Goal: Task Accomplishment & Management: Manage account settings

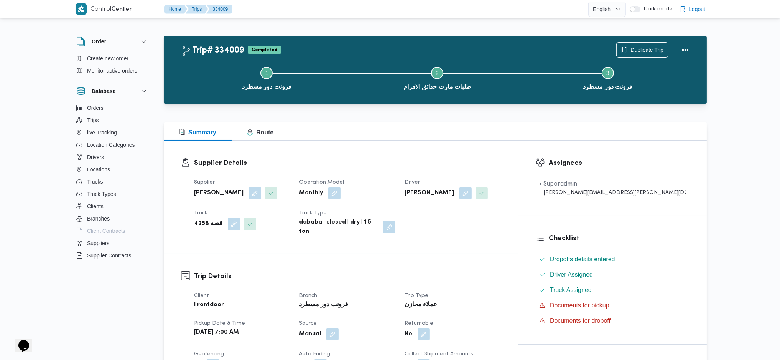
drag, startPoint x: 207, startPoint y: 162, endPoint x: 241, endPoint y: 141, distance: 39.9
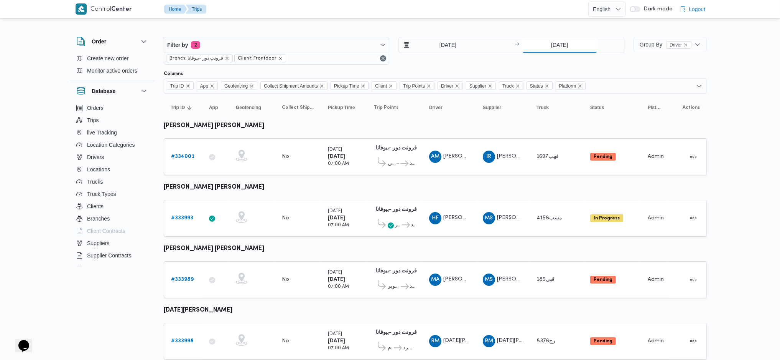
click at [554, 44] on input "[DATE]" at bounding box center [560, 44] width 76 height 15
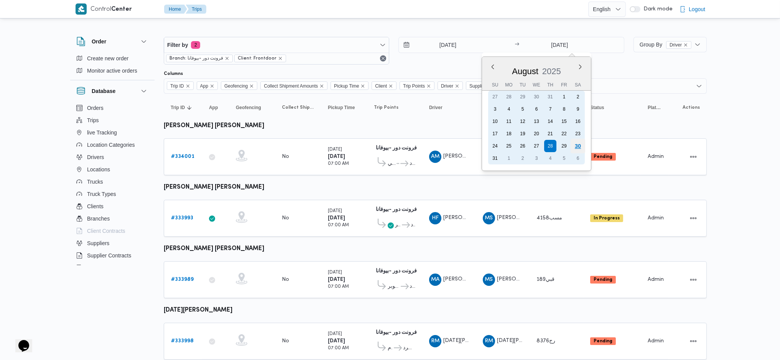
click at [573, 144] on div "30" at bounding box center [578, 146] width 15 height 15
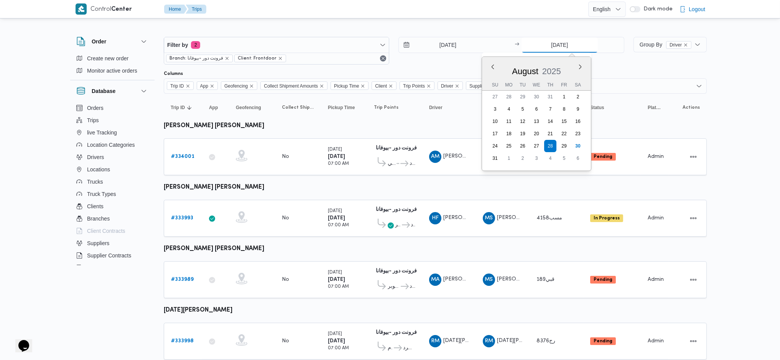
type input "[DATE]"
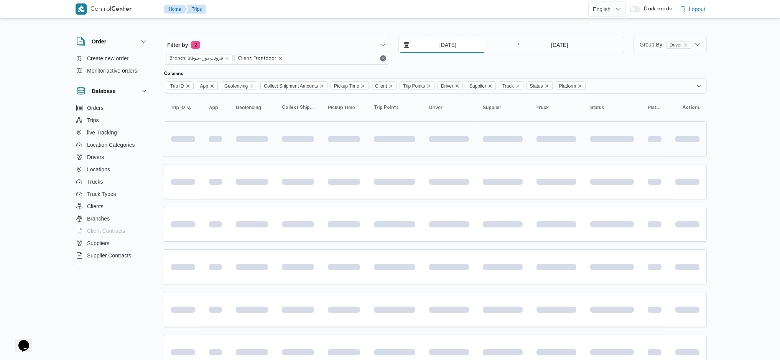
click at [437, 43] on input "[DATE]" at bounding box center [442, 44] width 87 height 15
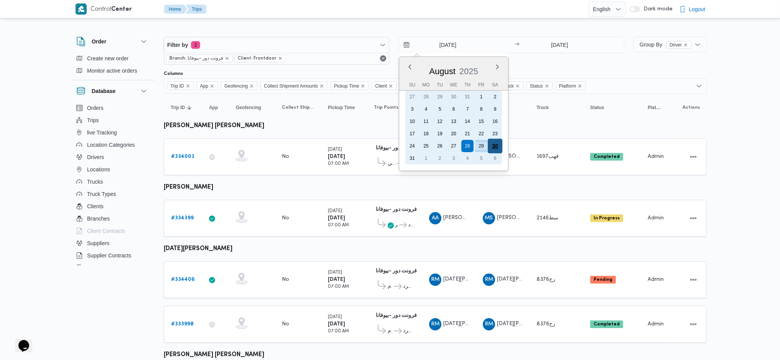
click at [494, 147] on div "30" at bounding box center [495, 146] width 15 height 15
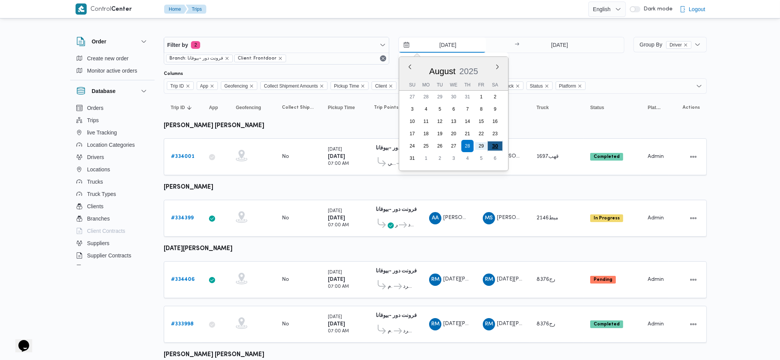
type input "[DATE]"
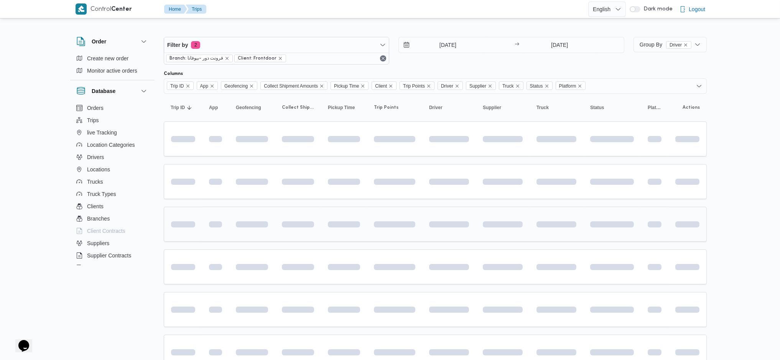
click at [430, 206] on td at bounding box center [449, 223] width 54 height 35
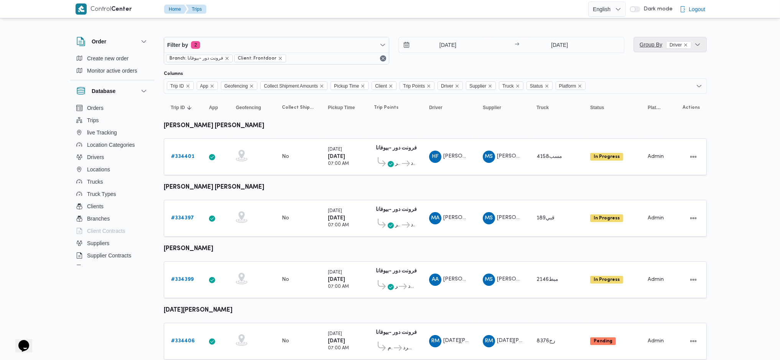
click at [654, 52] on span "Group By Driver" at bounding box center [670, 44] width 67 height 15
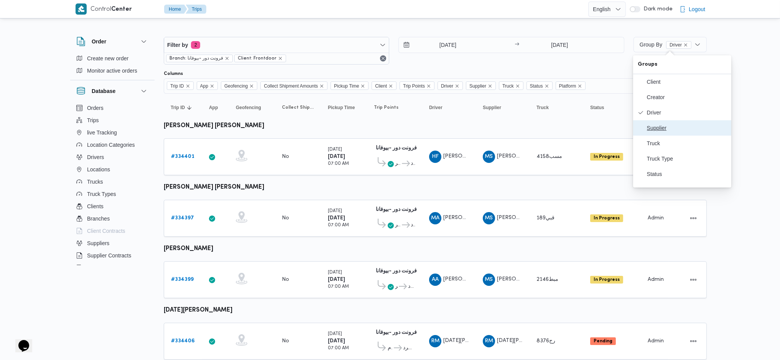
click at [653, 135] on button "Supplier" at bounding box center [682, 127] width 98 height 15
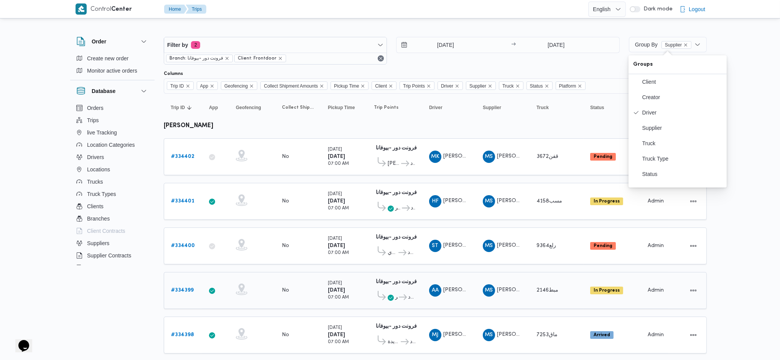
click at [450, 272] on td "Driver AA السيد عبدالقادر خطاب محمد" at bounding box center [449, 290] width 54 height 37
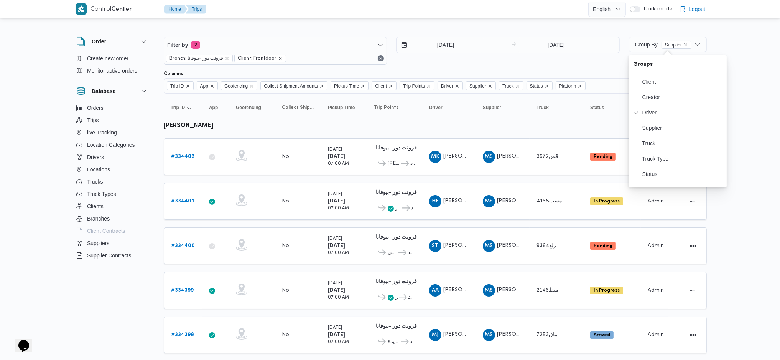
click at [202, 125] on b "محمد صلاح عبداللطيف الشريف" at bounding box center [188, 126] width 49 height 6
click at [202, 125] on b "[PERSON_NAME]" at bounding box center [188, 126] width 49 height 6
copy tbody "محمد صلاح عبداللطيف الشريف Trip ID"
click at [270, 42] on span "Filter by 2" at bounding box center [275, 44] width 223 height 15
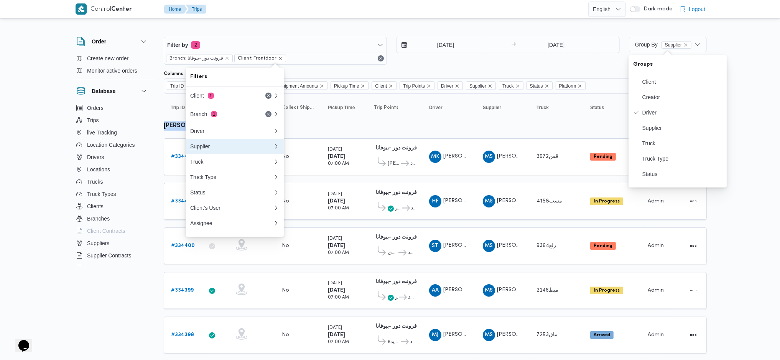
click at [220, 153] on button "Supplier" at bounding box center [235, 146] width 98 height 15
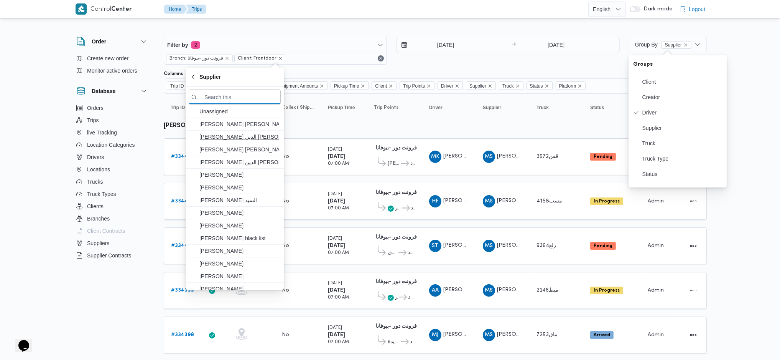
paste input "[PERSON_NAME]"
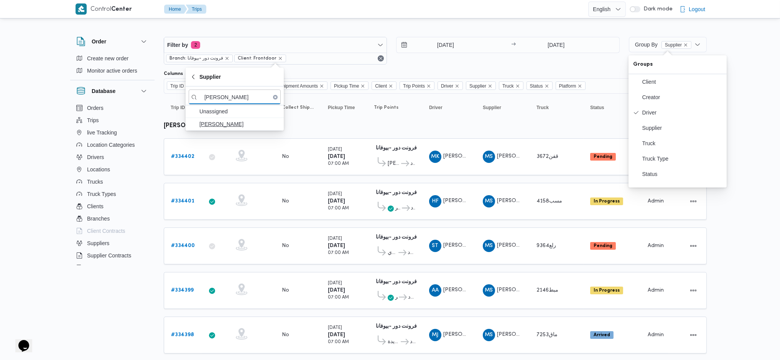
type input "[PERSON_NAME]"
click at [251, 124] on span "[PERSON_NAME]" at bounding box center [240, 123] width 80 height 9
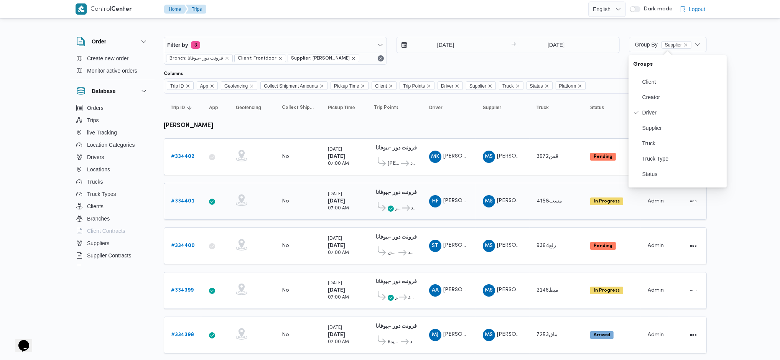
click at [259, 198] on div at bounding box center [252, 201] width 38 height 20
click at [659, 114] on span "Driver" at bounding box center [683, 112] width 80 height 6
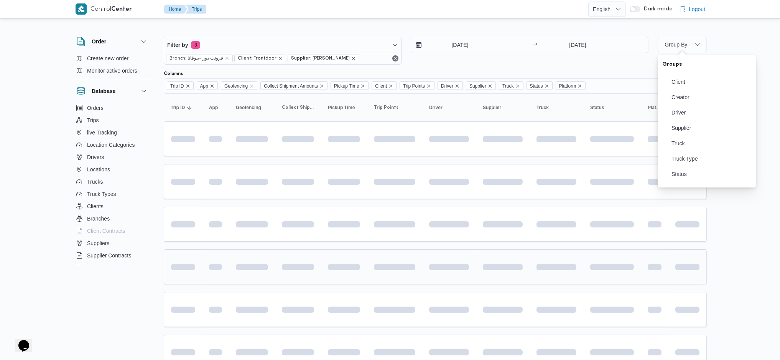
click at [320, 249] on td at bounding box center [298, 266] width 46 height 35
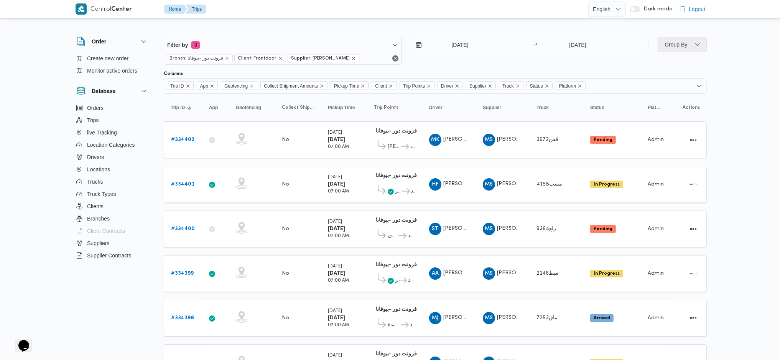
drag, startPoint x: 672, startPoint y: 36, endPoint x: 673, endPoint y: 43, distance: 6.6
click at [672, 36] on div "Filter by 3 Branch: فرونت دور -بيوفانا Client: Frontdoor Supplier: محمد صلاح عب…" at bounding box center [435, 50] width 552 height 37
click at [679, 47] on span "Group By" at bounding box center [676, 44] width 23 height 6
click at [684, 112] on span "Driver" at bounding box center [712, 112] width 80 height 6
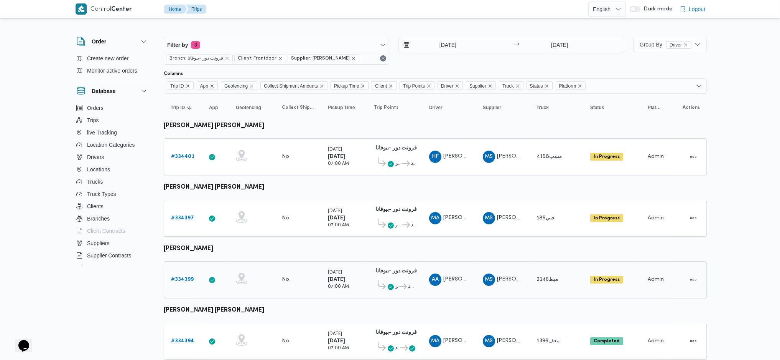
click at [302, 293] on td "Collect Shipment Amounts No" at bounding box center [298, 279] width 46 height 37
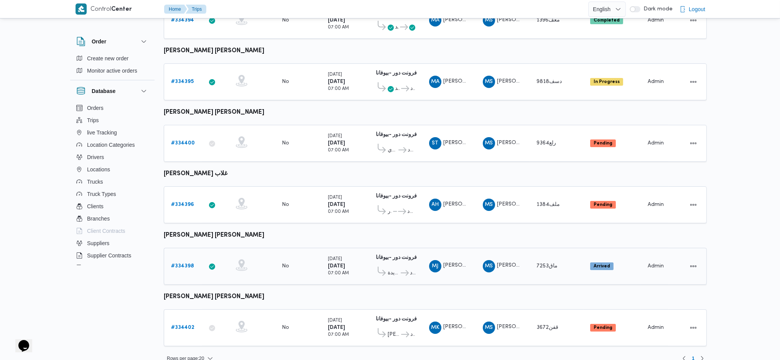
click at [180, 263] on b "# 334398" at bounding box center [182, 265] width 23 height 5
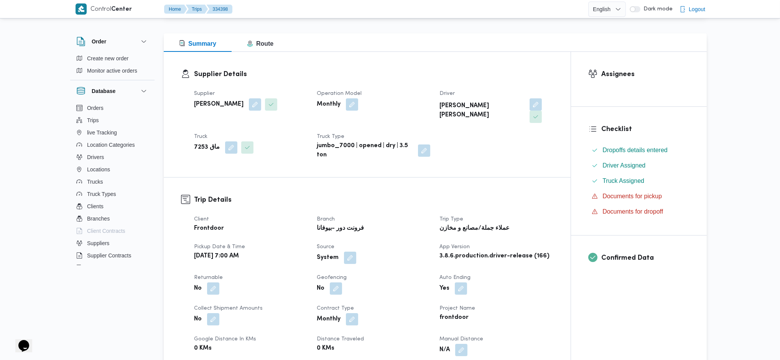
scroll to position [307, 0]
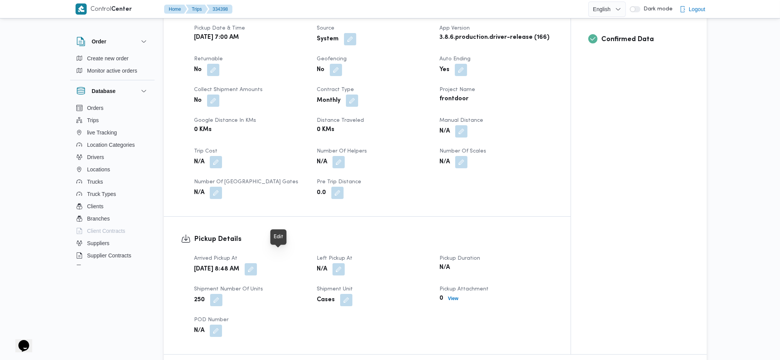
click at [293, 262] on div "Sat, Aug 30, 2025 8:48 AM" at bounding box center [250, 269] width 115 height 14
click at [344, 262] on button "button" at bounding box center [339, 268] width 12 height 12
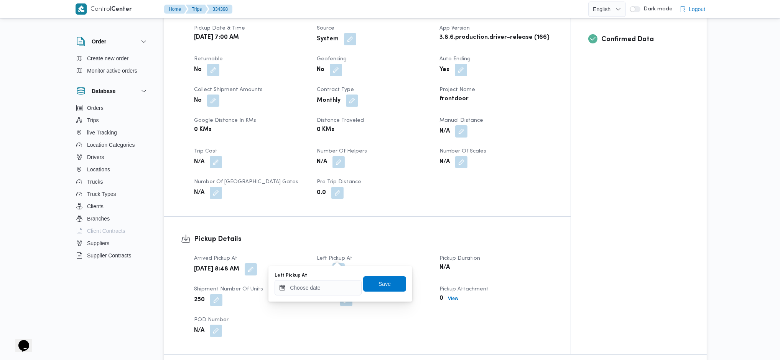
click at [338, 276] on div "Left Pickup At" at bounding box center [318, 275] width 87 height 6
click at [338, 285] on input "Left Pickup At" at bounding box center [318, 287] width 87 height 15
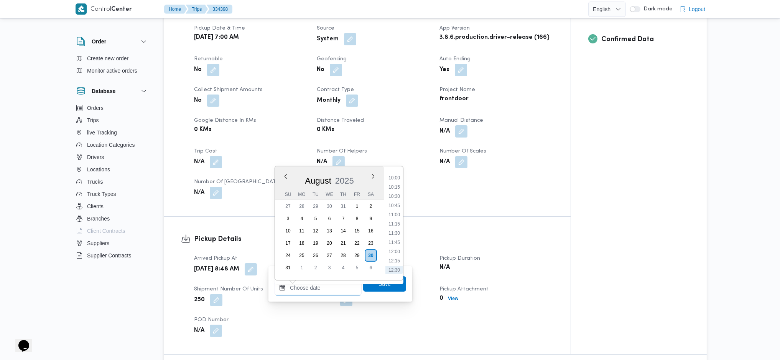
scroll to position [307, 0]
click at [390, 236] on li "10:00" at bounding box center [395, 237] width 18 height 8
type input "30/08/2025 10:00"
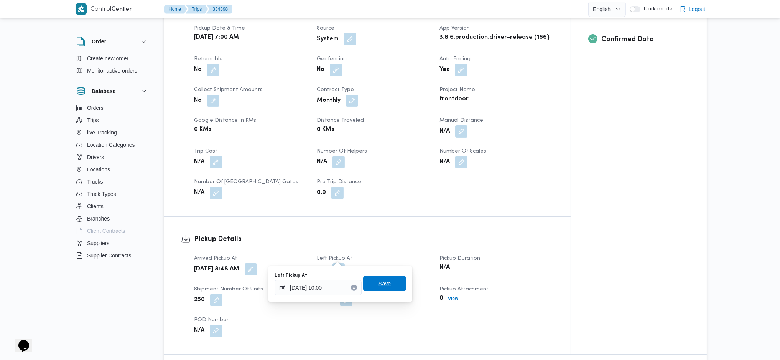
click at [379, 283] on span "Save" at bounding box center [385, 283] width 12 height 9
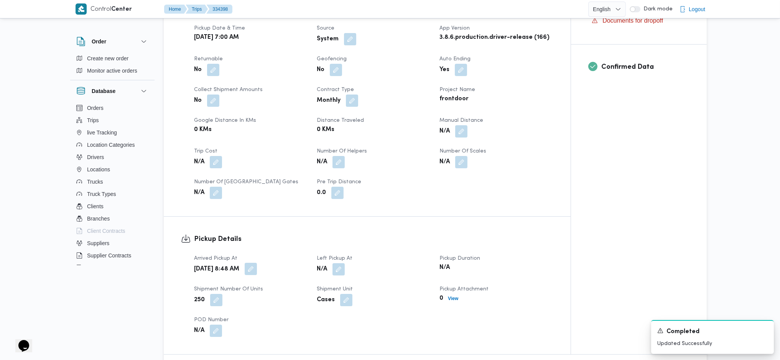
click at [257, 262] on button "button" at bounding box center [251, 268] width 12 height 12
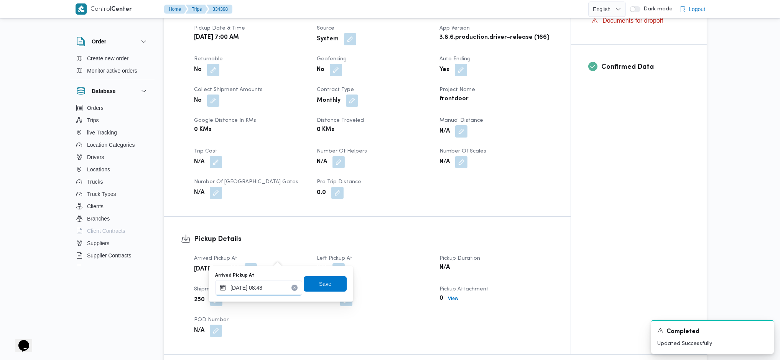
click at [270, 290] on input "30/08/2025 08:48" at bounding box center [258, 287] width 87 height 15
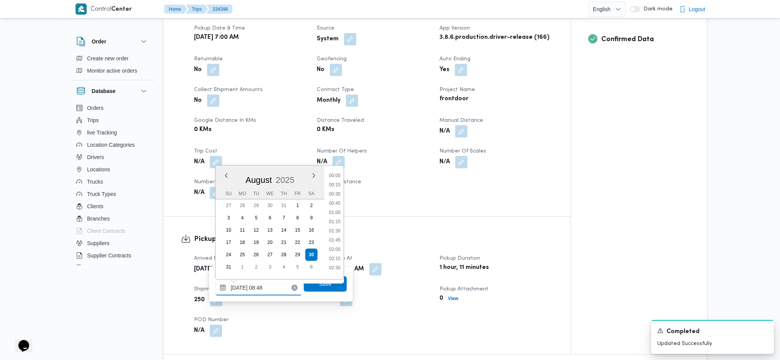
scroll to position [271, 0]
click at [410, 217] on div "Pickup Details Arrived Pickup At Sat, Aug 30, 2025 8:48 AM Left Pickup At Sat, …" at bounding box center [367, 284] width 407 height 137
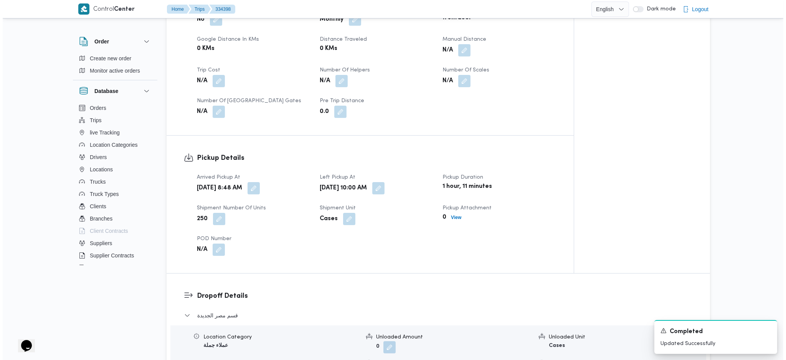
scroll to position [562, 0]
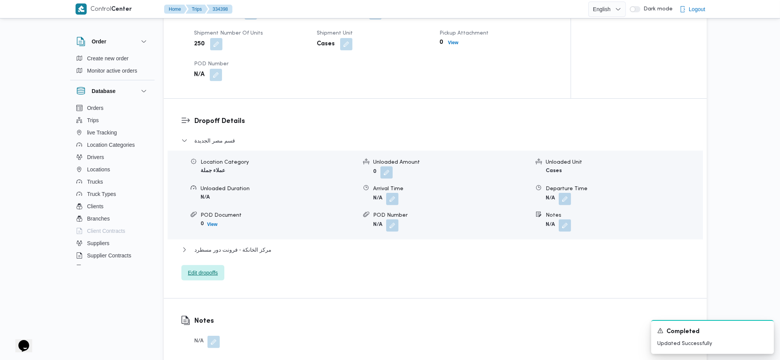
click at [199, 268] on span "Edit dropoffs" at bounding box center [203, 272] width 30 height 9
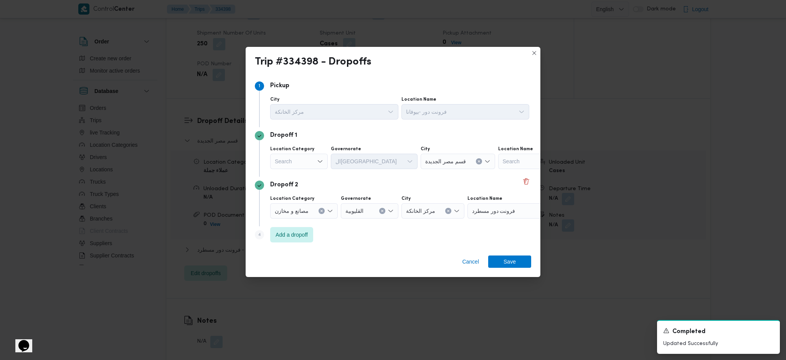
drag, startPoint x: 315, startPoint y: 153, endPoint x: 315, endPoint y: 158, distance: 4.6
click at [314, 153] on div "Search" at bounding box center [299, 160] width 58 height 15
click at [297, 209] on span "عملاء جملة" at bounding box center [303, 208] width 39 height 9
click at [368, 158] on div "Search" at bounding box center [361, 160] width 58 height 15
type input "["
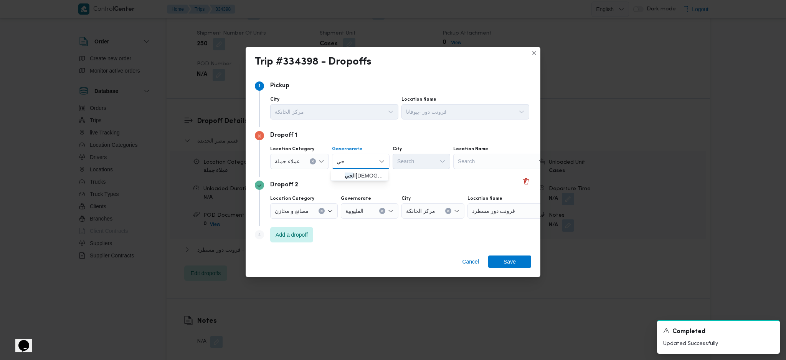
type input "جي"
click at [339, 177] on icon "button" at bounding box center [338, 175] width 6 height 6
click at [416, 163] on div "Search" at bounding box center [422, 160] width 58 height 15
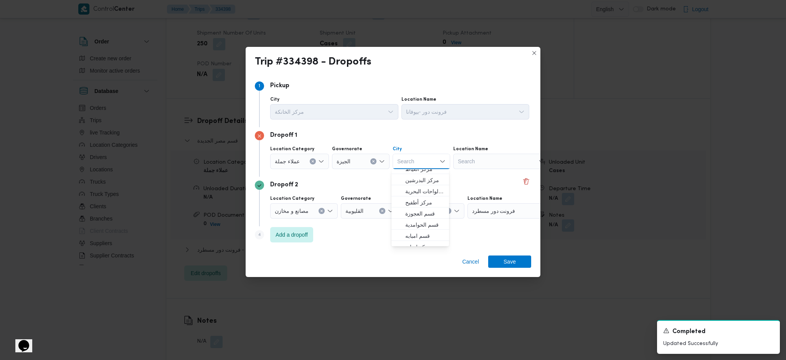
scroll to position [102, 0]
click at [427, 236] on span "قسم أول 6 أكتوبر" at bounding box center [424, 240] width 39 height 9
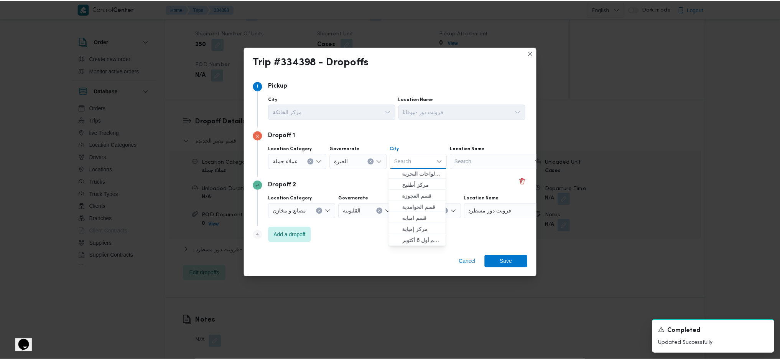
scroll to position [0, 0]
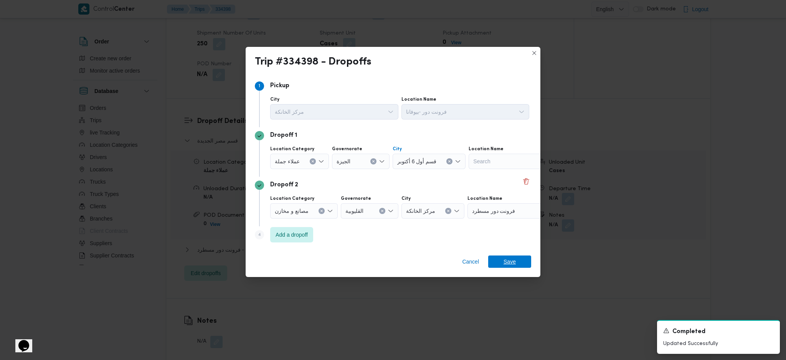
click at [522, 255] on div "Cancel Save" at bounding box center [393, 263] width 295 height 28
click at [515, 260] on span "Save" at bounding box center [509, 261] width 12 height 12
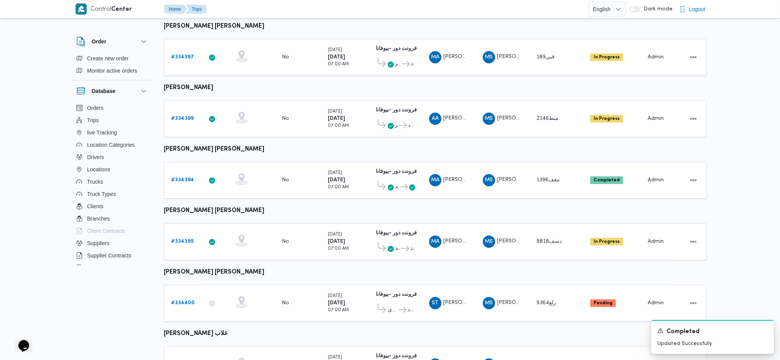
scroll to position [195, 0]
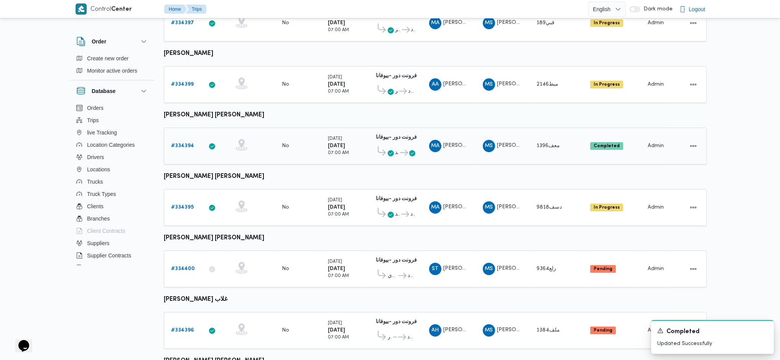
click at [185, 143] on b "# 334394" at bounding box center [182, 145] width 23 height 5
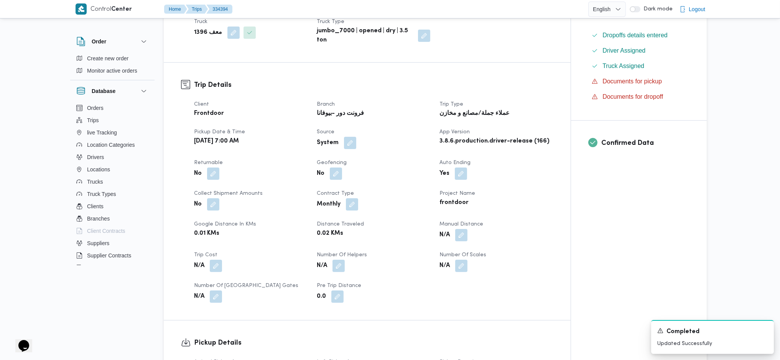
scroll to position [409, 0]
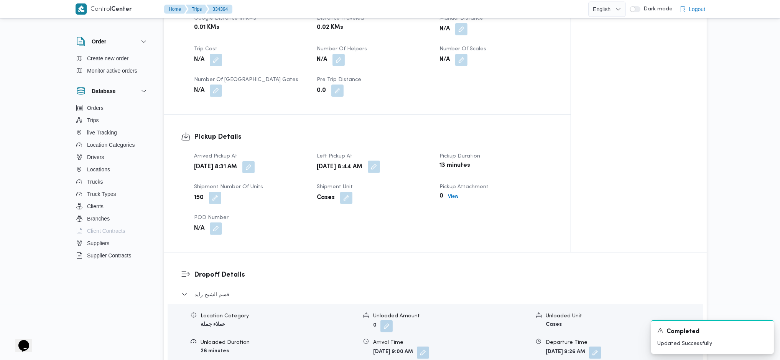
click at [380, 160] on button "button" at bounding box center [374, 166] width 12 height 12
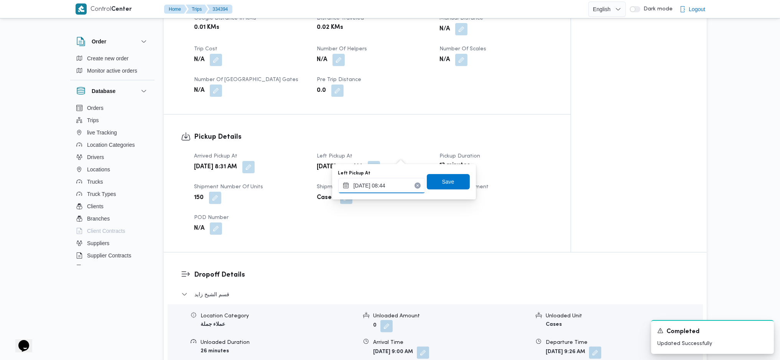
click at [381, 186] on input "30/08/2025 08:44" at bounding box center [381, 185] width 87 height 15
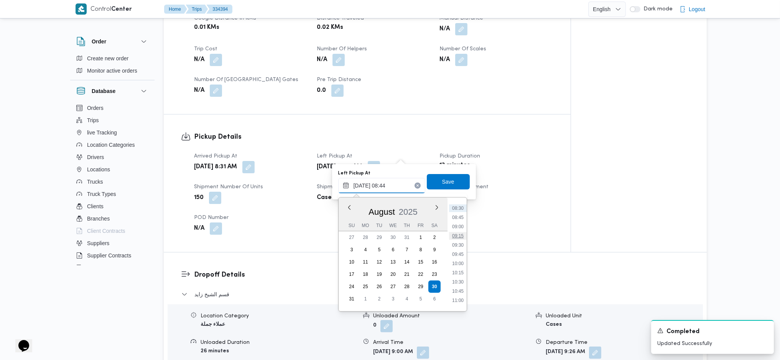
scroll to position [313, 0]
drag, startPoint x: 455, startPoint y: 270, endPoint x: 450, endPoint y: 261, distance: 11.0
click at [454, 270] on li "10:15" at bounding box center [458, 272] width 18 height 8
type input "30/08/2025 10:15"
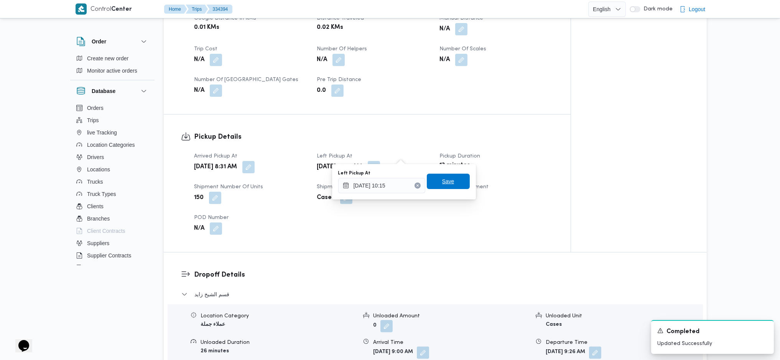
click at [439, 186] on span "Save" at bounding box center [448, 180] width 43 height 15
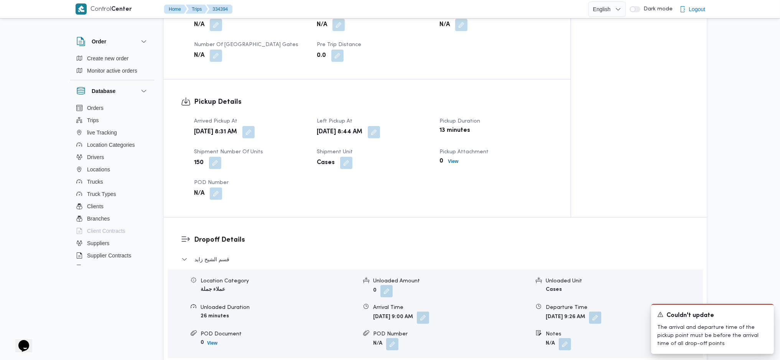
scroll to position [562, 0]
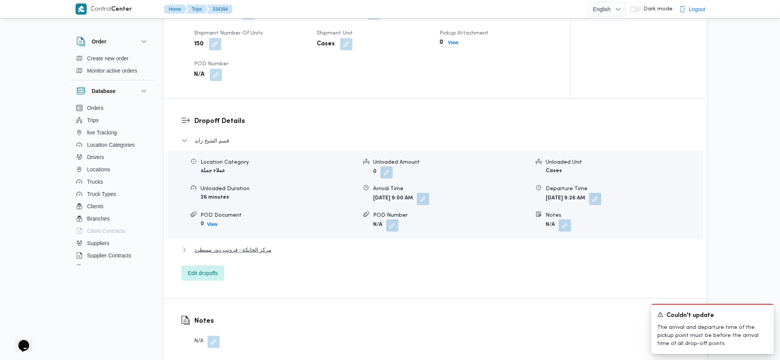
click at [250, 245] on span "مركز الخانكة - فرونت دور مسطرد" at bounding box center [233, 249] width 77 height 9
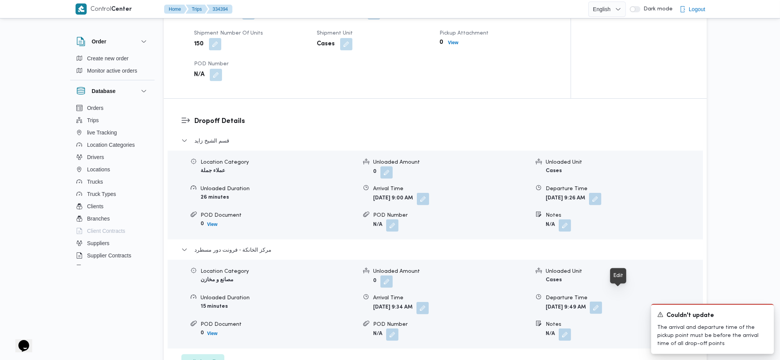
drag, startPoint x: 625, startPoint y: 293, endPoint x: 620, endPoint y: 299, distance: 7.9
click at [602, 301] on button "button" at bounding box center [596, 307] width 12 height 12
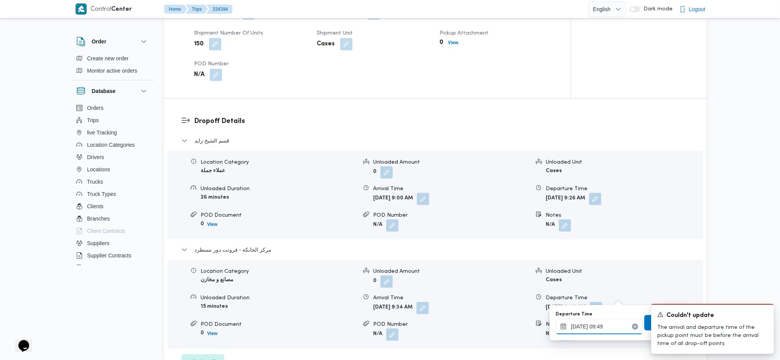
click at [604, 331] on input "30/08/2025 09:49" at bounding box center [599, 325] width 87 height 15
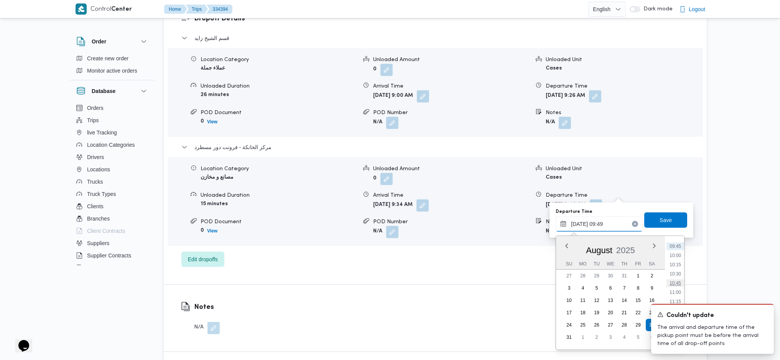
scroll to position [410, 0]
click at [677, 281] on li "12:00" at bounding box center [676, 278] width 18 height 8
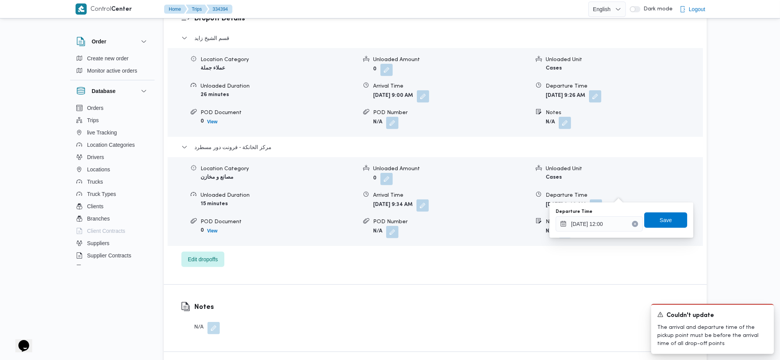
type input "30/08/2025 09:49"
click at [596, 237] on div "قسم الشيخ زايد Location Category عملاء جملة Unloaded Amount 0 Unloaded Unit Cas…" at bounding box center [435, 149] width 508 height 233
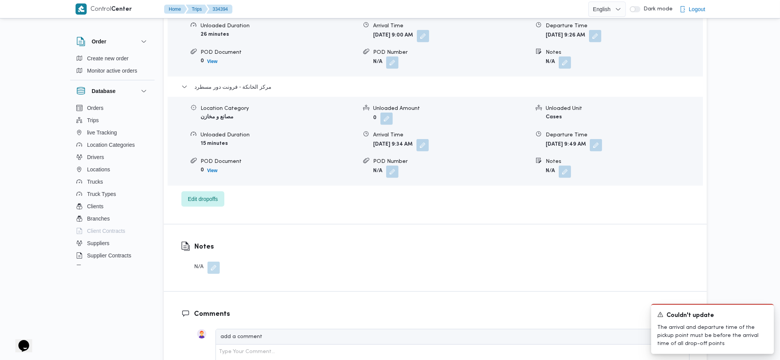
scroll to position [767, 0]
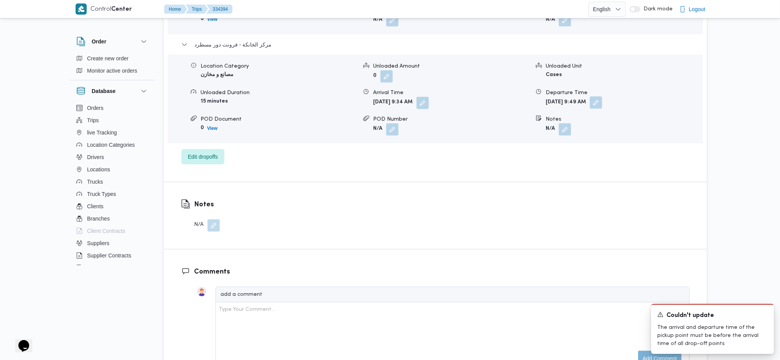
click at [602, 96] on button "button" at bounding box center [596, 102] width 12 height 12
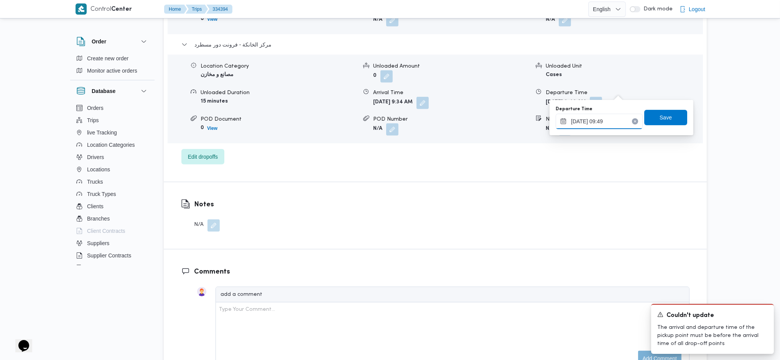
click at [620, 122] on input "30/08/2025 09:49" at bounding box center [599, 121] width 87 height 15
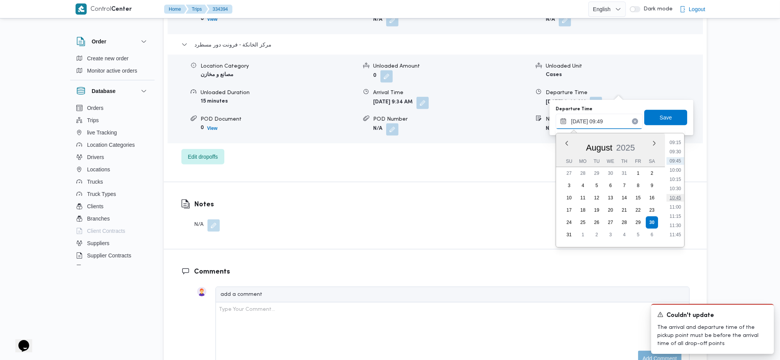
scroll to position [359, 0]
click at [683, 223] on li "12:00" at bounding box center [676, 227] width 18 height 8
type input "30/08/2025 12:00"
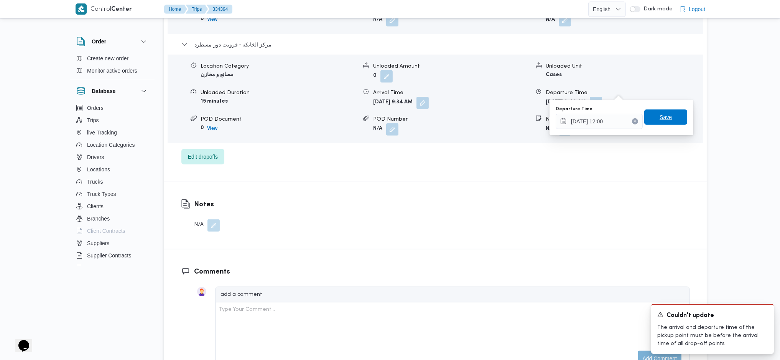
click at [668, 112] on span "Save" at bounding box center [666, 116] width 43 height 15
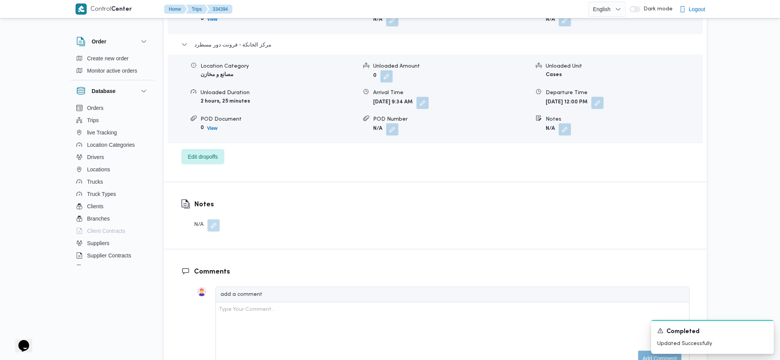
drag, startPoint x: 452, startPoint y: 92, endPoint x: 451, endPoint y: 99, distance: 7.4
click at [429, 97] on button "button" at bounding box center [423, 103] width 12 height 12
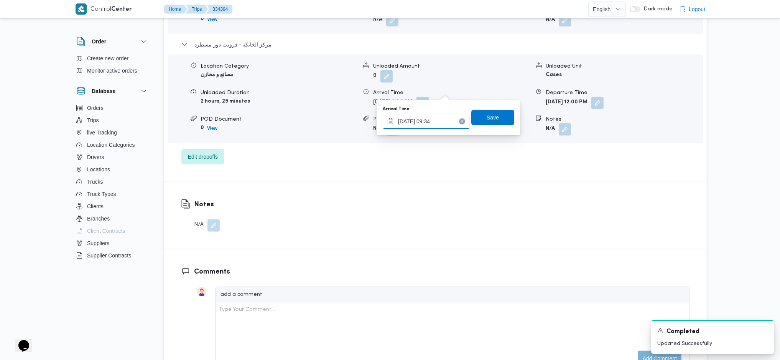
click at [439, 120] on input "30/08/2025 09:34" at bounding box center [426, 121] width 87 height 15
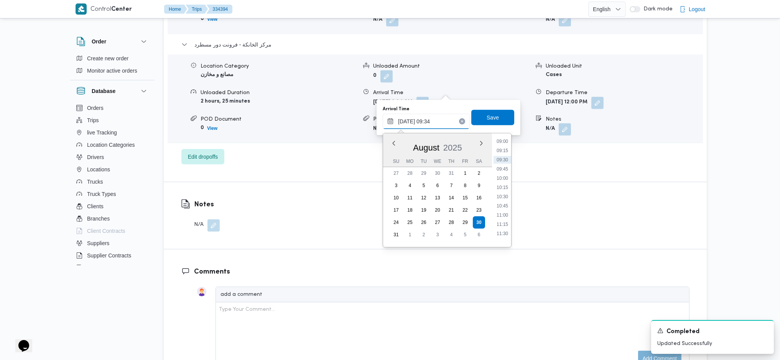
scroll to position [401, 0]
click at [503, 171] on li "11:45" at bounding box center [503, 175] width 18 height 8
type input "30/08/2025 11:45"
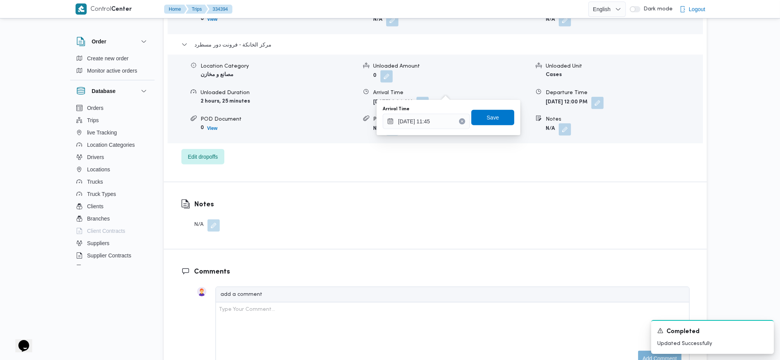
click at [486, 105] on div "Arrival Time 30/08/2025 11:45 Save" at bounding box center [448, 117] width 133 height 25
click at [485, 123] on span "Save" at bounding box center [493, 116] width 43 height 15
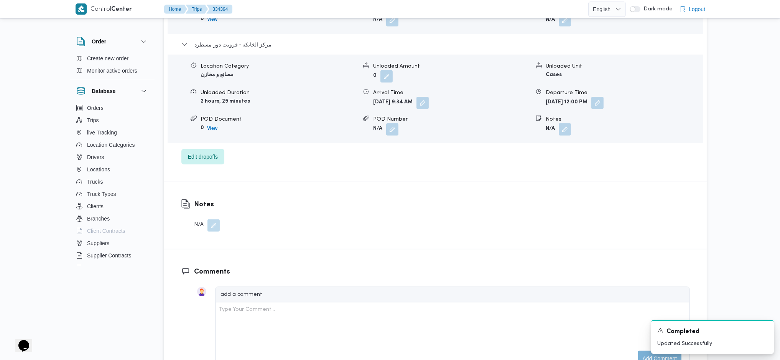
scroll to position [511, 0]
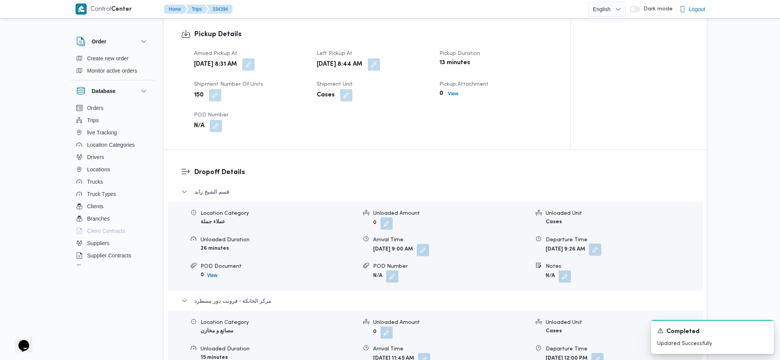
click at [602, 243] on button "button" at bounding box center [595, 249] width 12 height 12
click at [620, 280] on div "You are in a dialog. To close this dialog, hit escape. Departure Time 30/08/202…" at bounding box center [621, 264] width 144 height 35
click at [619, 275] on div "Departure Time 30/08/2025 09:26 Save" at bounding box center [621, 264] width 133 height 25
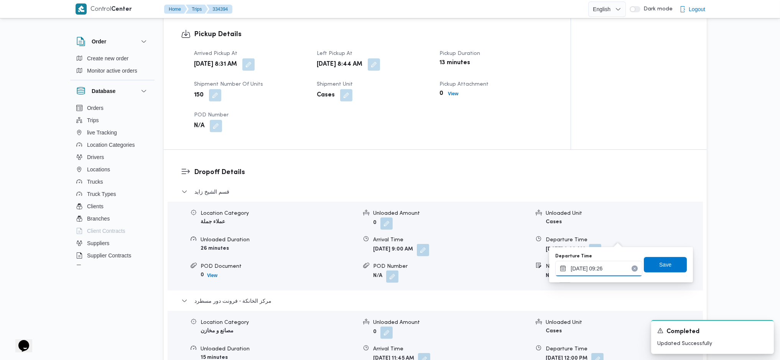
click at [614, 269] on input "30/08/2025 09:26" at bounding box center [599, 268] width 87 height 15
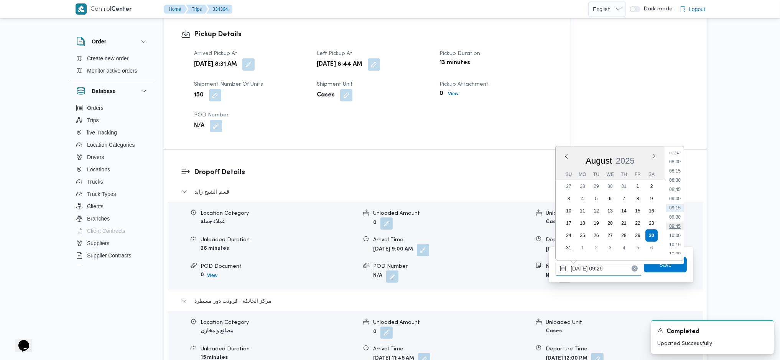
scroll to position [340, 0]
click at [674, 225] on ul "00:00 00:15 00:30 00:45 01:00 01:15 01:30 01:45 02:00 02:15 02:30 02:45 03:00 0…" at bounding box center [675, 202] width 18 height 101
click at [674, 223] on li "11:00" at bounding box center [675, 221] width 18 height 8
type input "30/08/2025 11:00"
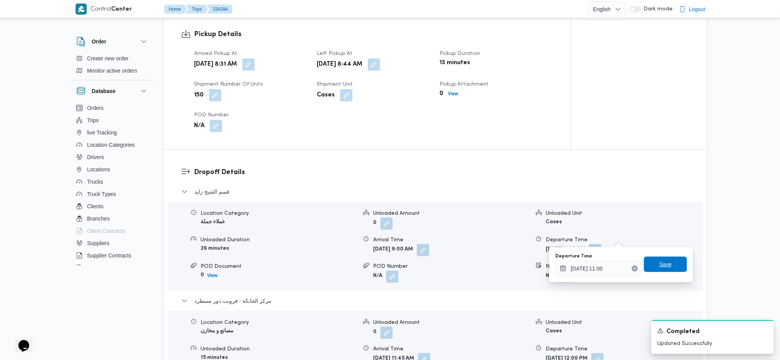
click at [667, 269] on span "Save" at bounding box center [665, 263] width 43 height 15
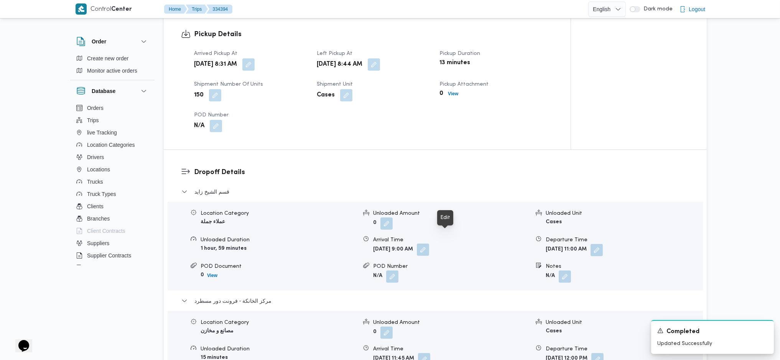
click at [429, 243] on button "button" at bounding box center [423, 249] width 12 height 12
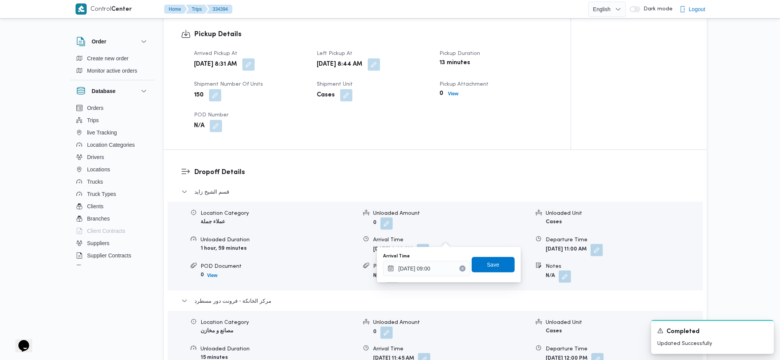
click at [444, 277] on div "You are in a dialog. To close this dialog, hit escape. Arrival Time 30/08/2025 …" at bounding box center [449, 264] width 144 height 35
click at [444, 270] on input "30/08/2025 09:00" at bounding box center [426, 268] width 87 height 15
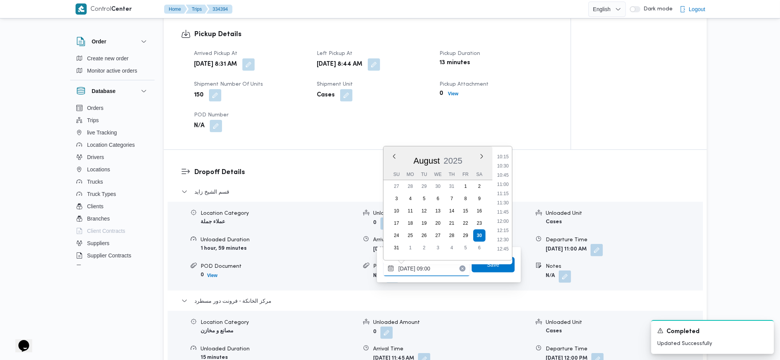
scroll to position [383, 0]
click at [508, 170] on li "10:45" at bounding box center [503, 170] width 18 height 8
type input "30/08/2025 10:45"
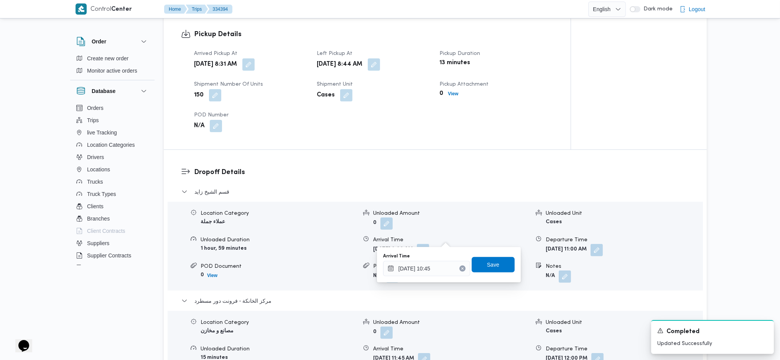
drag, startPoint x: 493, startPoint y: 274, endPoint x: 474, endPoint y: 256, distance: 26.3
click at [492, 273] on div "Arrival Time 30/08/2025 10:45 Save" at bounding box center [449, 264] width 133 height 25
click at [474, 256] on div "Arrival Time 30/08/2025 10:45 Save" at bounding box center [449, 264] width 133 height 25
click at [490, 261] on span "Save" at bounding box center [493, 263] width 12 height 9
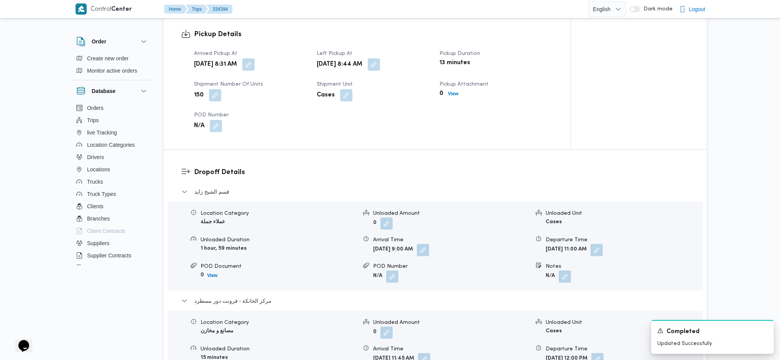
click at [410, 58] on div "Sat, Aug 30, 2025 8:44 AM" at bounding box center [373, 65] width 115 height 14
click at [380, 58] on button "button" at bounding box center [374, 64] width 12 height 12
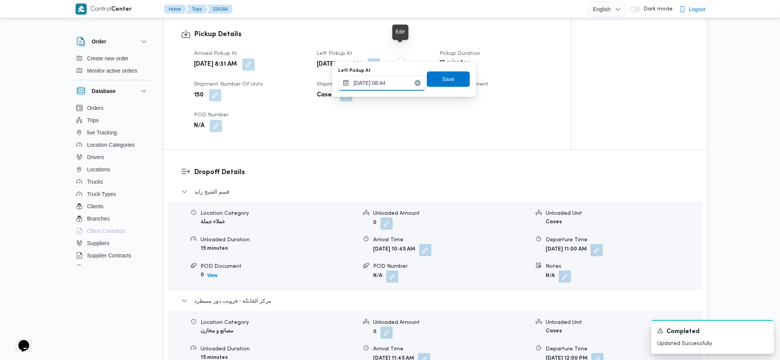
click at [389, 82] on input "30/08/2025 08:44" at bounding box center [381, 82] width 87 height 15
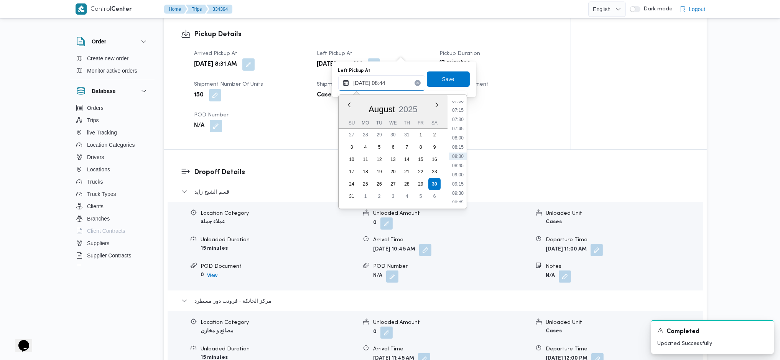
scroll to position [313, 0]
click at [462, 169] on li "10:15" at bounding box center [458, 169] width 18 height 8
type input "30/08/2025 08:44"
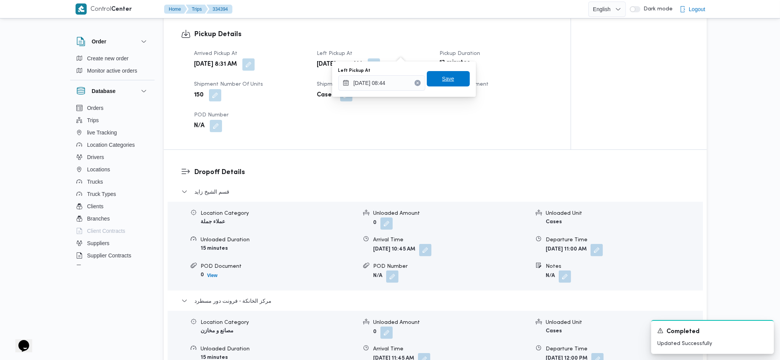
click at [440, 83] on span "Save" at bounding box center [448, 78] width 43 height 15
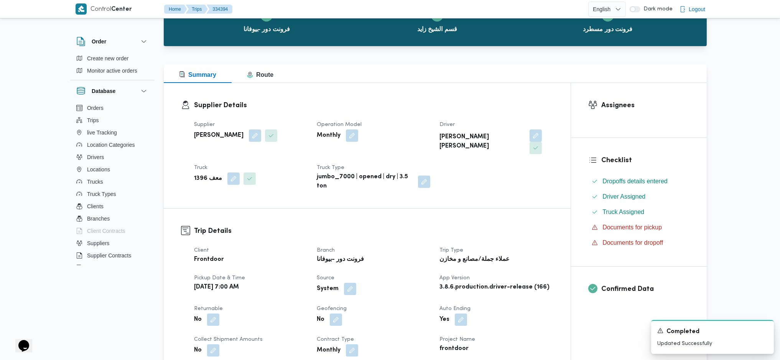
scroll to position [0, 0]
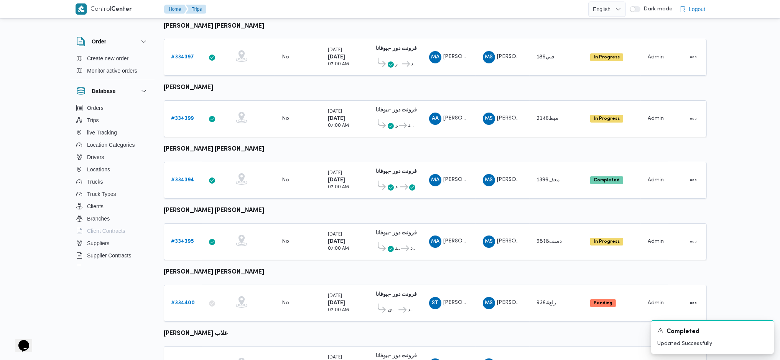
scroll to position [195, 0]
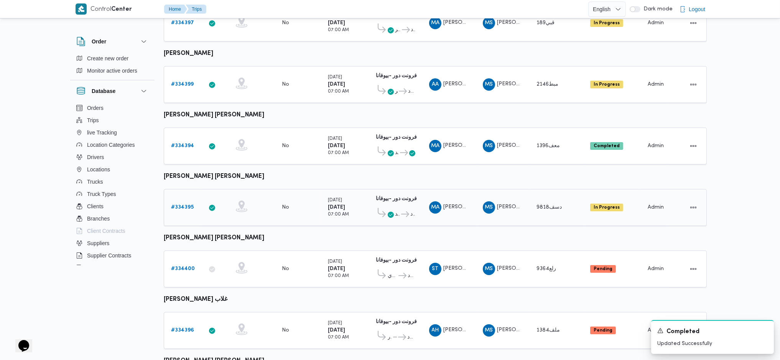
click at [180, 204] on b "# 334395" at bounding box center [182, 206] width 23 height 5
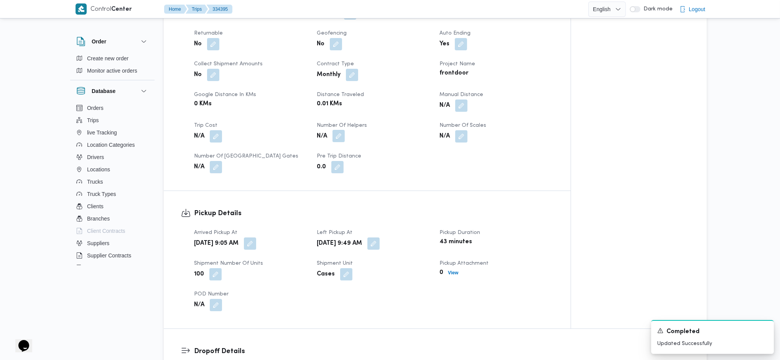
scroll to position [348, 0]
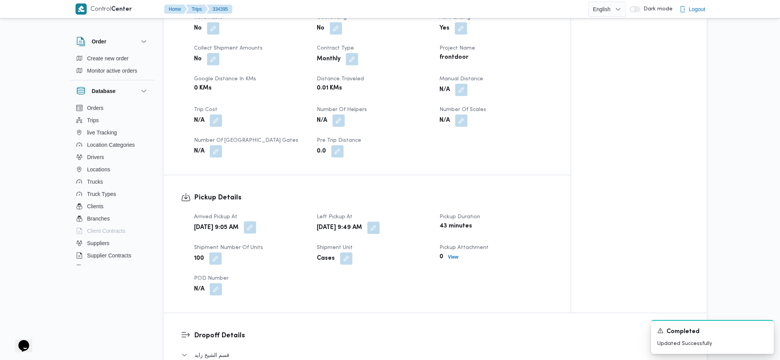
click at [256, 221] on button "button" at bounding box center [250, 227] width 12 height 12
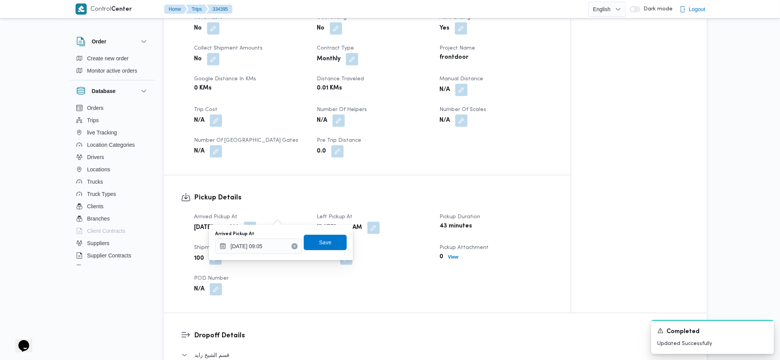
click at [262, 255] on div "You are in a dialog. To close this dialog, hit escape. Arrived Pickup At 30/08/…" at bounding box center [281, 241] width 144 height 35
click at [273, 244] on input "30/08/2025 09:05" at bounding box center [258, 245] width 87 height 15
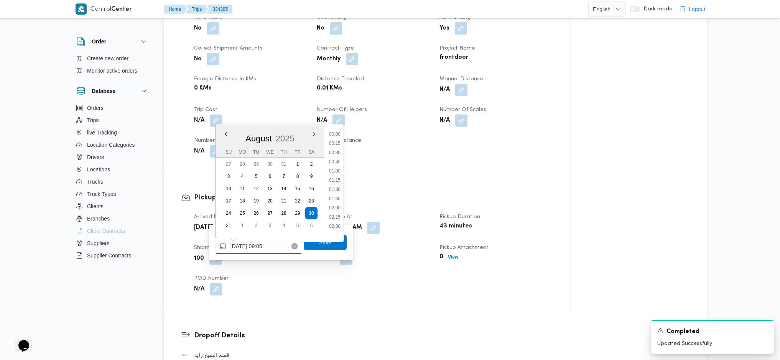
scroll to position [280, 0]
click at [335, 165] on li "08:30" at bounding box center [335, 167] width 18 height 8
type input "30/08/2025 08:30"
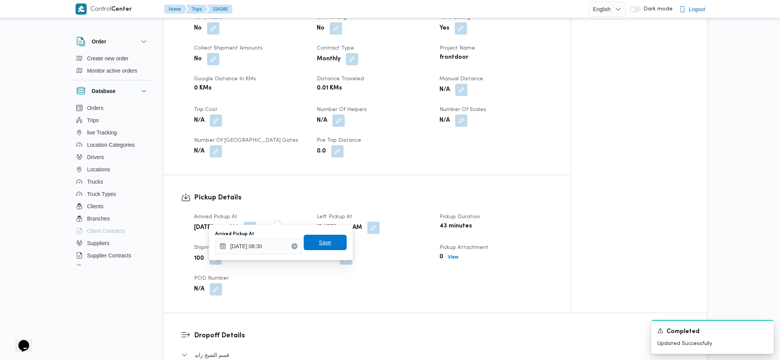
click at [327, 241] on span "Save" at bounding box center [325, 241] width 43 height 15
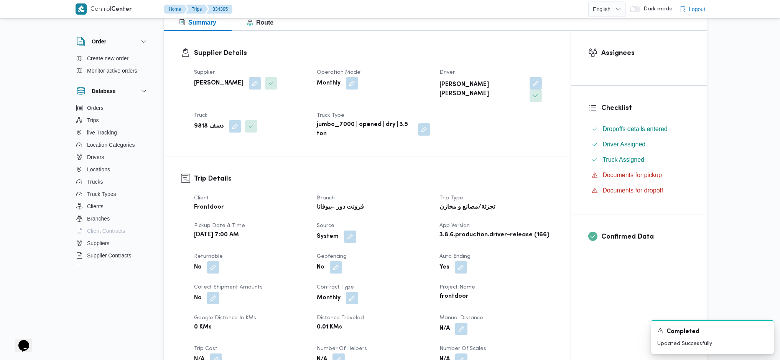
scroll to position [0, 0]
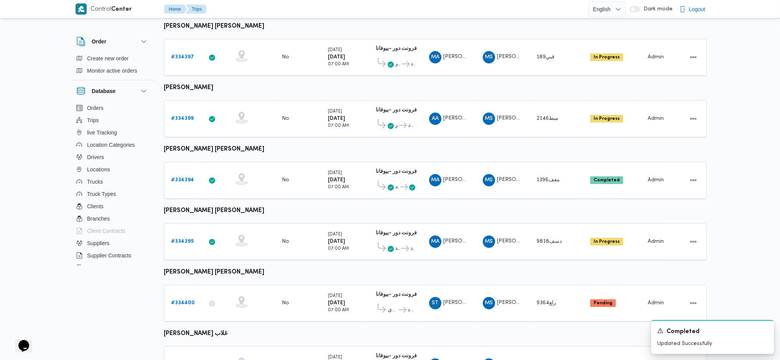
scroll to position [195, 0]
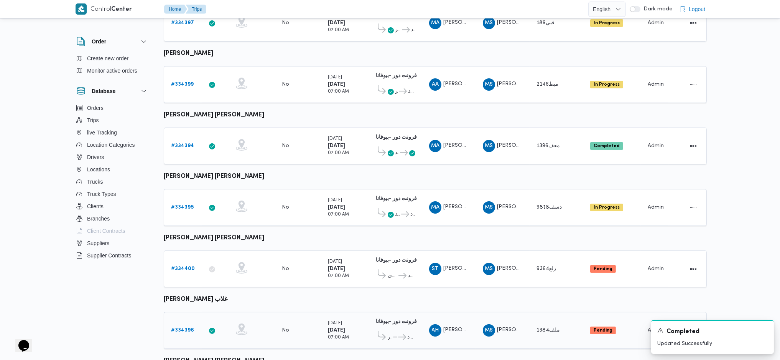
click at [185, 327] on b "# 334396" at bounding box center [182, 329] width 23 height 5
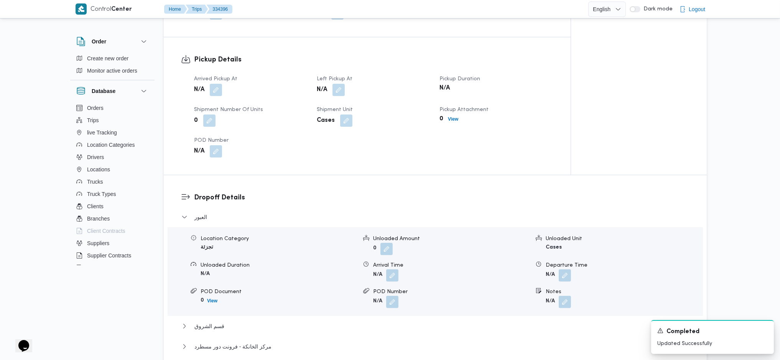
scroll to position [400, 0]
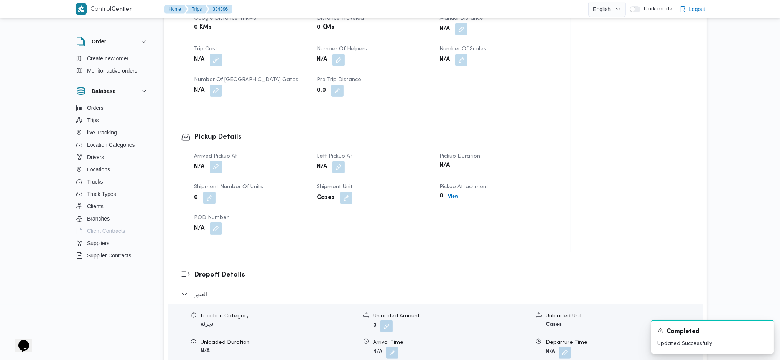
click at [218, 169] on button "button" at bounding box center [216, 166] width 12 height 12
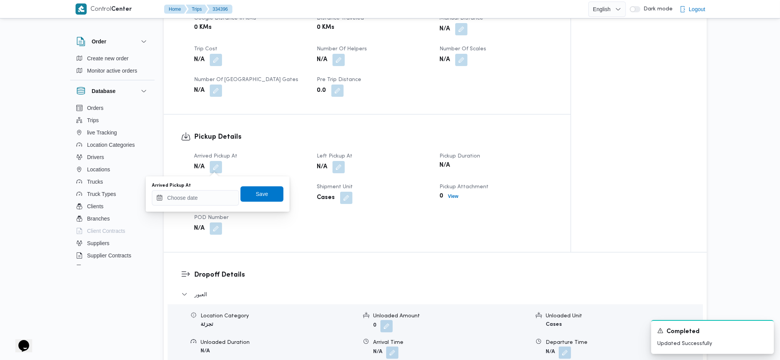
drag, startPoint x: 200, startPoint y: 206, endPoint x: 223, endPoint y: 199, distance: 23.8
click at [200, 206] on div "You are in a dialog. To close this dialog, hit escape. Arrived Pickup At Save" at bounding box center [218, 193] width 144 height 35
click at [230, 196] on input "Arrived Pickup At" at bounding box center [195, 197] width 87 height 15
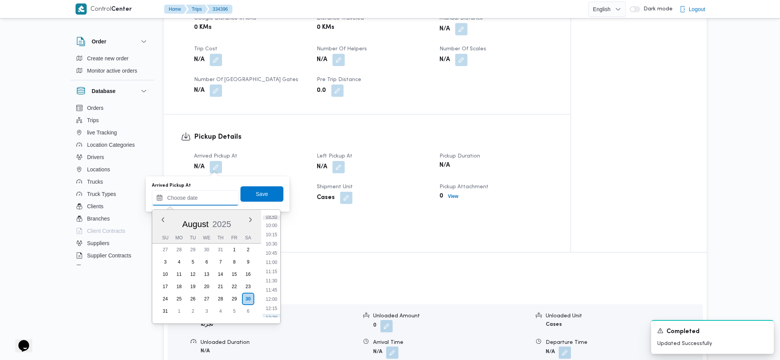
scroll to position [307, 0]
click at [276, 224] on li "08:30" at bounding box center [272, 225] width 18 height 8
type input "30/08/2025 08:30"
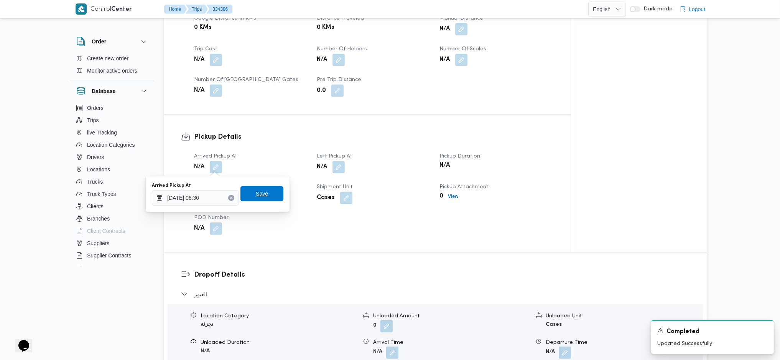
click at [248, 190] on span "Save" at bounding box center [262, 193] width 43 height 15
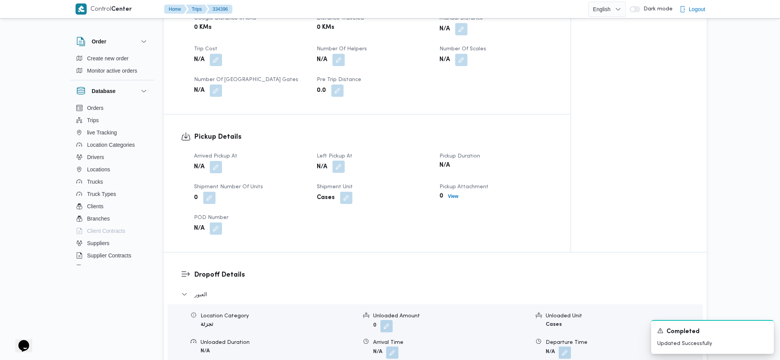
click at [343, 167] on button "button" at bounding box center [339, 166] width 12 height 12
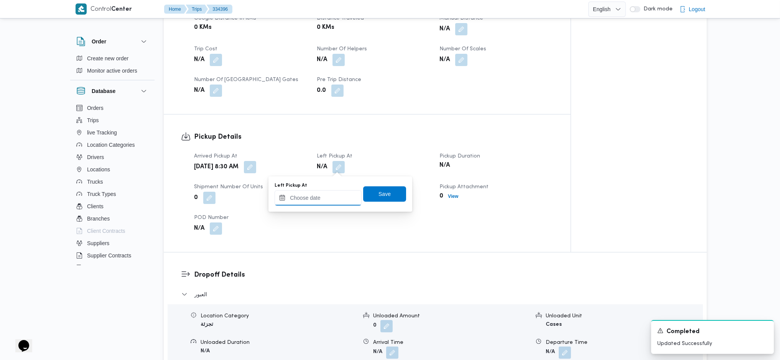
click at [318, 201] on input "Left Pickup At" at bounding box center [318, 197] width 87 height 15
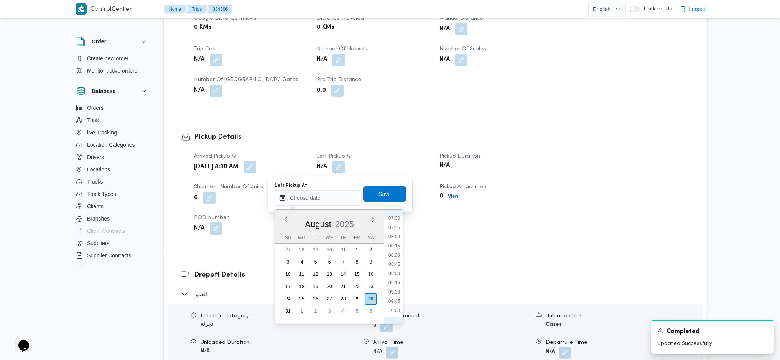
scroll to position [290, 0]
click at [395, 289] on li "09:45" at bounding box center [395, 289] width 18 height 8
type input "30/08/2025 09:45"
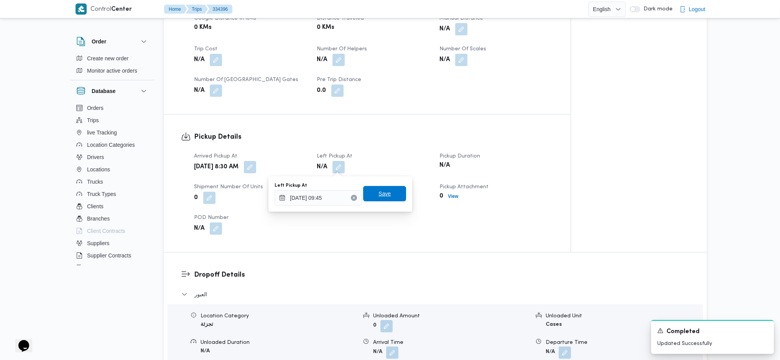
click at [379, 195] on span "Save" at bounding box center [385, 193] width 12 height 9
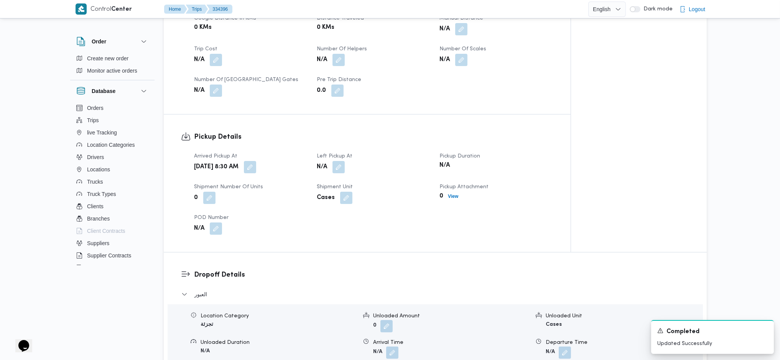
click at [402, 219] on div "Arrived Pickup At Sat, Aug 30, 2025 8:30 AM Left Pickup At N/A Pickup Duration …" at bounding box center [374, 193] width 369 height 92
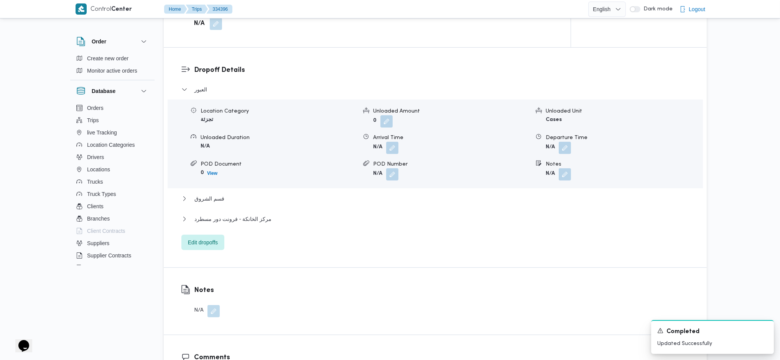
scroll to position [553, 0]
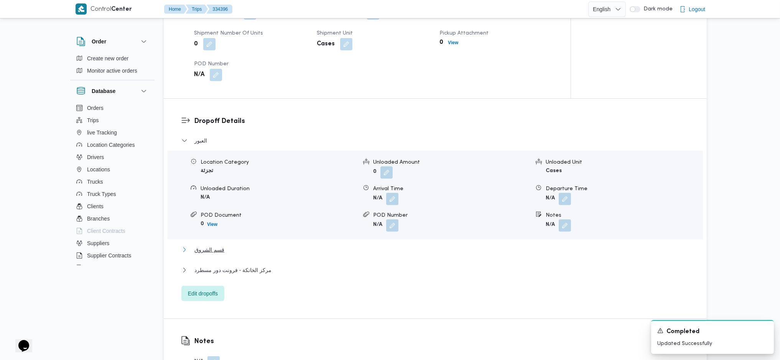
click at [201, 246] on span "قسم الشروق" at bounding box center [210, 249] width 30 height 9
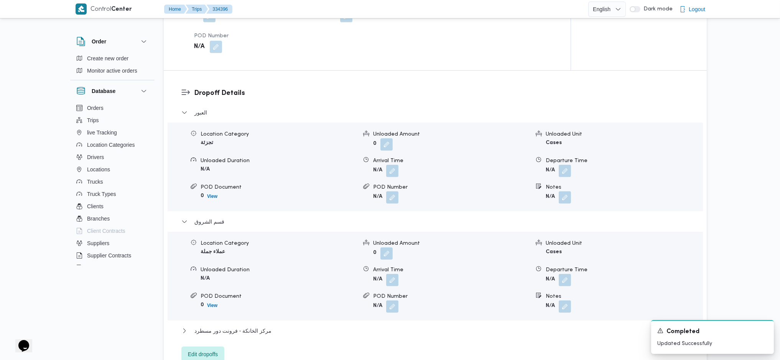
scroll to position [604, 0]
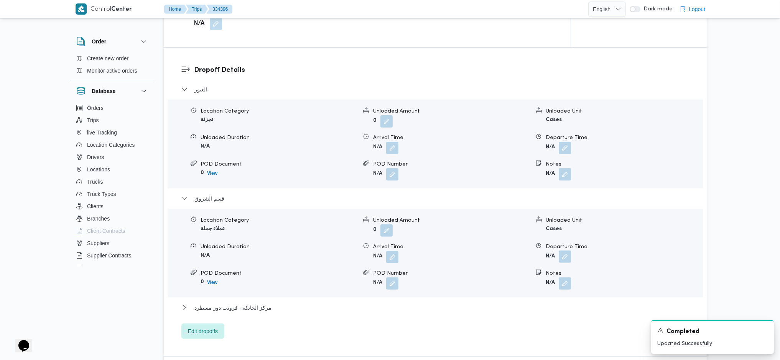
click at [566, 258] on button "button" at bounding box center [565, 256] width 12 height 12
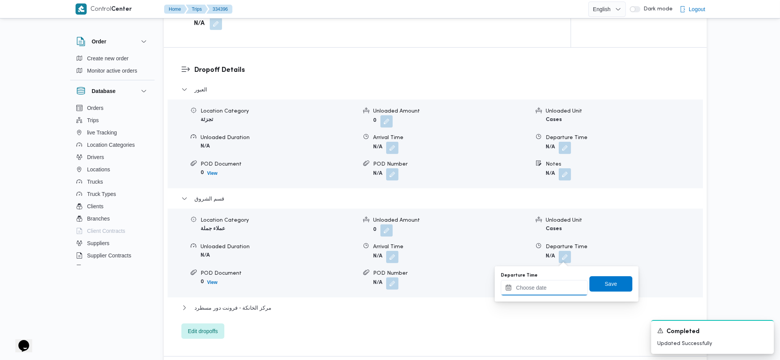
click at [537, 291] on input "Departure Time" at bounding box center [544, 287] width 87 height 15
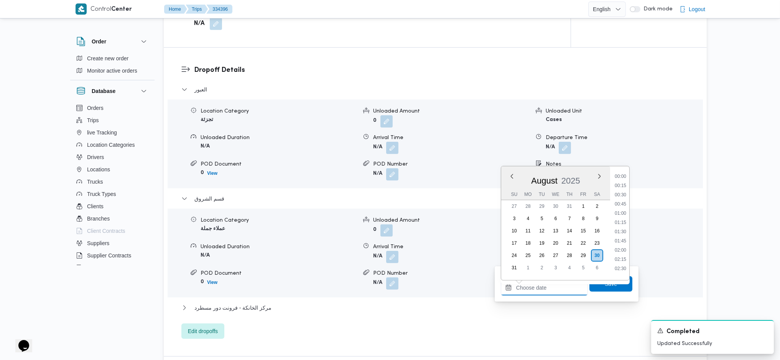
scroll to position [409, 0]
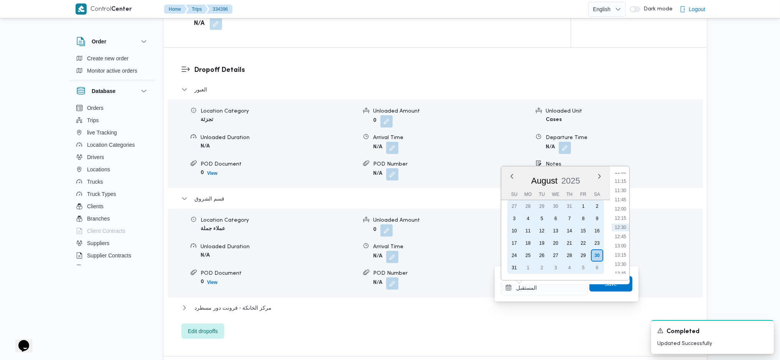
type input "30/08/2025 12:43"
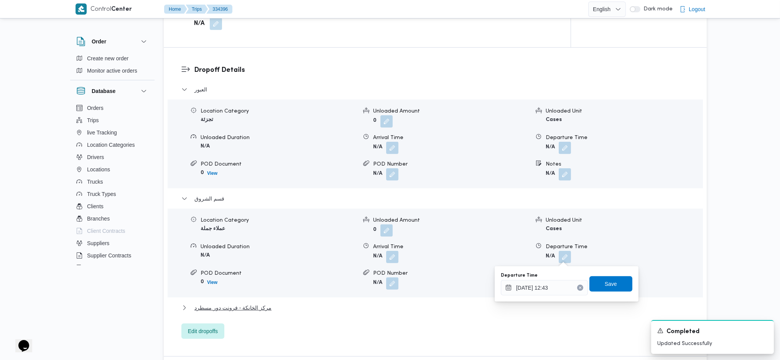
drag, startPoint x: 584, startPoint y: 302, endPoint x: 581, endPoint y: 311, distance: 9.3
click at [584, 304] on button "مركز الخانكة - فرونت دور مسطرد" at bounding box center [435, 307] width 508 height 9
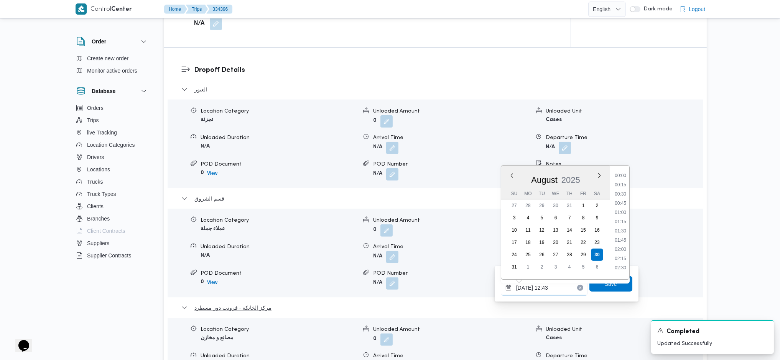
scroll to position [409, 0]
click at [575, 311] on button "مركز الخانكة - فرونت دور مسطرد" at bounding box center [435, 307] width 508 height 9
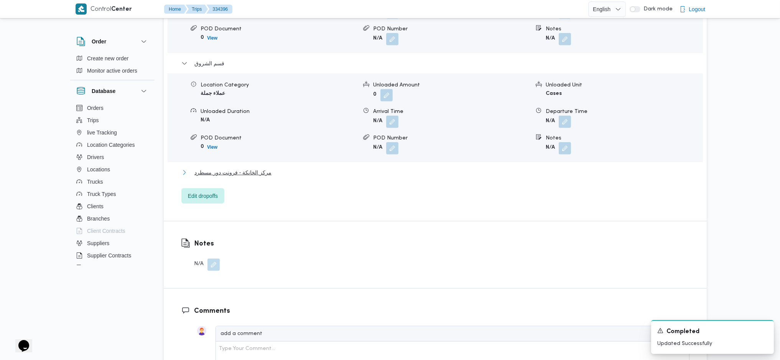
scroll to position [860, 0]
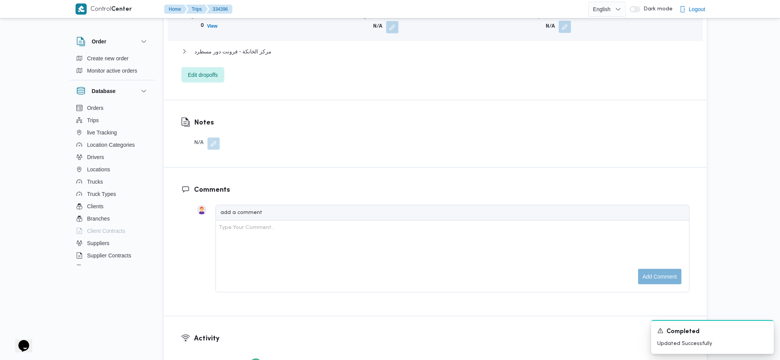
click at [567, 29] on button "button" at bounding box center [565, 27] width 12 height 12
click at [536, 56] on input "Notes" at bounding box center [544, 57] width 76 height 15
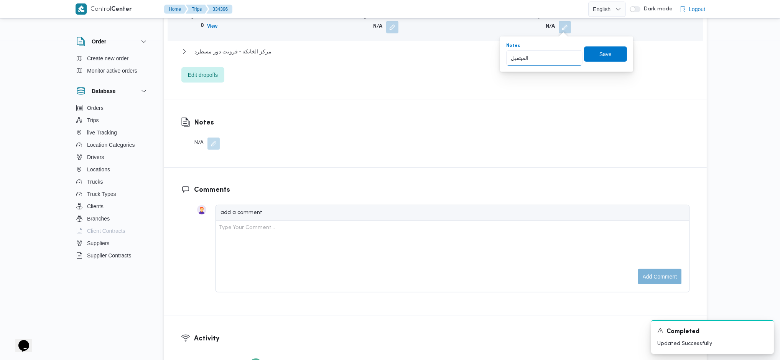
type input "الميتقبل"
click button "Save" at bounding box center [605, 53] width 43 height 15
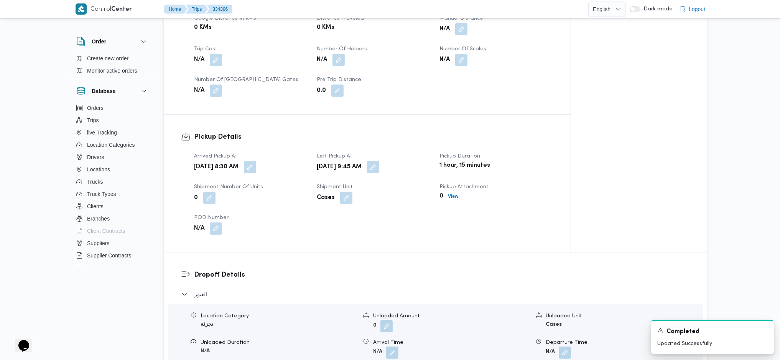
scroll to position [0, 0]
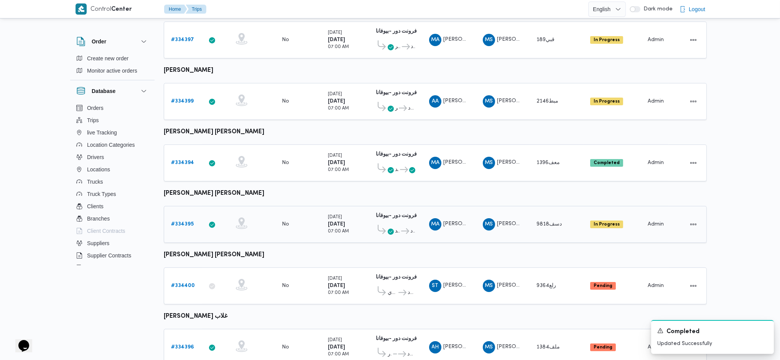
scroll to position [115, 0]
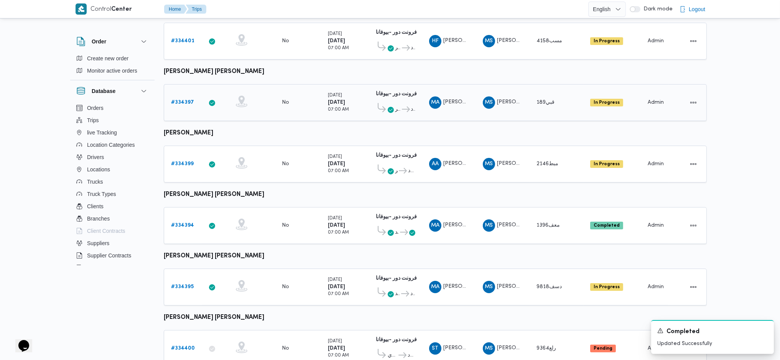
click at [186, 100] on b "# 334397" at bounding box center [182, 102] width 23 height 5
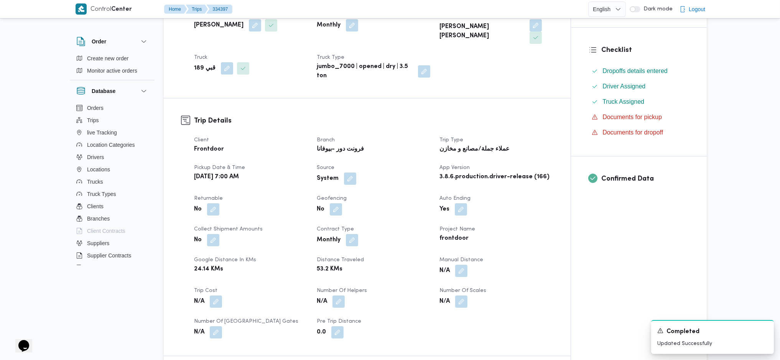
scroll to position [422, 0]
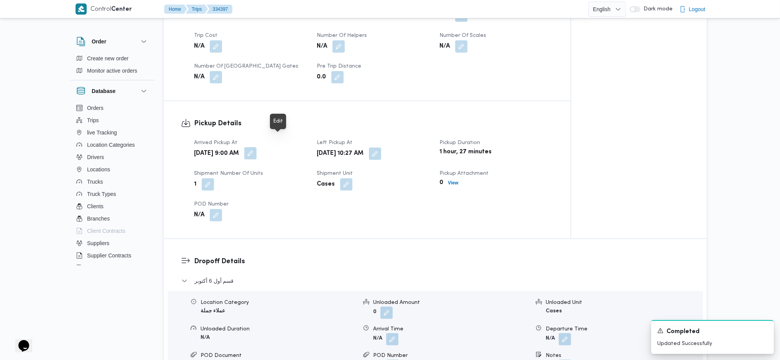
click at [257, 147] on button "button" at bounding box center [250, 153] width 12 height 12
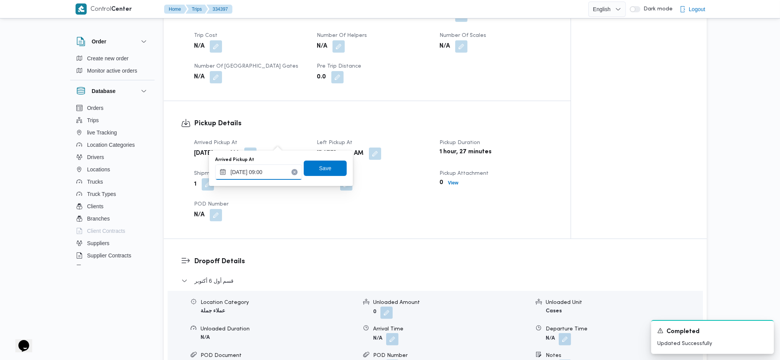
click at [263, 175] on input "30/08/2025 09:00" at bounding box center [258, 171] width 87 height 15
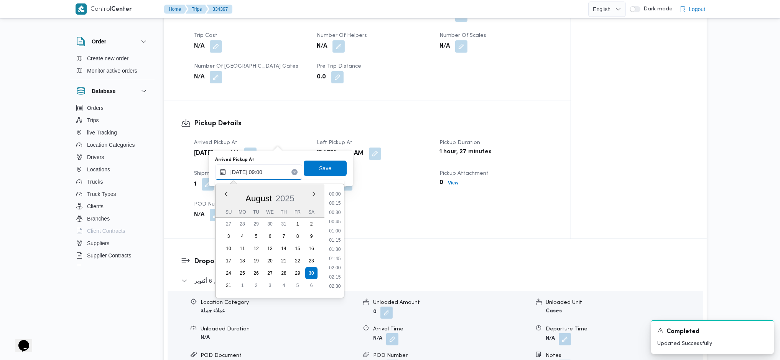
scroll to position [280, 0]
click at [331, 208] on li "08:00" at bounding box center [335, 208] width 18 height 8
type input "30/08/2025 08:00"
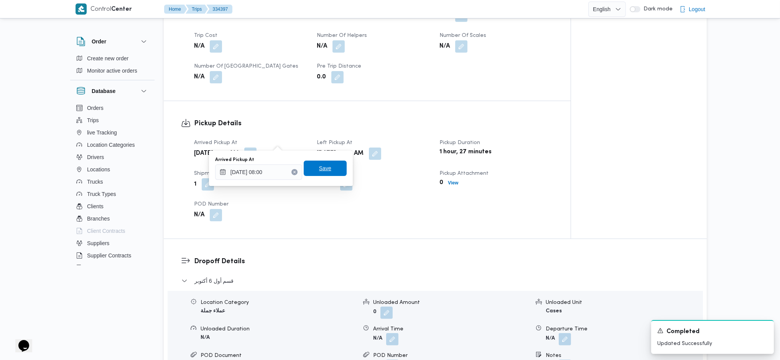
drag, startPoint x: 325, startPoint y: 171, endPoint x: 336, endPoint y: 170, distance: 10.4
click at [325, 170] on span "Save" at bounding box center [325, 167] width 43 height 15
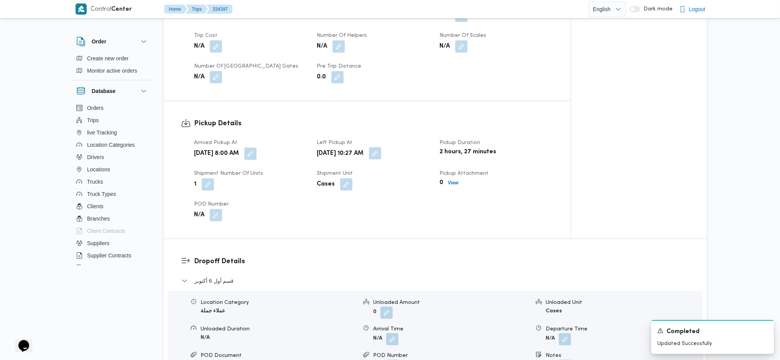
click at [381, 147] on button "button" at bounding box center [375, 153] width 12 height 12
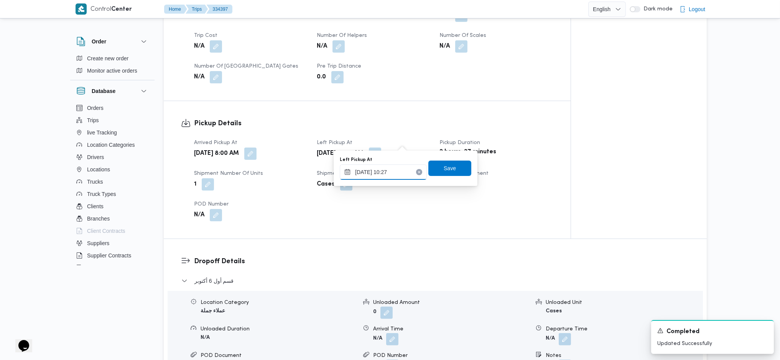
click at [388, 170] on input "30/08/2025 10:27" at bounding box center [383, 171] width 87 height 15
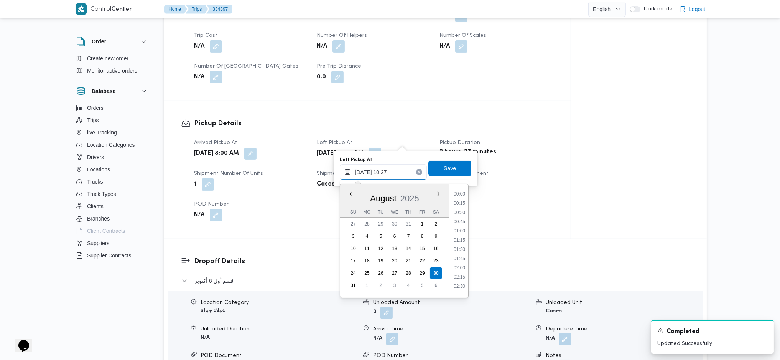
scroll to position [326, 0]
click at [456, 223] on li "09:45" at bounding box center [460, 227] width 18 height 8
type input "30/08/2025 09:45"
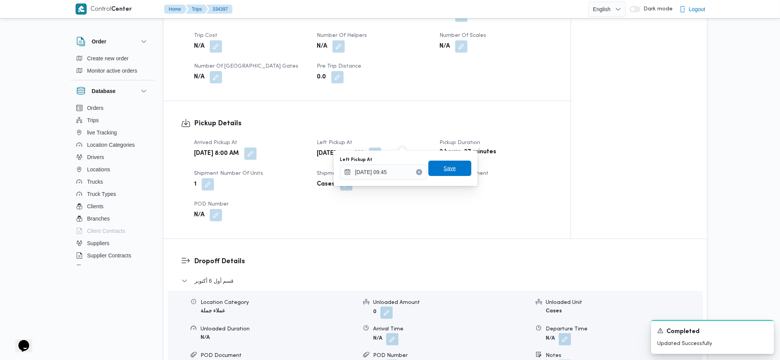
click at [444, 173] on span "Save" at bounding box center [450, 167] width 43 height 15
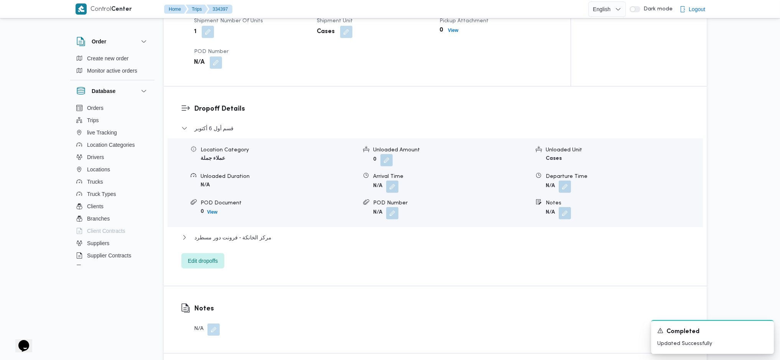
scroll to position [576, 0]
click at [216, 251] on span "Edit dropoffs" at bounding box center [202, 258] width 43 height 15
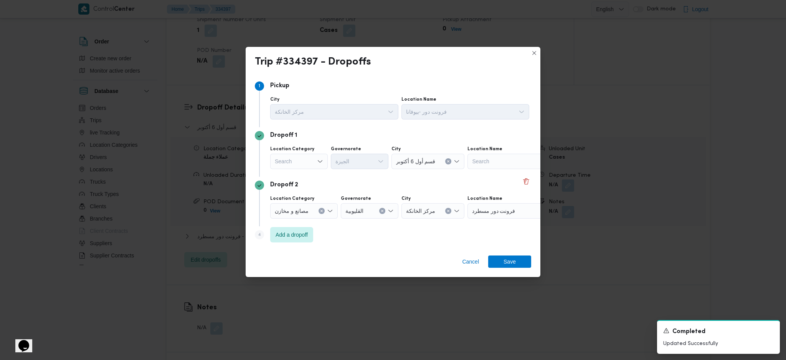
click at [312, 168] on div "Search" at bounding box center [299, 160] width 58 height 15
click at [303, 211] on span "عملاء جملة" at bounding box center [303, 208] width 39 height 9
click at [358, 159] on div "Search" at bounding box center [361, 160] width 58 height 15
type input "ق"
type input "قاه"
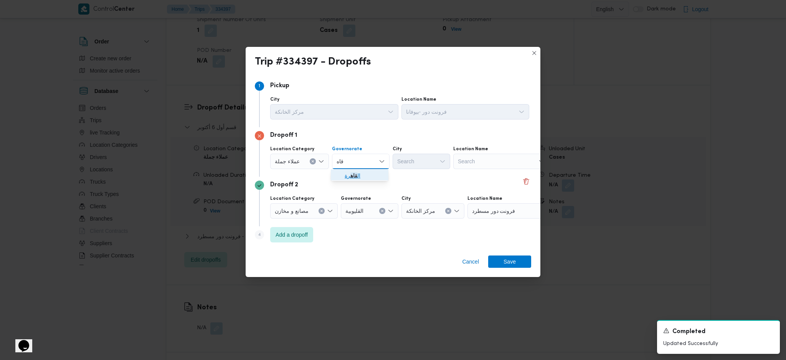
click at [345, 180] on span "ال قاه رة" at bounding box center [359, 175] width 51 height 12
click at [430, 164] on div "Search" at bounding box center [459, 160] width 58 height 15
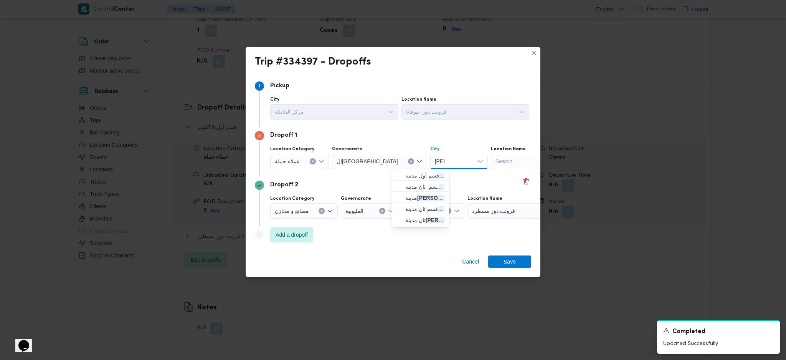
type input "نصر"
click at [399, 178] on span "قسم أول مدينة نصر" at bounding box center [419, 175] width 51 height 12
click at [514, 262] on span "Save" at bounding box center [509, 261] width 12 height 12
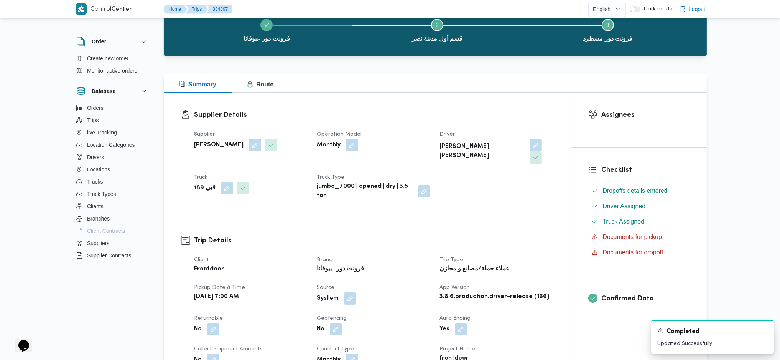
scroll to position [0, 0]
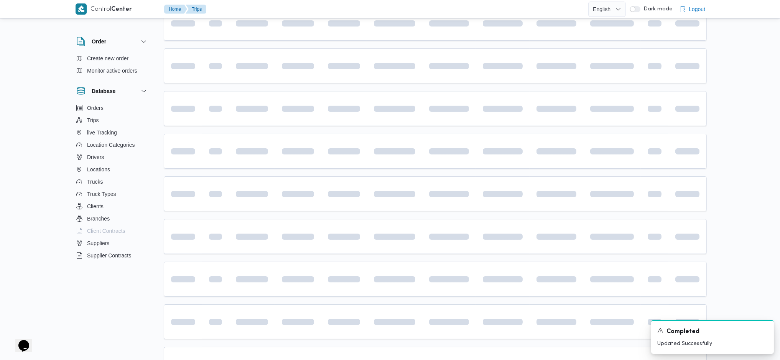
scroll to position [132, 0]
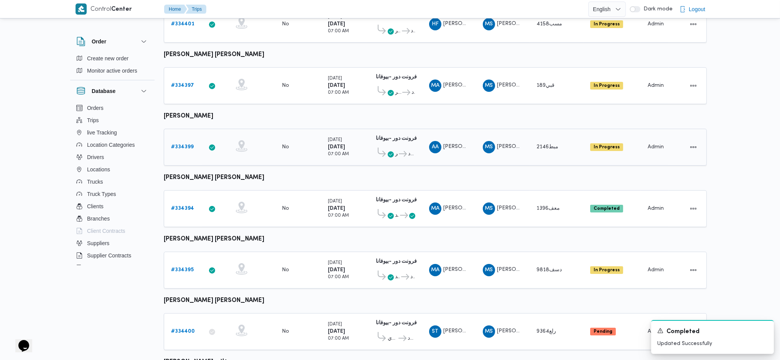
click at [183, 144] on b "# 334399" at bounding box center [182, 146] width 23 height 5
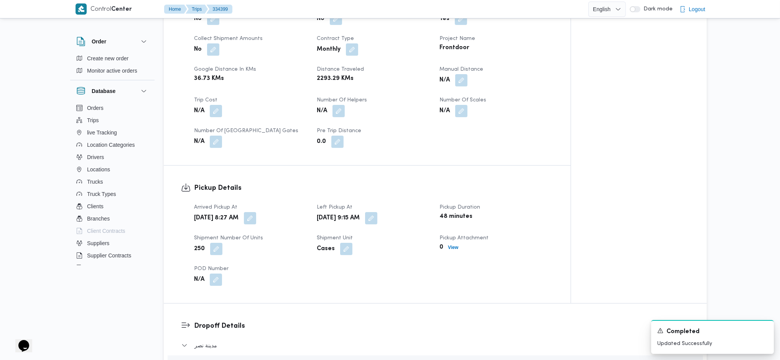
scroll to position [439, 0]
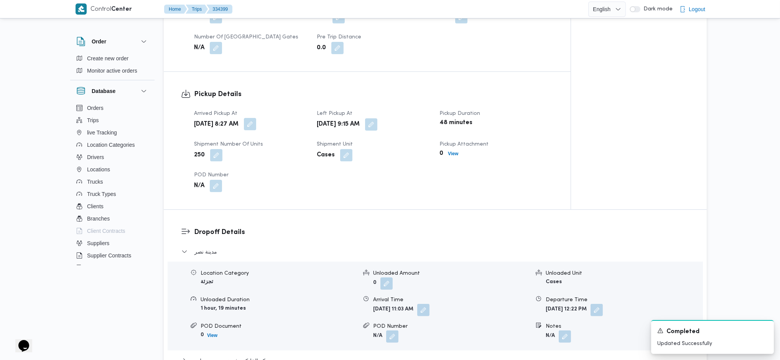
click at [256, 127] on button "button" at bounding box center [250, 124] width 12 height 12
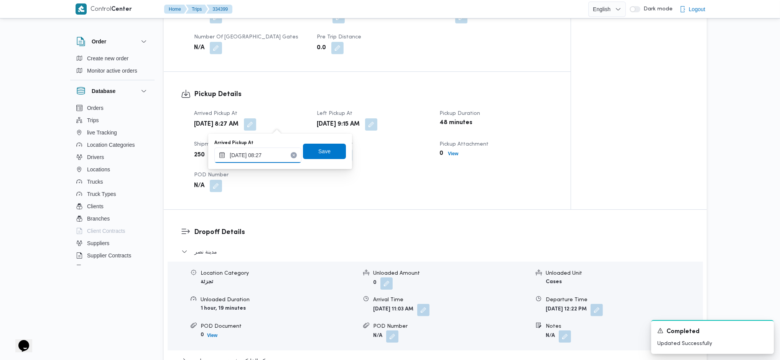
click at [271, 162] on div "30/08/2025 08:27" at bounding box center [257, 154] width 87 height 15
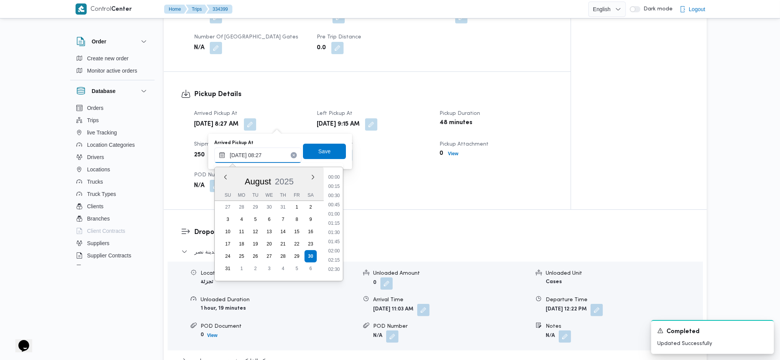
scroll to position [252, 0]
click at [330, 183] on li "07:00" at bounding box center [334, 182] width 18 height 8
type input "30/08/2025 07:00"
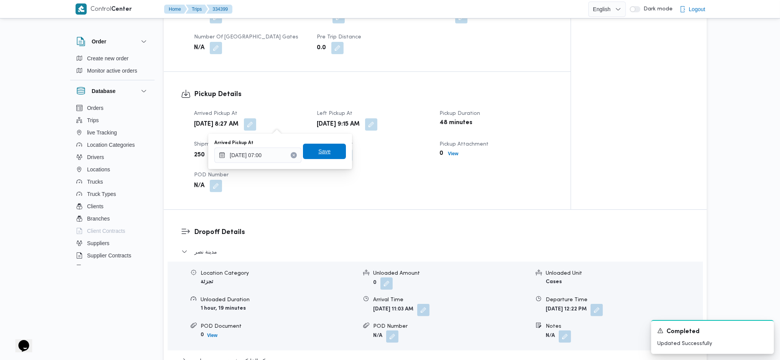
drag, startPoint x: 317, startPoint y: 151, endPoint x: 322, endPoint y: 150, distance: 5.1
click at [318, 151] on span "Save" at bounding box center [324, 151] width 12 height 9
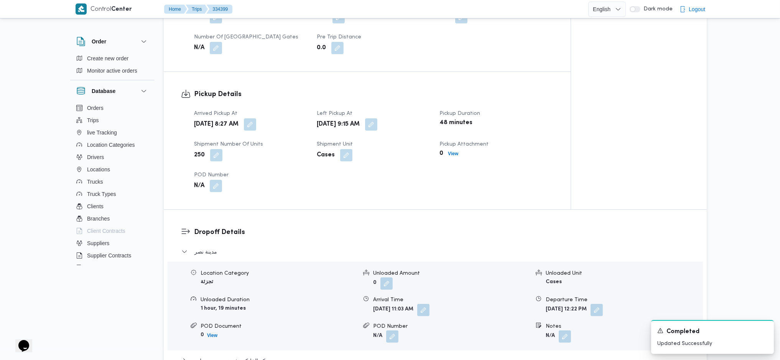
click at [378, 127] on button "button" at bounding box center [371, 124] width 12 height 12
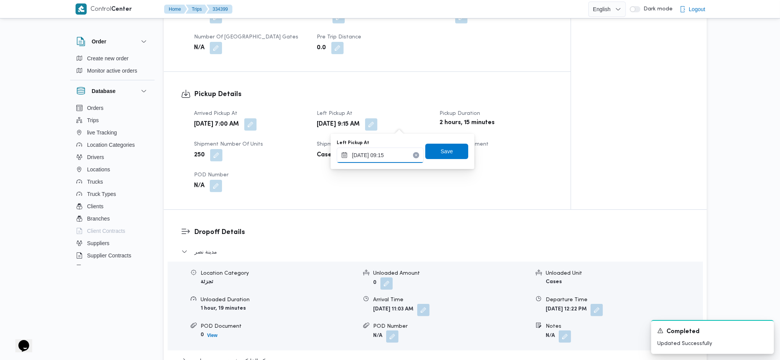
click at [384, 158] on input "30/08/2025 09:15" at bounding box center [380, 154] width 87 height 15
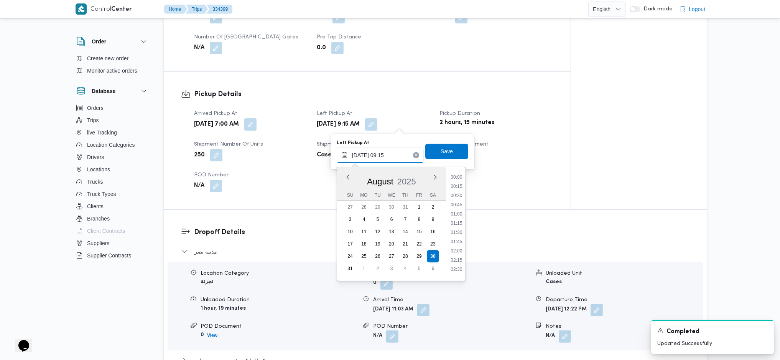
scroll to position [289, 0]
click at [458, 207] on li "08:45" at bounding box center [457, 210] width 18 height 8
type input "30/08/2025 08:45"
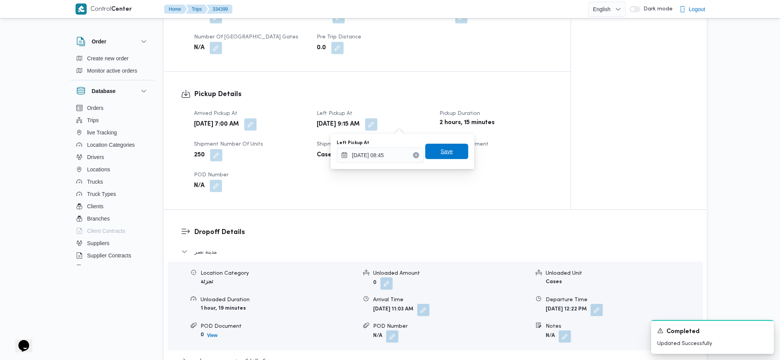
click at [445, 147] on span "Save" at bounding box center [447, 151] width 12 height 9
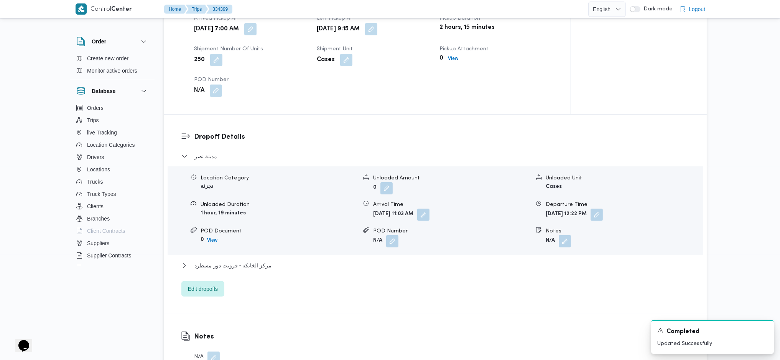
scroll to position [593, 0]
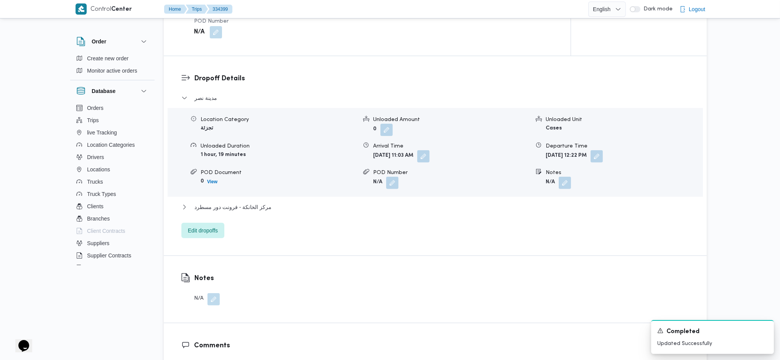
click at [193, 220] on div "مدينة نصر Location Category تجزئة Unloaded Amount 0 Unloaded Unit Cases Unloade…" at bounding box center [435, 165] width 508 height 145
click at [200, 232] on span "Edit dropoffs" at bounding box center [203, 229] width 30 height 9
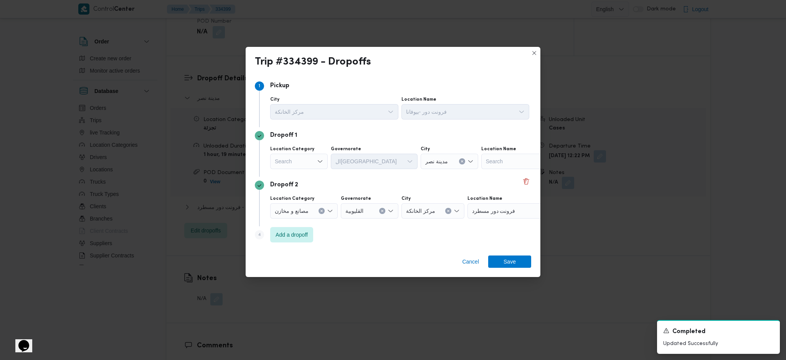
click at [318, 160] on icon "Open list of options" at bounding box center [320, 161] width 5 height 2
click at [300, 218] on span "تجزئة" at bounding box center [303, 219] width 39 height 9
drag, startPoint x: 335, startPoint y: 170, endPoint x: 346, endPoint y: 163, distance: 13.4
click at [335, 170] on div "Location Category تجزئة Governorate Search City Search Location Name Search" at bounding box center [400, 157] width 262 height 26
click at [351, 160] on div "Search" at bounding box center [360, 160] width 58 height 15
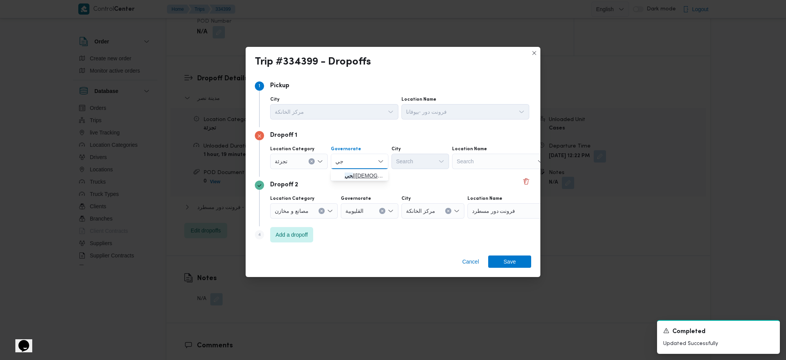
type input "جي"
click at [339, 179] on span "ال جي زة" at bounding box center [359, 175] width 51 height 12
click at [432, 157] on div "Search" at bounding box center [420, 160] width 58 height 15
type input "هرم"
drag, startPoint x: 395, startPoint y: 178, endPoint x: 409, endPoint y: 185, distance: 15.6
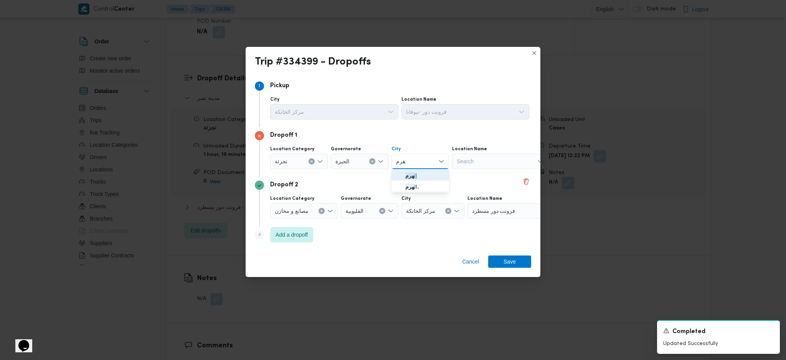
click at [394, 178] on span "ال هرم" at bounding box center [419, 175] width 51 height 12
click at [488, 257] on span "Save" at bounding box center [509, 261] width 43 height 12
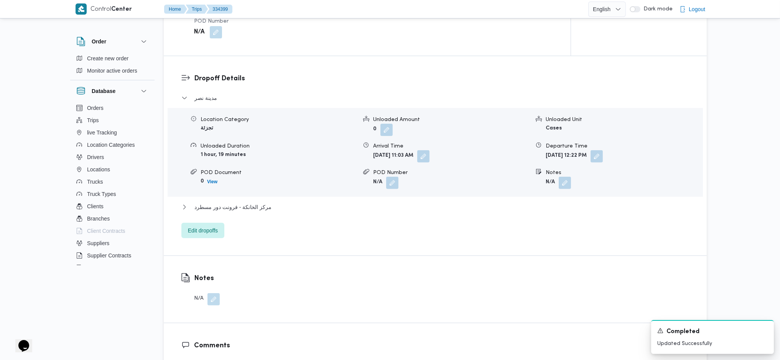
click at [498, 262] on div "Notes N/A" at bounding box center [435, 289] width 543 height 67
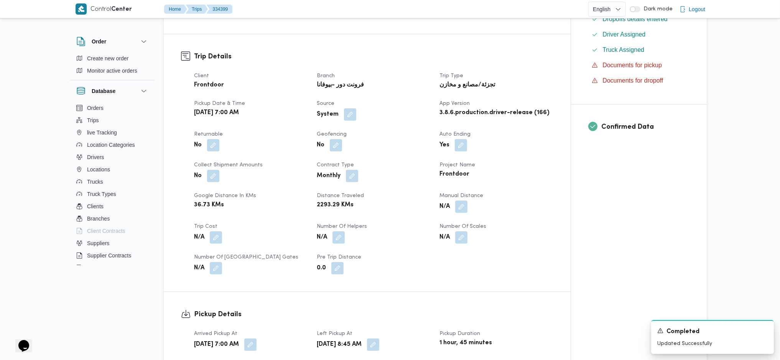
scroll to position [307, 0]
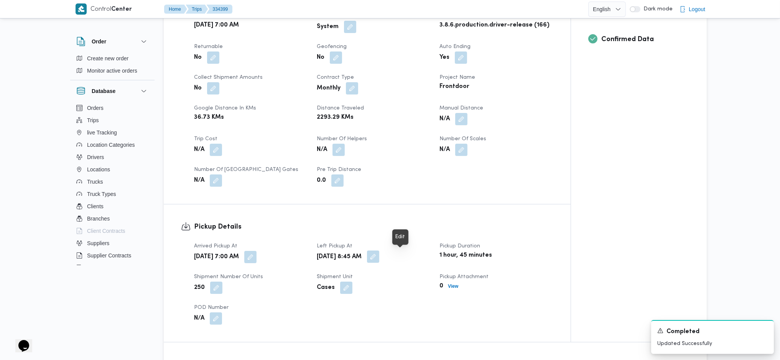
click at [379, 257] on button "button" at bounding box center [373, 256] width 12 height 12
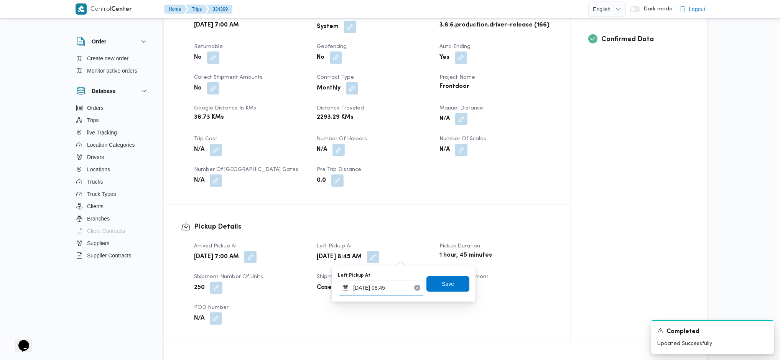
click at [380, 293] on input "30/08/2025 08:45" at bounding box center [381, 287] width 87 height 15
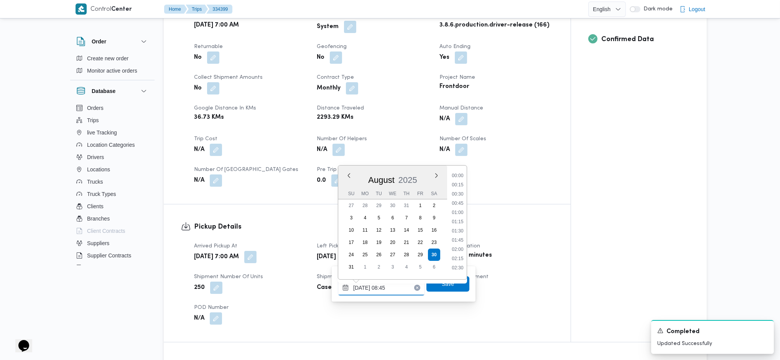
scroll to position [271, 0]
click at [461, 262] on li "09:45" at bounding box center [458, 264] width 18 height 8
type input "30/08/2025 08:45"
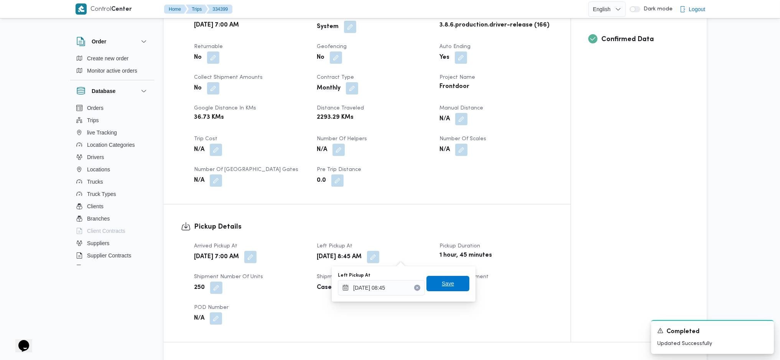
click at [457, 288] on span "Save" at bounding box center [448, 282] width 43 height 15
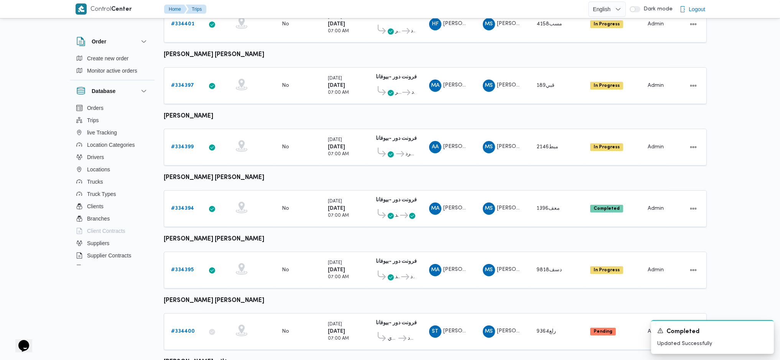
scroll to position [148, 0]
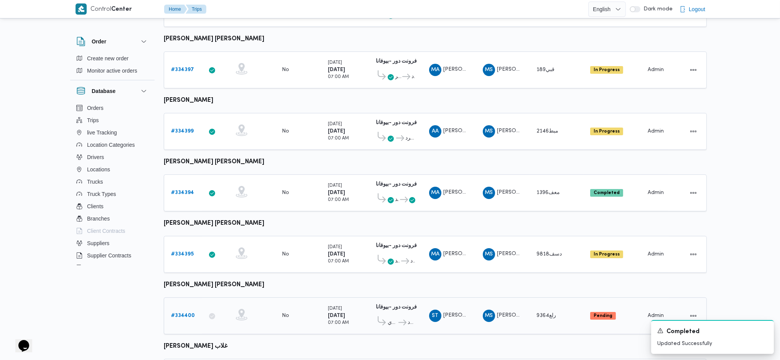
click at [180, 311] on link "# 334400" at bounding box center [183, 315] width 24 height 9
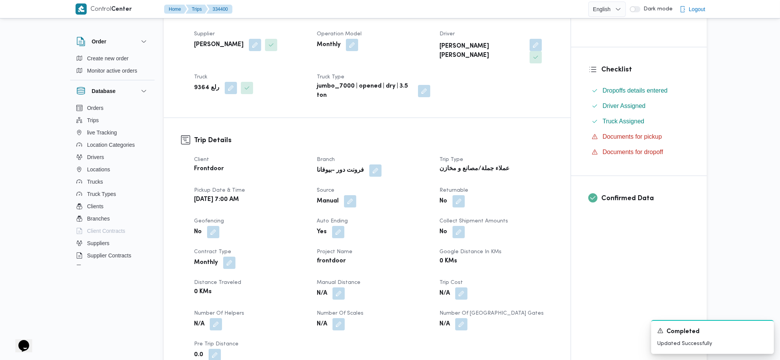
scroll to position [455, 0]
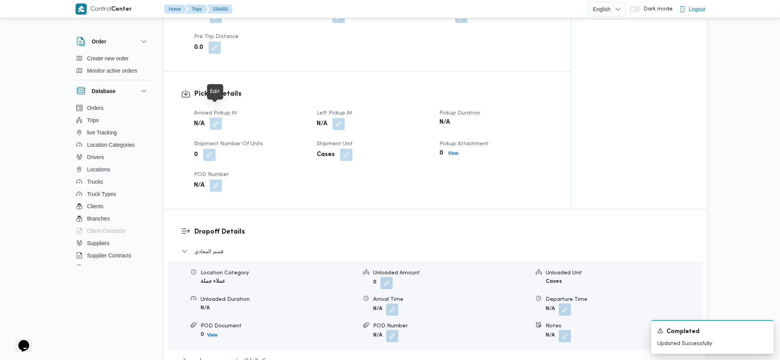
click at [222, 117] on button "button" at bounding box center [216, 123] width 12 height 12
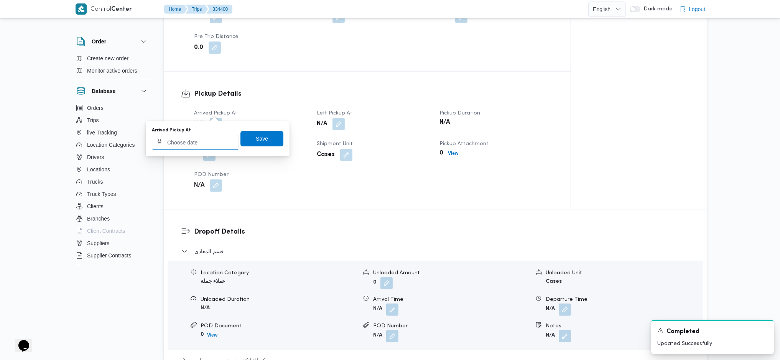
click at [212, 143] on input "Arrived Pickup At" at bounding box center [195, 142] width 87 height 15
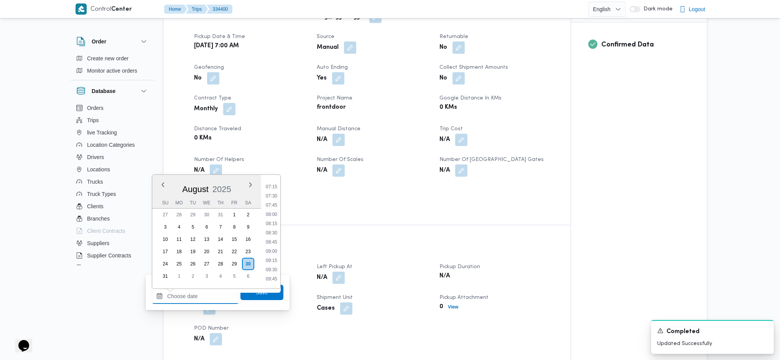
scroll to position [214, 0]
click at [275, 228] on li "07:00" at bounding box center [272, 229] width 18 height 8
type input "30/08/2025 07:00"
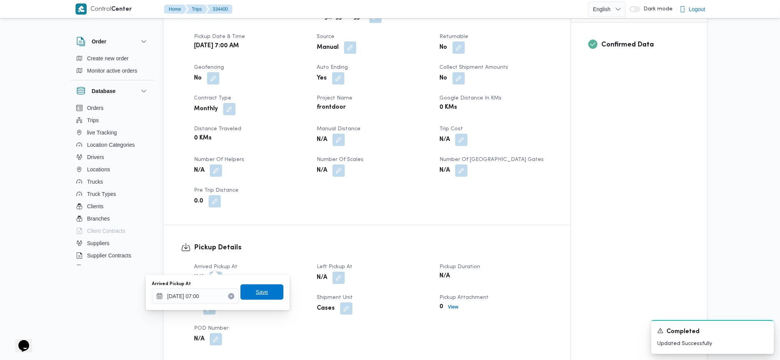
click at [265, 291] on span "Save" at bounding box center [262, 291] width 43 height 15
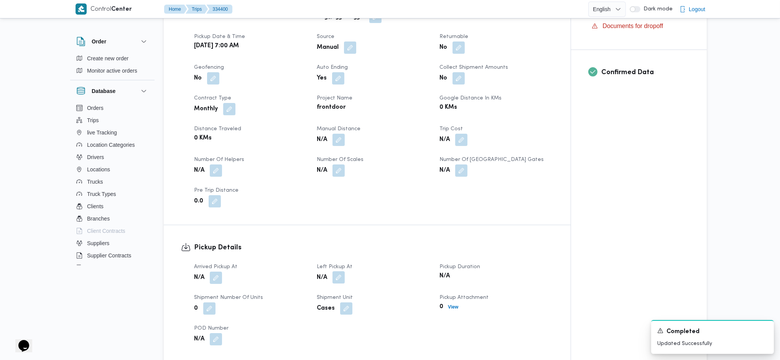
click at [344, 271] on button "button" at bounding box center [339, 277] width 12 height 12
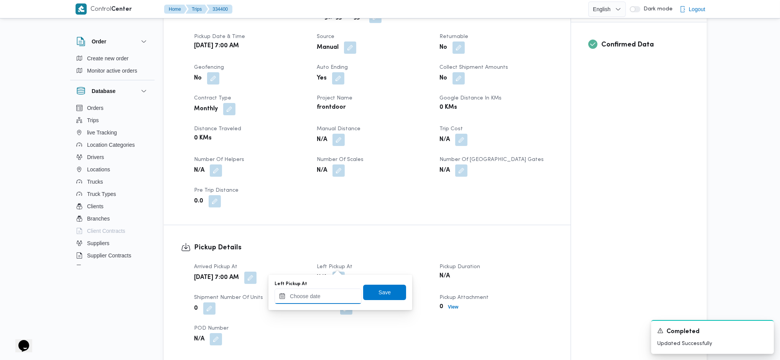
click at [323, 292] on input "Left Pickup At" at bounding box center [318, 295] width 87 height 15
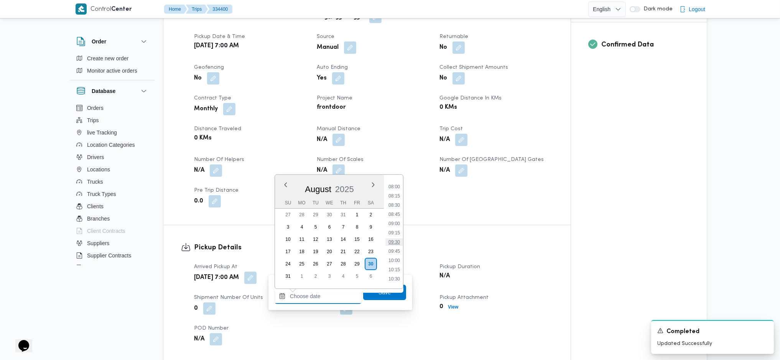
scroll to position [316, 0]
click at [399, 225] on li "09:45" at bounding box center [395, 228] width 18 height 8
type input "30/08/2025 09:45"
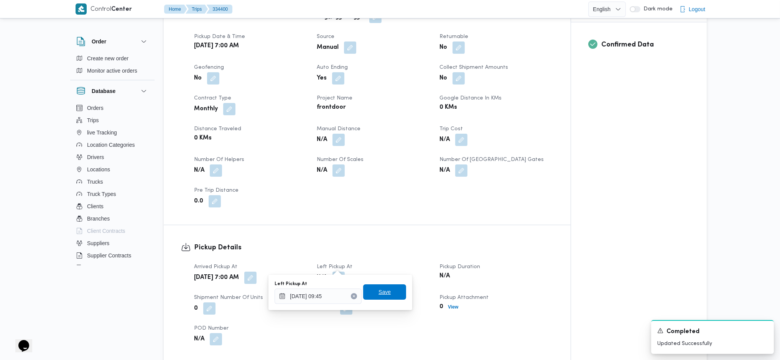
click at [390, 299] on span "Save" at bounding box center [384, 291] width 43 height 15
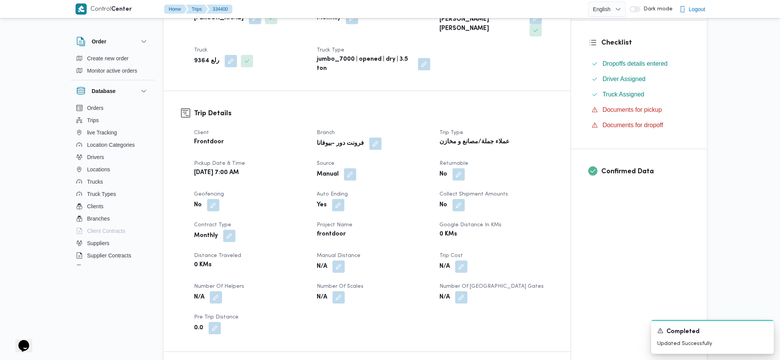
scroll to position [0, 0]
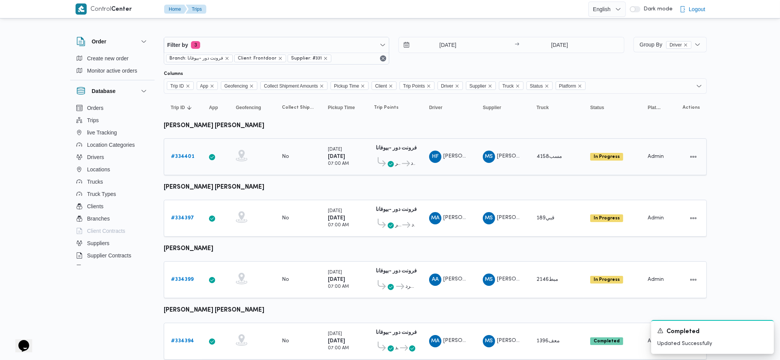
click at [183, 154] on b "# 334401" at bounding box center [182, 156] width 23 height 5
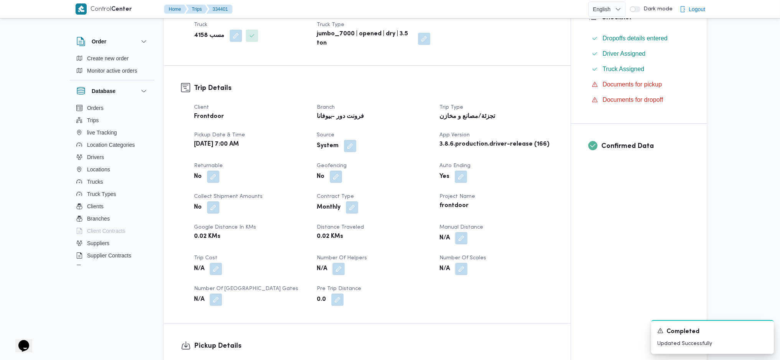
scroll to position [358, 0]
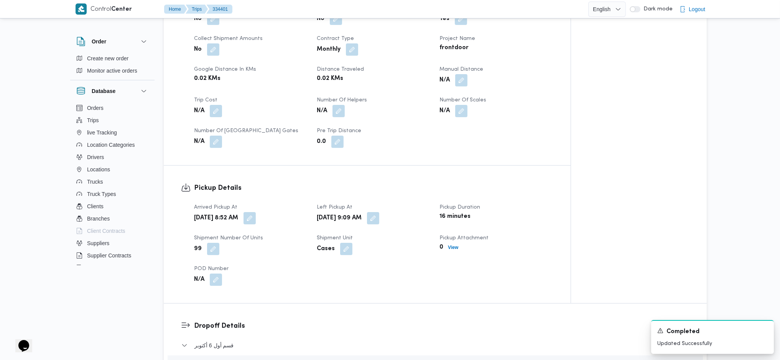
click at [286, 211] on div "Sat, Aug 30, 2025 8:52 AM" at bounding box center [250, 218] width 115 height 14
click at [256, 211] on button "button" at bounding box center [250, 217] width 12 height 12
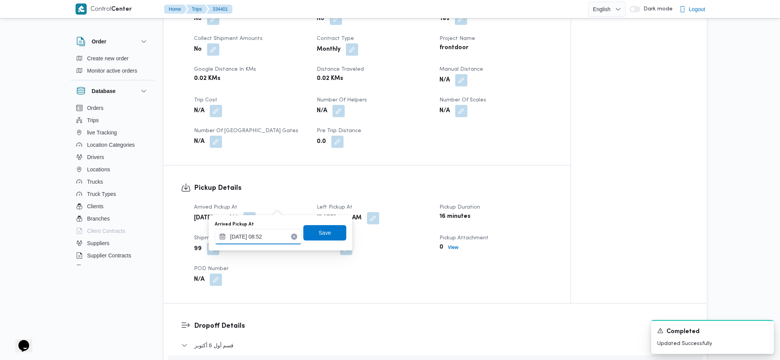
click at [277, 233] on input "30/08/2025 08:52" at bounding box center [258, 236] width 87 height 15
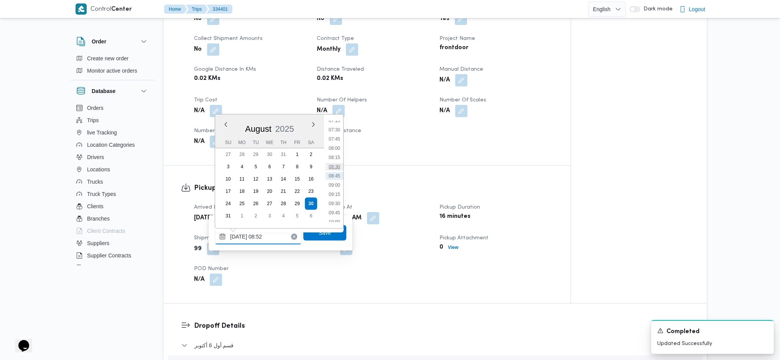
scroll to position [219, 0]
click at [335, 163] on li "07:00" at bounding box center [335, 163] width 18 height 8
type input "30/08/2025 07:00"
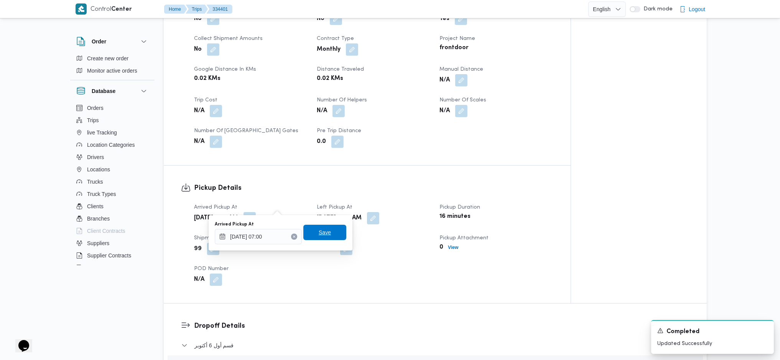
click at [337, 227] on span "Save" at bounding box center [324, 231] width 43 height 15
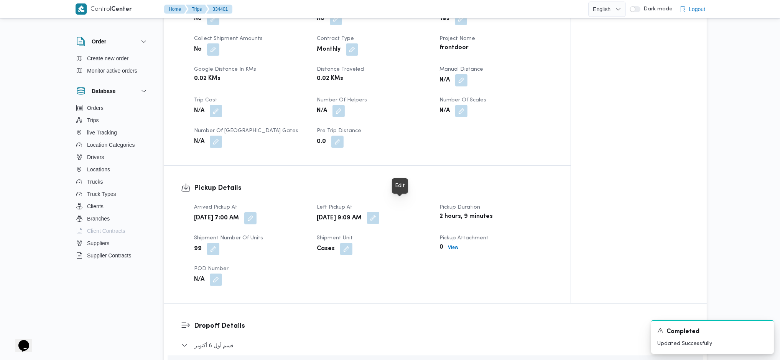
click at [379, 211] on button "button" at bounding box center [373, 217] width 12 height 12
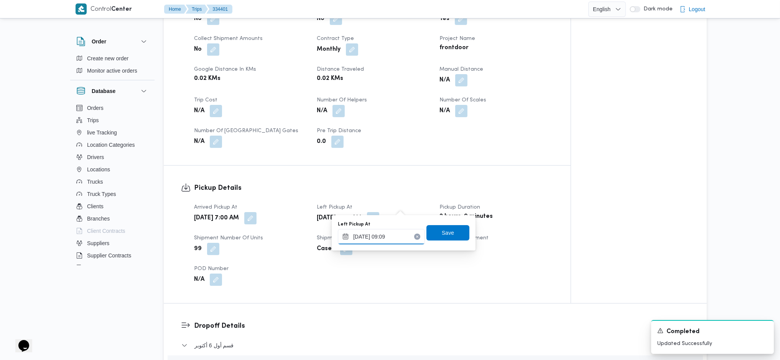
click at [391, 237] on input "30/08/2025 09:09" at bounding box center [381, 236] width 87 height 15
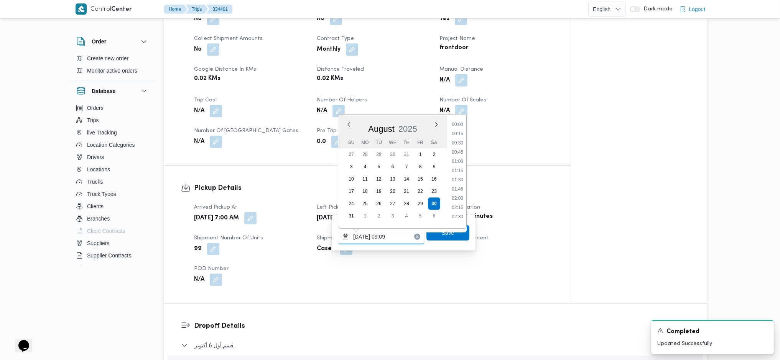
scroll to position [280, 0]
click at [463, 204] on li "09:45" at bounding box center [458, 204] width 18 height 8
type input "30/08/2025 09:45"
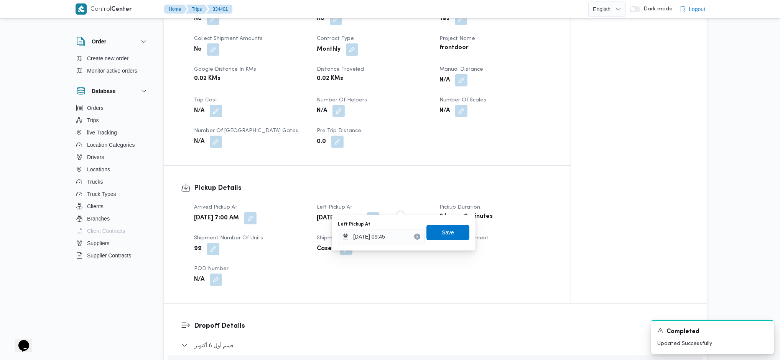
click at [444, 237] on span "Save" at bounding box center [448, 231] width 43 height 15
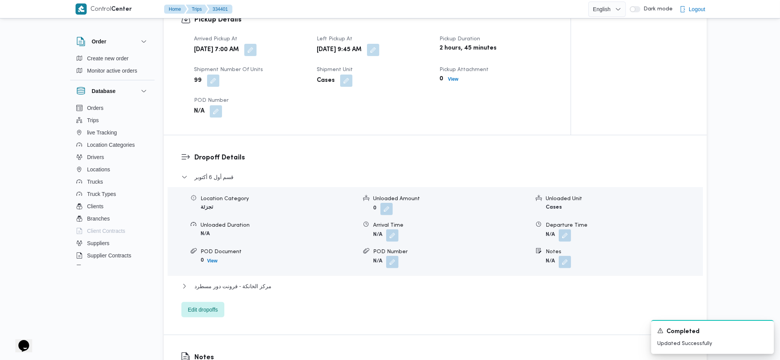
scroll to position [562, 0]
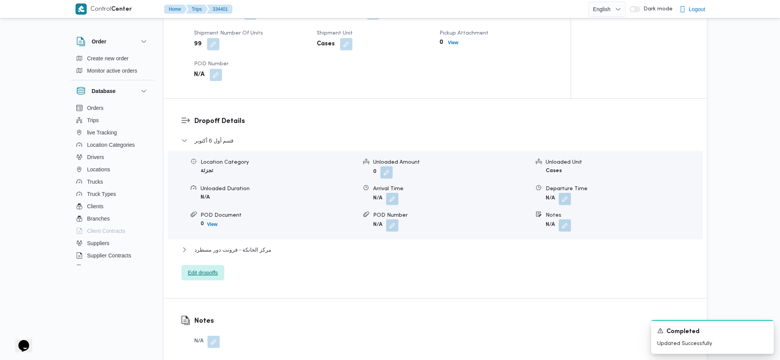
click at [198, 268] on span "Edit dropoffs" at bounding box center [203, 272] width 30 height 9
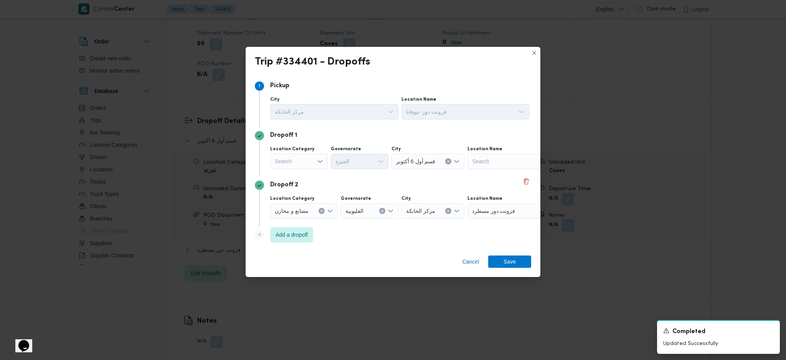
click at [299, 162] on div "Search" at bounding box center [299, 160] width 58 height 15
click at [294, 213] on span "عملاء جملة" at bounding box center [303, 208] width 39 height 9
click at [297, 148] on label "Location Category" at bounding box center [292, 149] width 44 height 6
click at [303, 157] on input "Location Category" at bounding box center [303, 161] width 1 height 9
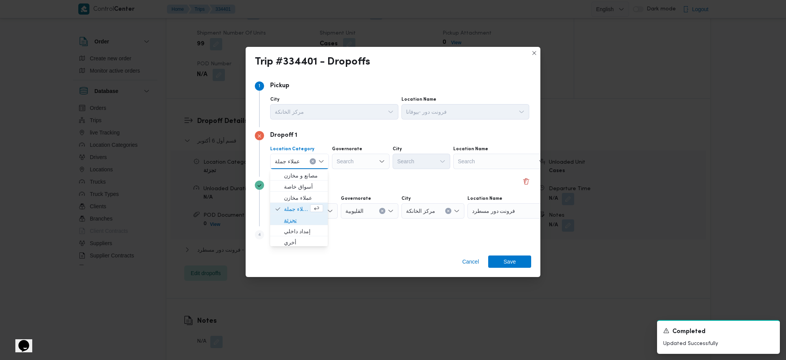
click at [289, 217] on span "تجزئة" at bounding box center [303, 219] width 39 height 9
click at [349, 159] on div "Search" at bounding box center [360, 160] width 58 height 15
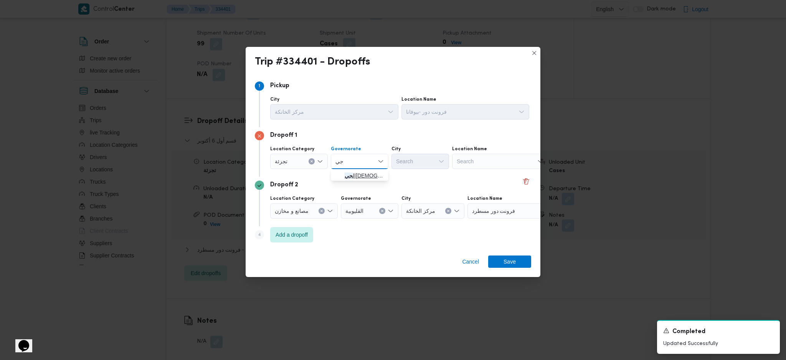
type input "جي"
drag, startPoint x: 342, startPoint y: 180, endPoint x: 361, endPoint y: 178, distance: 19.3
click at [342, 180] on span "ال جي زة" at bounding box center [359, 175] width 51 height 12
click at [410, 161] on div "Search" at bounding box center [420, 160] width 58 height 15
type input "ول"
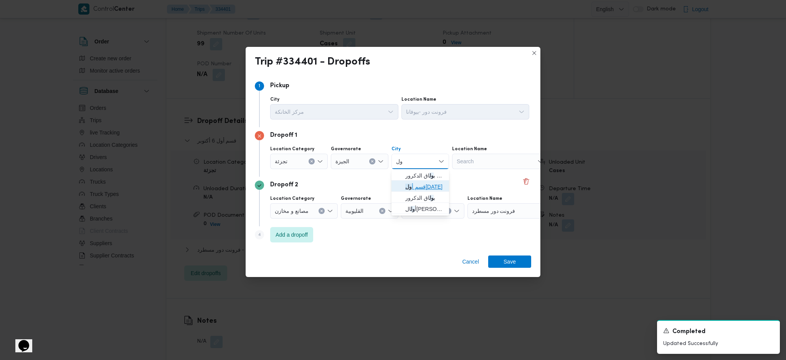
click at [424, 181] on span "قسم أ ول 6 أكتوبر" at bounding box center [419, 186] width 51 height 12
click at [518, 266] on span "Save" at bounding box center [509, 261] width 43 height 12
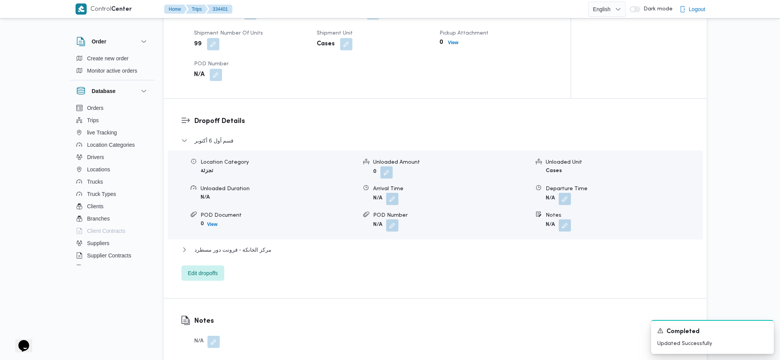
click at [213, 269] on div "Dropoff Details قسم أول 6 أكتوبر Location Category تجزئة Unloaded Amount 0 Unlo…" at bounding box center [435, 198] width 543 height 199
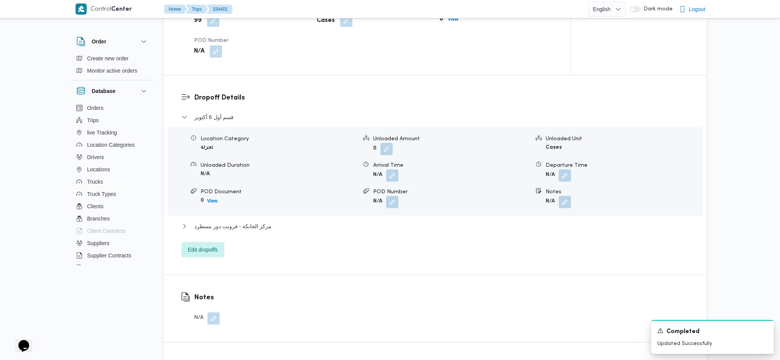
scroll to position [614, 0]
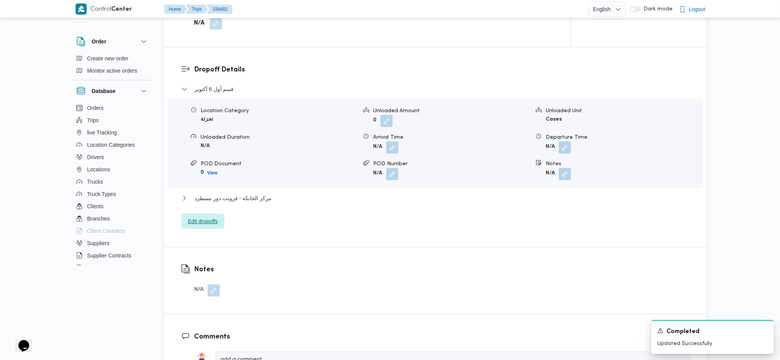
click at [210, 216] on span "Edit dropoffs" at bounding box center [203, 220] width 30 height 9
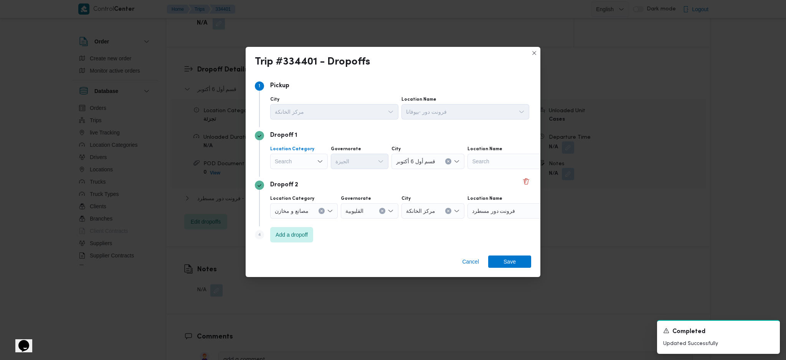
click at [302, 164] on div "Search" at bounding box center [299, 160] width 58 height 15
click at [299, 221] on span "تجزئة" at bounding box center [303, 219] width 39 height 9
click at [359, 165] on div "Search" at bounding box center [360, 160] width 58 height 15
type input "قاه"
click at [361, 176] on span "ال قاه رة" at bounding box center [364, 174] width 39 height 9
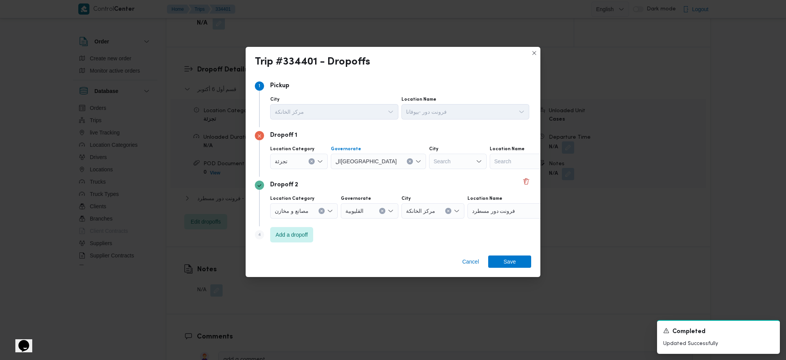
click at [433, 166] on div "Search" at bounding box center [458, 160] width 58 height 15
type input "مصر"
click at [405, 176] on span "قسم مصر الجديدة" at bounding box center [424, 174] width 39 height 9
click at [514, 263] on span "Save" at bounding box center [509, 261] width 12 height 12
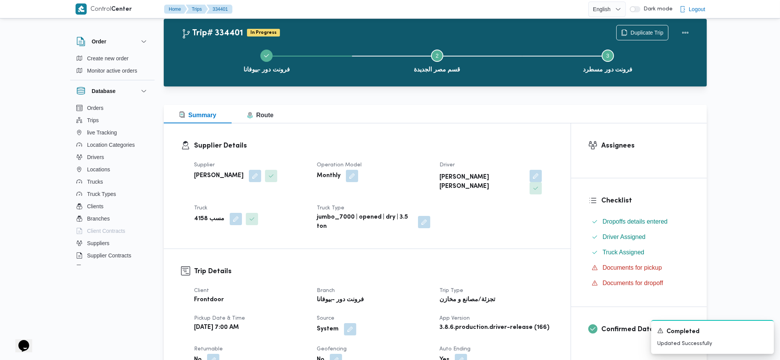
scroll to position [0, 0]
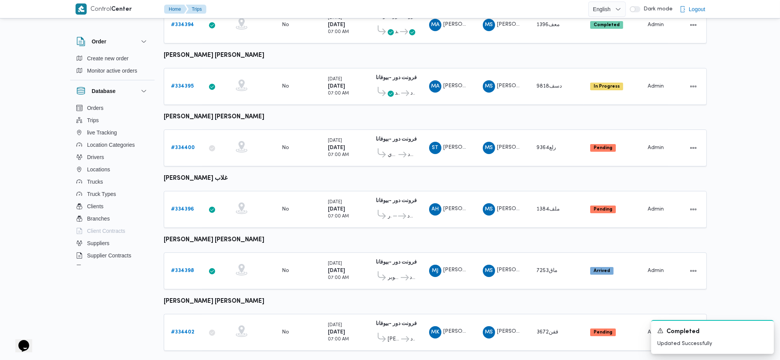
scroll to position [320, 0]
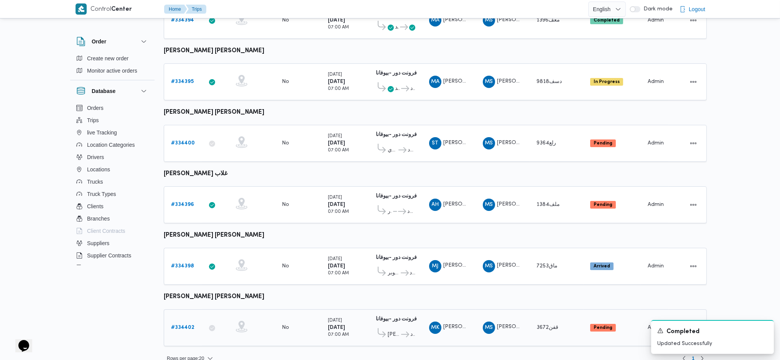
click at [191, 325] on b "# 334402" at bounding box center [182, 327] width 23 height 5
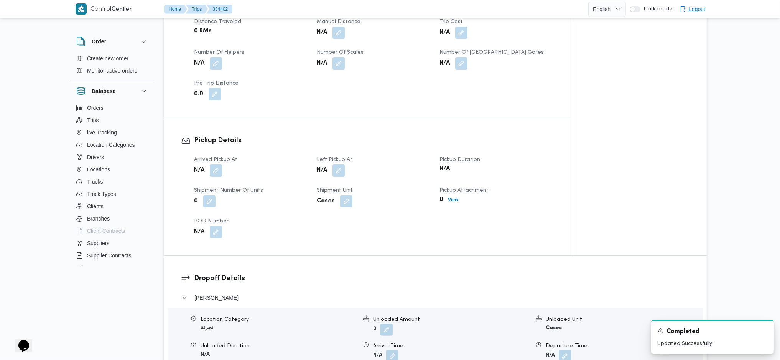
scroll to position [409, 0]
click at [217, 163] on div "N/A" at bounding box center [250, 170] width 115 height 14
click at [217, 163] on button "button" at bounding box center [216, 169] width 12 height 12
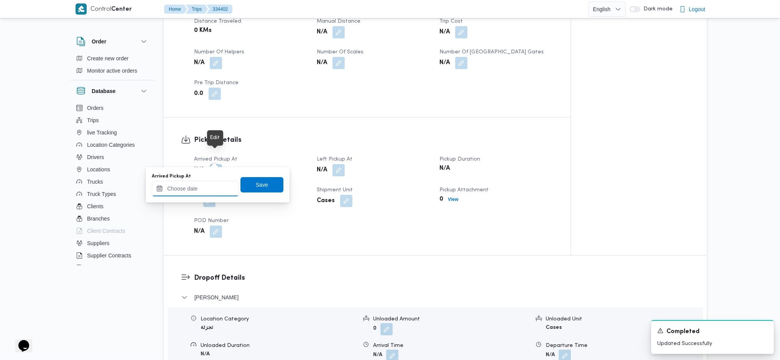
click at [212, 188] on input "Arrived Pickup At" at bounding box center [195, 188] width 87 height 15
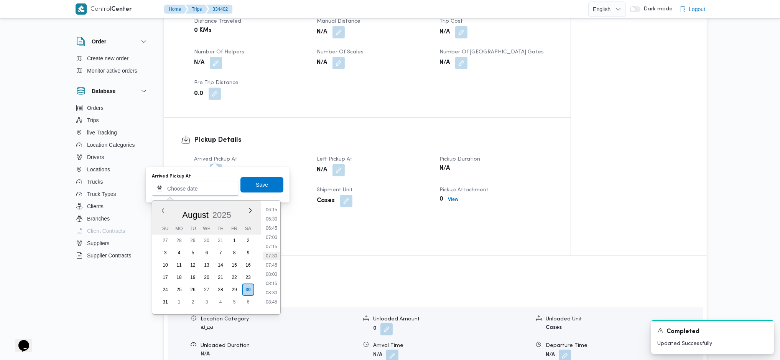
scroll to position [214, 0]
click at [267, 254] on li "07:00" at bounding box center [272, 255] width 18 height 8
type input "30/08/2025 07:00"
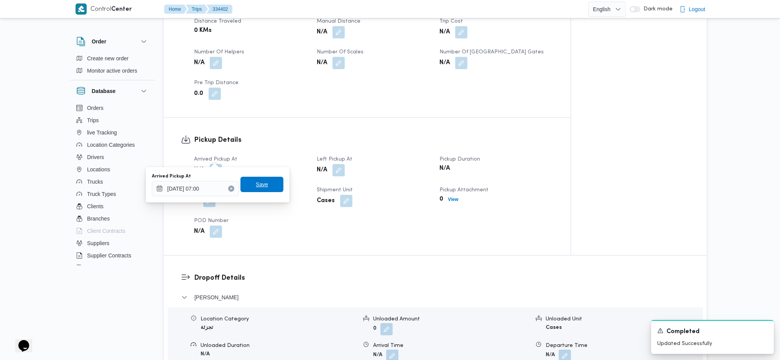
click at [259, 185] on span "Save" at bounding box center [262, 184] width 12 height 9
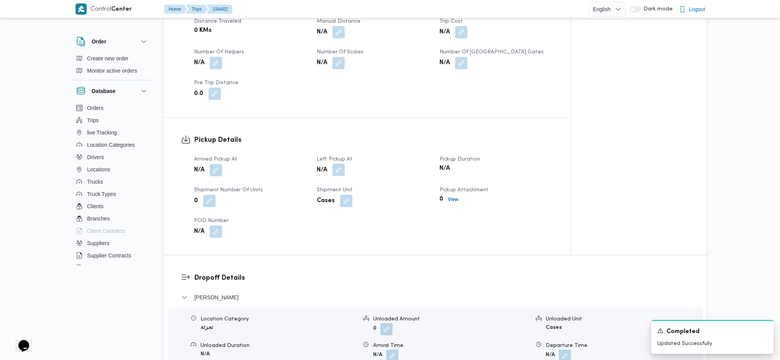
click at [338, 163] on button "button" at bounding box center [339, 169] width 12 height 12
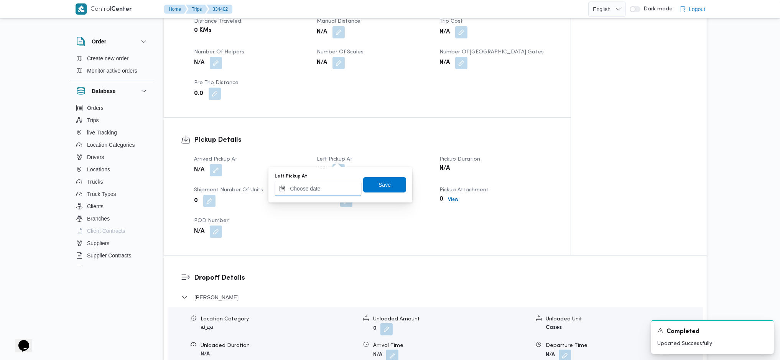
click at [336, 190] on input "Left Pickup At" at bounding box center [318, 188] width 87 height 15
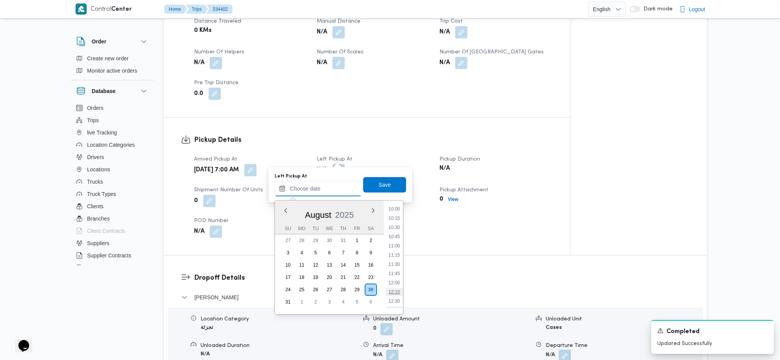
scroll to position [316, 0]
click at [397, 265] on li "10:00" at bounding box center [395, 263] width 18 height 8
type input "30/08/2025 10:00"
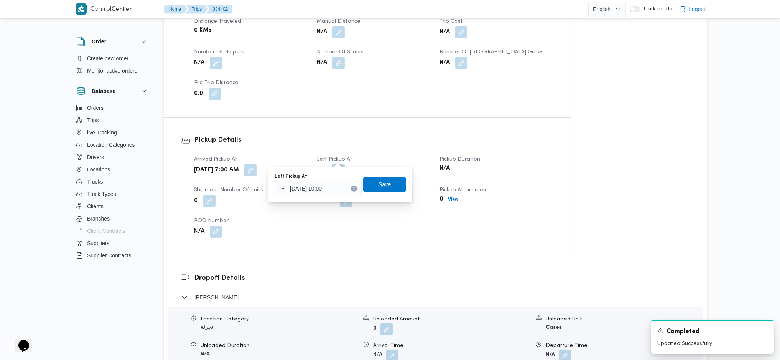
click at [382, 181] on span "Save" at bounding box center [385, 184] width 12 height 9
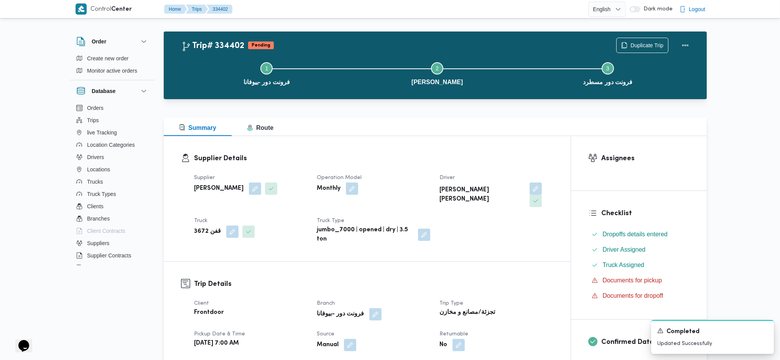
scroll to position [0, 0]
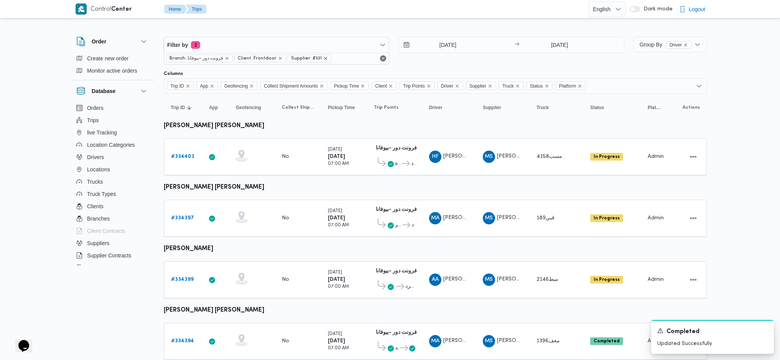
click at [323, 60] on icon "remove selected entity" at bounding box center [325, 58] width 5 height 5
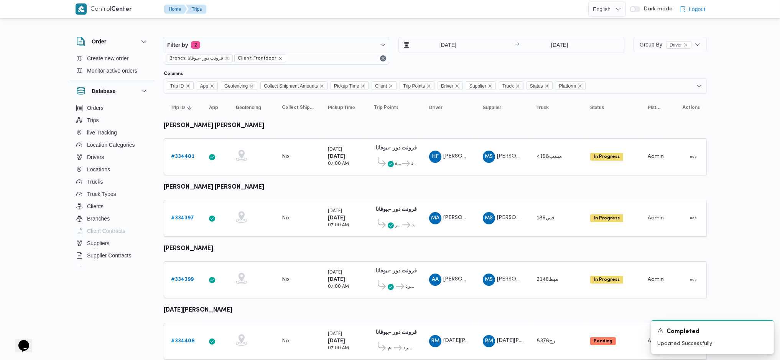
click at [661, 33] on div "Filter by 2 Branch: فرونت دور -بيوفانا Client: Frontdoor 30/8/2025 → 30/8/2025 …" at bounding box center [435, 50] width 552 height 37
click at [657, 42] on span "Group By Driver" at bounding box center [666, 44] width 52 height 6
click at [667, 131] on span "Supplier" at bounding box center [687, 128] width 80 height 6
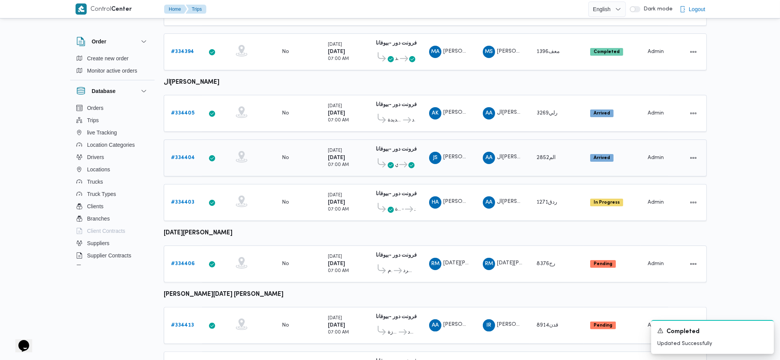
scroll to position [511, 0]
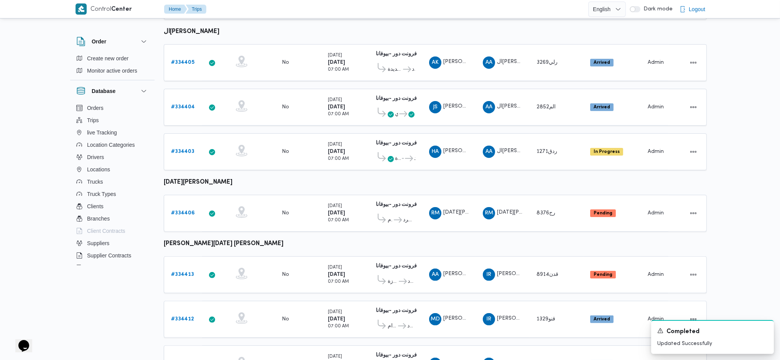
drag, startPoint x: 216, startPoint y: 230, endPoint x: 191, endPoint y: 229, distance: 24.6
click at [191, 241] on b "ابراهيم رمضان ابراهيم عثمان ابوباشا" at bounding box center [224, 244] width 120 height 6
copy tbody "ابراهيم رمضان ابراهيم عثمان ابوباشا Trip ID"
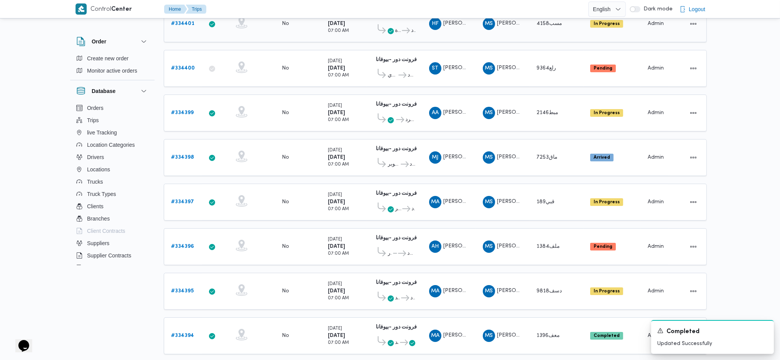
scroll to position [0, 0]
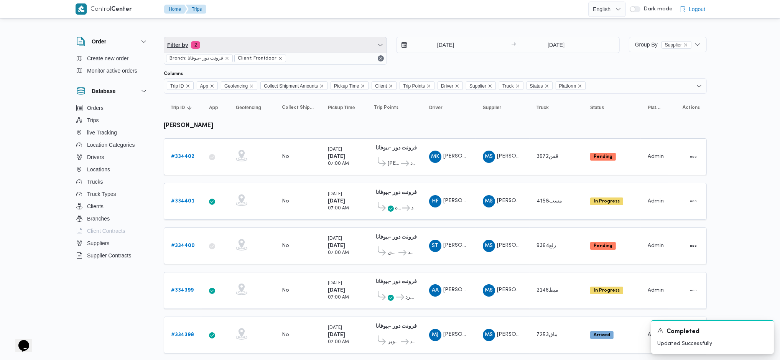
click at [238, 44] on span "Filter by 2" at bounding box center [275, 44] width 223 height 15
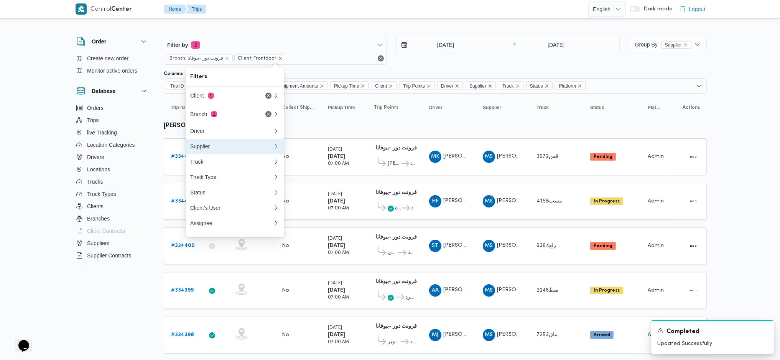
click at [229, 149] on div "Supplier" at bounding box center [230, 146] width 80 height 6
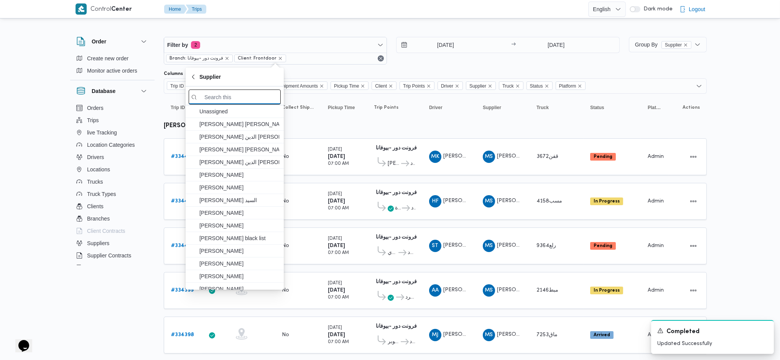
paste input "ابراهيم رمضان ابراهيم عثمان ابوباشا"
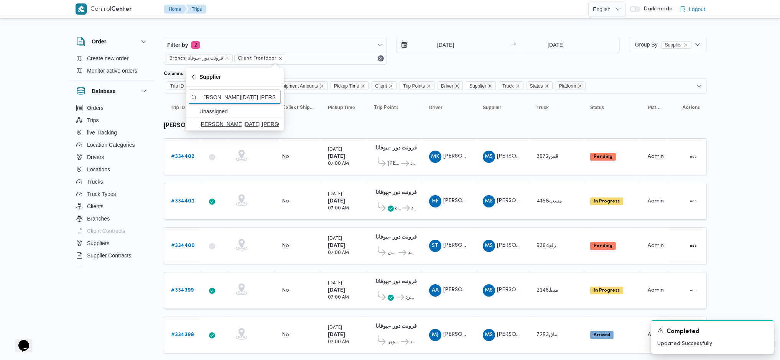
type input "ابراهيم رمضان ابراهيم عثمان ابوباشا"
click at [252, 125] on span "ابراهيم رمضان ابراهيم عثمان ابوباشا" at bounding box center [240, 123] width 80 height 9
click at [277, 193] on td "Collect Shipment Amounts No" at bounding box center [298, 201] width 46 height 37
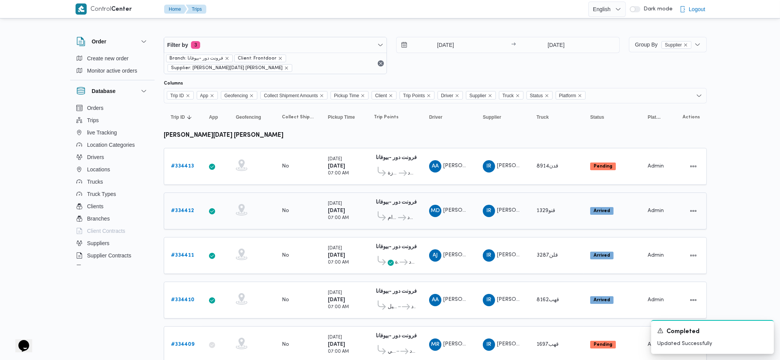
click at [277, 193] on td "Collect Shipment Amounts No" at bounding box center [298, 210] width 46 height 37
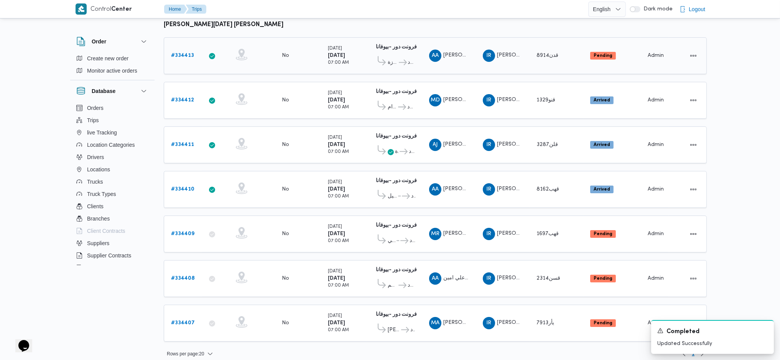
drag, startPoint x: 378, startPoint y: 54, endPoint x: 379, endPoint y: 63, distance: 9.2
click at [378, 53] on div "قسم العجوزة فرونت دور مسطرد" at bounding box center [394, 60] width 41 height 16
click at [379, 84] on div "فرونت دور -بيوفانا 10:26 AM قسم الأهرام فرونت دور مسطرد" at bounding box center [395, 100] width 48 height 32
click at [377, 138] on div "فرونت دور -بيوفانا 10:26 AM قسم الجيزة فرونت دور مسطرد" at bounding box center [394, 145] width 41 height 26
click at [374, 208] on table "Trip ID Click to sort in ascending order App Click to sort in ascending order G…" at bounding box center [435, 171] width 543 height 356
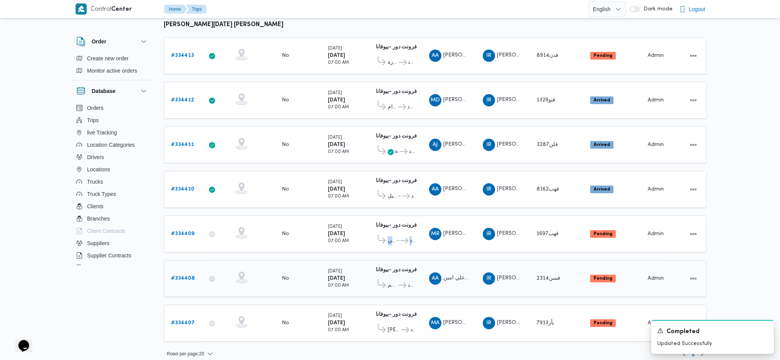
drag, startPoint x: 394, startPoint y: 242, endPoint x: 396, endPoint y: 270, distance: 27.7
click at [396, 261] on tbody "ابراهيم رمضان ابراهيم عثمان ابوباشا Trip ID # 334413 App Geofencing Collect Shi…" at bounding box center [435, 180] width 543 height 321
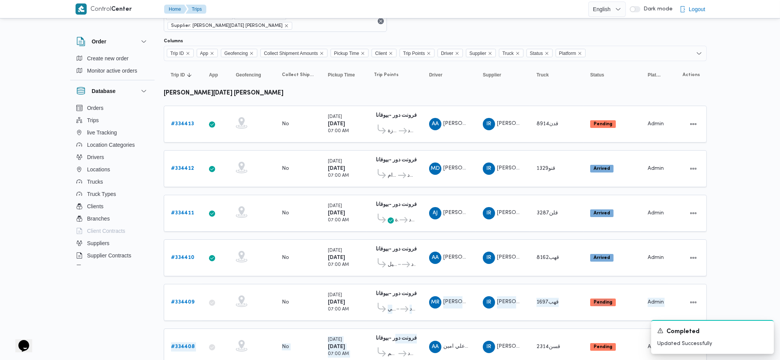
scroll to position [0, 0]
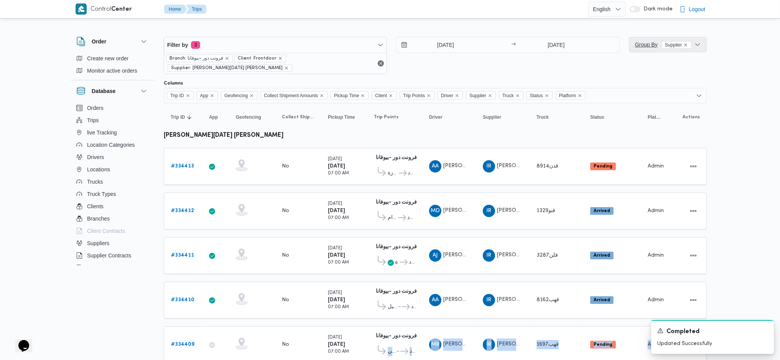
click at [647, 47] on span "Group By Supplier" at bounding box center [663, 44] width 56 height 6
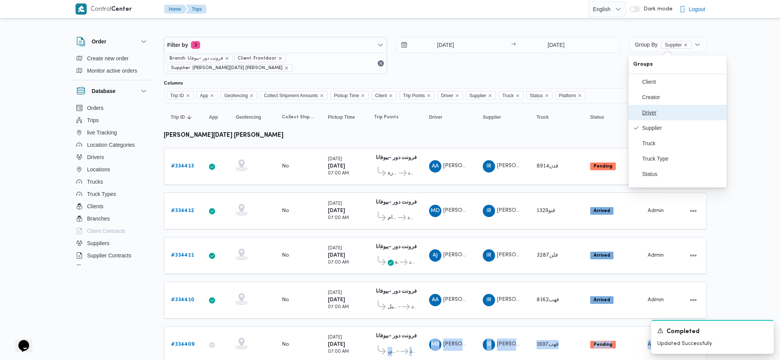
click at [667, 109] on button "Driver" at bounding box center [678, 112] width 98 height 15
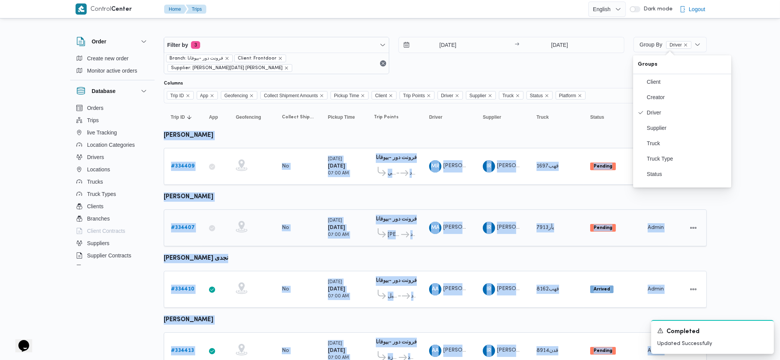
click at [280, 221] on div "No" at bounding box center [298, 227] width 38 height 13
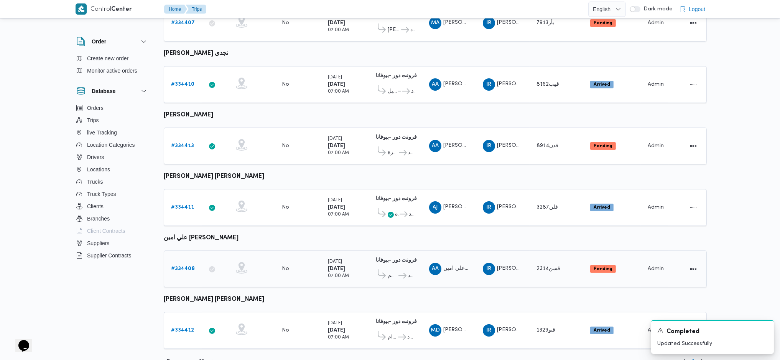
click at [183, 266] on b "# 334408" at bounding box center [183, 268] width 24 height 5
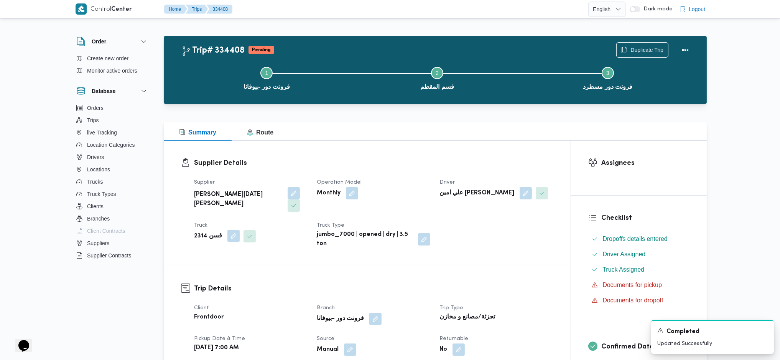
click at [228, 229] on button "button" at bounding box center [234, 235] width 12 height 12
click at [206, 252] on span "قسن 2314" at bounding box center [201, 254] width 25 height 8
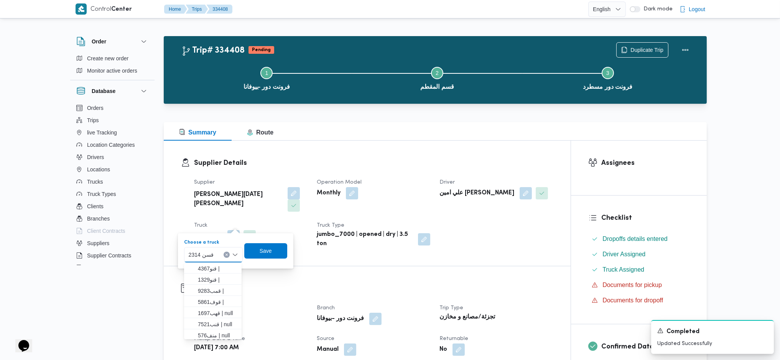
type input "3"
type input "934"
click at [218, 269] on span "قهف 934 6 | null" at bounding box center [217, 268] width 39 height 9
click at [270, 240] on div "Choose a truck قهف9346 | null Combo box. Selected. قهف9346 | null. Press Backsp…" at bounding box center [235, 250] width 115 height 25
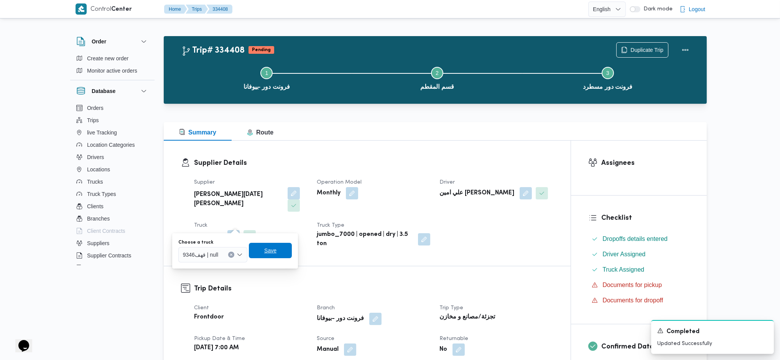
click at [272, 253] on span "Save" at bounding box center [270, 250] width 12 height 9
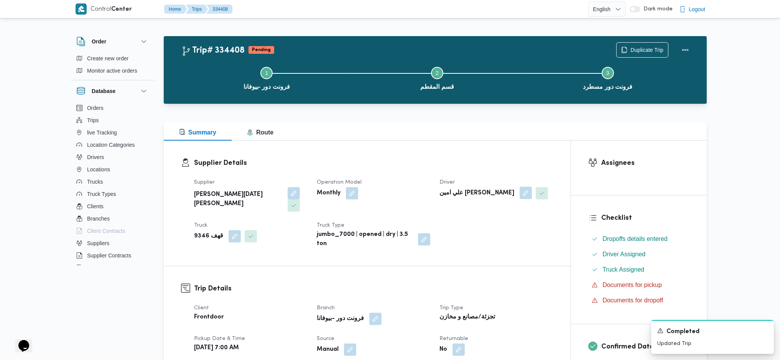
click at [520, 196] on button "button" at bounding box center [526, 192] width 12 height 12
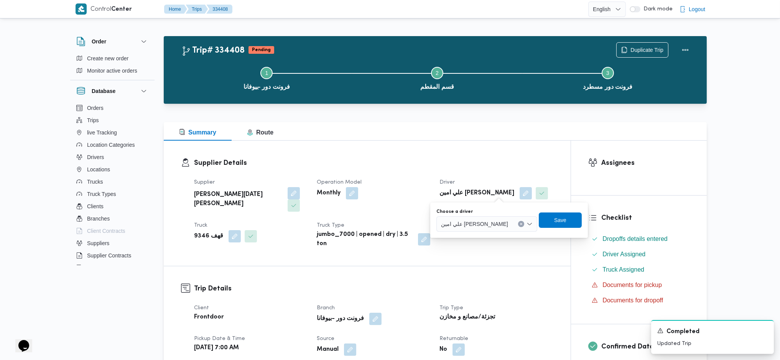
click at [473, 226] on span "علي امين محمد يحيي" at bounding box center [474, 223] width 67 height 8
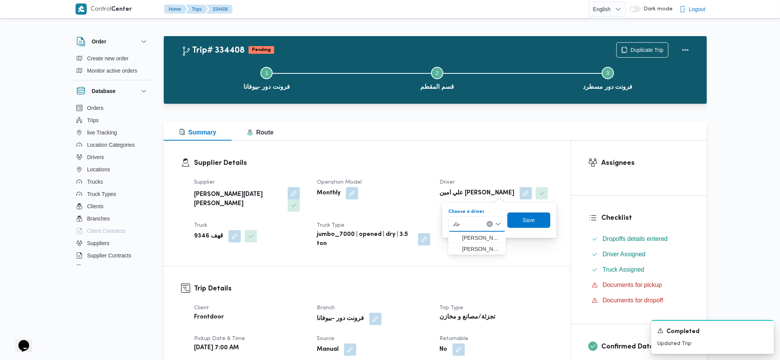
type input "جاد"
click at [488, 163] on h3 "Supplier Details" at bounding box center [374, 163] width 360 height 10
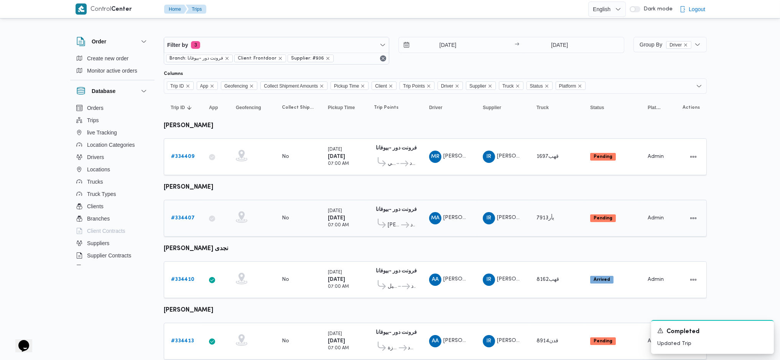
click at [180, 215] on b "# 334407" at bounding box center [183, 217] width 24 height 5
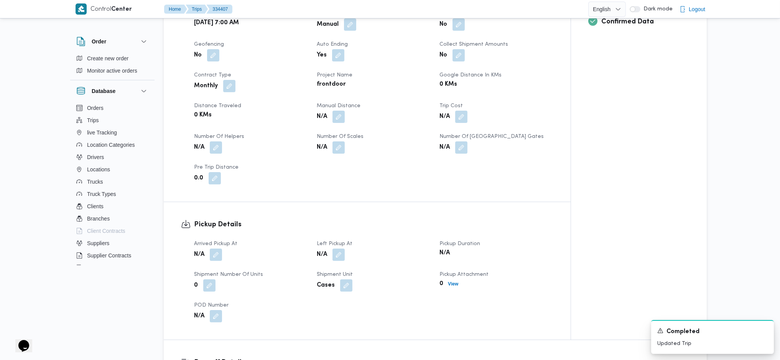
scroll to position [358, 0]
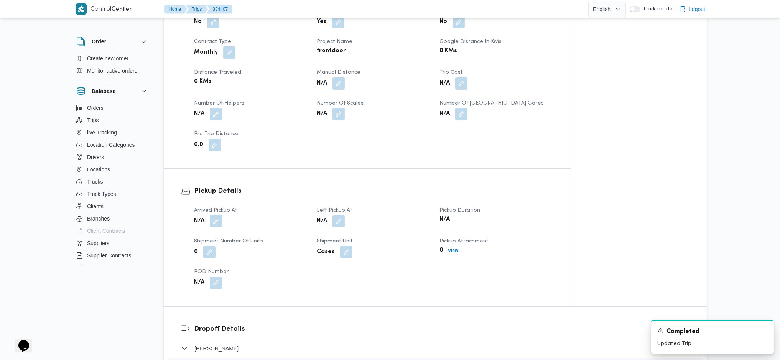
click at [217, 214] on button "button" at bounding box center [216, 220] width 12 height 12
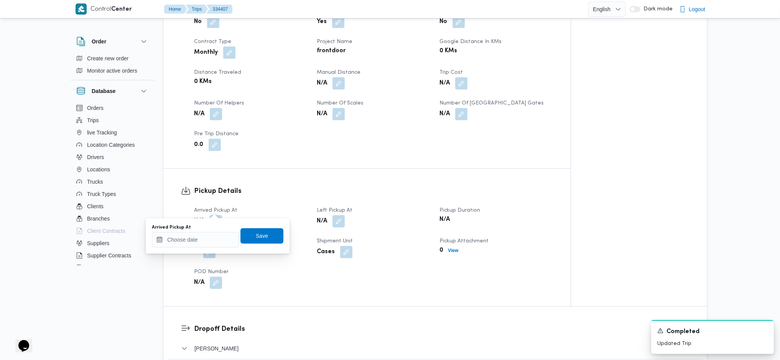
click at [204, 247] on div "Arrived Pickup At Save" at bounding box center [217, 235] width 133 height 25
click at [210, 243] on input "Arrived Pickup At" at bounding box center [195, 239] width 87 height 15
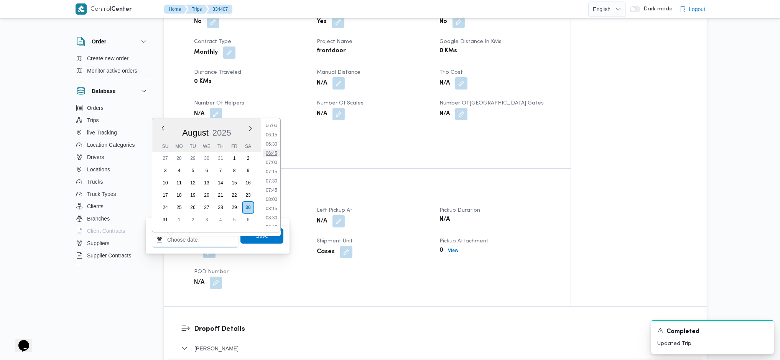
scroll to position [223, 0]
click at [272, 163] on li "07:00" at bounding box center [272, 163] width 18 height 8
type input "30/08/2025 07:00"
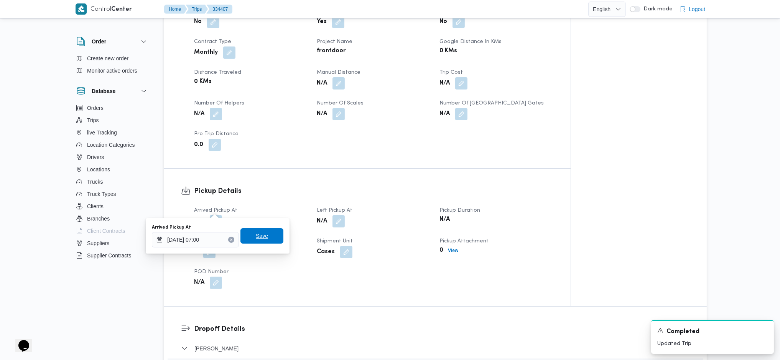
click at [255, 242] on span "Save" at bounding box center [262, 235] width 43 height 15
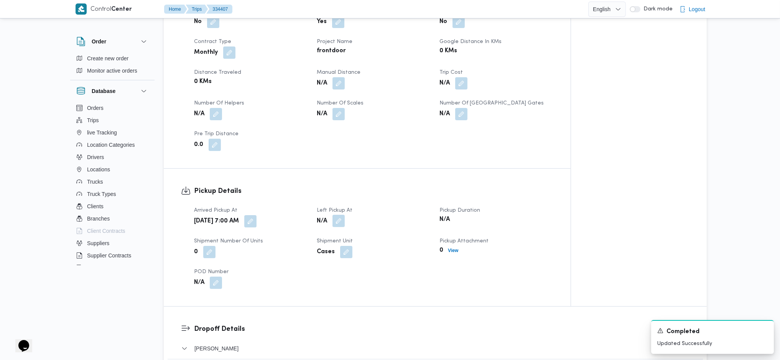
click at [336, 214] on button "button" at bounding box center [339, 220] width 12 height 12
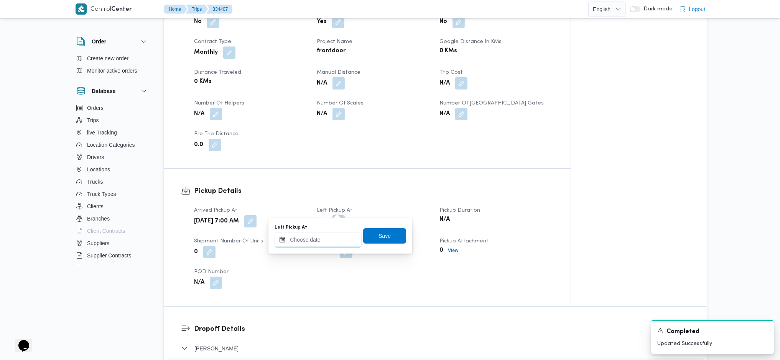
click at [320, 244] on input "Left Pickup At" at bounding box center [318, 239] width 87 height 15
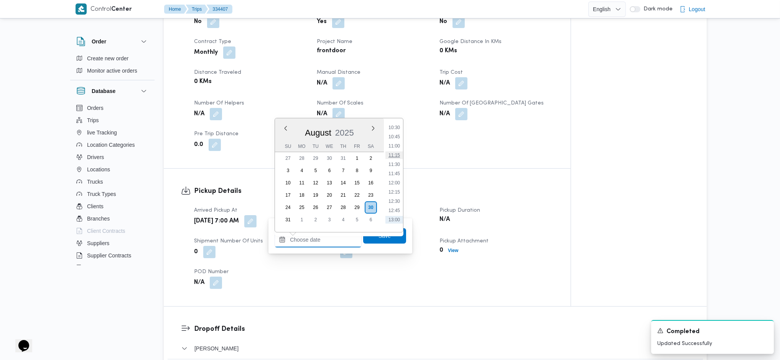
scroll to position [326, 0]
click at [395, 160] on li "09:45" at bounding box center [395, 162] width 18 height 8
type input "30/08/2025 09:45"
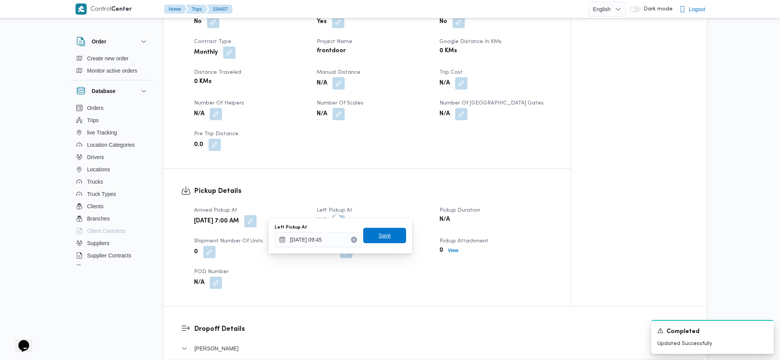
click at [386, 239] on span "Save" at bounding box center [384, 235] width 43 height 15
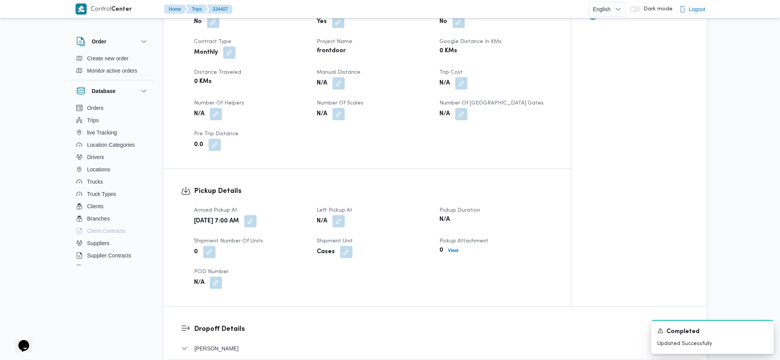
click at [364, 170] on div "Pickup Details Arrived Pickup At Sat, Aug 30, 2025 7:00 AM Left Pickup At N/A P…" at bounding box center [367, 236] width 407 height 137
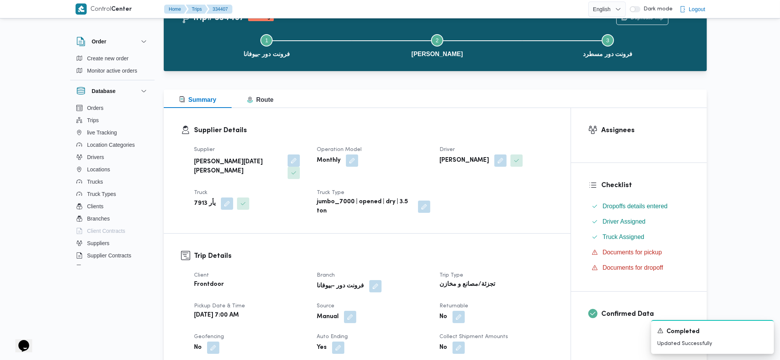
scroll to position [0, 0]
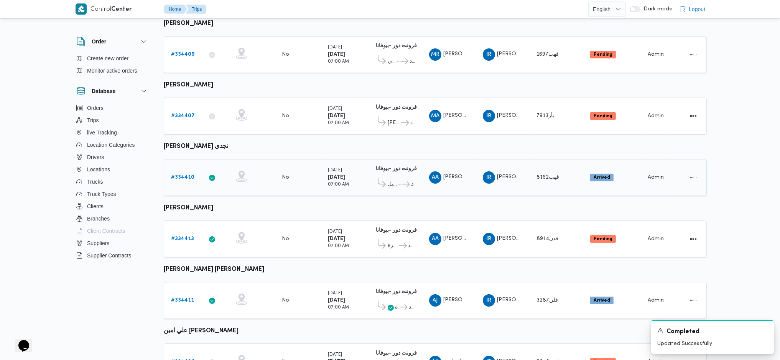
scroll to position [153, 0]
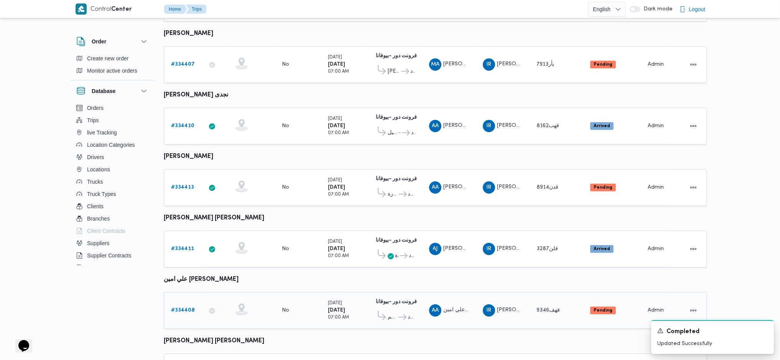
click at [185, 307] on b "# 334408" at bounding box center [183, 309] width 24 height 5
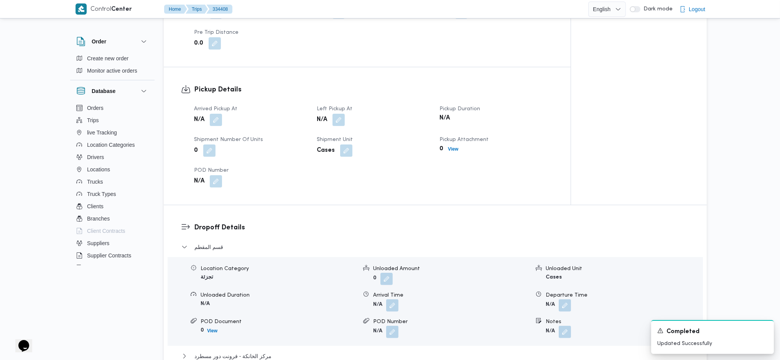
scroll to position [460, 0]
click at [215, 112] on button "button" at bounding box center [216, 118] width 12 height 12
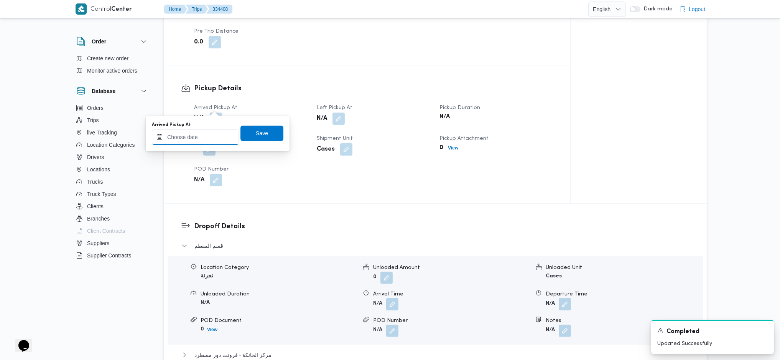
click at [200, 134] on input "Arrived Pickup At" at bounding box center [195, 136] width 87 height 15
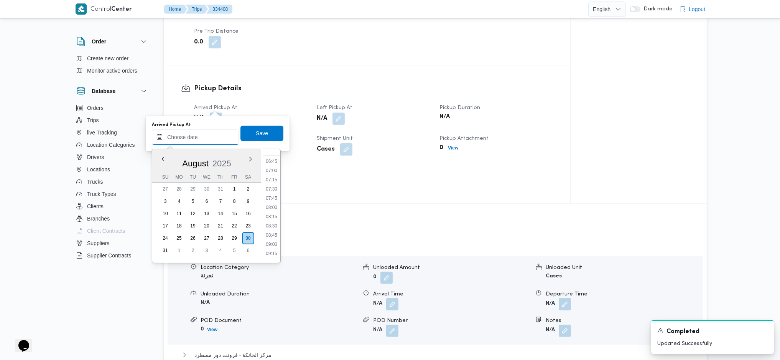
scroll to position [223, 0]
click at [274, 190] on li "07:00" at bounding box center [272, 194] width 18 height 8
type input "30/08/2025 07:00"
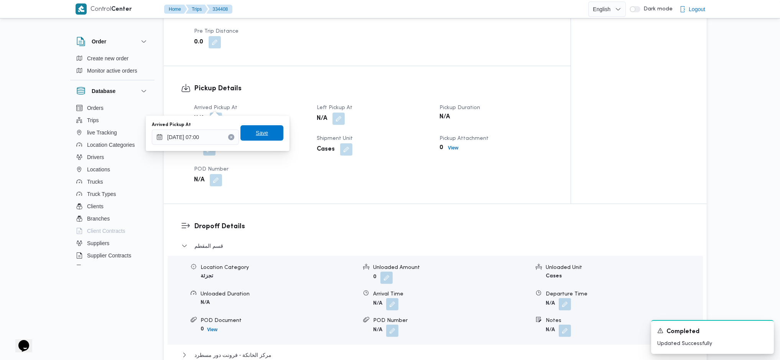
click at [265, 135] on span "Save" at bounding box center [262, 132] width 43 height 15
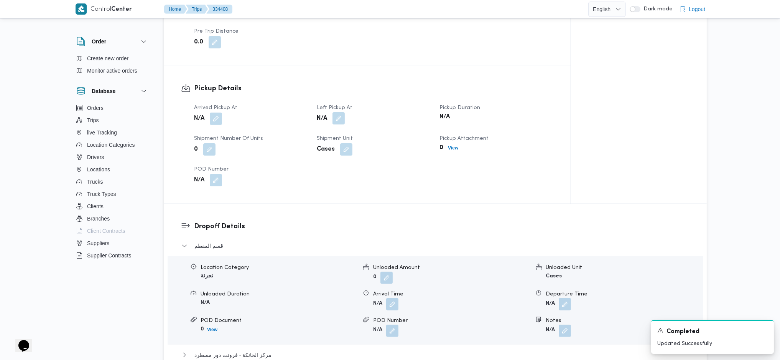
click at [340, 112] on button "button" at bounding box center [339, 118] width 12 height 12
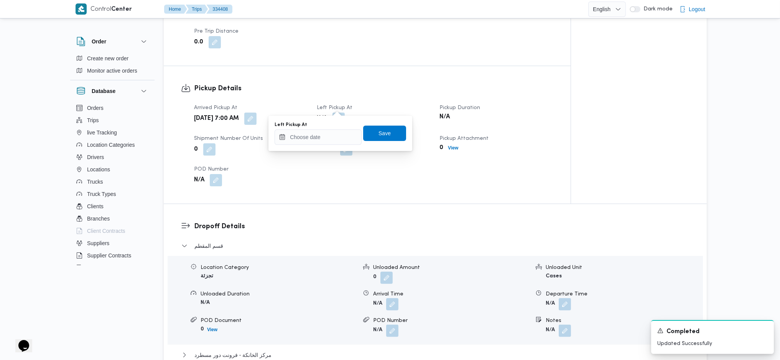
click at [326, 146] on div "You are in a dialog. To close this dialog, hit escape. Left Pickup At Save" at bounding box center [341, 132] width 144 height 35
click at [333, 138] on input "Left Pickup At" at bounding box center [318, 136] width 87 height 15
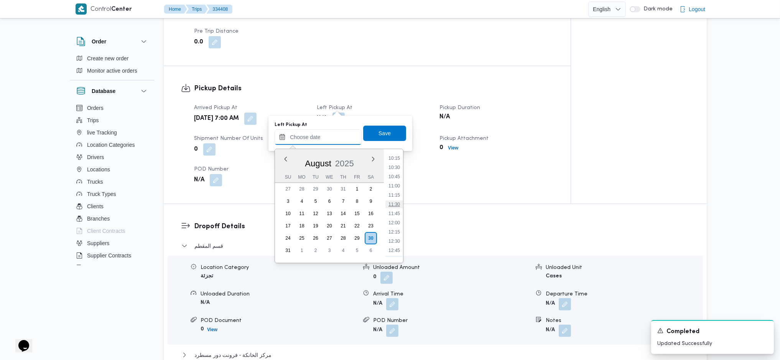
scroll to position [326, 0]
click at [400, 190] on li "09:45" at bounding box center [395, 192] width 18 height 8
type input "30/08/2025 09:45"
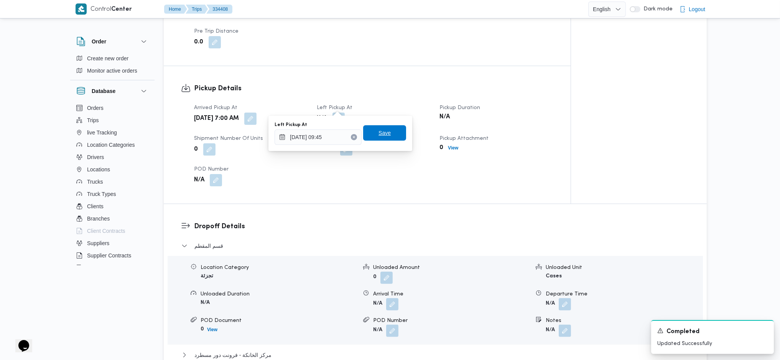
click at [379, 131] on span "Save" at bounding box center [385, 132] width 12 height 9
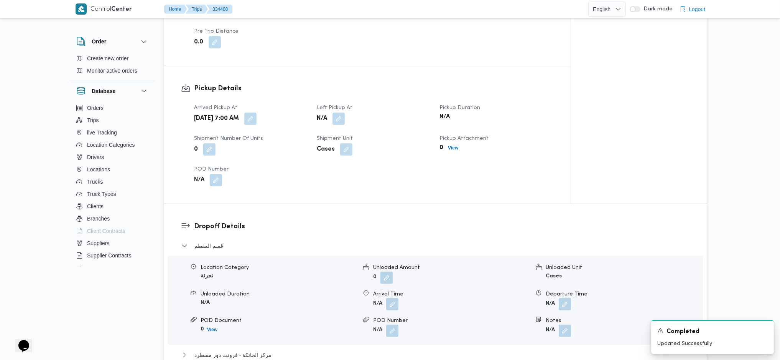
click at [382, 103] on dt "Left Pickup At" at bounding box center [374, 107] width 114 height 9
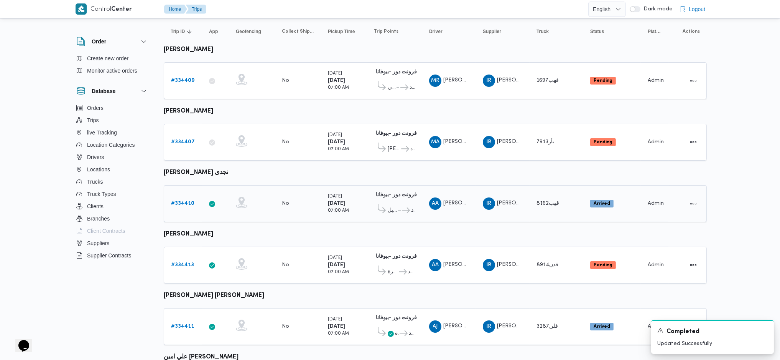
scroll to position [200, 0]
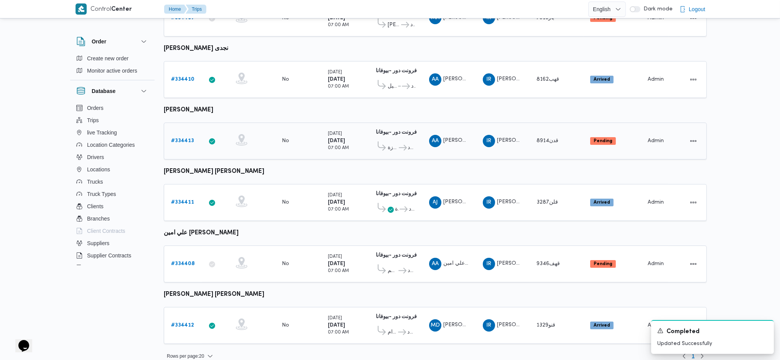
click at [396, 145] on span "قسم العجوزة" at bounding box center [393, 147] width 10 height 9
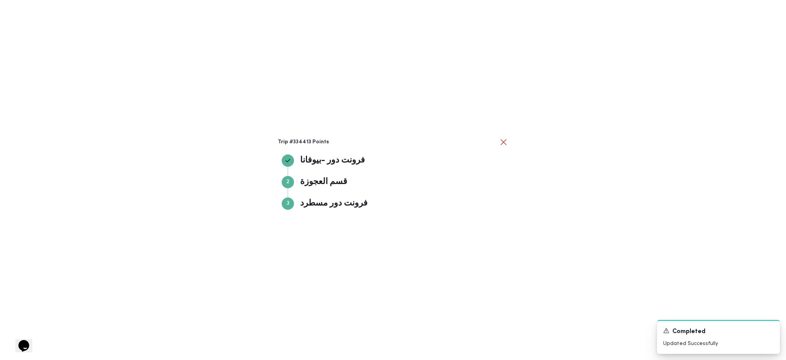
click at [396, 144] on h3 "Trip #334413 Points" at bounding box center [388, 142] width 221 height 6
click at [501, 142] on button "close" at bounding box center [503, 141] width 9 height 9
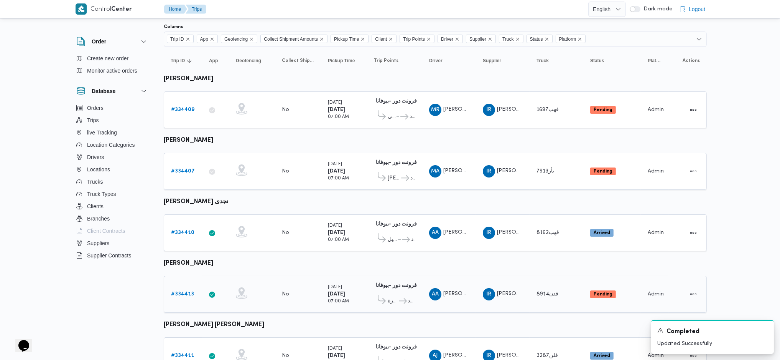
scroll to position [46, 0]
click at [396, 114] on span "..." at bounding box center [398, 116] width 4 height 9
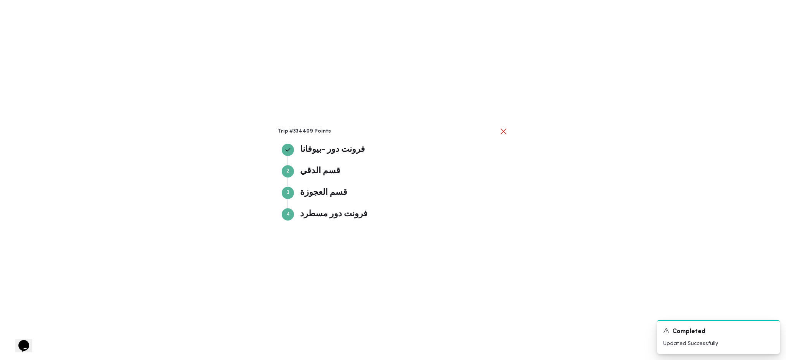
click at [441, 120] on div "Trip #334409 Points فرونت دور -بيوفانا فرونت دور -بيوفانا Step 2 2 قسم الدقي قس…" at bounding box center [393, 180] width 786 height 360
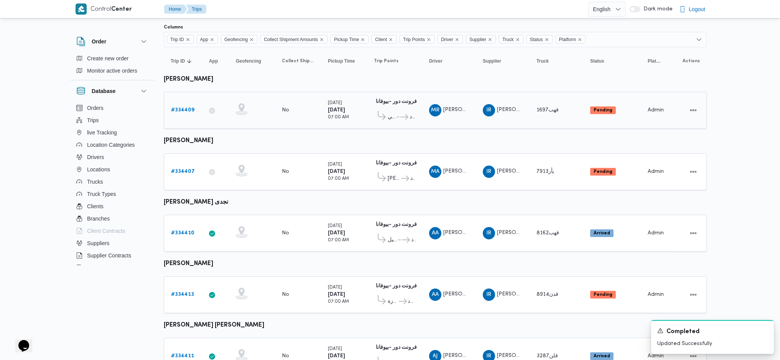
click at [189, 108] on b "# 334409" at bounding box center [182, 109] width 23 height 5
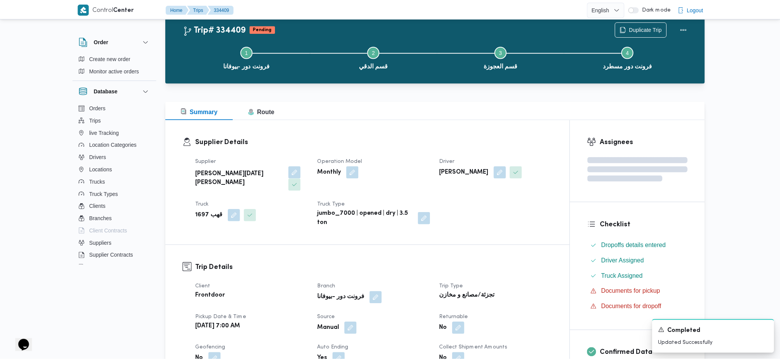
scroll to position [46, 0]
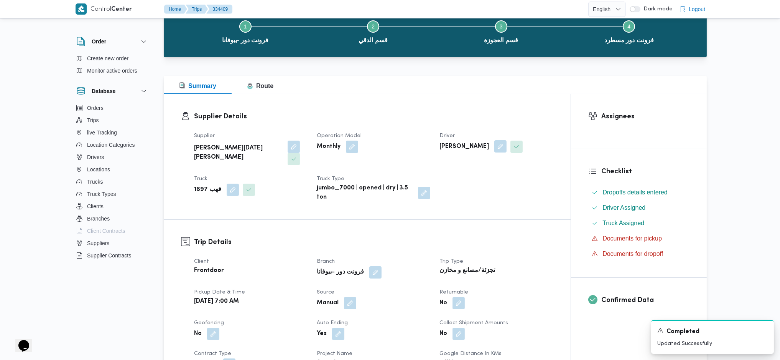
click at [504, 146] on button "button" at bounding box center [501, 146] width 12 height 12
click at [488, 179] on span "محمود رفعت عبدالعظيم امام" at bounding box center [468, 177] width 44 height 8
type input "ياس"
click at [486, 192] on span "ياس ين عبدالعظيم محمد ابراهيم" at bounding box center [494, 190] width 39 height 9
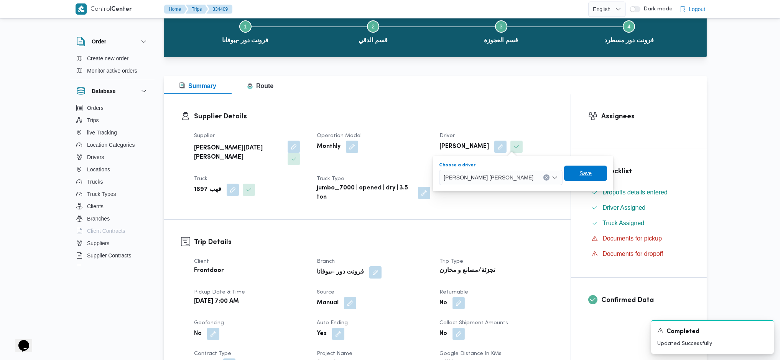
click at [580, 172] on span "Save" at bounding box center [586, 172] width 12 height 9
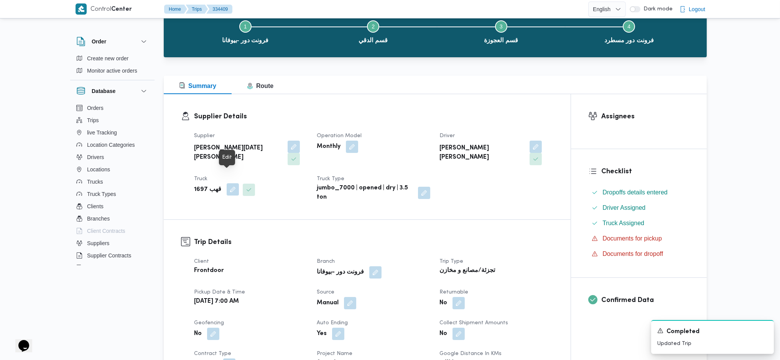
click at [227, 183] on button "button" at bounding box center [233, 189] width 12 height 12
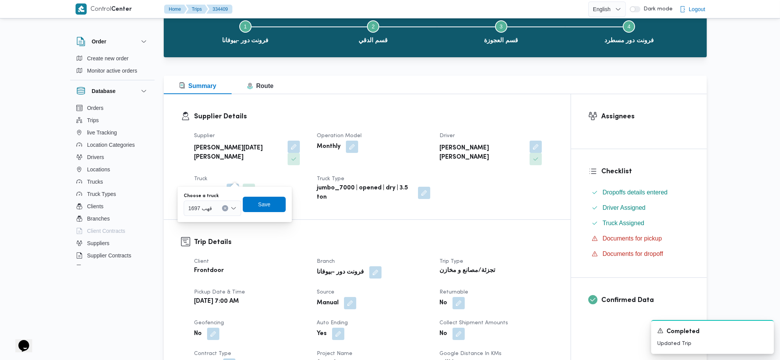
click at [208, 211] on span "قهب 1697" at bounding box center [200, 207] width 24 height 8
type input "169"
click at [193, 222] on icon "button" at bounding box center [191, 222] width 6 height 6
click at [255, 199] on span "Save" at bounding box center [270, 203] width 43 height 15
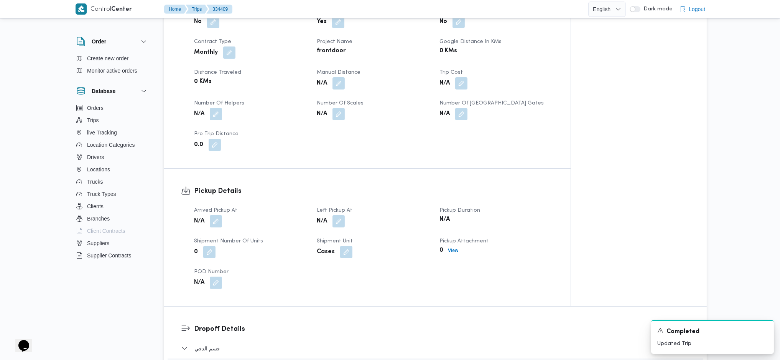
scroll to position [460, 0]
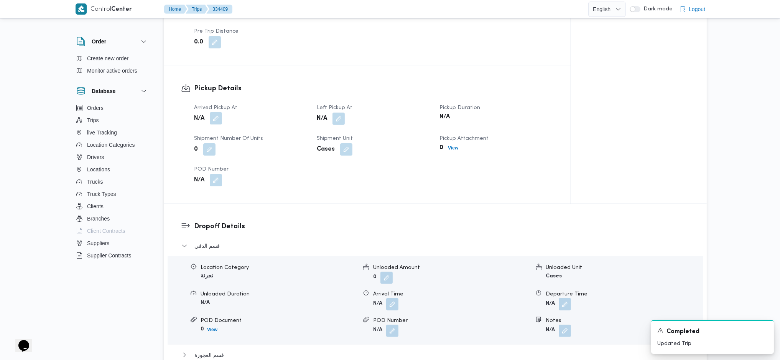
click at [212, 112] on button "button" at bounding box center [216, 118] width 12 height 12
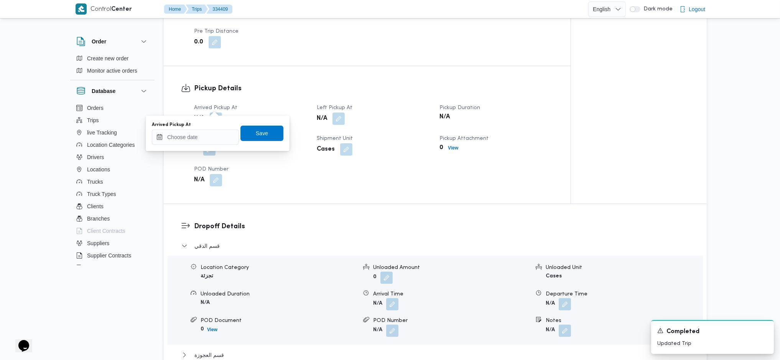
click at [208, 165] on dl "POD Number N/A" at bounding box center [251, 176] width 114 height 22
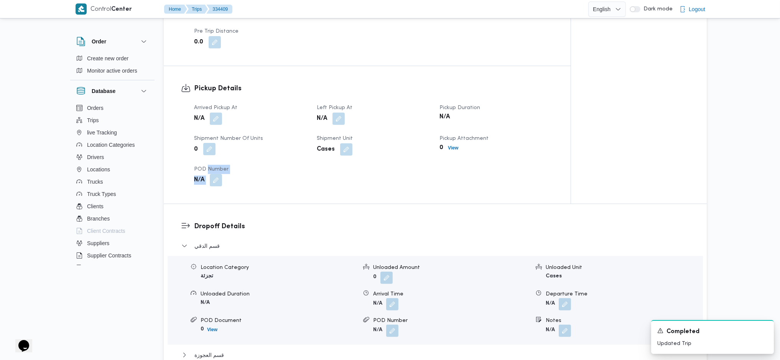
click at [208, 143] on button "button" at bounding box center [209, 149] width 12 height 12
click at [219, 112] on button "button" at bounding box center [216, 118] width 12 height 12
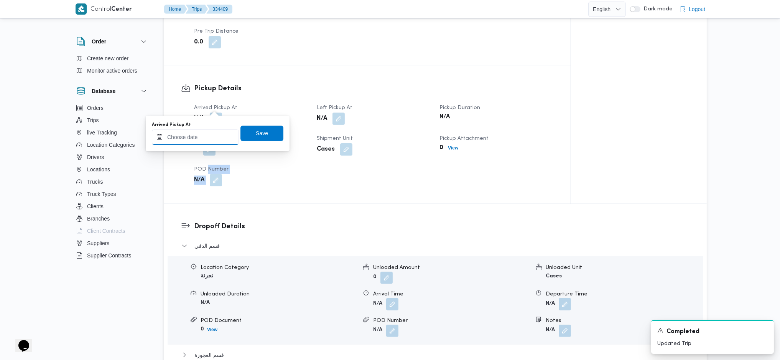
click at [215, 137] on input "Arrived Pickup At" at bounding box center [195, 136] width 87 height 15
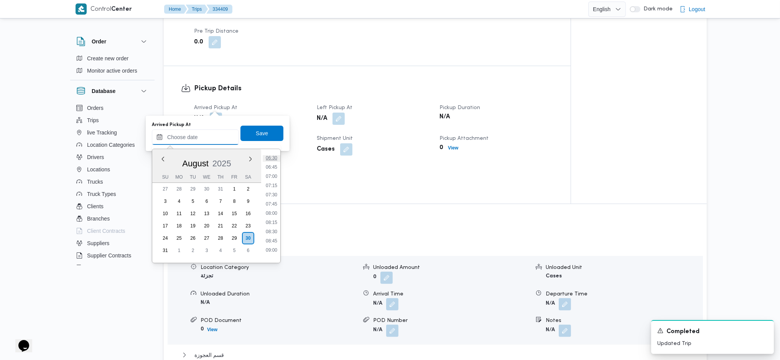
scroll to position [223, 0]
click at [275, 193] on li "07:00" at bounding box center [272, 194] width 18 height 8
type input "30/08/2025 07:00"
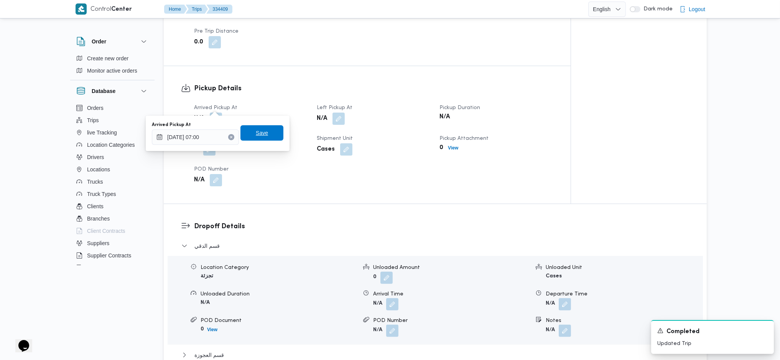
click at [252, 138] on span "Save" at bounding box center [262, 132] width 43 height 15
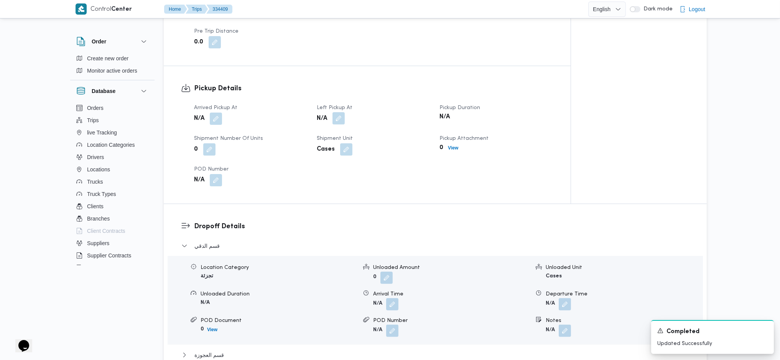
drag, startPoint x: 330, startPoint y: 105, endPoint x: 342, endPoint y: 104, distance: 12.3
click at [340, 112] on span at bounding box center [337, 118] width 16 height 12
click at [343, 112] on button "button" at bounding box center [339, 118] width 12 height 12
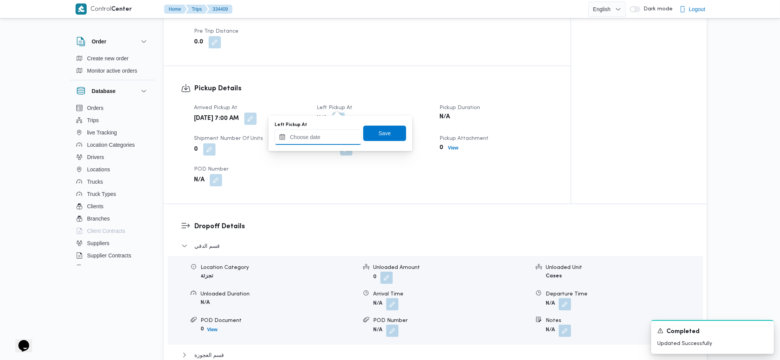
drag, startPoint x: 327, startPoint y: 142, endPoint x: 332, endPoint y: 143, distance: 5.1
click at [327, 142] on input "Left Pickup At" at bounding box center [318, 136] width 87 height 15
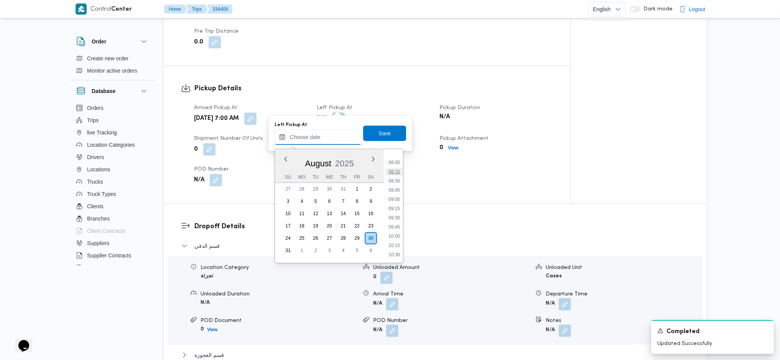
scroll to position [274, 0]
click at [394, 168] on li "07:45" at bounding box center [395, 170] width 18 height 8
type input "30/08/2025 07:45"
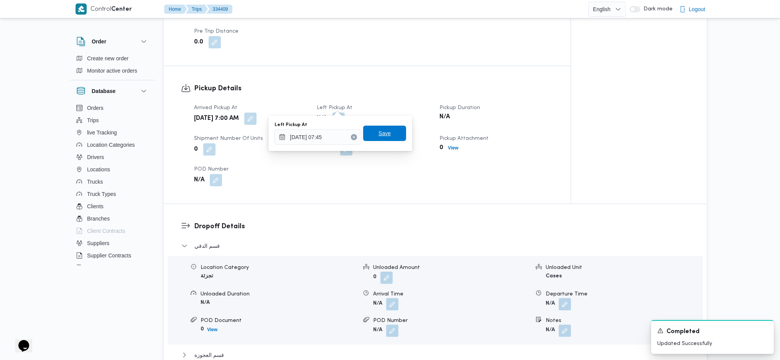
click at [383, 132] on span "Save" at bounding box center [385, 133] width 12 height 9
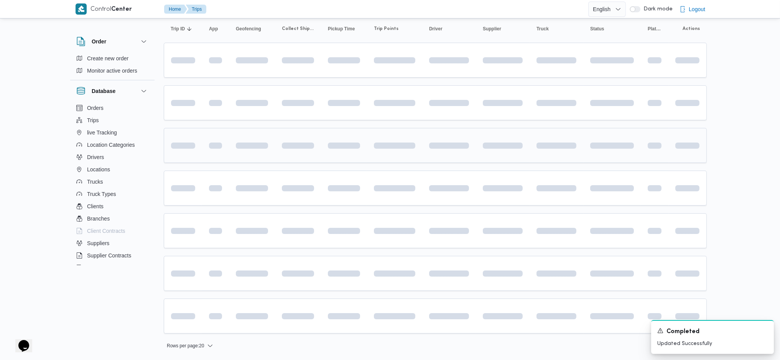
scroll to position [46, 0]
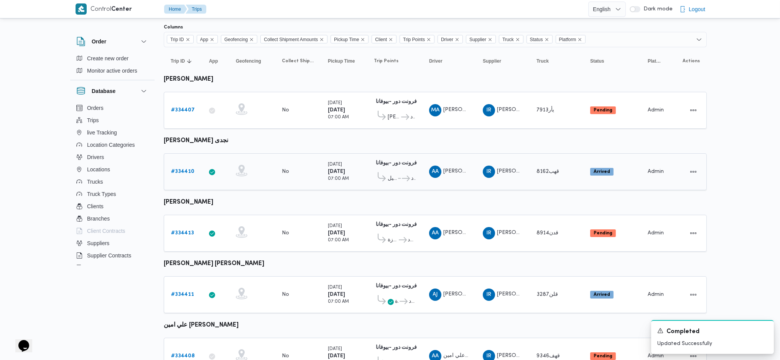
click at [183, 167] on link "# 334410" at bounding box center [182, 171] width 23 height 9
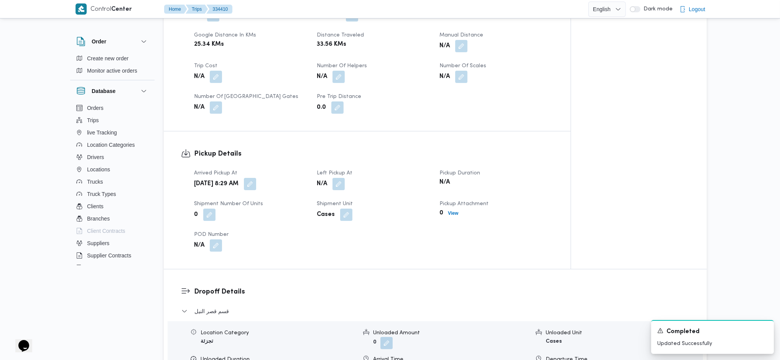
scroll to position [456, 0]
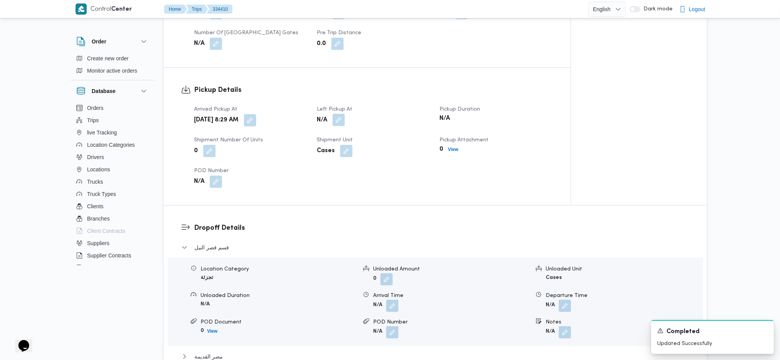
click at [344, 114] on button "button" at bounding box center [339, 120] width 12 height 12
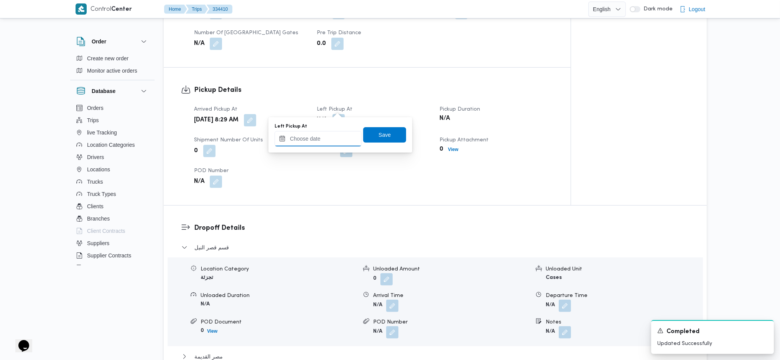
click at [327, 137] on input "Left Pickup At" at bounding box center [318, 138] width 87 height 15
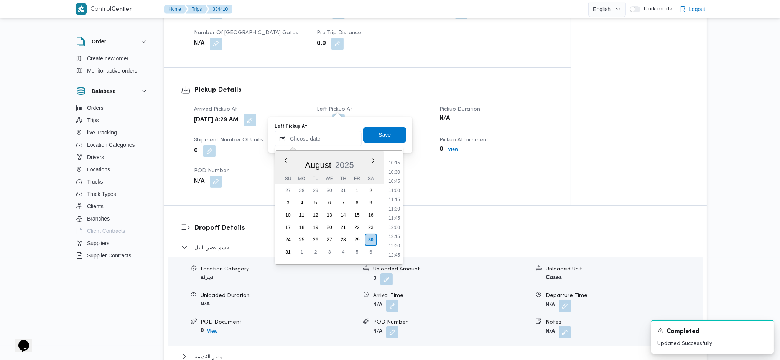
scroll to position [326, 0]
click at [395, 184] on li "09:30" at bounding box center [395, 185] width 18 height 8
type input "30/08/2025 09:30"
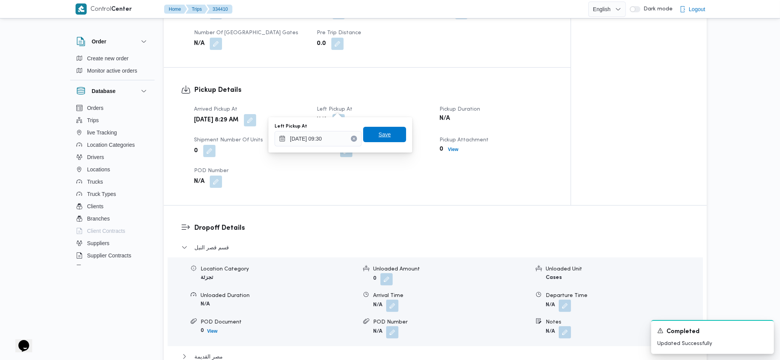
click at [382, 130] on span "Save" at bounding box center [385, 134] width 12 height 9
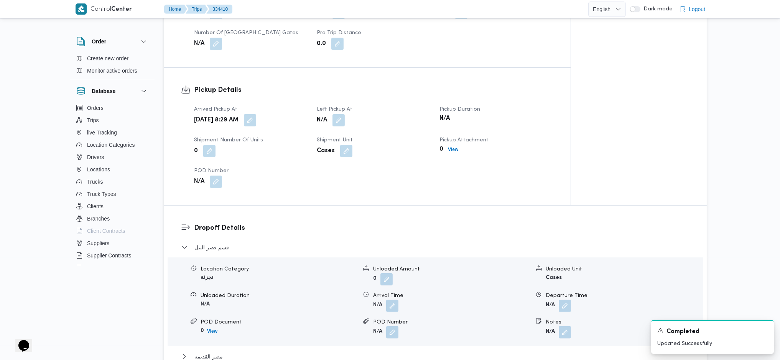
click at [377, 85] on h3 "Pickup Details" at bounding box center [374, 90] width 360 height 10
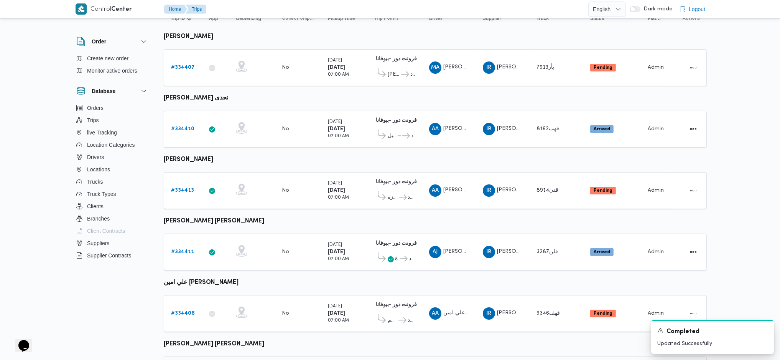
scroll to position [102, 0]
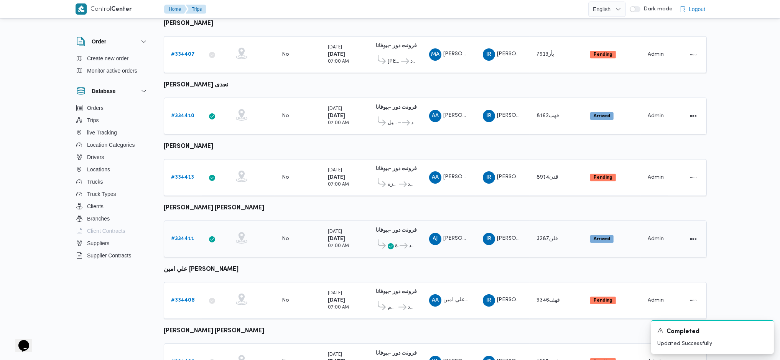
click at [181, 236] on b "# 334411" at bounding box center [182, 238] width 23 height 5
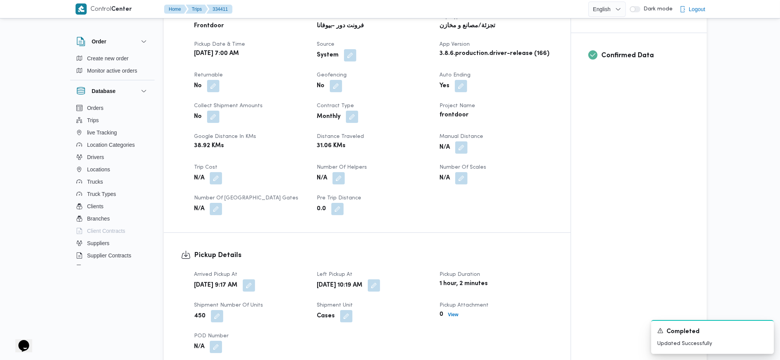
scroll to position [460, 0]
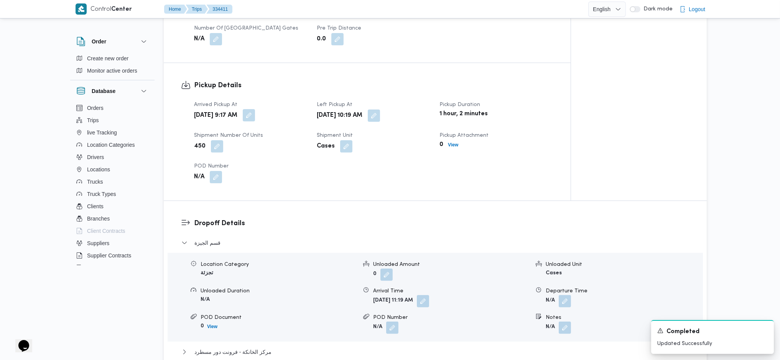
click at [255, 109] on button "button" at bounding box center [249, 115] width 12 height 12
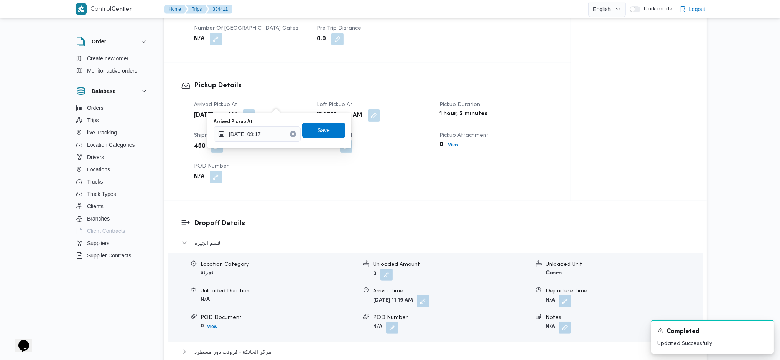
click at [269, 125] on div "Arrived Pickup At 30/08/2025 09:17" at bounding box center [257, 130] width 87 height 23
click at [267, 134] on input "30/08/2025 09:17" at bounding box center [257, 133] width 87 height 15
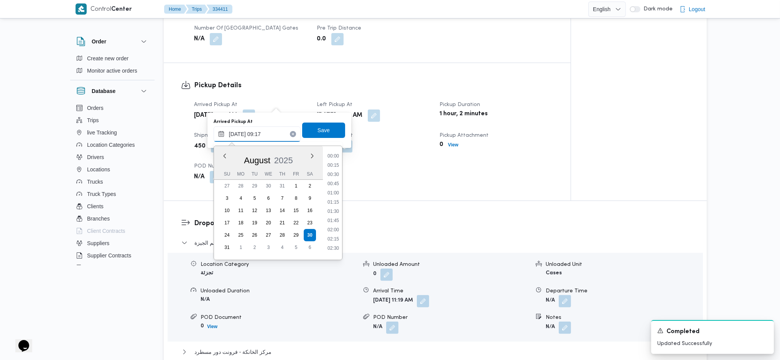
scroll to position [289, 0]
drag, startPoint x: 331, startPoint y: 189, endPoint x: 330, endPoint y: 185, distance: 4.5
click at [332, 189] on li "08:45" at bounding box center [334, 189] width 18 height 8
type input "30/08/2025 08:45"
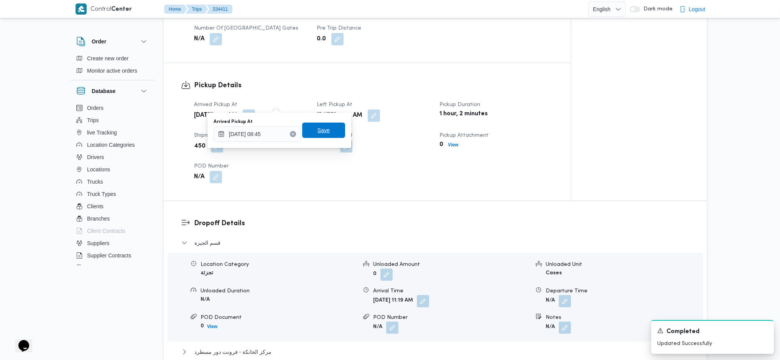
click at [323, 127] on span "Save" at bounding box center [323, 129] width 43 height 15
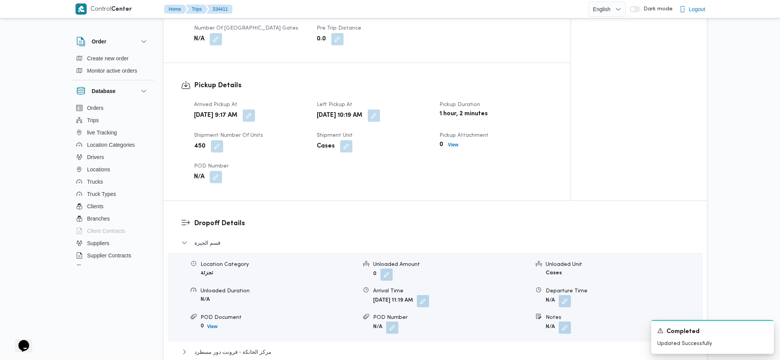
click at [380, 109] on button "button" at bounding box center [374, 115] width 12 height 12
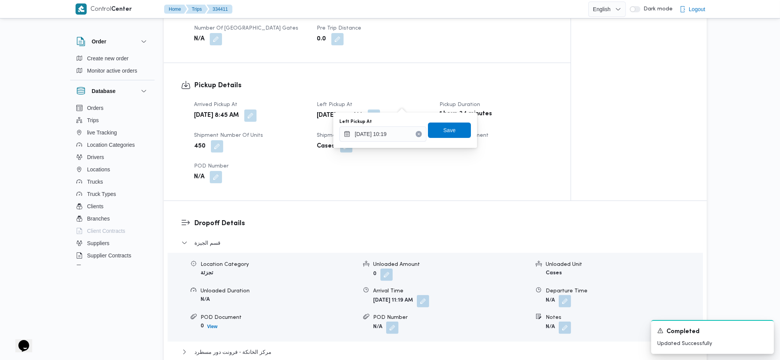
click at [385, 116] on div "You are in a dialog. To close this dialog, hit escape. Left Pickup At 30/08/202…" at bounding box center [405, 129] width 144 height 35
click at [382, 139] on input "30/08/2025 10:19" at bounding box center [383, 133] width 87 height 15
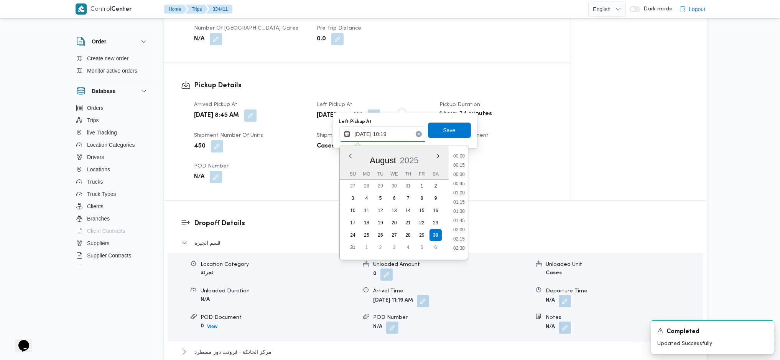
scroll to position [326, 0]
click at [456, 196] on li "10:00" at bounding box center [459, 198] width 18 height 8
type input "30/08/2025 10:00"
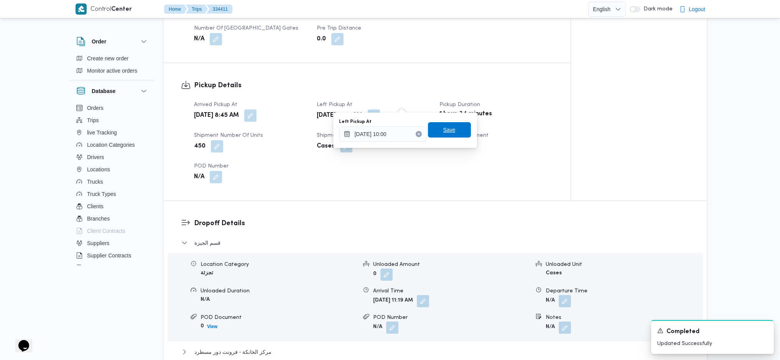
click at [452, 129] on span "Save" at bounding box center [449, 129] width 43 height 15
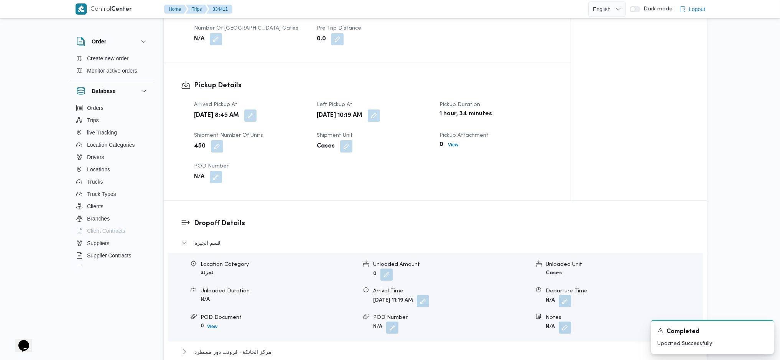
click at [467, 178] on div "Pickup Details Arrived Pickup At Sat, Aug 30, 2025 8:45 AM Left Pickup At Sat, …" at bounding box center [367, 131] width 407 height 137
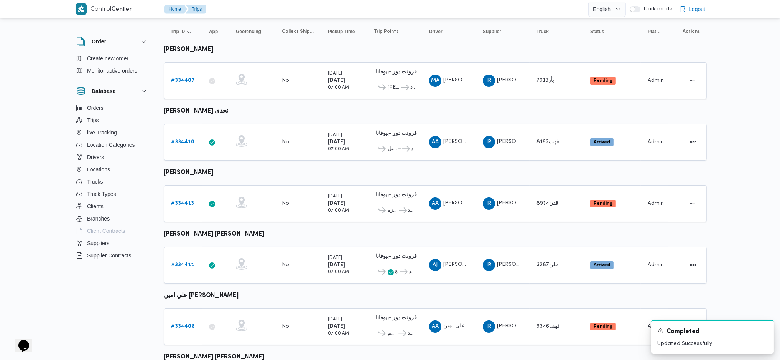
scroll to position [200, 0]
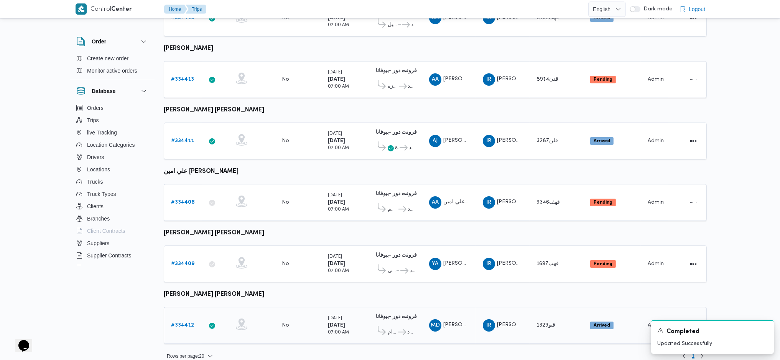
click at [170, 317] on div "# 334412" at bounding box center [183, 324] width 30 height 15
click at [191, 322] on b "# 334412" at bounding box center [182, 324] width 23 height 5
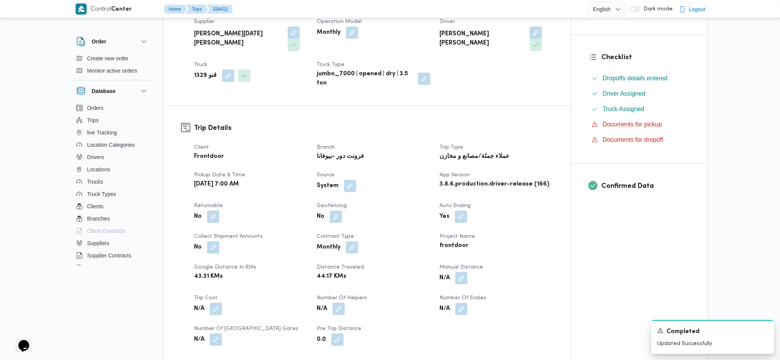
scroll to position [358, 0]
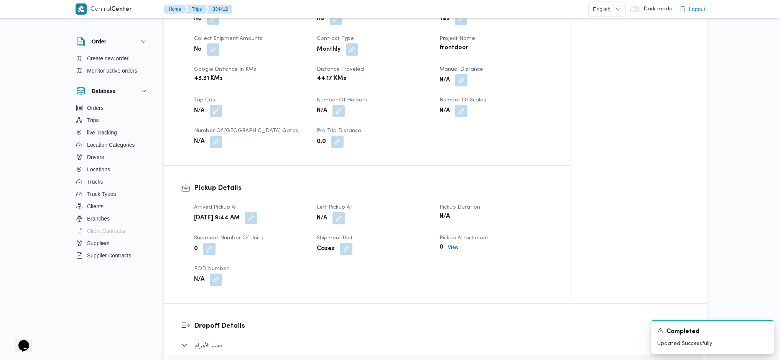
click at [257, 211] on button "button" at bounding box center [251, 217] width 12 height 12
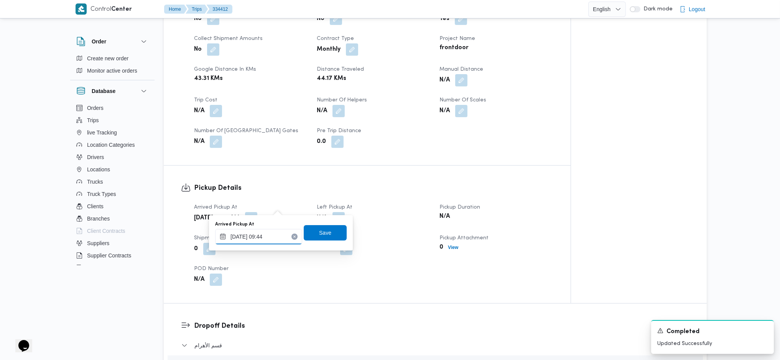
click at [277, 235] on input "30/08/2025 09:44" at bounding box center [258, 236] width 87 height 15
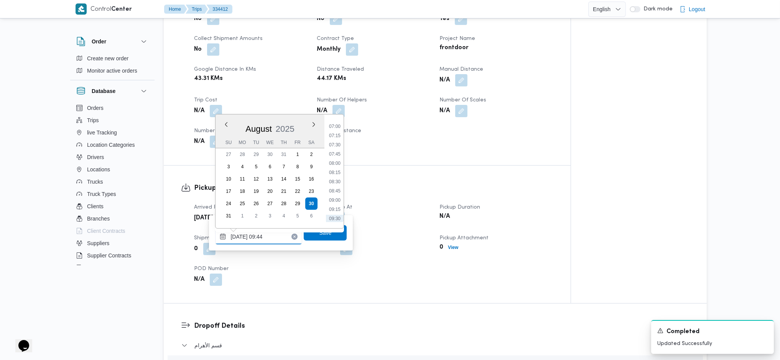
scroll to position [196, 0]
click at [335, 209] on li "07:45" at bounding box center [335, 213] width 18 height 8
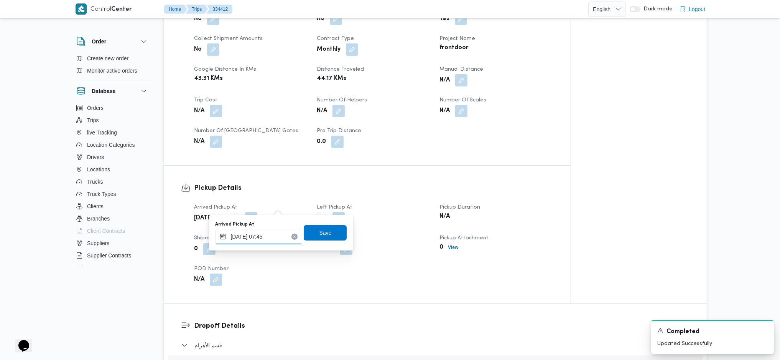
click at [271, 230] on input "30/08/2025 07:45" at bounding box center [258, 236] width 87 height 15
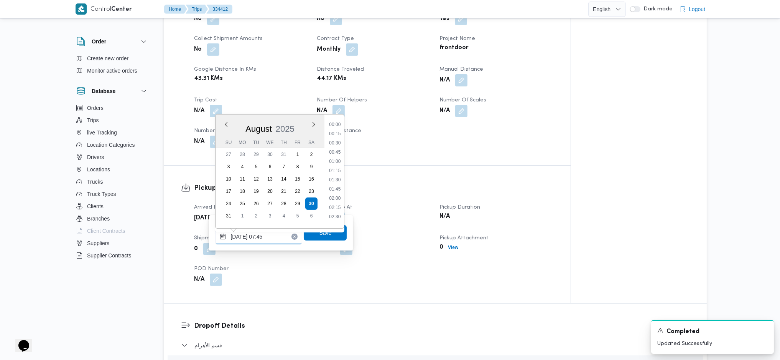
scroll to position [234, 0]
click at [339, 162] on ul "00:00 00:15 00:30 00:45 01:00 01:15 01:30 01:45 02:00 02:15 02:30 02:45 03:00 0…" at bounding box center [335, 170] width 18 height 101
click at [336, 165] on li "07:30" at bounding box center [336, 167] width 18 height 8
type input "30/08/2025 07:30"
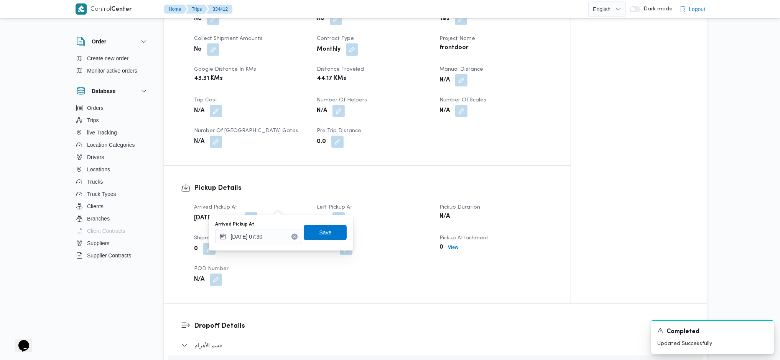
drag, startPoint x: 317, startPoint y: 225, endPoint x: 324, endPoint y: 229, distance: 8.1
click at [317, 224] on div "Arrived Pickup At 30/08/2025 07:30 Save" at bounding box center [280, 232] width 133 height 25
click at [328, 235] on span "Save" at bounding box center [325, 231] width 43 height 15
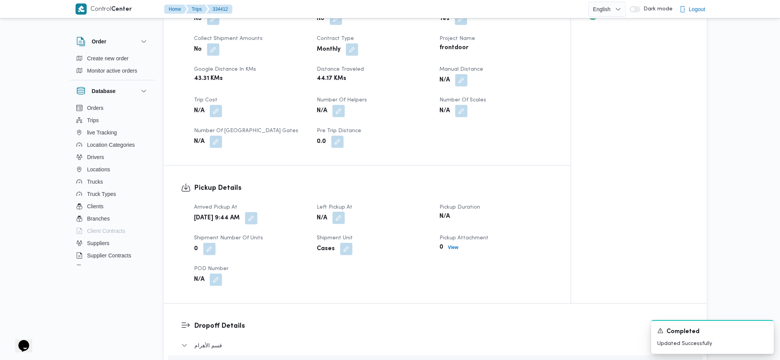
click at [340, 211] on button "button" at bounding box center [339, 217] width 12 height 12
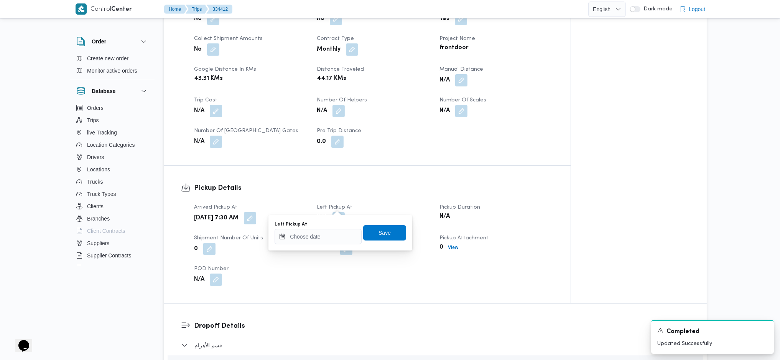
click at [333, 244] on div "Left Pickup At Save" at bounding box center [340, 232] width 133 height 25
click at [336, 235] on input "Left Pickup At" at bounding box center [318, 236] width 87 height 15
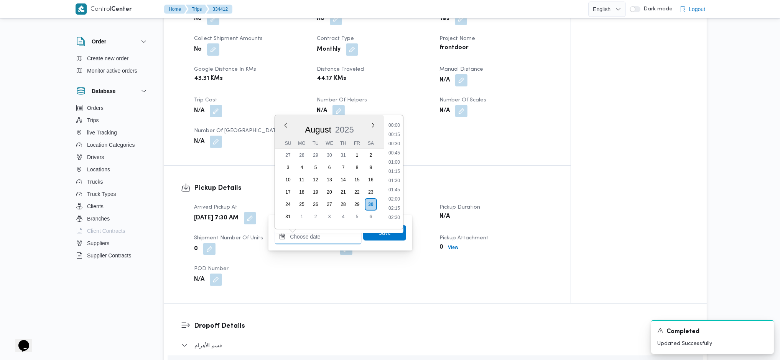
scroll to position [428, 0]
click at [336, 235] on input "Left Pickup At" at bounding box center [318, 236] width 87 height 15
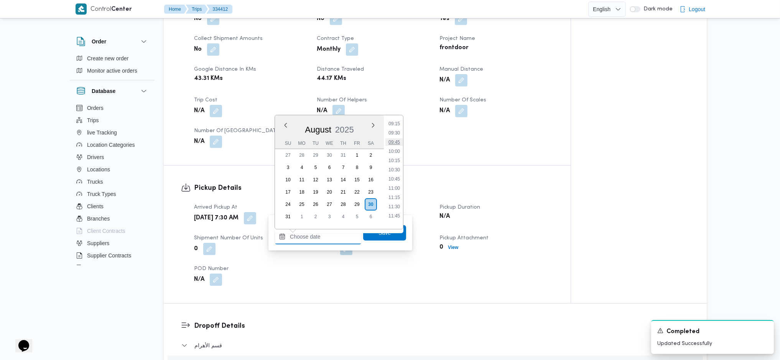
scroll to position [326, 0]
click at [391, 163] on ul "00:00 00:15 00:30 00:45 01:00 01:15 01:30 01:45 02:00 02:15 02:30 02:45 03:00 0…" at bounding box center [395, 171] width 18 height 101
click at [399, 164] on li "10:00" at bounding box center [395, 168] width 18 height 8
type input "30/08/2025 10:00"
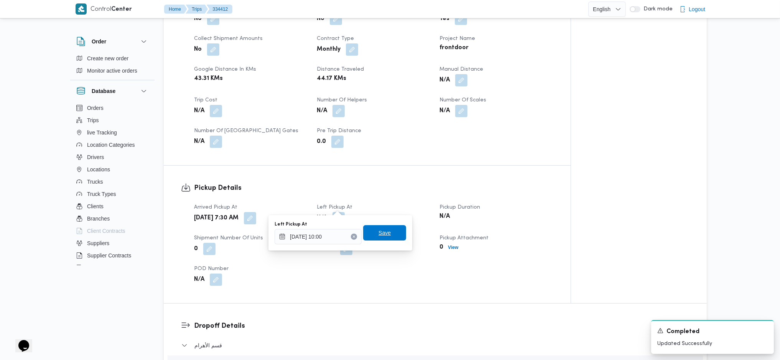
click at [396, 233] on span "Save" at bounding box center [384, 232] width 43 height 15
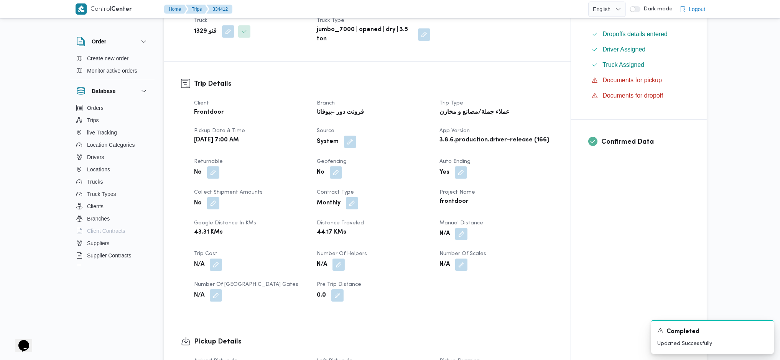
scroll to position [0, 0]
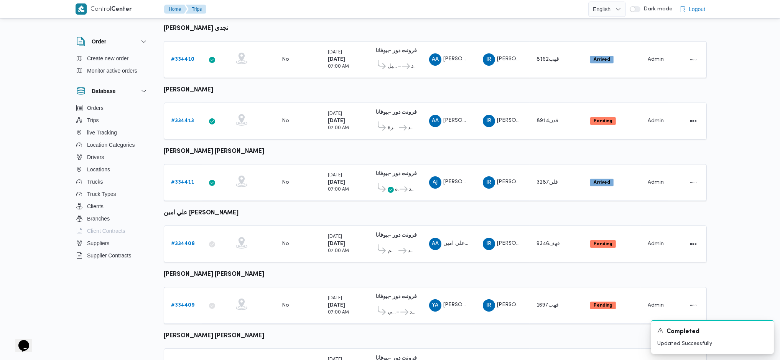
scroll to position [200, 0]
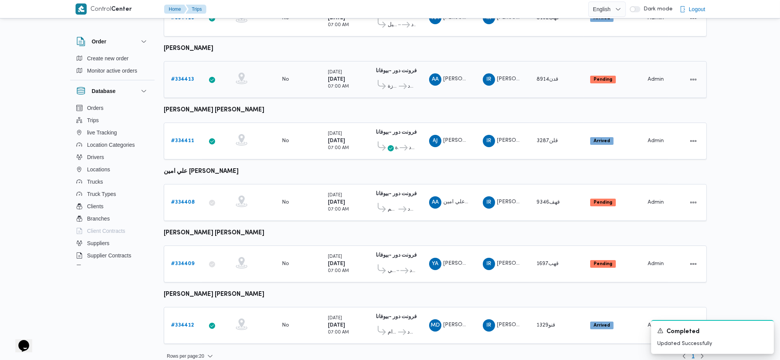
click at [402, 83] on icon at bounding box center [403, 86] width 8 height 6
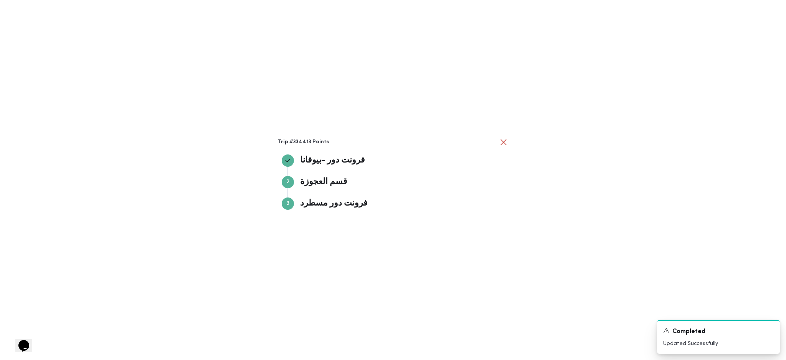
click at [580, 202] on div "Trip #334413 Points فرونت دور -بيوفانا فرونت دور -بيوفانا Step 2 2 قسم العجوزة …" at bounding box center [393, 180] width 786 height 360
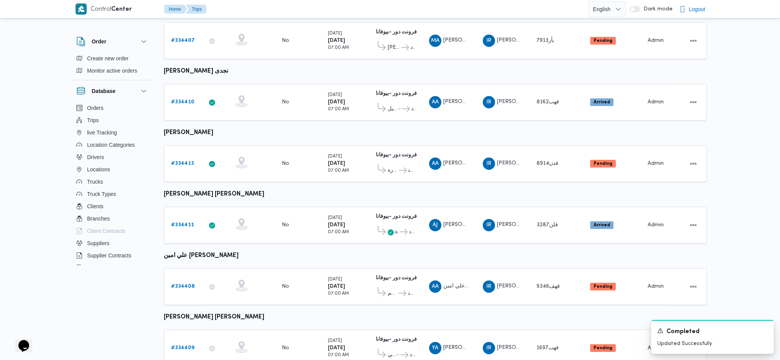
scroll to position [0, 0]
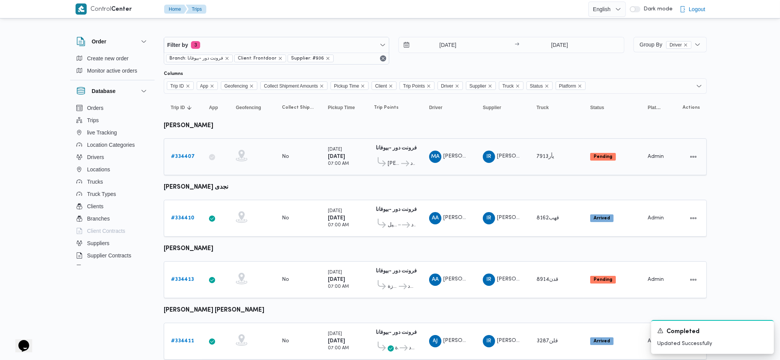
click at [539, 164] on td "Truck يأر7913" at bounding box center [557, 156] width 54 height 37
click at [554, 215] on span "قهب8162" at bounding box center [548, 217] width 23 height 5
drag, startPoint x: 557, startPoint y: 282, endPoint x: 560, endPoint y: 306, distance: 23.6
click at [557, 283] on td "Truck قدن8914" at bounding box center [557, 279] width 54 height 37
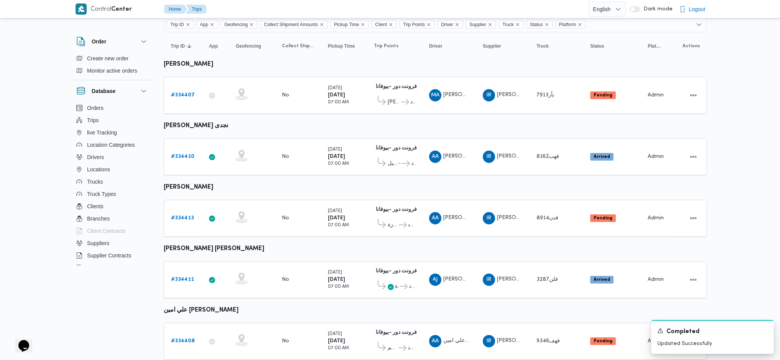
scroll to position [102, 0]
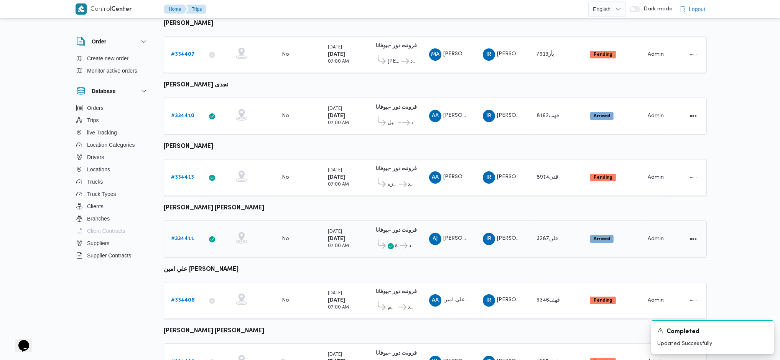
click at [562, 244] on td "Truck قلن3287" at bounding box center [557, 238] width 54 height 37
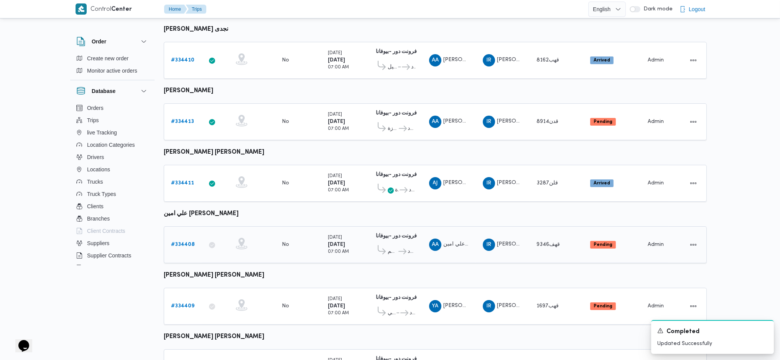
scroll to position [200, 0]
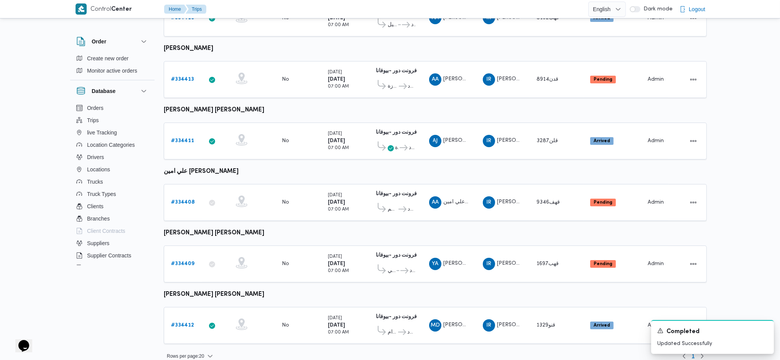
click at [563, 280] on table "Trip ID Click to sort in ascending order App Click to sort in ascending order G…" at bounding box center [435, 122] width 543 height 457
click at [573, 328] on td "Truck قنو1329" at bounding box center [557, 325] width 54 height 37
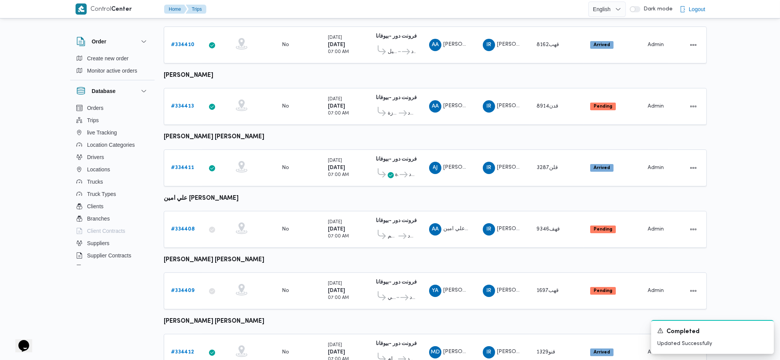
scroll to position [149, 0]
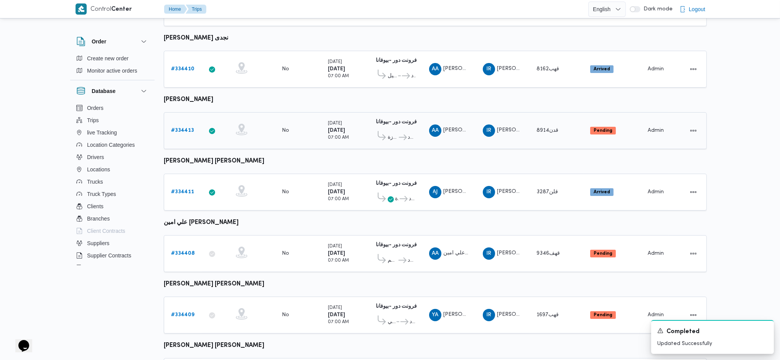
click at [185, 128] on b "# 334413" at bounding box center [182, 130] width 23 height 5
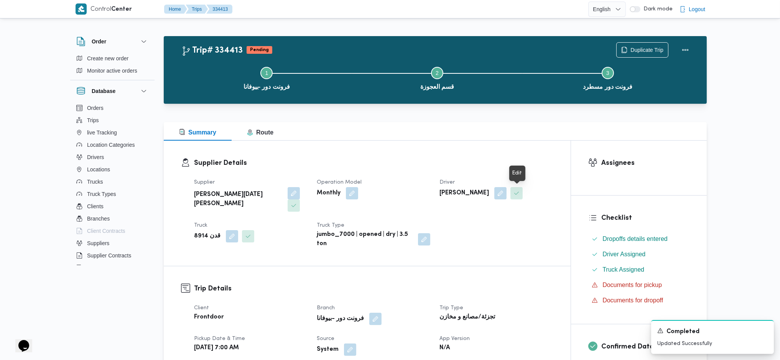
drag, startPoint x: 519, startPoint y: 194, endPoint x: 516, endPoint y: 239, distance: 45.0
click at [507, 194] on button "button" at bounding box center [501, 193] width 12 height 12
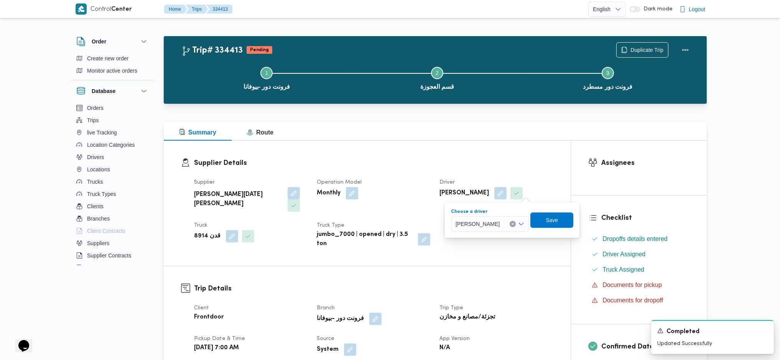
click at [500, 220] on span "اشرف عبدالبصير عبدالبصير خضر" at bounding box center [478, 223] width 44 height 8
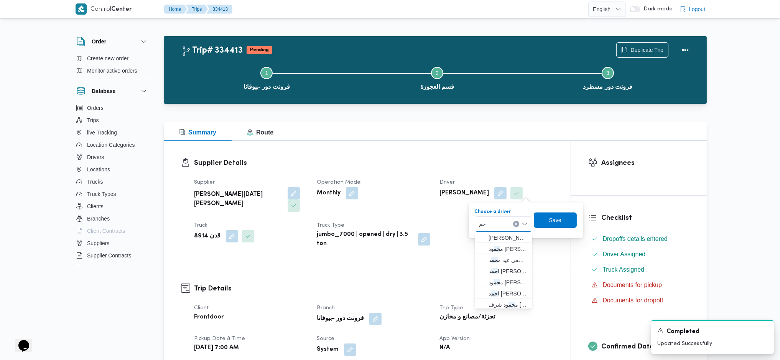
type input "ح"
type input "محمود مص"
drag, startPoint x: 496, startPoint y: 237, endPoint x: 532, endPoint y: 233, distance: 36.0
click at [496, 237] on span "محمود مص طفي محمد اسماعيل" at bounding box center [508, 237] width 39 height 9
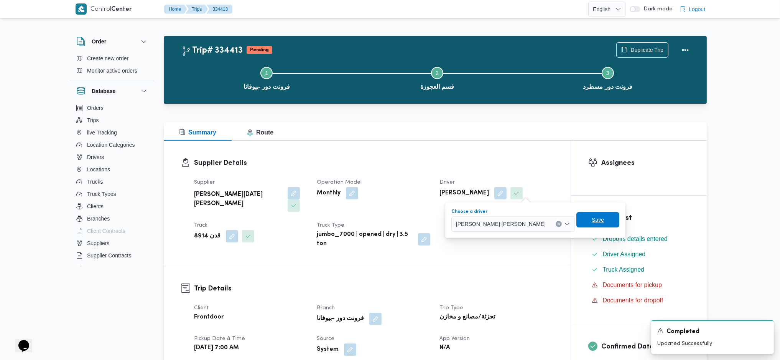
click at [577, 217] on span "Save" at bounding box center [598, 219] width 43 height 15
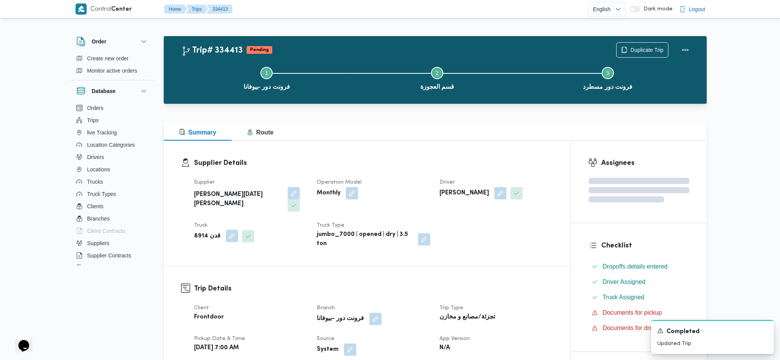
click at [228, 229] on button "button" at bounding box center [232, 235] width 12 height 12
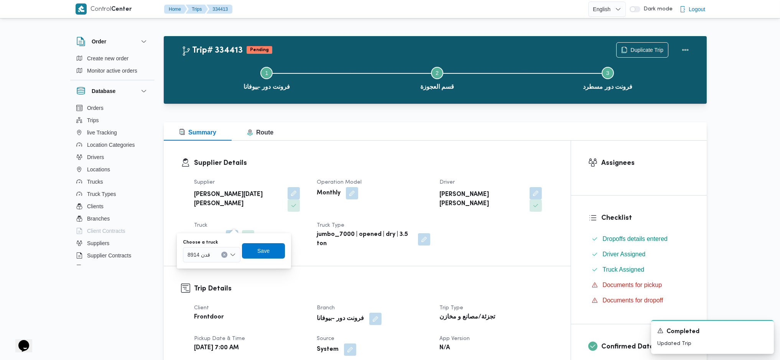
click at [207, 244] on label "Choose a truck" at bounding box center [200, 242] width 35 height 6
click at [213, 250] on input "Choose a truck" at bounding box center [213, 254] width 1 height 9
type input "2694"
click at [211, 269] on span "قلب 2694 | null" at bounding box center [216, 268] width 39 height 9
click at [280, 247] on span "Save" at bounding box center [269, 249] width 43 height 15
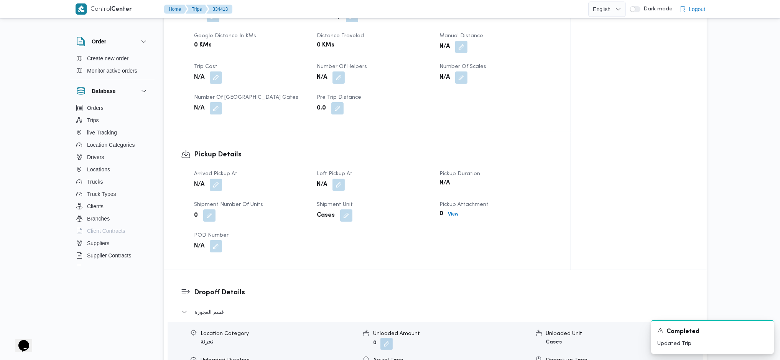
scroll to position [409, 0]
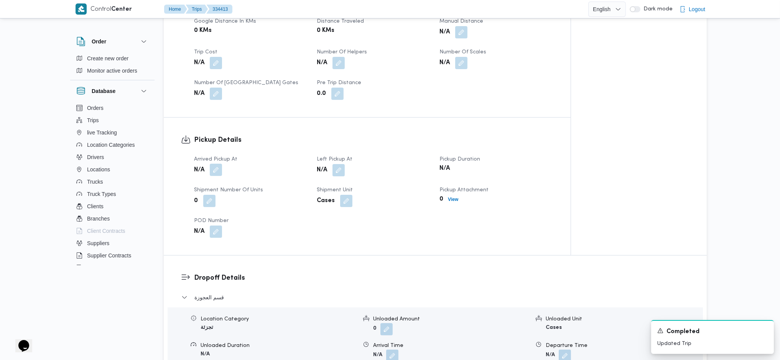
click at [216, 163] on button "button" at bounding box center [216, 169] width 12 height 12
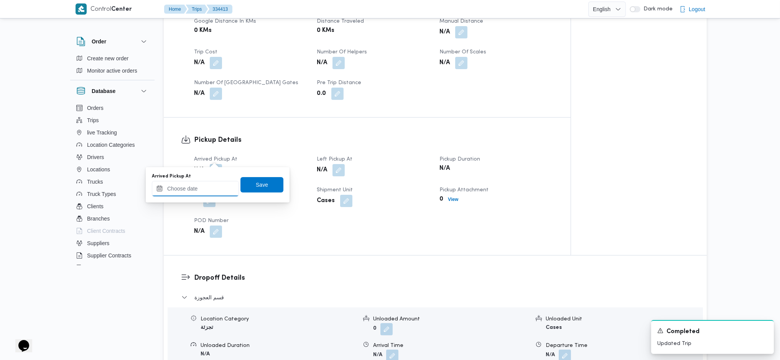
click at [201, 187] on input "Arrived Pickup At" at bounding box center [195, 188] width 87 height 15
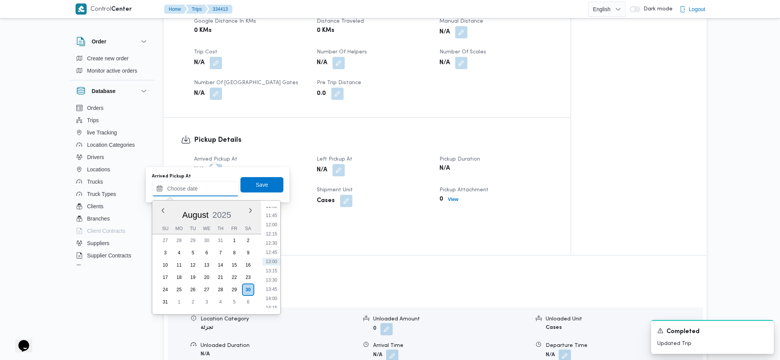
scroll to position [274, 0]
click at [272, 212] on li "07:30" at bounding box center [272, 212] width 18 height 8
type input "30/08/2025 07:30"
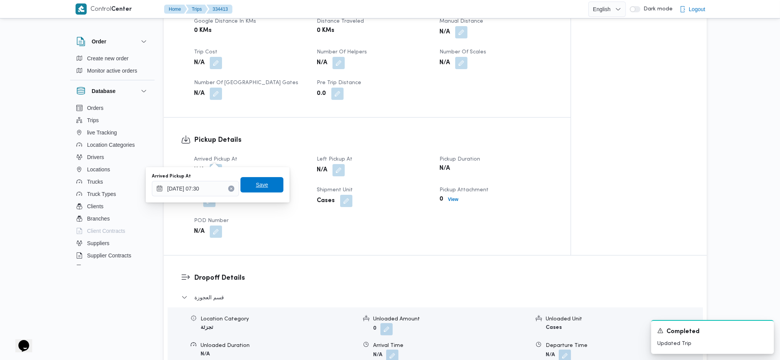
click at [262, 190] on span "Save" at bounding box center [262, 184] width 43 height 15
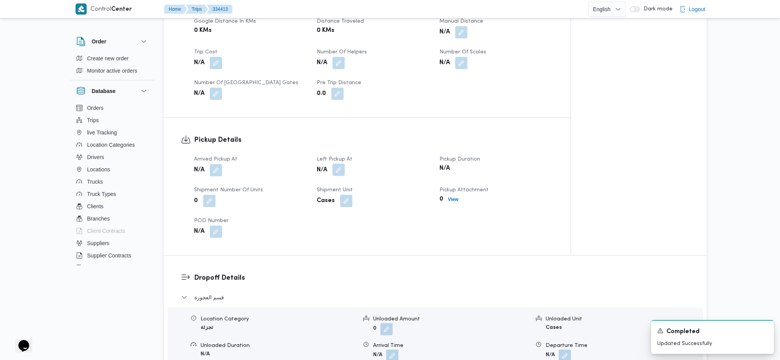
drag, startPoint x: 340, startPoint y: 156, endPoint x: 341, endPoint y: 162, distance: 5.9
click at [342, 163] on button "button" at bounding box center [339, 169] width 12 height 12
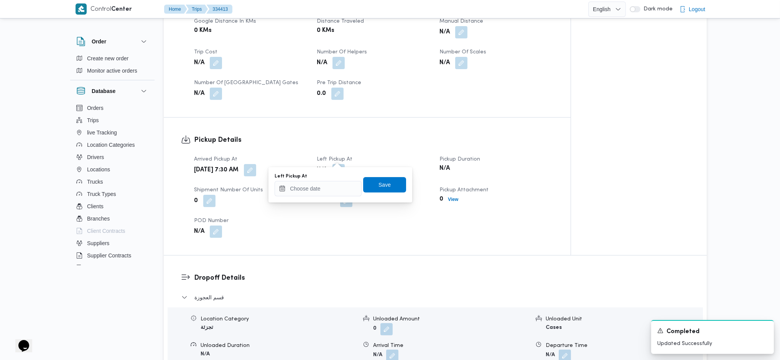
click at [310, 196] on div "Left Pickup At Save" at bounding box center [340, 184] width 133 height 25
click at [311, 191] on input "Left Pickup At" at bounding box center [318, 188] width 87 height 15
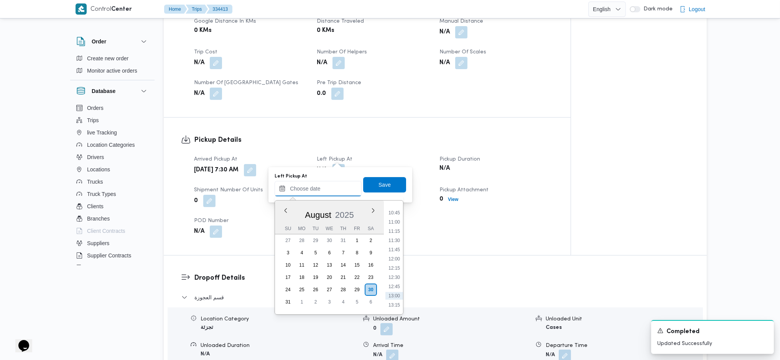
scroll to position [326, 0]
click at [392, 254] on li "10:00" at bounding box center [395, 253] width 18 height 8
type input "30/08/2025 10:00"
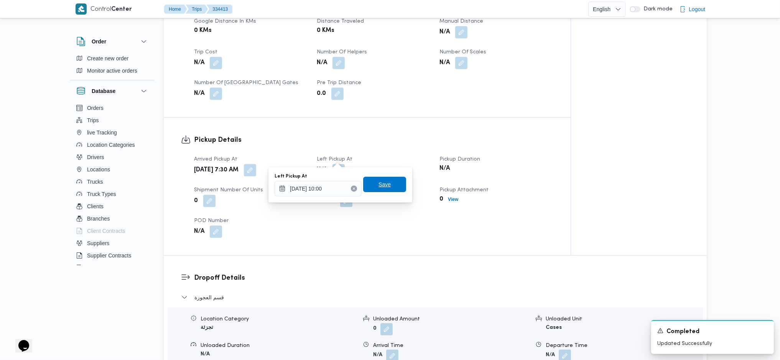
click at [381, 192] on div "Left Pickup At 30/08/2025 10:00 Save" at bounding box center [340, 184] width 133 height 25
click at [379, 185] on span "Save" at bounding box center [385, 184] width 12 height 9
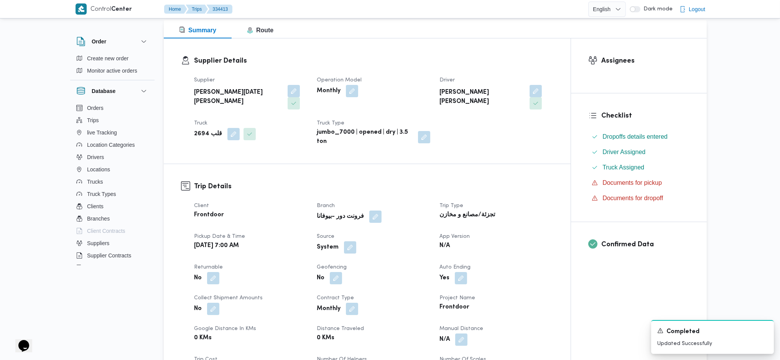
scroll to position [0, 0]
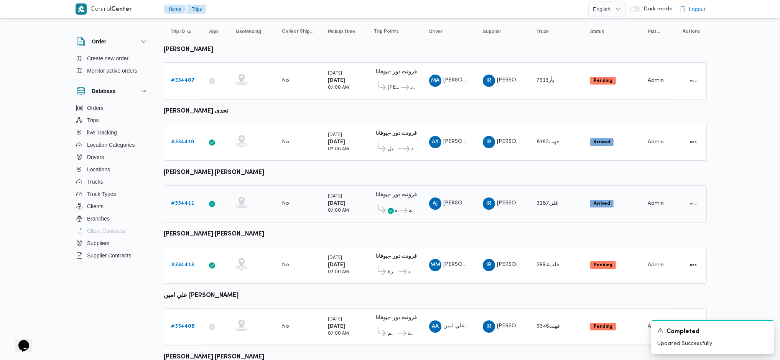
scroll to position [200, 0]
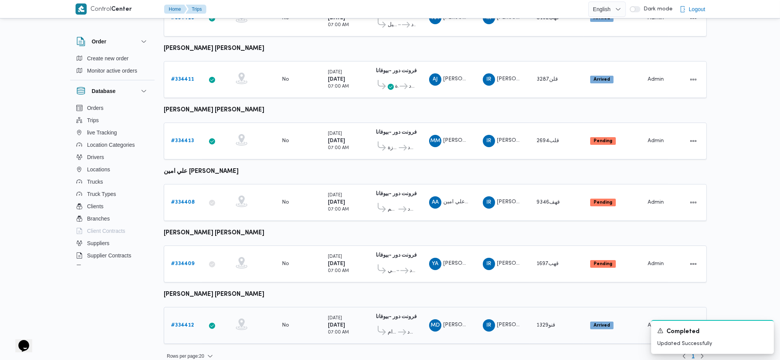
click at [183, 322] on b "# 334412" at bounding box center [182, 324] width 23 height 5
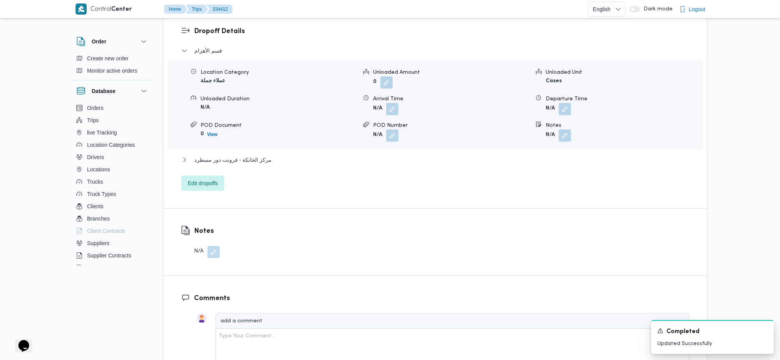
scroll to position [511, 0]
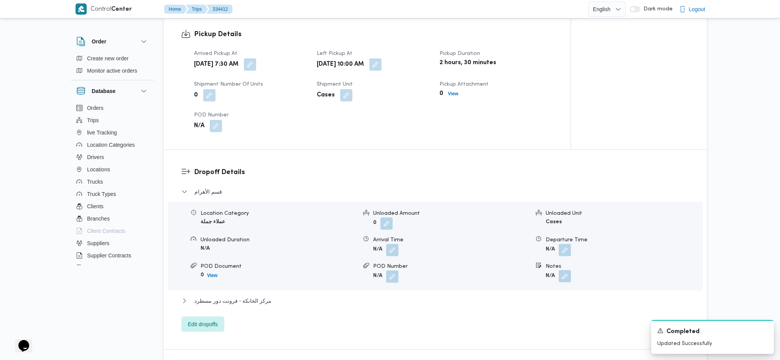
click at [563, 270] on button "button" at bounding box center [565, 276] width 12 height 12
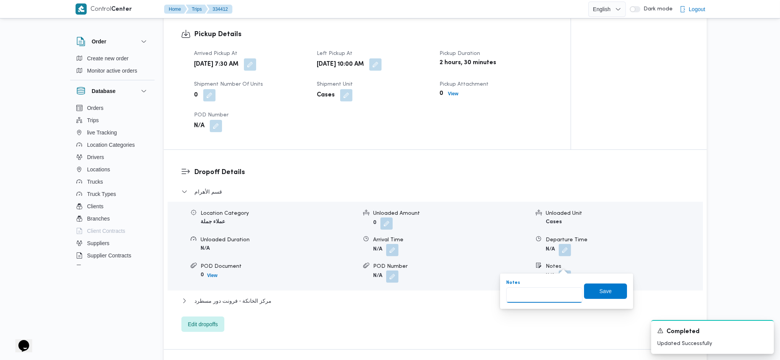
click at [538, 295] on input "Notes" at bounding box center [544, 294] width 76 height 15
type input "حدائق الاهرام"
click button "Save" at bounding box center [605, 290] width 43 height 15
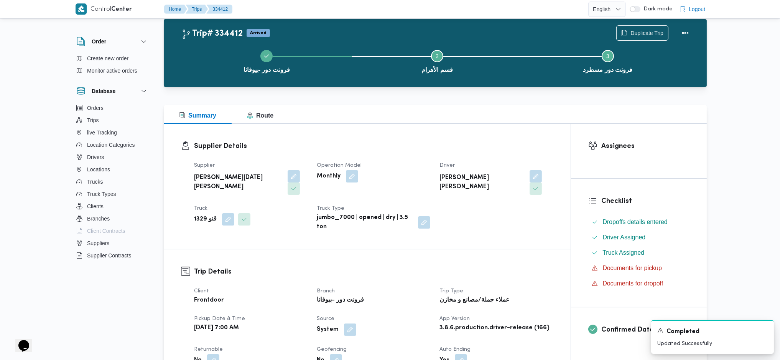
scroll to position [0, 0]
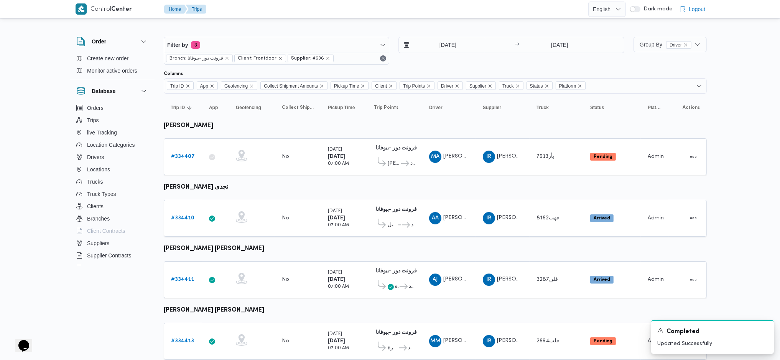
click at [324, 59] on span "Supplier: #936" at bounding box center [311, 58] width 46 height 8
drag, startPoint x: 320, startPoint y: 59, endPoint x: 611, endPoint y: 75, distance: 291.3
click at [327, 59] on icon "remove selected entity" at bounding box center [328, 58] width 3 height 3
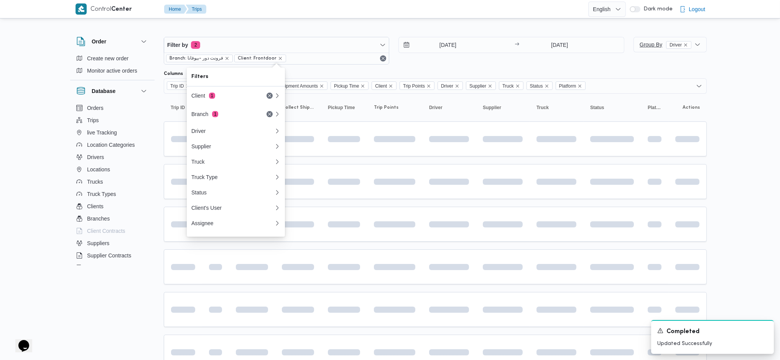
click at [643, 48] on span "Group By Driver" at bounding box center [666, 44] width 52 height 6
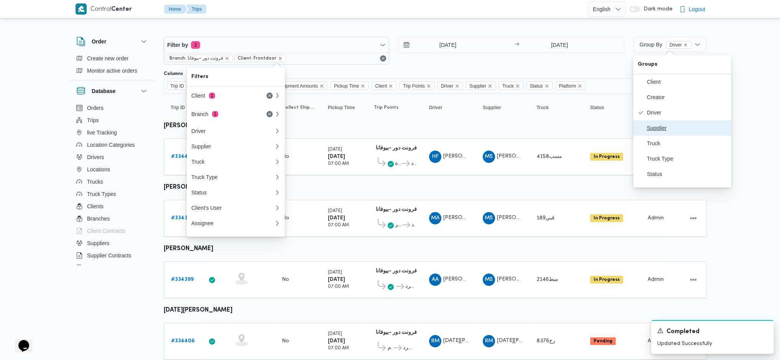
click at [660, 131] on span "Supplier" at bounding box center [687, 128] width 80 height 6
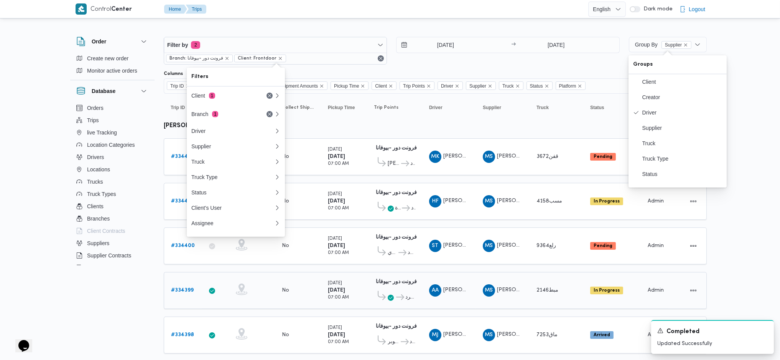
click at [394, 274] on div "فرونت دور -بيوفانا 10:26 AM الهرم فرونت دور مسطرد" at bounding box center [395, 290] width 48 height 32
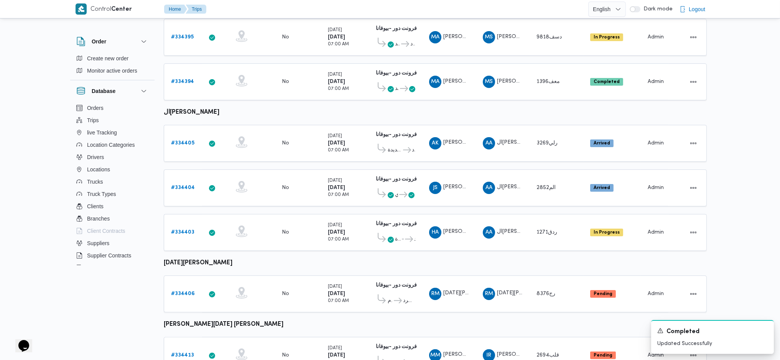
scroll to position [460, 0]
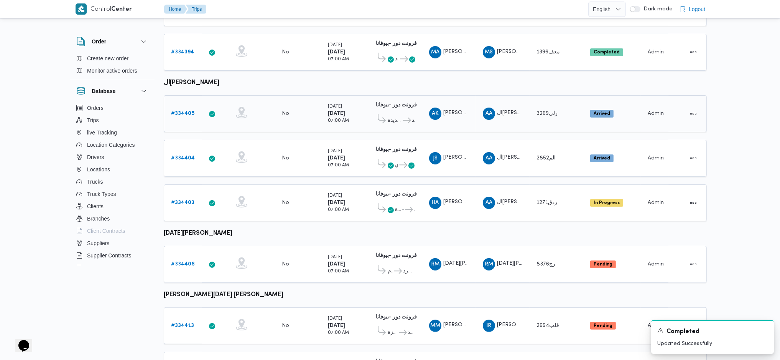
click at [180, 111] on b "# 334405" at bounding box center [182, 113] width 23 height 5
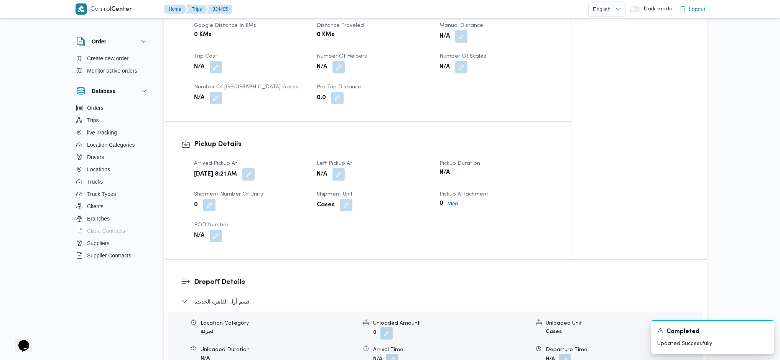
scroll to position [460, 0]
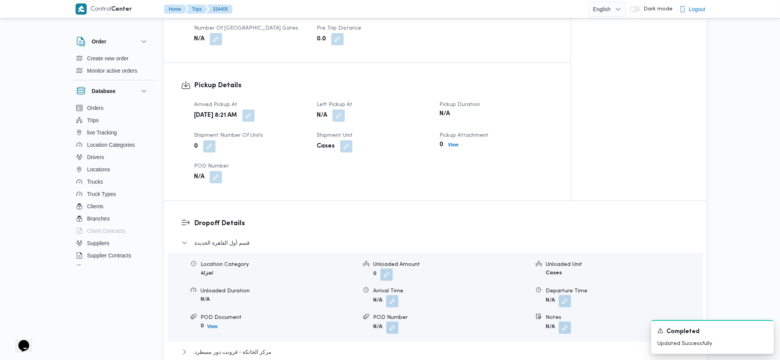
click at [277, 100] on dt "Arrived Pickup At" at bounding box center [251, 104] width 114 height 9
click at [255, 109] on button "button" at bounding box center [248, 115] width 12 height 12
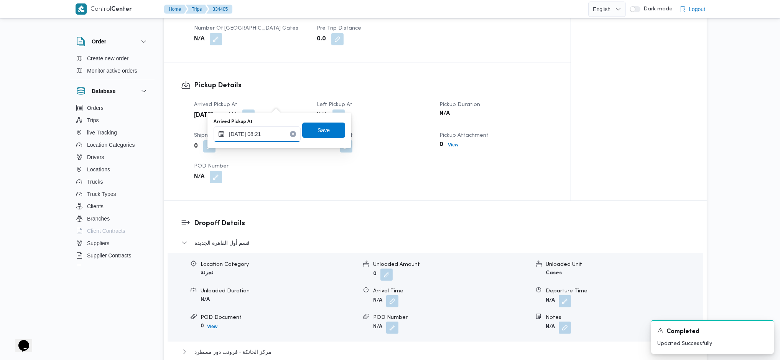
click at [267, 137] on input "30/08/2025 08:21" at bounding box center [257, 133] width 87 height 15
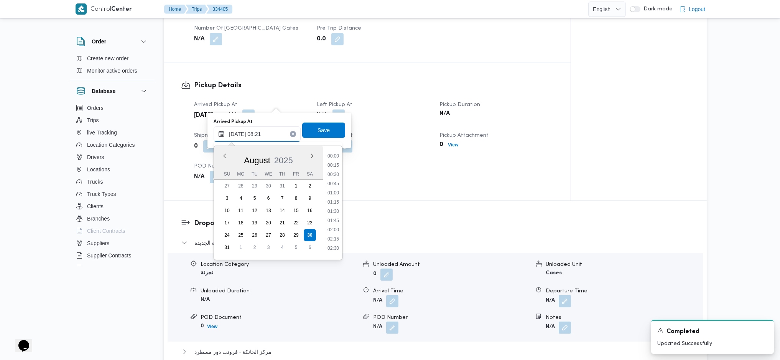
scroll to position [252, 0]
click at [338, 109] on button "button" at bounding box center [339, 115] width 12 height 12
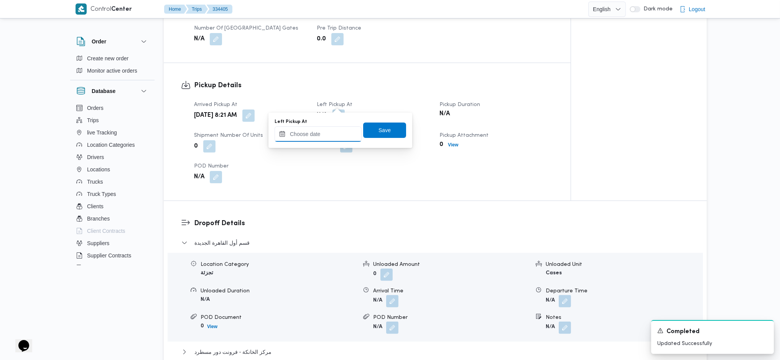
click at [335, 134] on input "Left Pickup At" at bounding box center [318, 133] width 87 height 15
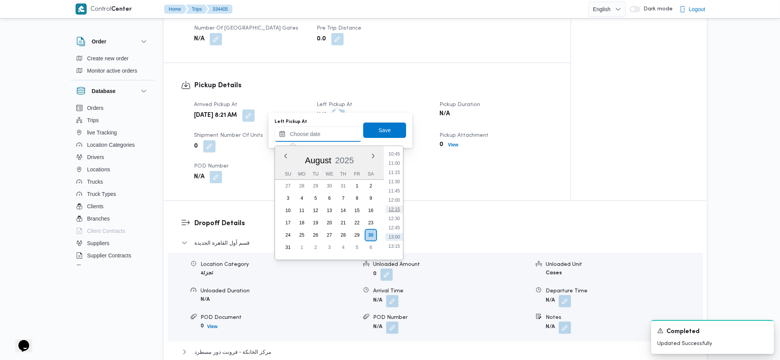
scroll to position [326, 0]
click at [396, 190] on li "09:45" at bounding box center [395, 189] width 18 height 8
type input "30/08/2025 09:45"
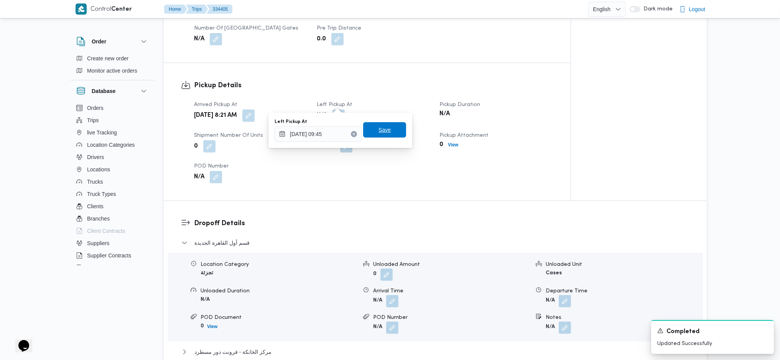
click at [381, 123] on span "Save" at bounding box center [384, 129] width 43 height 15
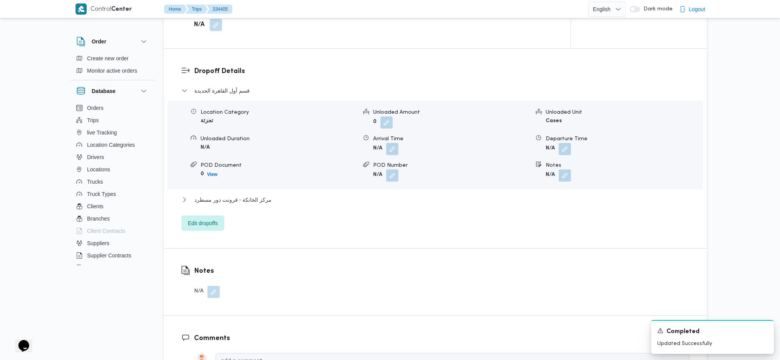
scroll to position [614, 0]
click at [566, 167] on button "button" at bounding box center [565, 173] width 12 height 12
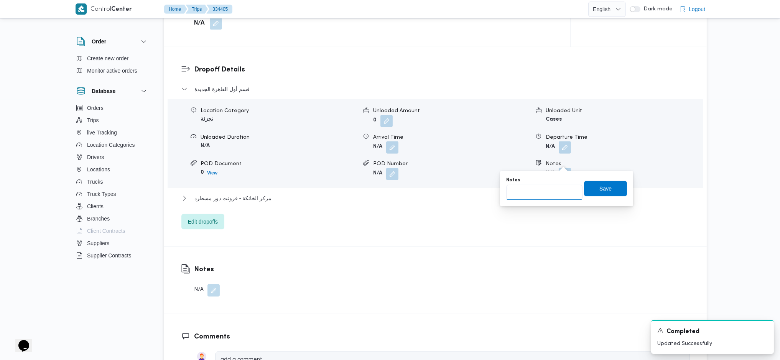
click at [559, 197] on input "Notes" at bounding box center [544, 192] width 76 height 15
type input "التجمع"
click button "Save" at bounding box center [605, 188] width 43 height 15
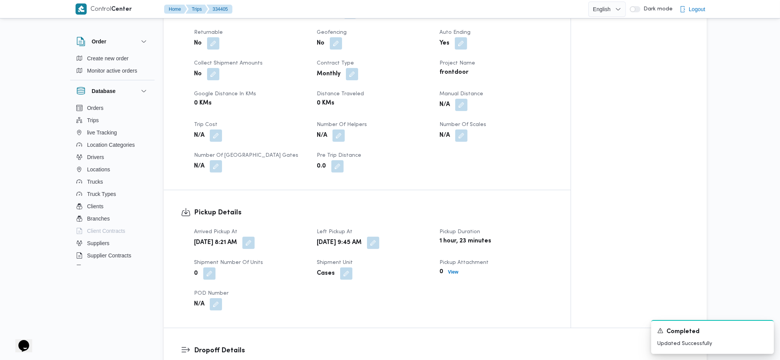
scroll to position [409, 0]
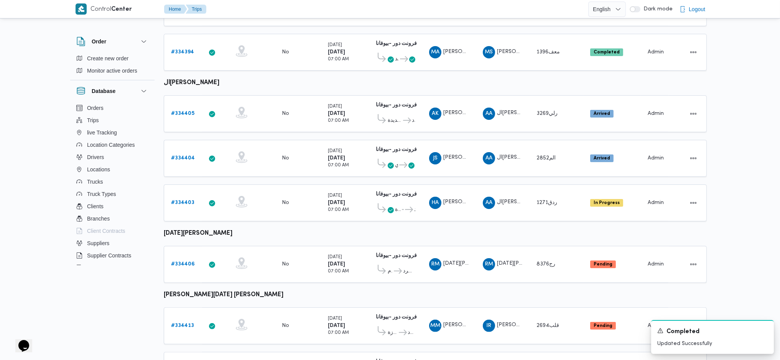
scroll to position [485, 0]
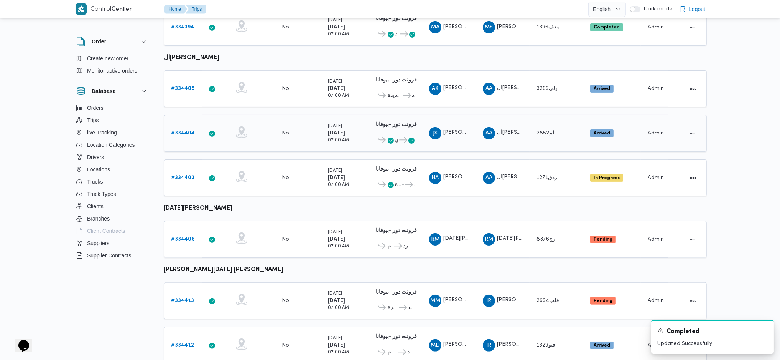
click at [185, 130] on b "# 334404" at bounding box center [183, 132] width 24 height 5
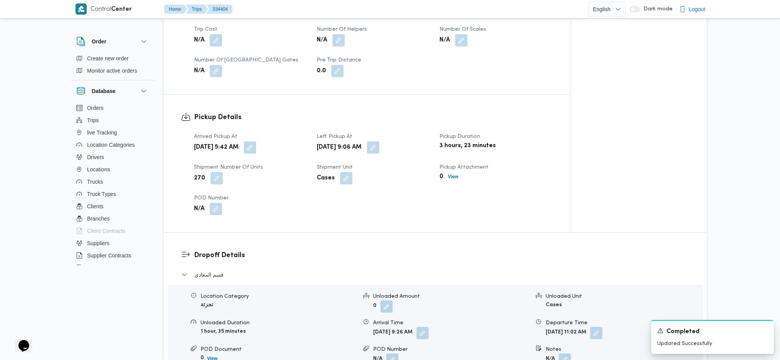
scroll to position [409, 0]
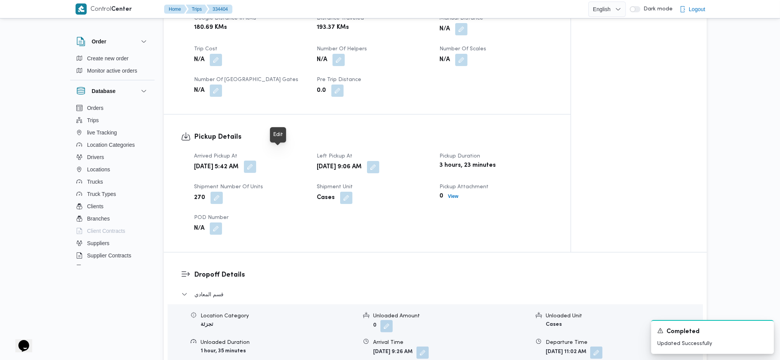
click at [256, 160] on button "button" at bounding box center [250, 166] width 12 height 12
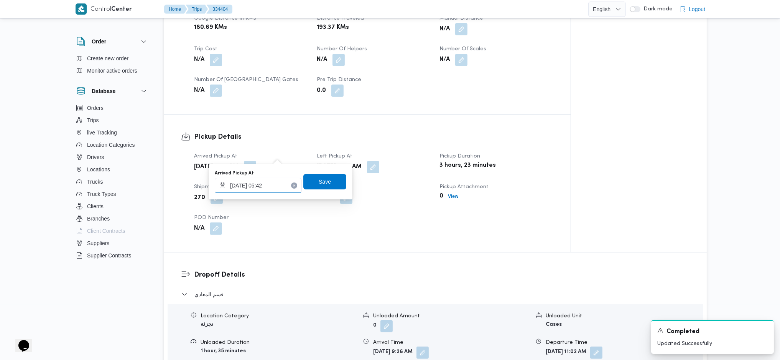
click at [267, 186] on input "30/08/2025 05:42" at bounding box center [258, 185] width 87 height 15
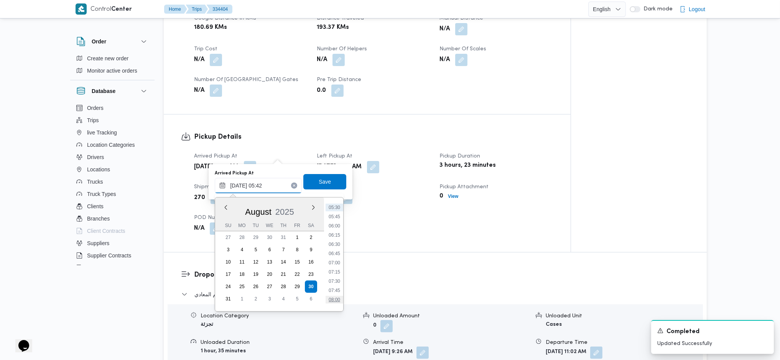
scroll to position [254, 0]
click at [333, 269] on li "08:30" at bounding box center [335, 267] width 18 height 8
type input "[DATE] 08:30"
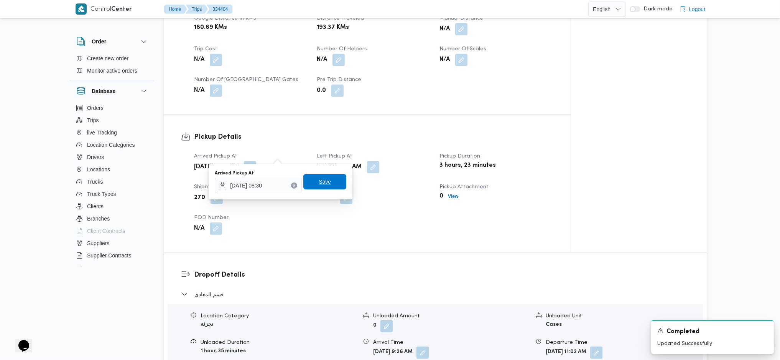
click at [328, 187] on span "Save" at bounding box center [324, 181] width 43 height 15
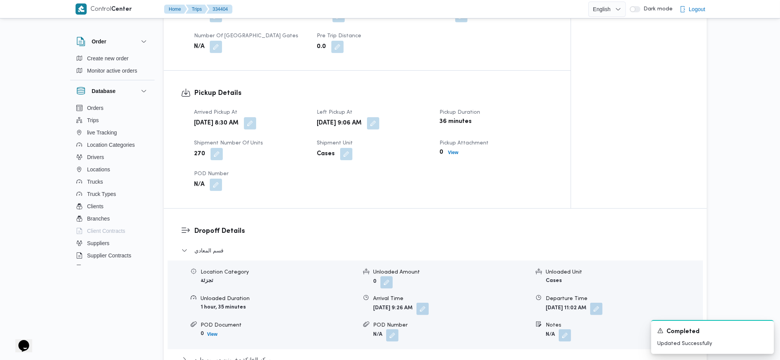
scroll to position [511, 0]
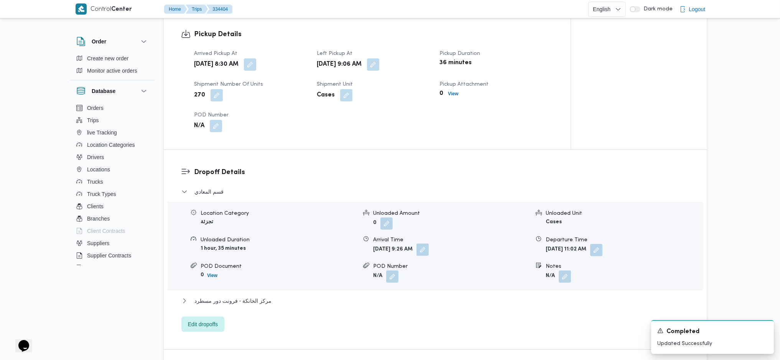
click at [429, 243] on button "button" at bounding box center [423, 249] width 12 height 12
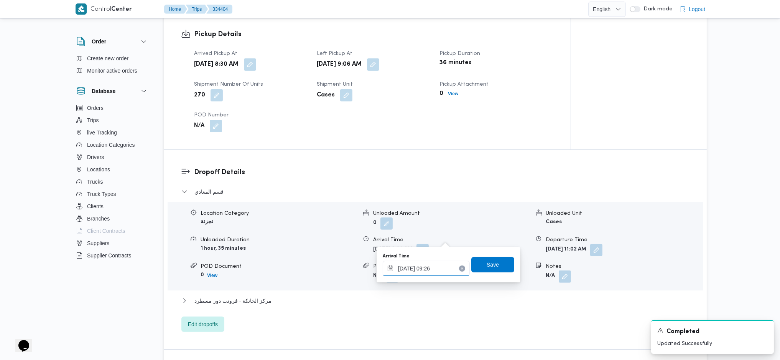
click at [431, 274] on input "30/08/2025 09:26" at bounding box center [426, 268] width 87 height 15
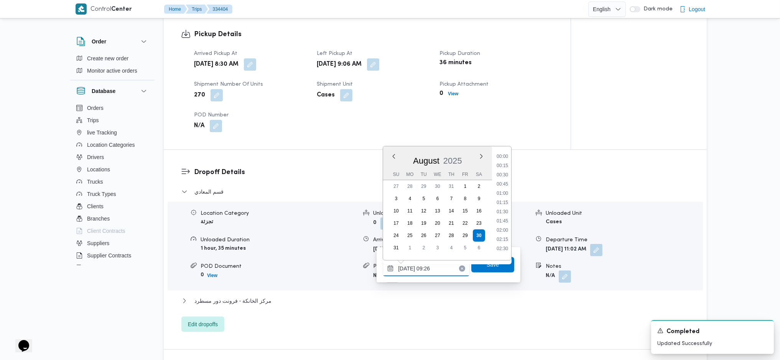
scroll to position [289, 0]
click at [499, 247] on li "10:15" at bounding box center [503, 245] width 18 height 8
type input "30/08/2025 10:15"
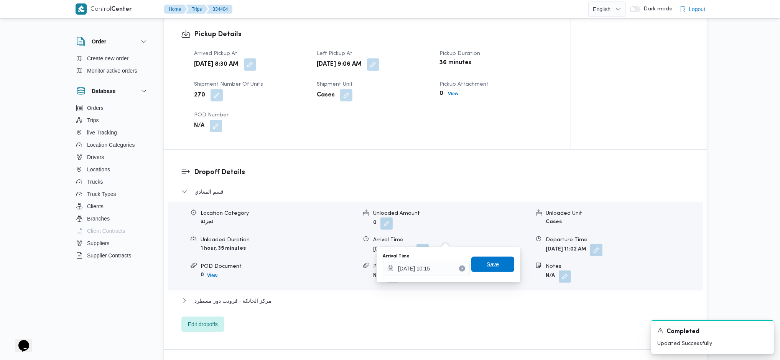
click at [488, 264] on span "Save" at bounding box center [493, 263] width 12 height 9
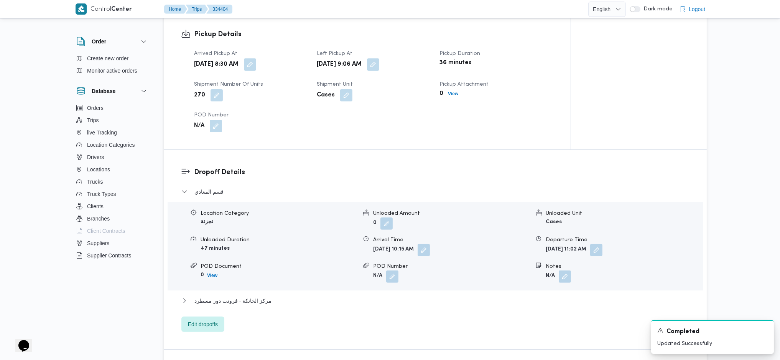
click at [379, 58] on button "button" at bounding box center [373, 64] width 12 height 12
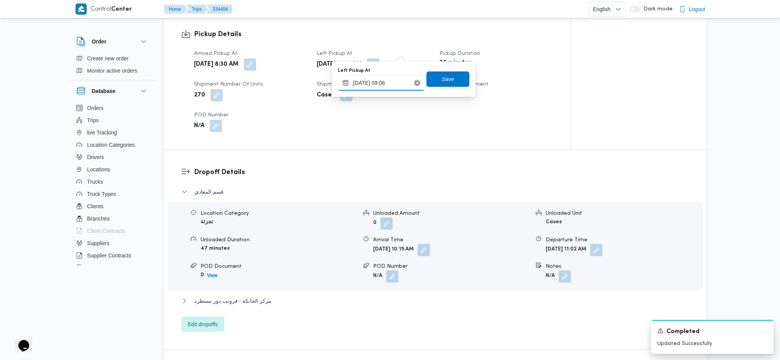
click at [391, 87] on input "30/08/2025 09:06" at bounding box center [381, 82] width 87 height 15
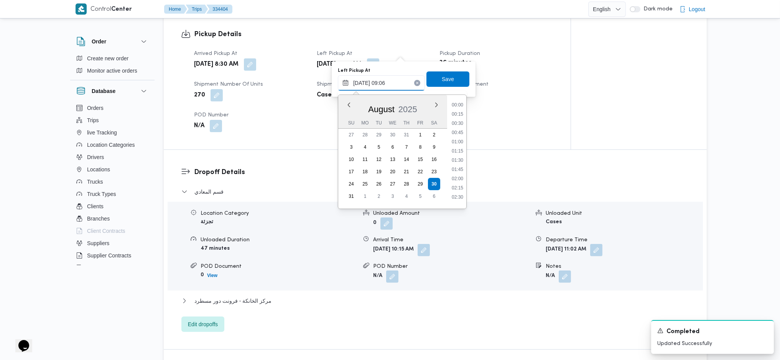
scroll to position [280, 0]
click at [454, 184] on li "09:45" at bounding box center [458, 184] width 18 height 8
type input "30/08/2025 09:45"
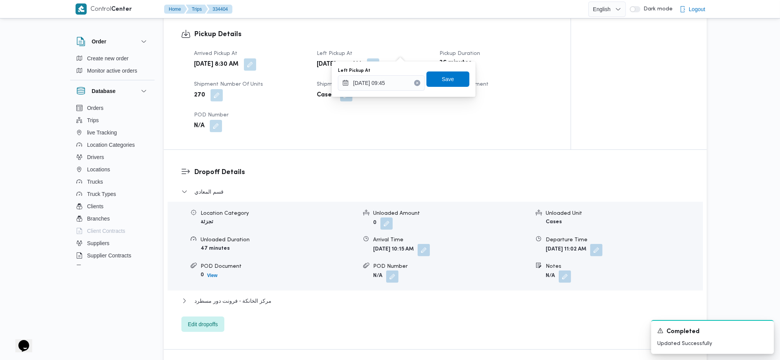
click at [440, 89] on div "Left Pickup At 30/08/2025 09:45 Save" at bounding box center [403, 79] width 133 height 25
click at [444, 76] on span "Save" at bounding box center [448, 78] width 12 height 9
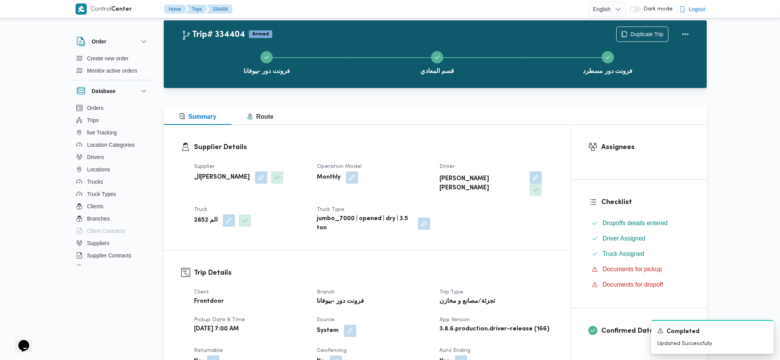
scroll to position [0, 0]
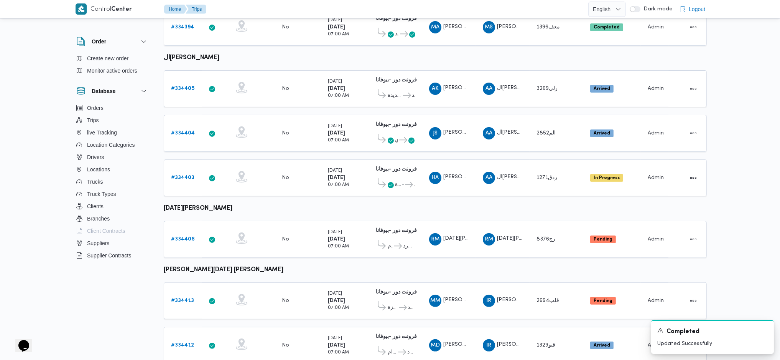
scroll to position [511, 0]
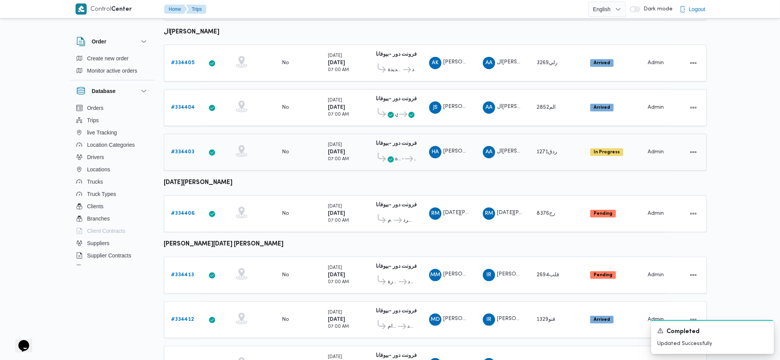
click at [191, 149] on b "# 334403" at bounding box center [182, 151] width 23 height 5
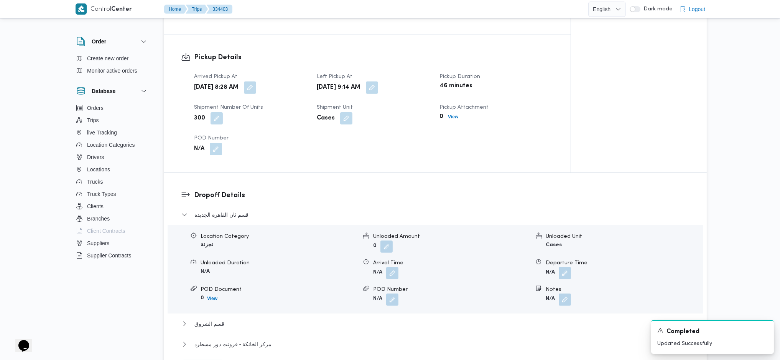
scroll to position [511, 0]
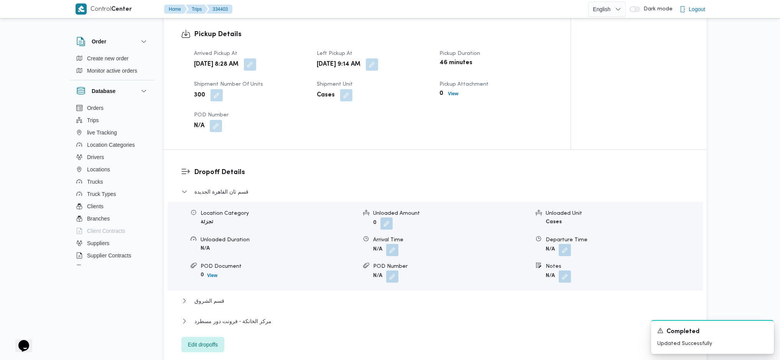
click at [410, 58] on div "Sat, Aug 30, 2025 9:14 AM" at bounding box center [373, 65] width 115 height 14
click at [378, 58] on button "button" at bounding box center [372, 64] width 12 height 12
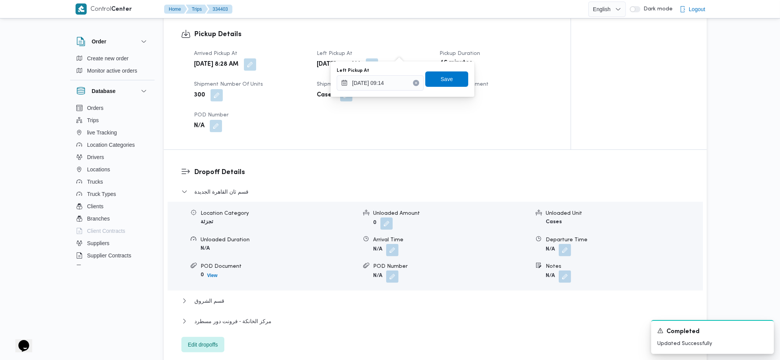
click at [394, 73] on div "Left Pickup At 30/08/2025 09:14" at bounding box center [380, 79] width 87 height 23
click at [384, 86] on input "30/08/2025 09:14" at bounding box center [380, 82] width 87 height 15
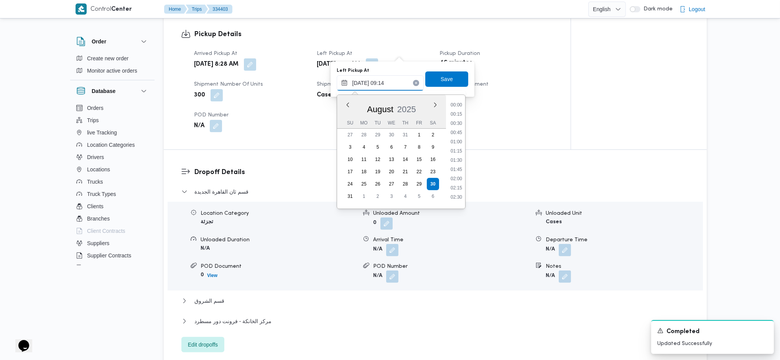
scroll to position [280, 0]
click at [463, 183] on li "09:45" at bounding box center [457, 184] width 18 height 8
type input "30/08/2025 09:45"
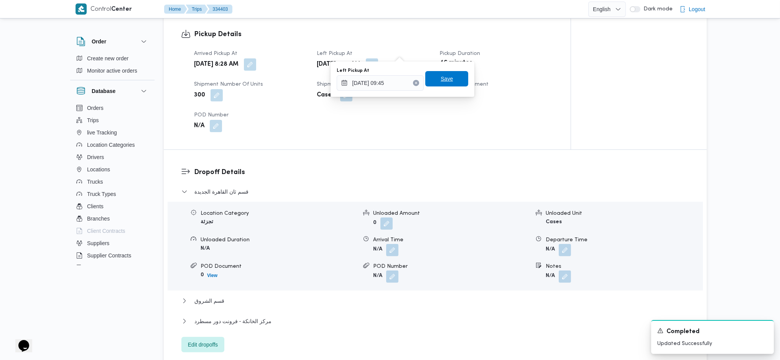
click at [444, 81] on span "Save" at bounding box center [447, 78] width 12 height 9
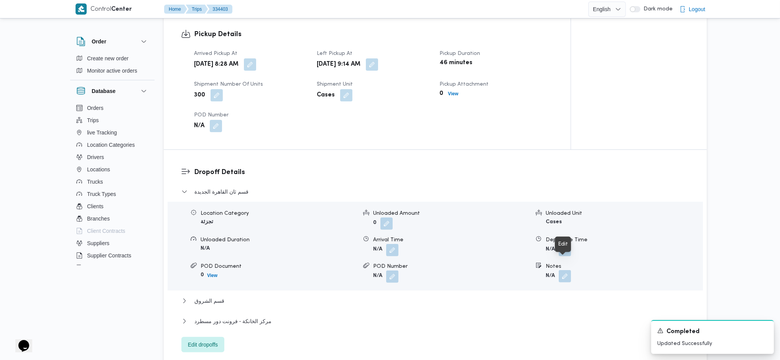
click at [562, 270] on button "button" at bounding box center [565, 276] width 12 height 12
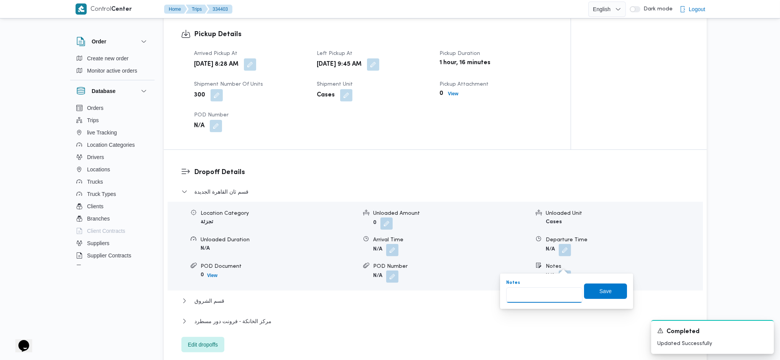
click at [534, 300] on input "Notes" at bounding box center [544, 294] width 76 height 15
type input "مدينتى"
click at [600, 294] on span "Save" at bounding box center [605, 290] width 43 height 15
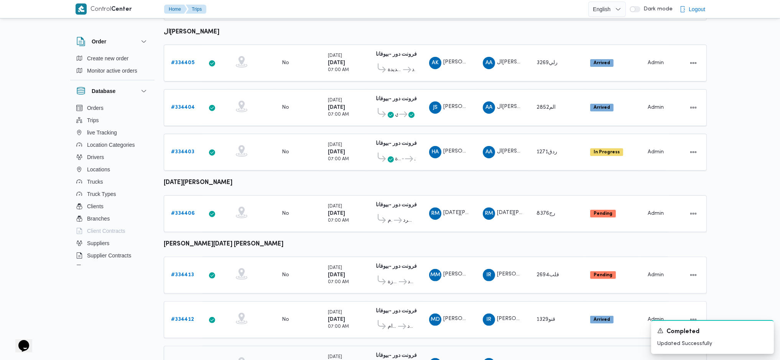
scroll to position [554, 0]
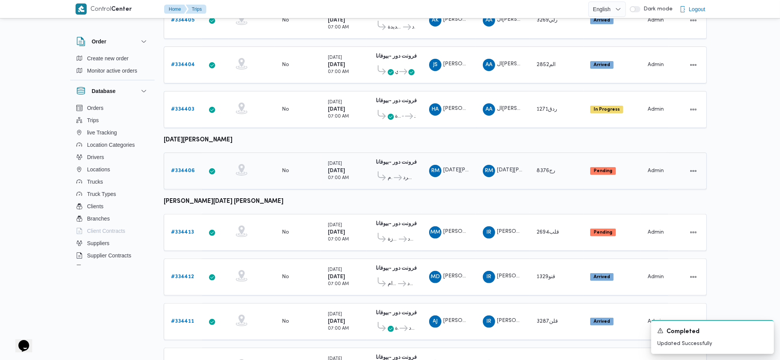
click at [191, 166] on link "# 334406" at bounding box center [183, 170] width 24 height 9
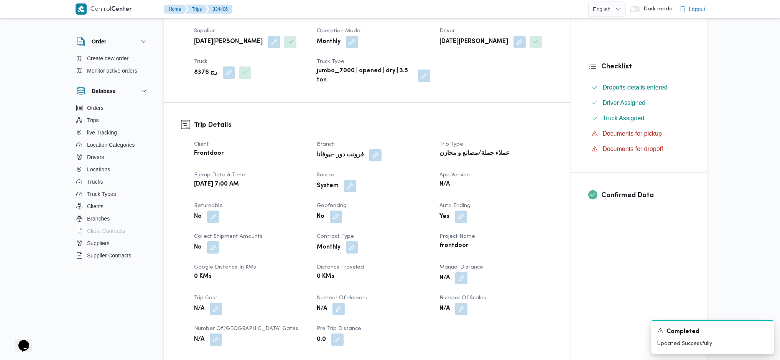
scroll to position [256, 0]
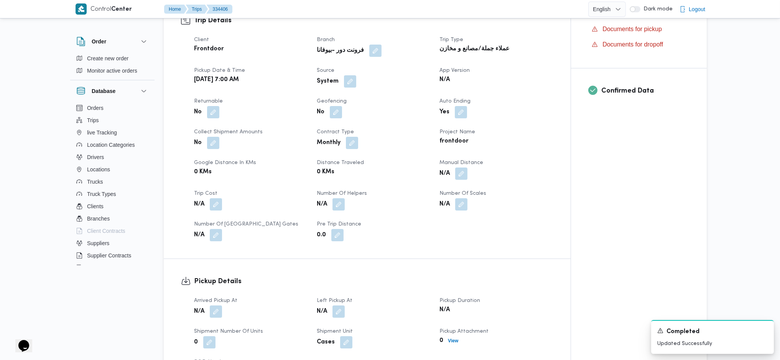
click at [349, 68] on dt "Source" at bounding box center [374, 70] width 114 height 9
click at [351, 78] on button "button" at bounding box center [350, 81] width 12 height 12
click at [346, 101] on label "Is the trip operated through the driver app?" at bounding box center [329, 104] width 124 height 9
checkbox input "false"
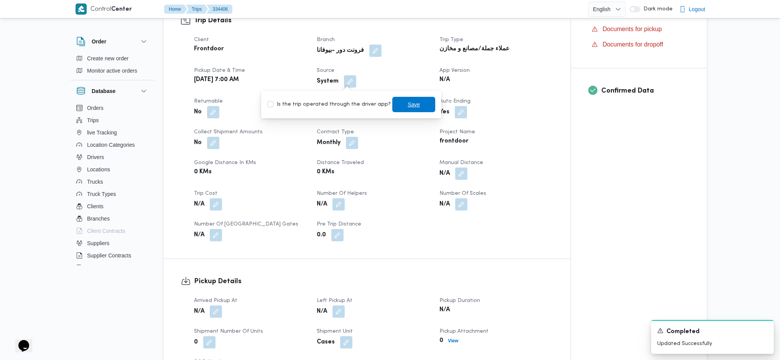
drag, startPoint x: 421, startPoint y: 109, endPoint x: 419, endPoint y: 115, distance: 6.9
click at [422, 108] on span "Save" at bounding box center [414, 104] width 43 height 15
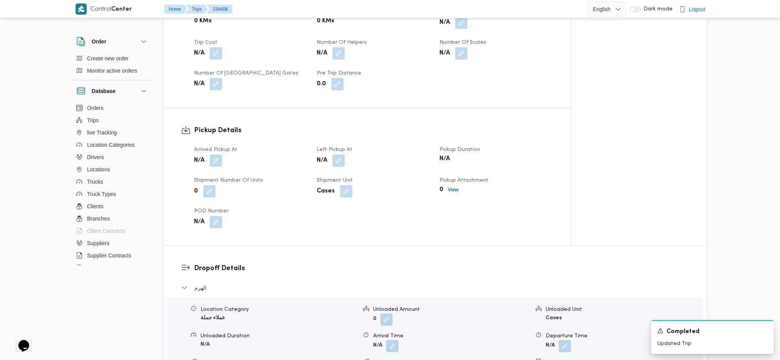
scroll to position [409, 0]
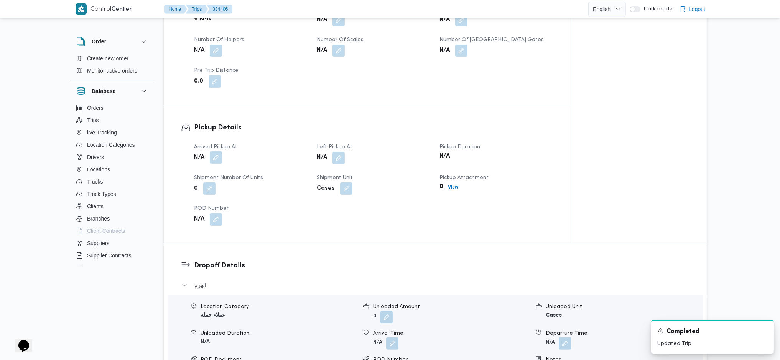
click at [215, 163] on button "button" at bounding box center [216, 157] width 12 height 12
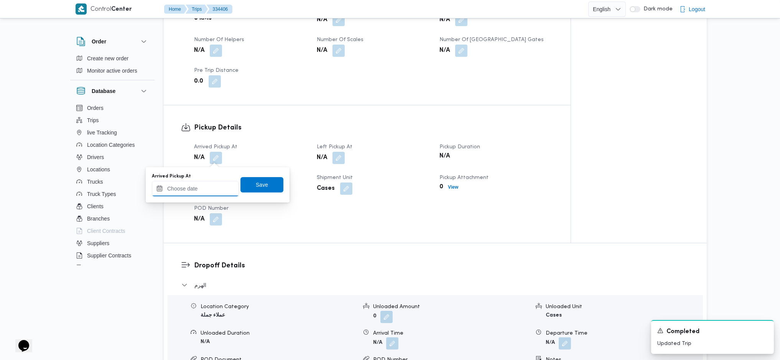
drag, startPoint x: 208, startPoint y: 189, endPoint x: 208, endPoint y: 195, distance: 5.8
click at [208, 190] on input "Arrived Pickup At" at bounding box center [195, 188] width 87 height 15
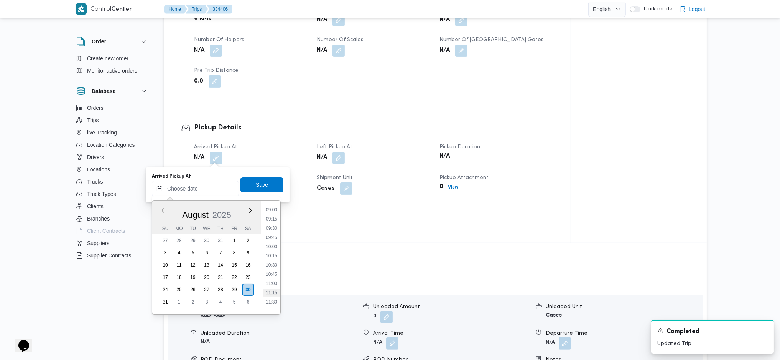
scroll to position [274, 0]
click at [273, 297] on li "09:45" at bounding box center [272, 295] width 18 height 8
type input "30/08/2025 09:45"
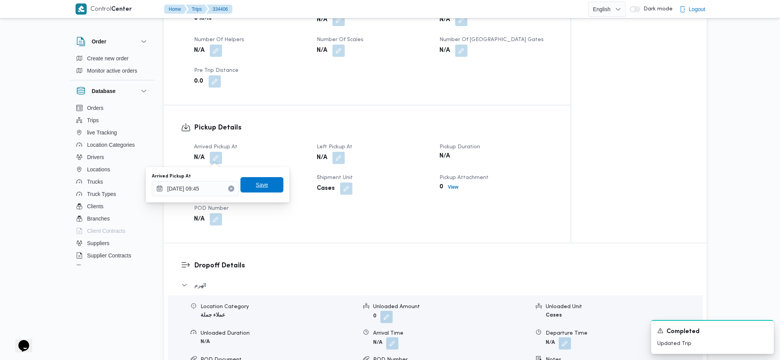
click at [260, 185] on span "Save" at bounding box center [262, 184] width 12 height 9
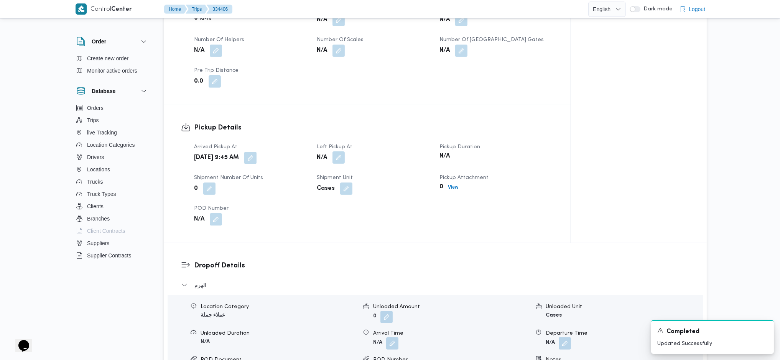
click at [345, 163] on button "button" at bounding box center [339, 157] width 12 height 12
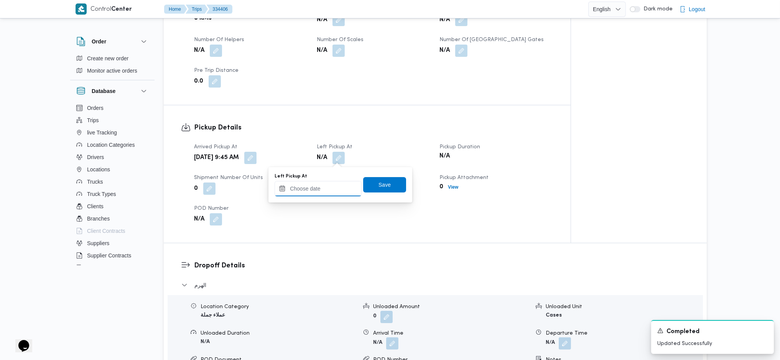
click at [324, 181] on input "Left Pickup At" at bounding box center [318, 188] width 87 height 15
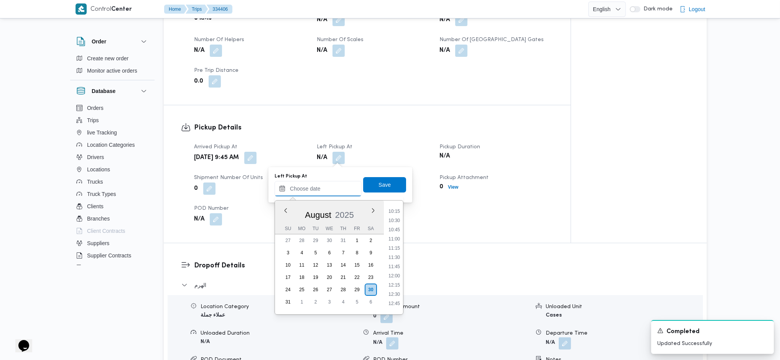
scroll to position [326, 0]
click at [396, 256] on li "10:00" at bounding box center [395, 253] width 18 height 8
type input "30/08/2025 10:00"
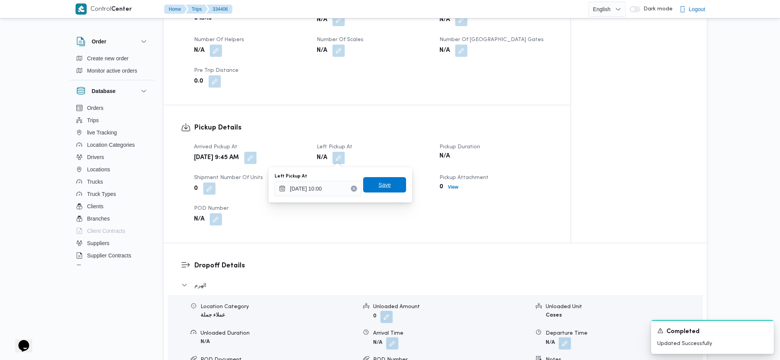
click at [379, 181] on span "Save" at bounding box center [385, 184] width 12 height 9
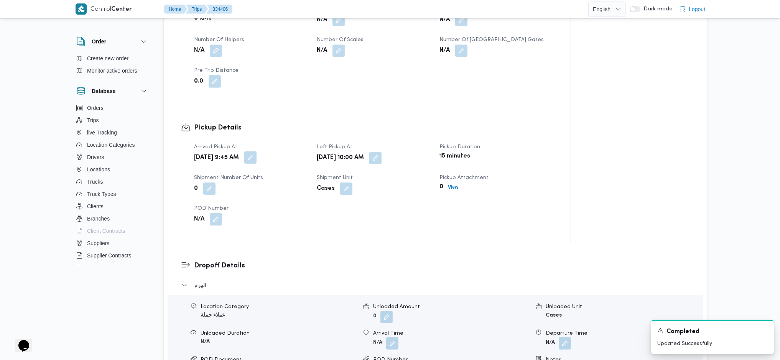
click at [257, 160] on button "button" at bounding box center [250, 157] width 12 height 12
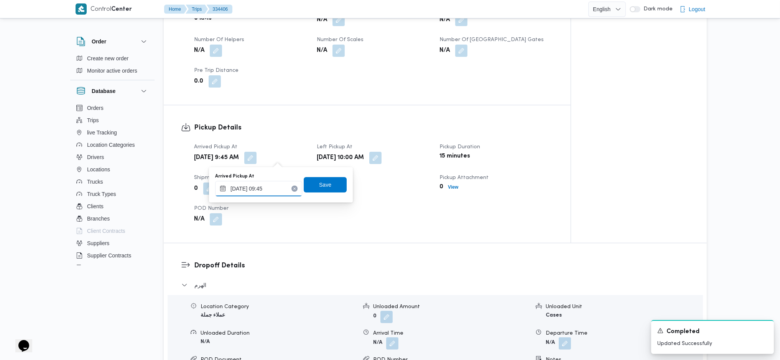
click at [265, 186] on input "30/08/2025 09:45" at bounding box center [258, 188] width 87 height 15
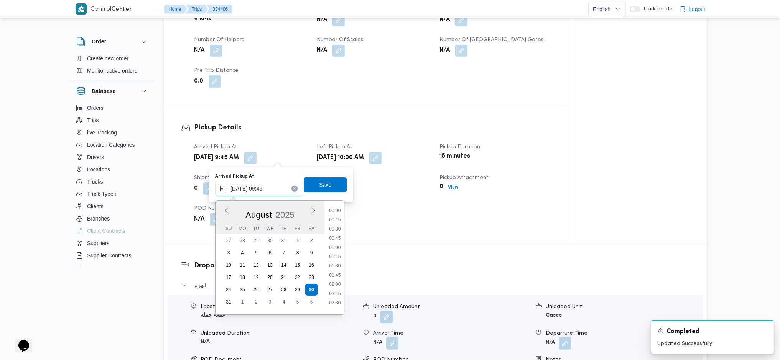
scroll to position [308, 0]
click at [336, 224] on li "08:45" at bounding box center [335, 225] width 18 height 8
type input "30/08/2025 09:45"
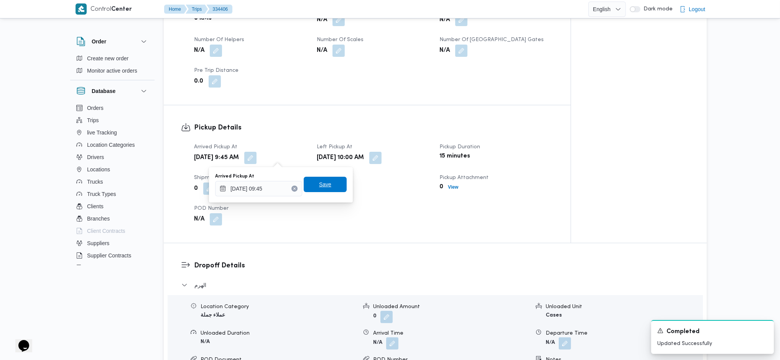
click at [319, 180] on span "Save" at bounding box center [325, 184] width 12 height 9
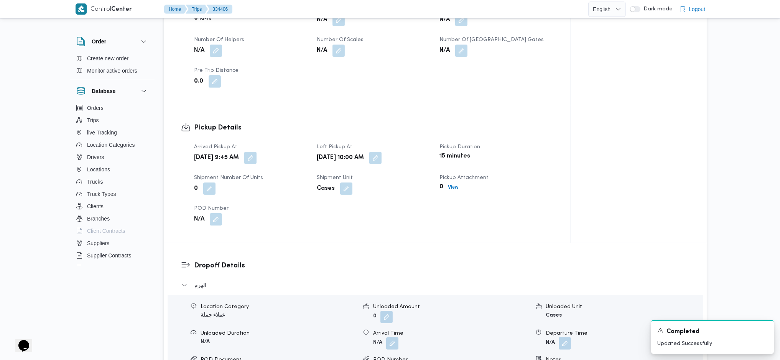
click at [539, 247] on div "Dropoff Details الهرم Location Category عملاء جملة Unloaded Amount 0 Unloaded U…" at bounding box center [435, 342] width 543 height 199
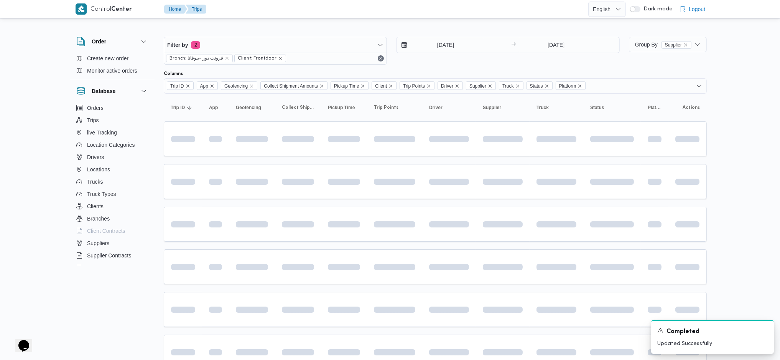
scroll to position [554, 0]
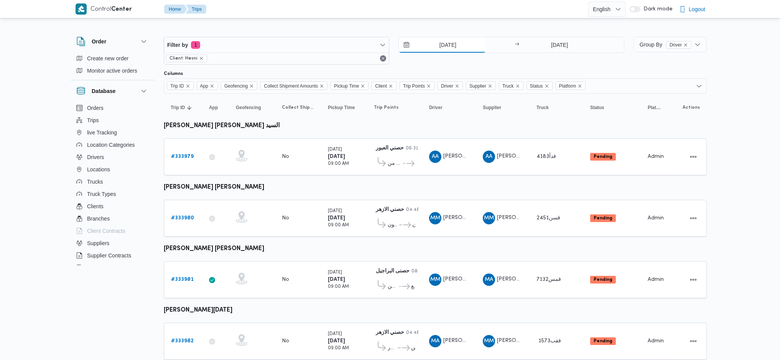
click at [444, 50] on input "[DATE]" at bounding box center [442, 44] width 87 height 15
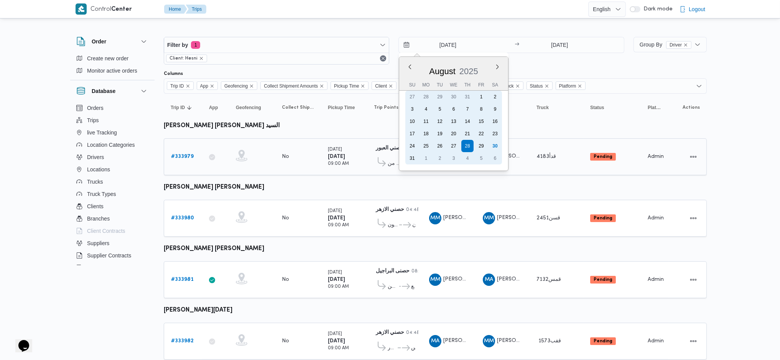
drag, startPoint x: 497, startPoint y: 147, endPoint x: 488, endPoint y: 147, distance: 9.6
click at [498, 152] on div "6" at bounding box center [495, 158] width 12 height 12
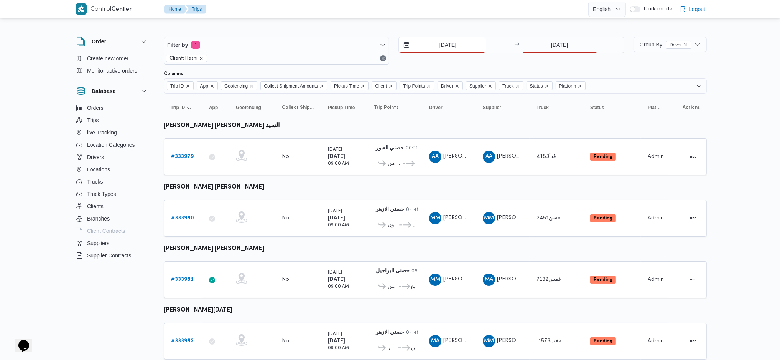
click at [464, 51] on input "6/9/2025" at bounding box center [442, 44] width 87 height 15
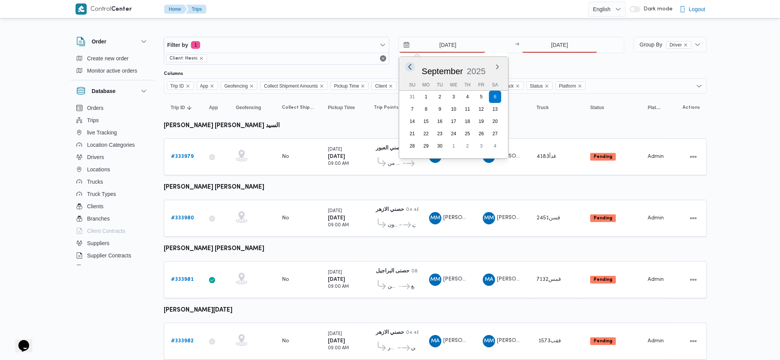
click at [409, 66] on button "Previous Month" at bounding box center [410, 66] width 7 height 7
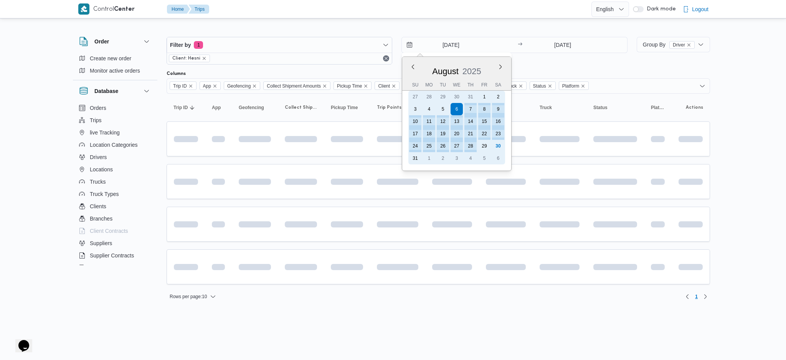
click at [500, 143] on div "30" at bounding box center [498, 146] width 12 height 12
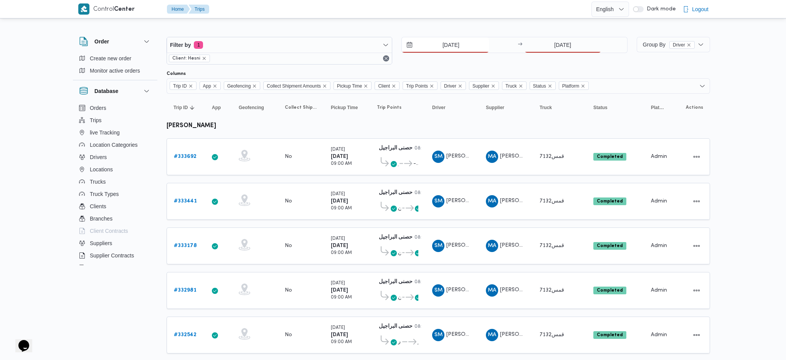
type input "[DATE]"
click at [550, 43] on input "[DATE]" at bounding box center [560, 44] width 76 height 15
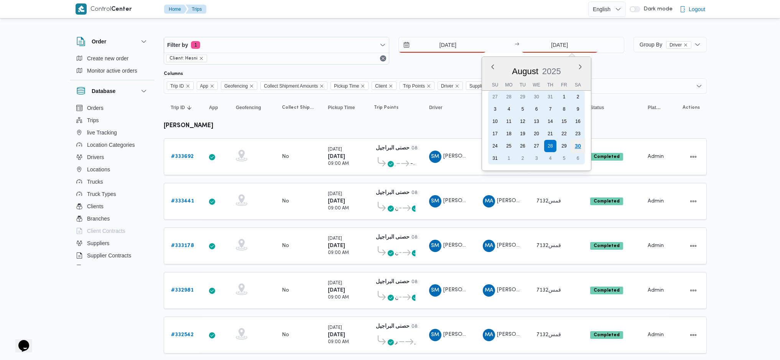
click at [578, 143] on div "30" at bounding box center [578, 146] width 15 height 15
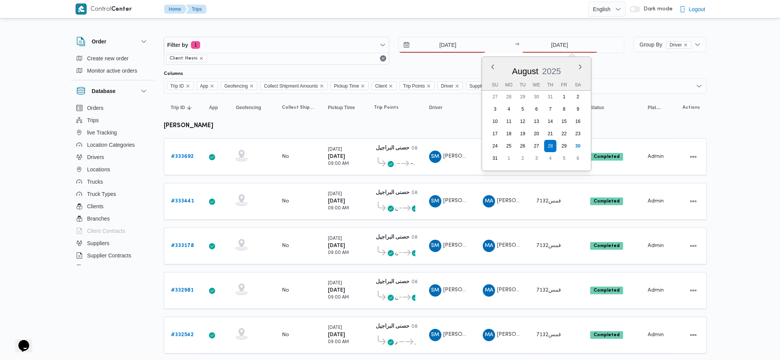
type input "[DATE]"
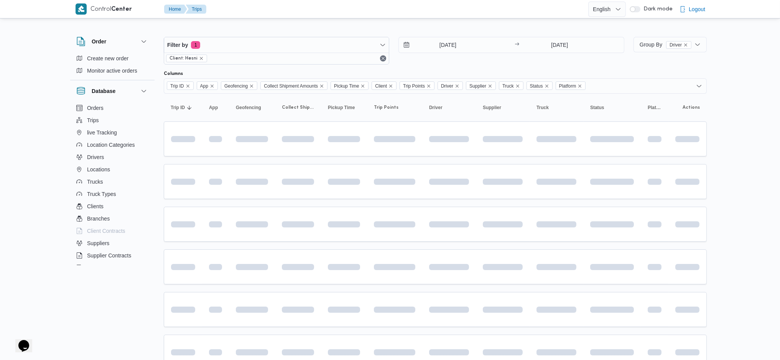
click at [287, 200] on table "Trip ID Click to sort in ascending order App Click to sort in ascending order G…" at bounding box center [435, 321] width 543 height 454
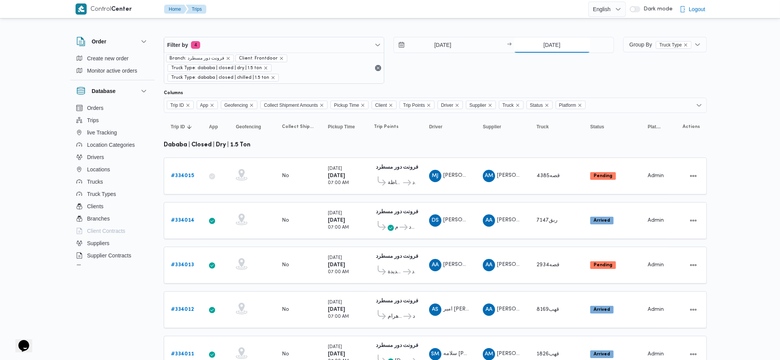
click at [538, 43] on input "[DATE]" at bounding box center [552, 44] width 76 height 15
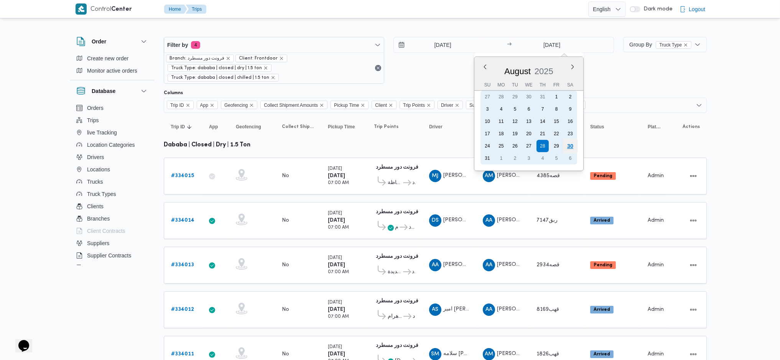
click at [566, 142] on div "30" at bounding box center [570, 146] width 15 height 15
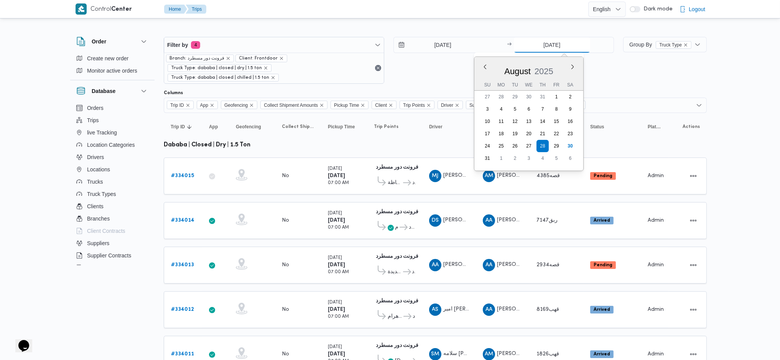
type input "[DATE]"
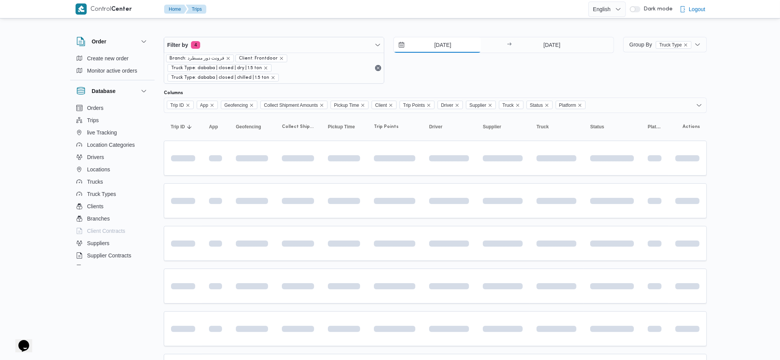
click at [428, 47] on input "[DATE]" at bounding box center [437, 44] width 87 height 15
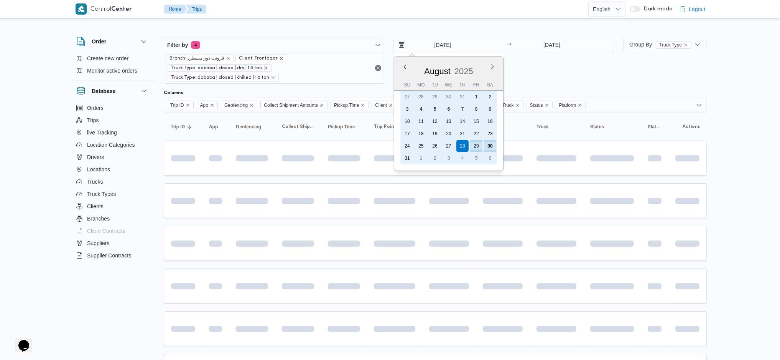
drag, startPoint x: 489, startPoint y: 147, endPoint x: 460, endPoint y: 169, distance: 36.6
click at [488, 147] on div "30" at bounding box center [490, 146] width 12 height 12
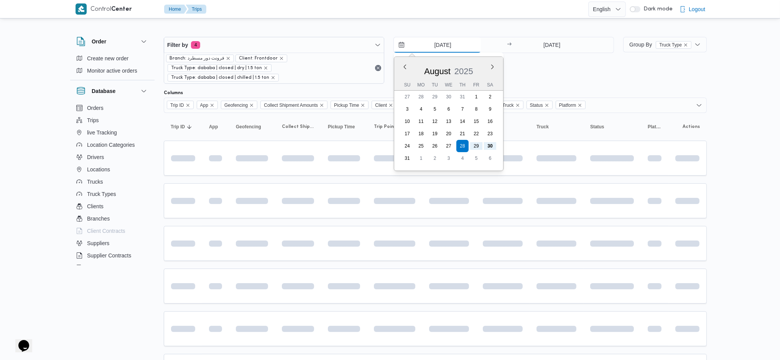
type input "[DATE]"
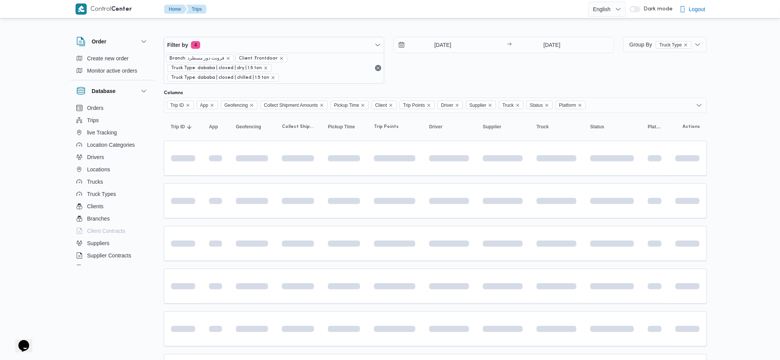
click at [460, 170] on table "Trip ID Click to sort in ascending order App Click to sort in ascending order G…" at bounding box center [435, 318] width 543 height 411
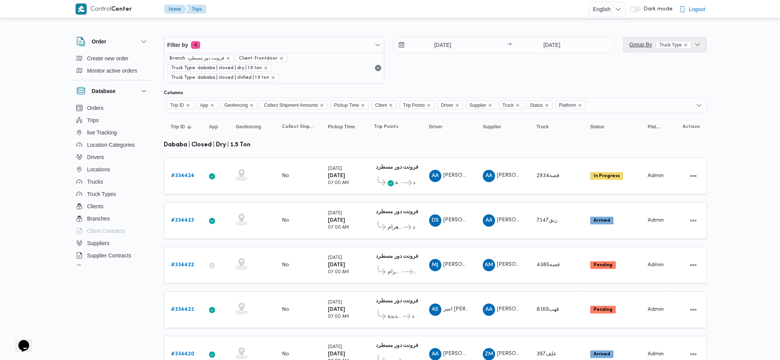
click at [645, 39] on span "Group By Truck Type" at bounding box center [666, 44] width 78 height 15
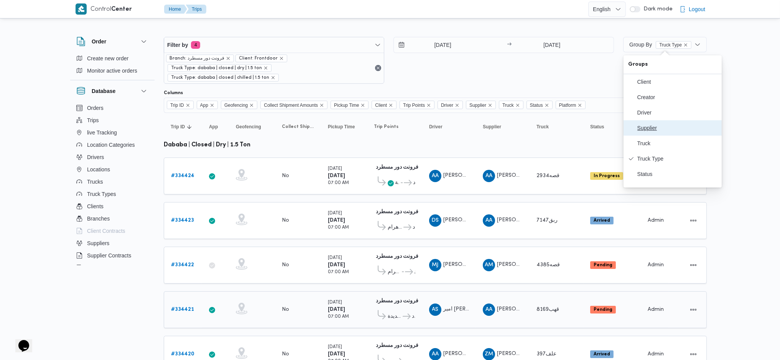
drag, startPoint x: 658, startPoint y: 131, endPoint x: 541, endPoint y: 259, distance: 174.1
click at [658, 131] on span "Supplier" at bounding box center [678, 128] width 80 height 6
click at [541, 291] on td "Truck قهب8169" at bounding box center [557, 309] width 54 height 37
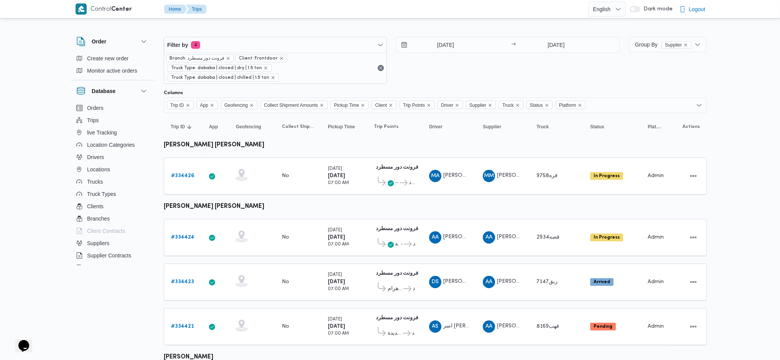
click at [649, 41] on span "Group By Supplier" at bounding box center [663, 44] width 56 height 6
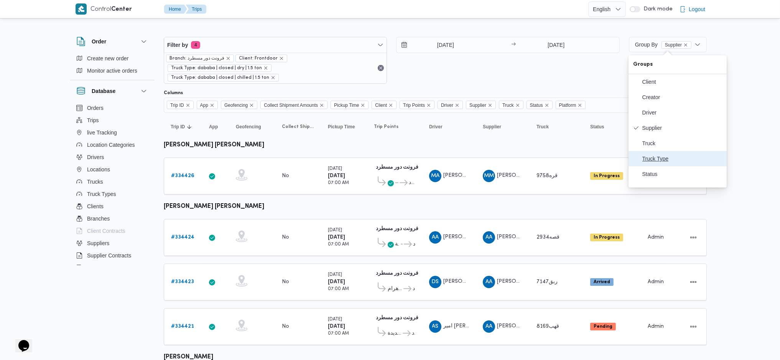
click at [653, 166] on button "Truck Type" at bounding box center [678, 158] width 98 height 15
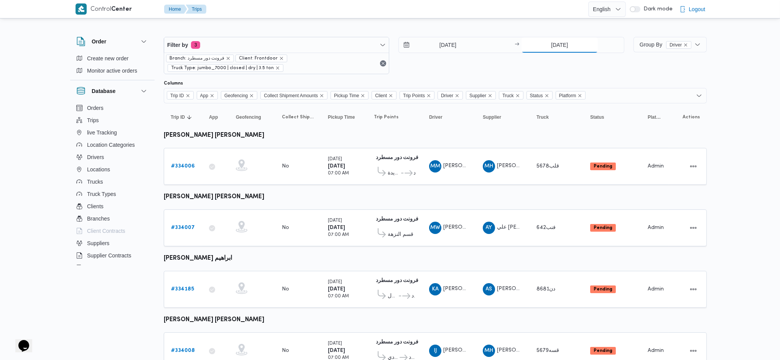
click at [547, 42] on input "[DATE]" at bounding box center [560, 44] width 76 height 15
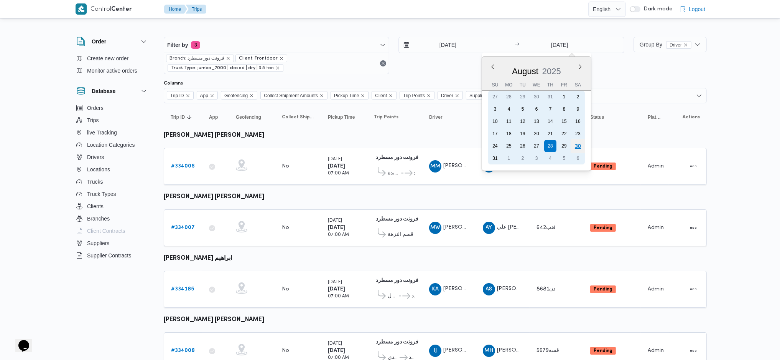
click at [579, 143] on div "30" at bounding box center [578, 146] width 15 height 15
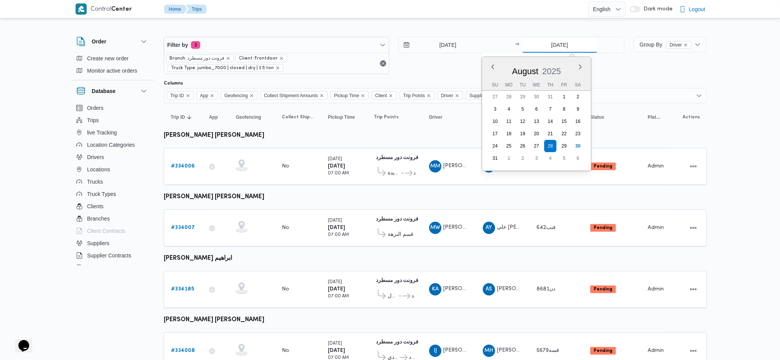
type input "[DATE]"
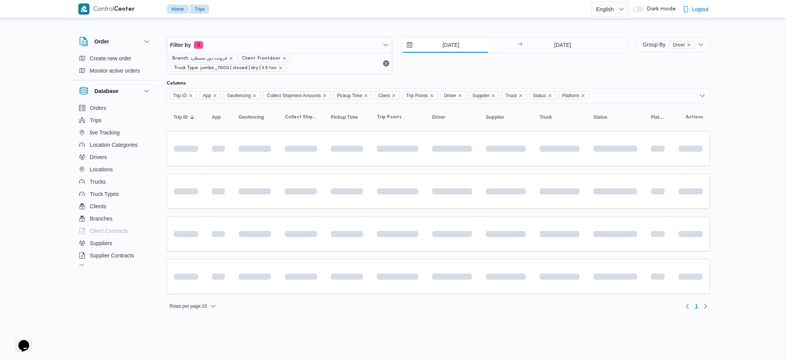
click at [452, 45] on input "[DATE]" at bounding box center [445, 44] width 87 height 15
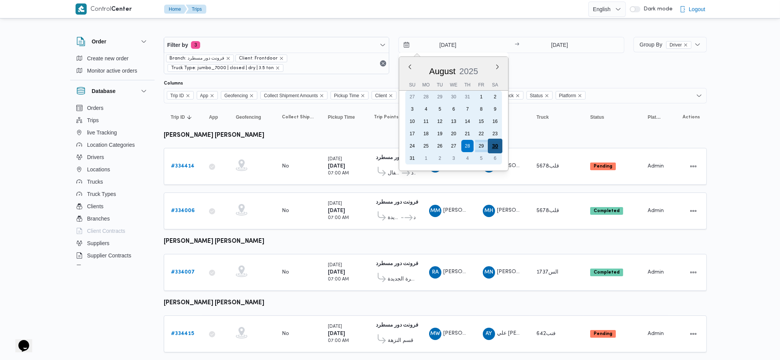
click at [499, 145] on div "30" at bounding box center [495, 146] width 15 height 15
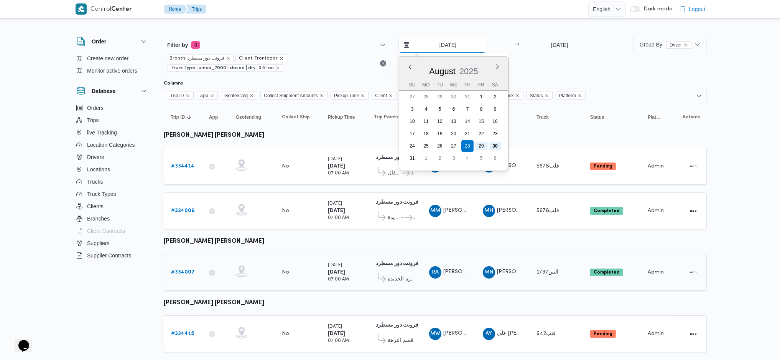
type input "[DATE]"
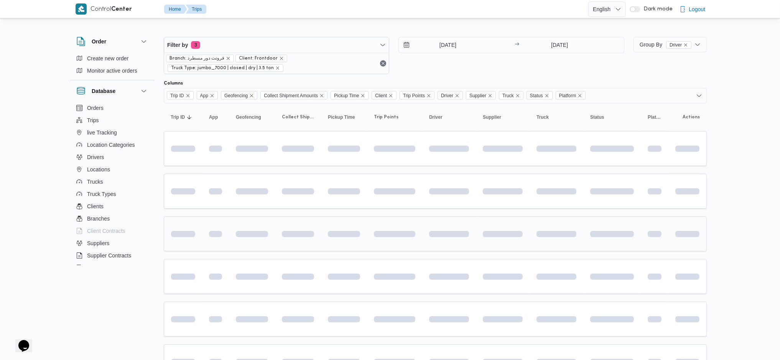
click at [388, 221] on span at bounding box center [394, 233] width 41 height 24
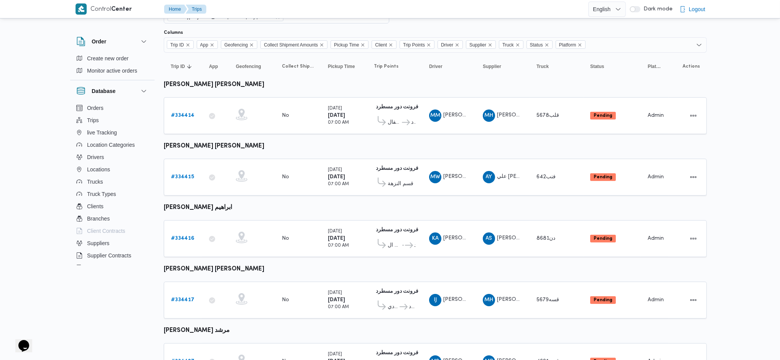
scroll to position [89, 0]
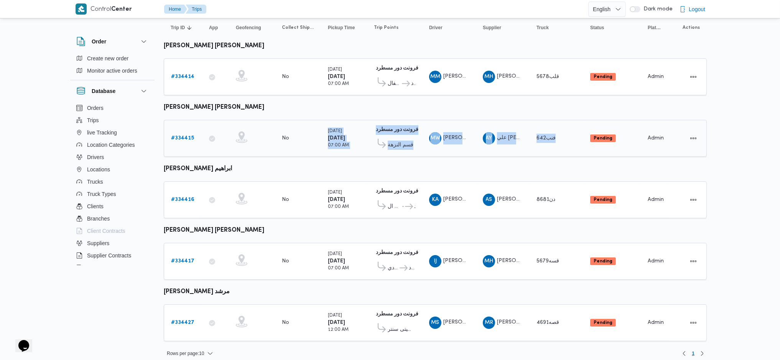
drag, startPoint x: 546, startPoint y: 138, endPoint x: 327, endPoint y: 152, distance: 218.7
click at [318, 137] on tr "Trip ID # 334415 App Geofencing Collect Shipment Amounts No Pickup Time [DATE] …" at bounding box center [435, 138] width 543 height 37
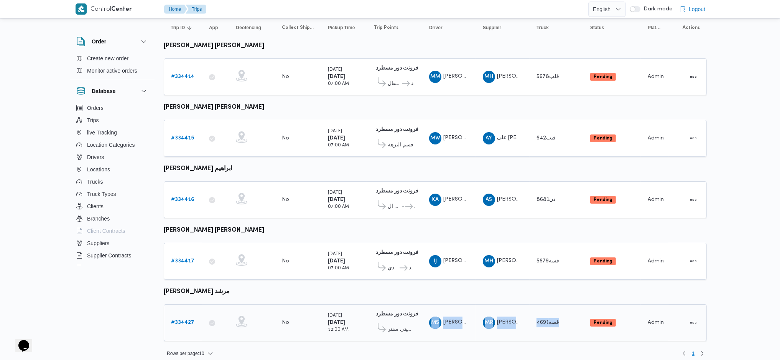
drag, startPoint x: 433, startPoint y: 316, endPoint x: 592, endPoint y: 324, distance: 159.0
click at [588, 327] on tr "Trip ID # 334427 App Geofencing Collect Shipment Amounts No Pickup Time [DATE] …" at bounding box center [435, 322] width 543 height 37
click at [538, 116] on table "Trip ID Click to sort in ascending order App Click to sort in ascending order G…" at bounding box center [435, 181] width 543 height 335
click at [186, 197] on b "# 334416" at bounding box center [182, 199] width 23 height 5
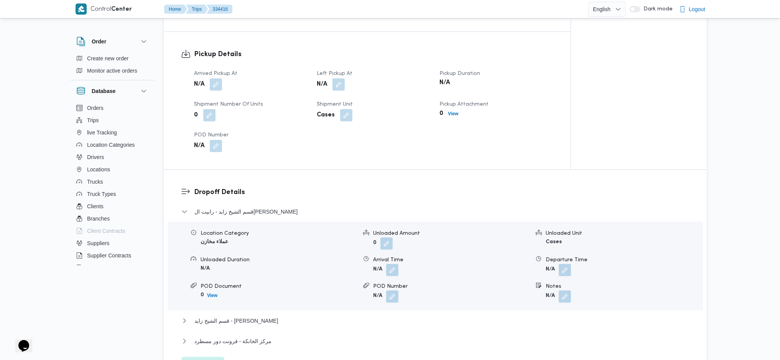
scroll to position [511, 0]
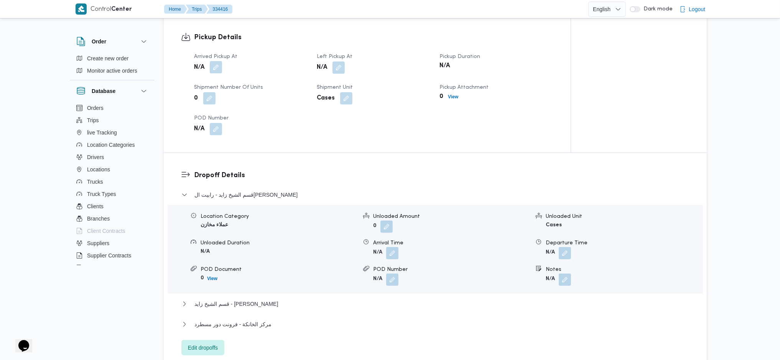
click at [216, 61] on button "button" at bounding box center [216, 67] width 12 height 12
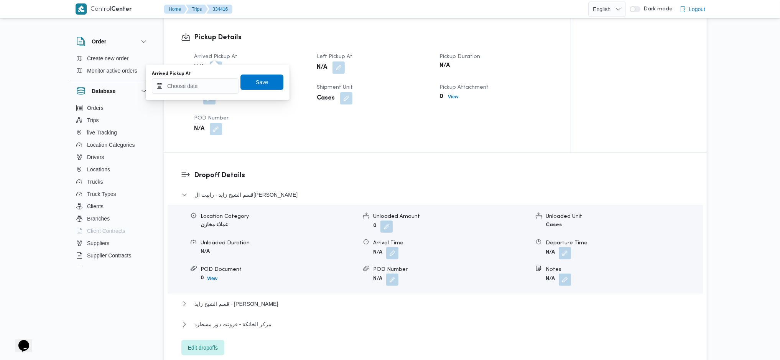
click at [208, 96] on div "You are in a dialog. To close this dialog, hit escape. Arrived Pickup At Save" at bounding box center [218, 81] width 144 height 35
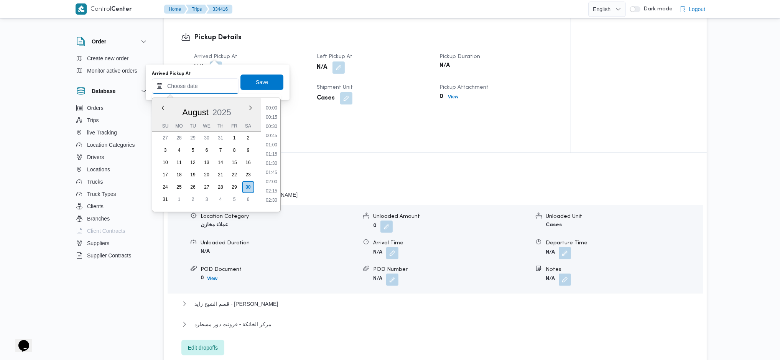
click at [207, 89] on input "Arrived Pickup At" at bounding box center [195, 85] width 87 height 15
click at [274, 137] on li "08:15" at bounding box center [272, 138] width 18 height 8
type input "30/08/2025 08:15"
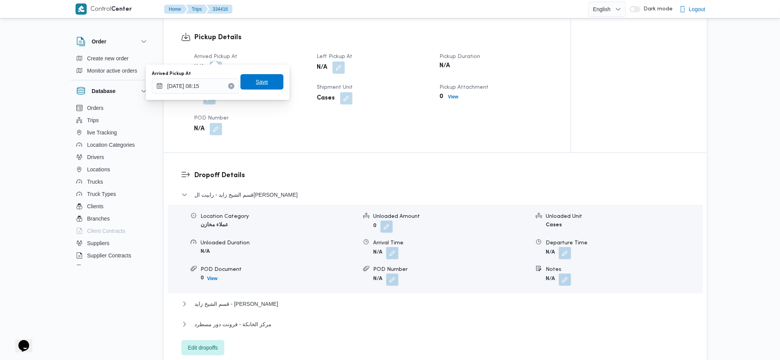
click at [262, 87] on span "Save" at bounding box center [262, 81] width 43 height 15
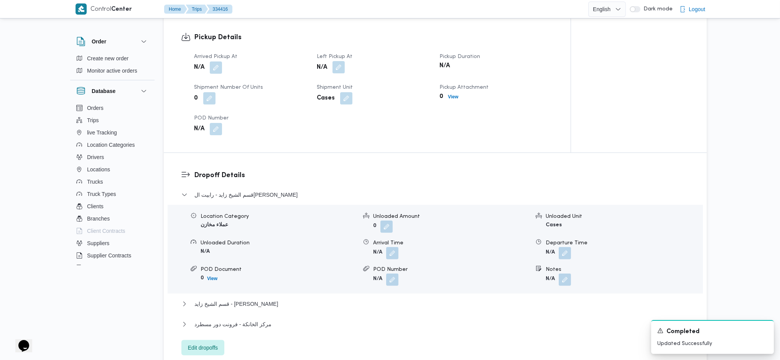
click at [341, 61] on button "button" at bounding box center [339, 67] width 12 height 12
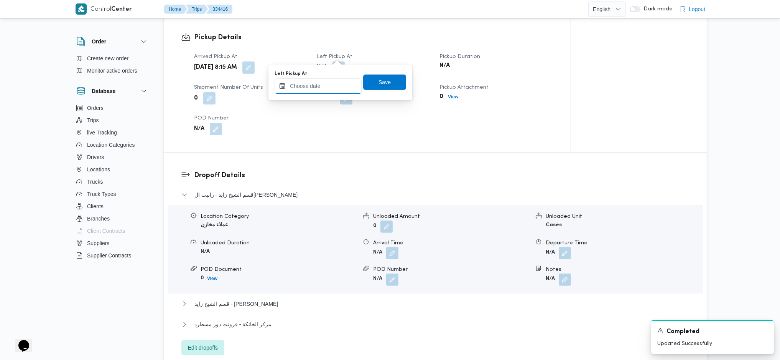
click at [331, 85] on input "Left Pickup At" at bounding box center [318, 85] width 87 height 15
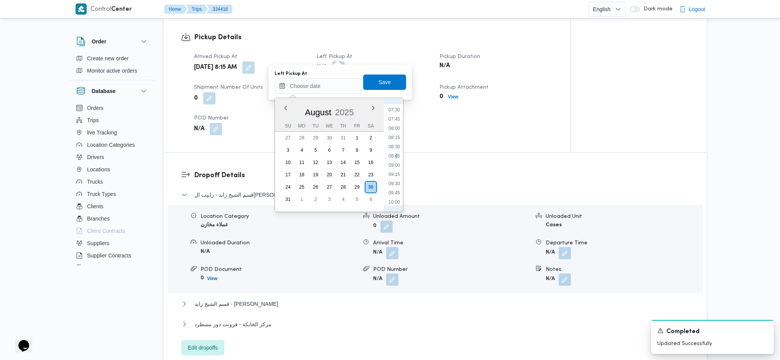
click at [396, 159] on ul "00:00 00:15 00:30 00:45 01:00 01:15 01:30 01:45 02:00 02:15 02:30 02:45 03:00 0…" at bounding box center [395, 154] width 18 height 101
click at [394, 163] on li "09:00" at bounding box center [395, 165] width 18 height 8
type input "30/08/2025 09:00"
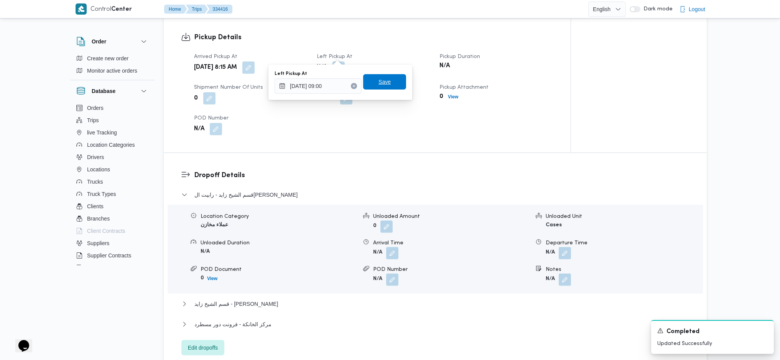
click at [379, 85] on span "Save" at bounding box center [385, 81] width 12 height 9
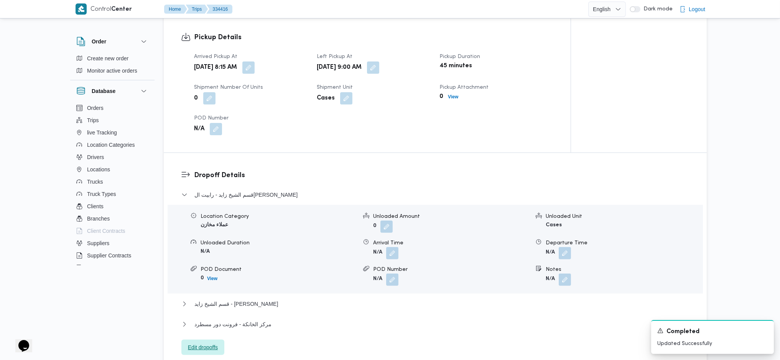
click at [208, 342] on span "Edit dropoffs" at bounding box center [203, 346] width 30 height 9
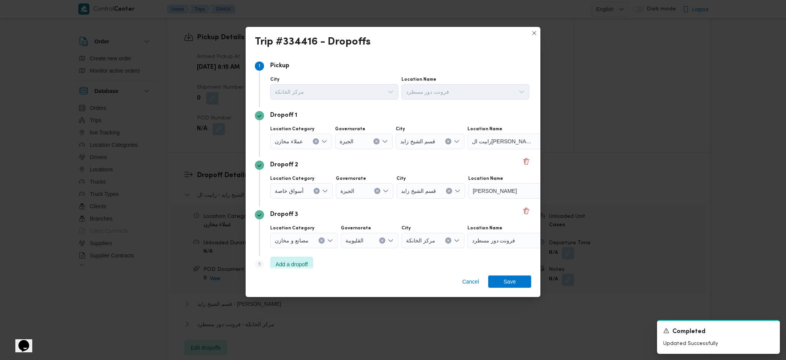
click at [519, 168] on div "Dropoff 2" at bounding box center [393, 164] width 276 height 9
click at [521, 165] on button "Delete" at bounding box center [525, 160] width 9 height 9
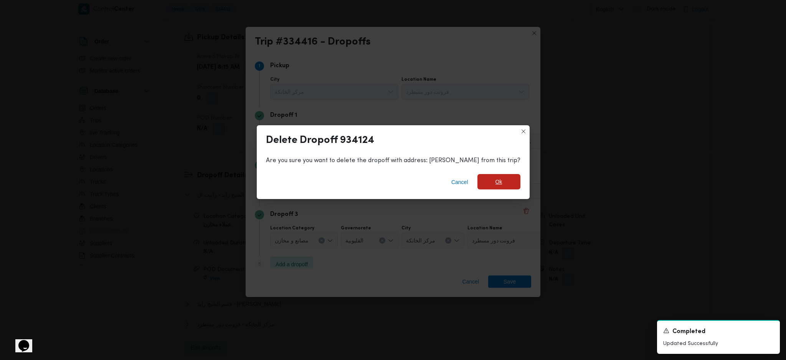
click at [499, 183] on span "Ok" at bounding box center [498, 181] width 43 height 15
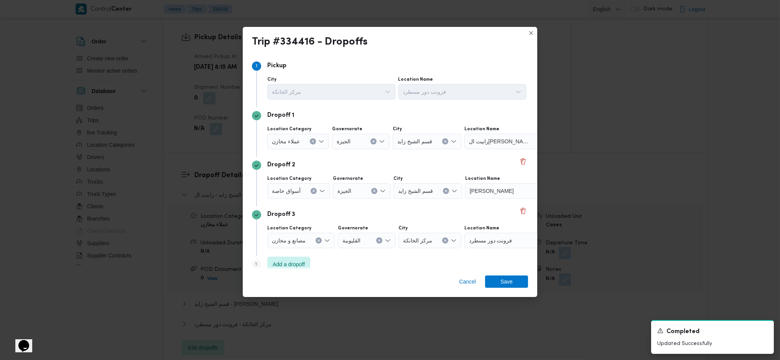
click at [533, 143] on div at bounding box center [535, 141] width 4 height 12
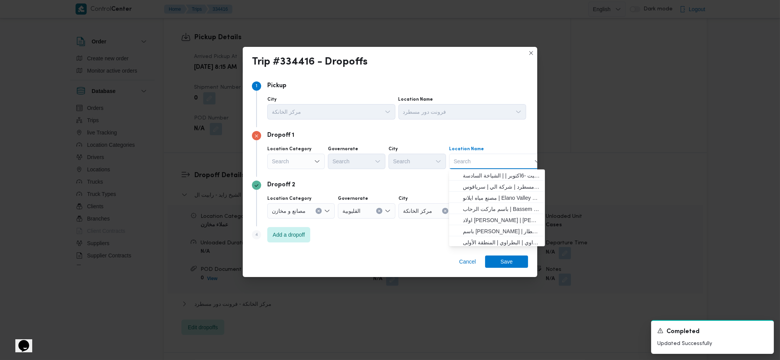
click at [309, 161] on div "Search" at bounding box center [296, 160] width 58 height 15
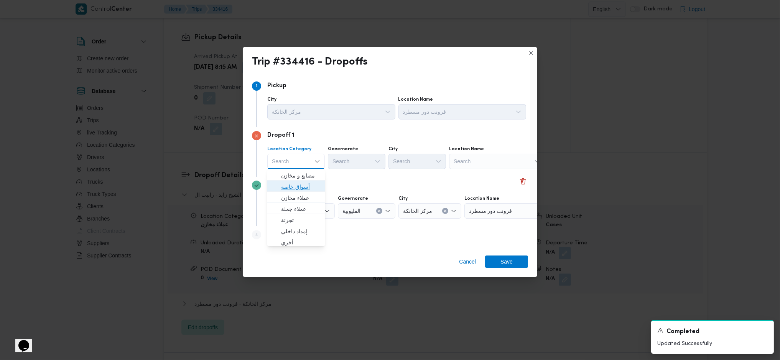
click at [299, 186] on span "أسواق خاصة" at bounding box center [300, 186] width 39 height 9
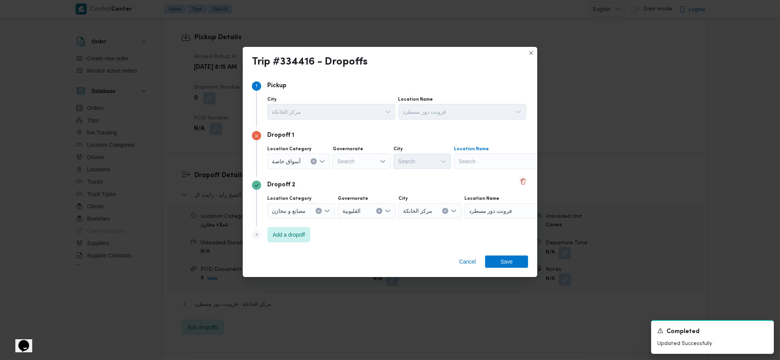
click at [504, 157] on div "Search" at bounding box center [502, 160] width 96 height 15
type input "كارفور الع"
click at [495, 177] on span "كارفور الع بور | Carrefour Obour | null" at bounding box center [506, 175] width 78 height 9
click at [533, 160] on icon "Clear input" at bounding box center [534, 161] width 3 height 3
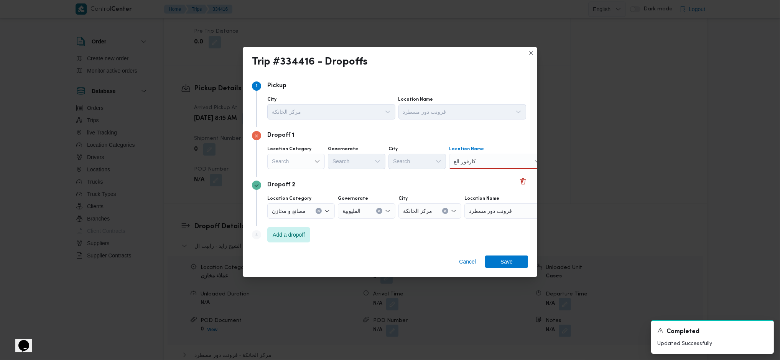
type input "كارفور الع"
click at [509, 163] on div "كارفور الع كارفور الع" at bounding box center [497, 160] width 96 height 15
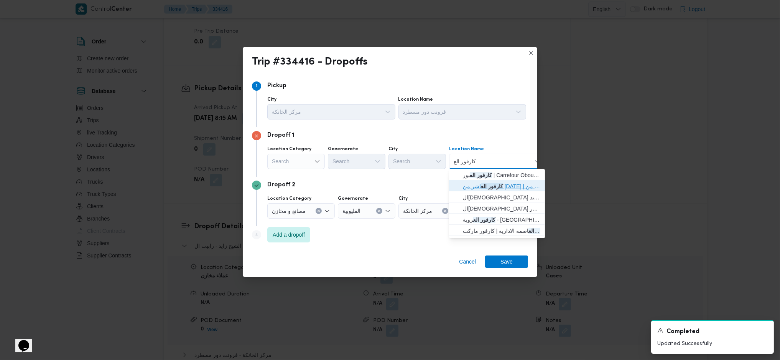
click at [507, 186] on span "كارفور الع اشر من رمضان | كارفور هايبر ماركت العاشر من رمضان | null" at bounding box center [502, 185] width 78 height 9
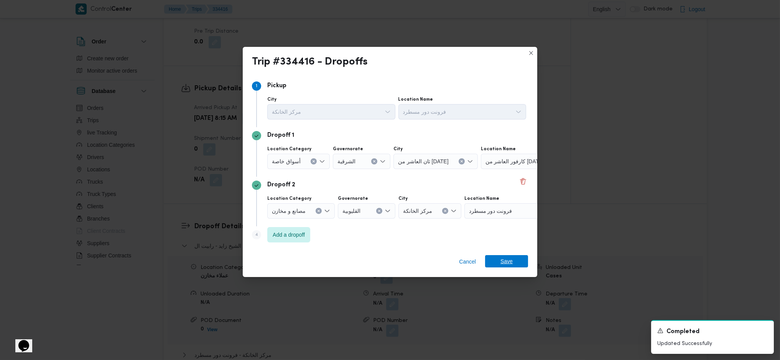
click at [503, 262] on span "Save" at bounding box center [507, 261] width 12 height 12
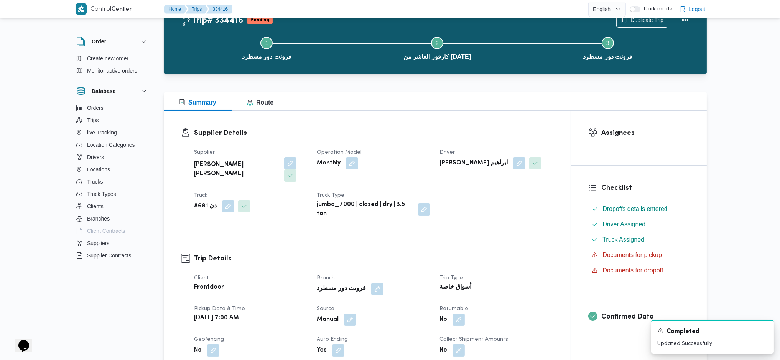
scroll to position [0, 0]
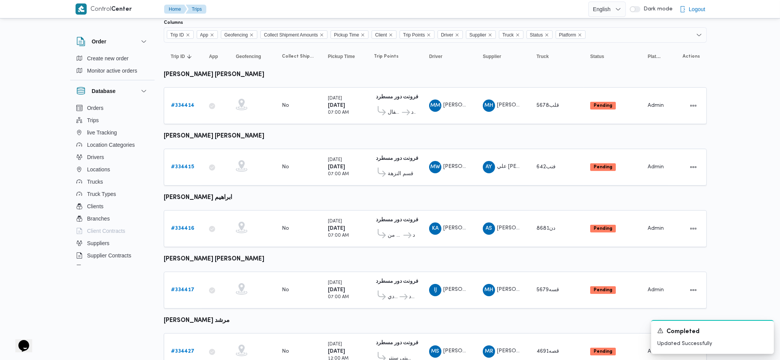
scroll to position [89, 0]
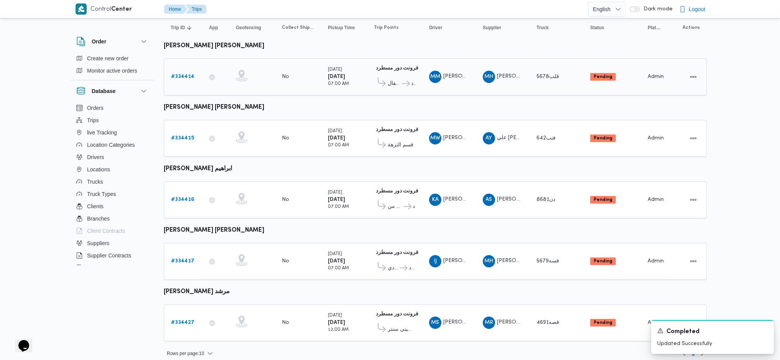
click at [181, 74] on b "# 334414" at bounding box center [182, 76] width 23 height 5
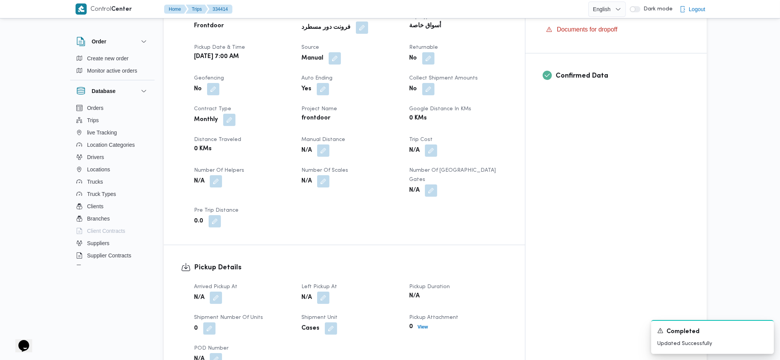
scroll to position [409, 0]
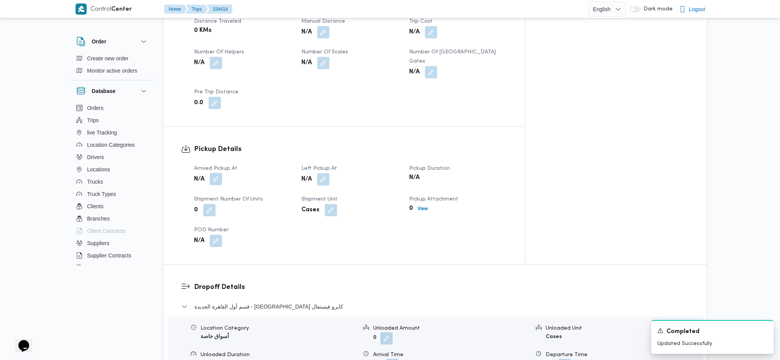
click at [219, 173] on button "button" at bounding box center [216, 179] width 12 height 12
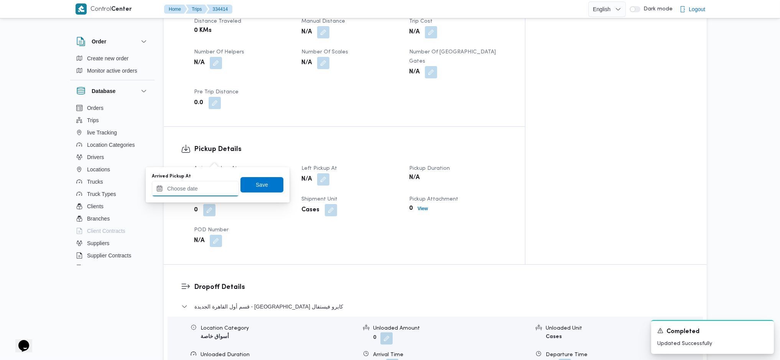
click at [193, 186] on input "Arrived Pickup At" at bounding box center [195, 188] width 87 height 15
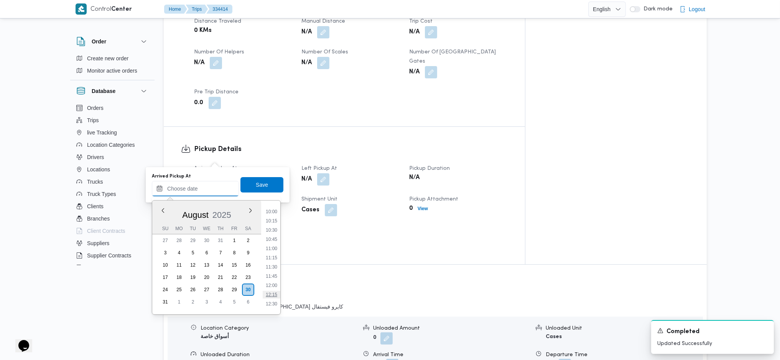
scroll to position [274, 0]
click at [272, 223] on li "07:45" at bounding box center [272, 222] width 18 height 8
type input "30/08/2025 07:45"
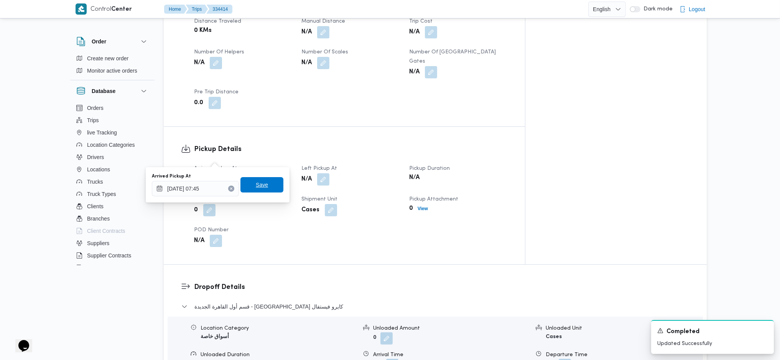
drag, startPoint x: 261, startPoint y: 184, endPoint x: 279, endPoint y: 184, distance: 17.7
click at [261, 185] on span "Save" at bounding box center [262, 184] width 12 height 9
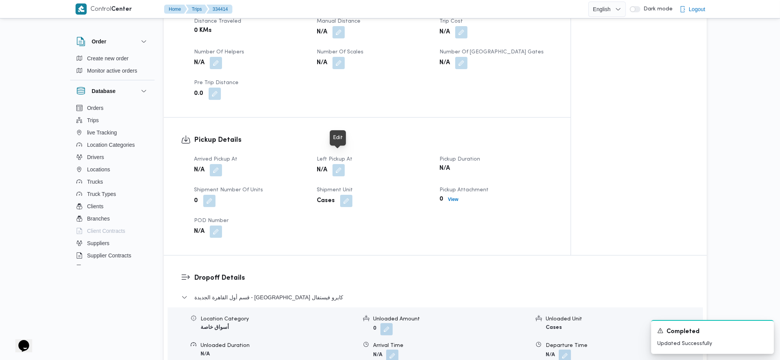
click at [346, 163] on div "N/A" at bounding box center [373, 170] width 115 height 14
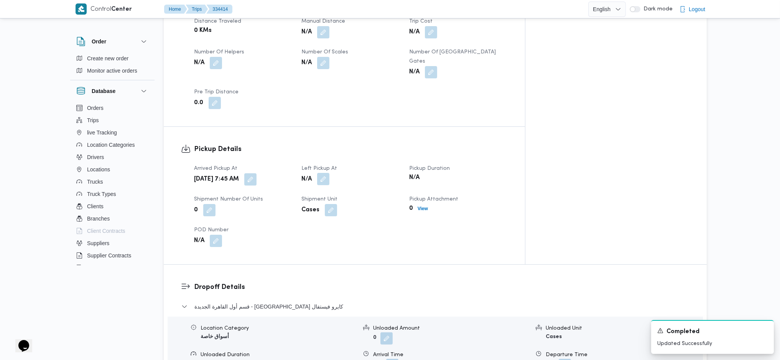
click at [330, 173] on button "button" at bounding box center [323, 179] width 12 height 12
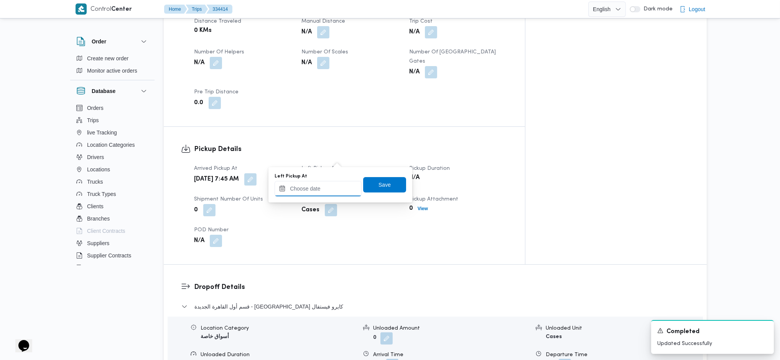
click at [318, 189] on input "Left Pickup At" at bounding box center [318, 188] width 87 height 15
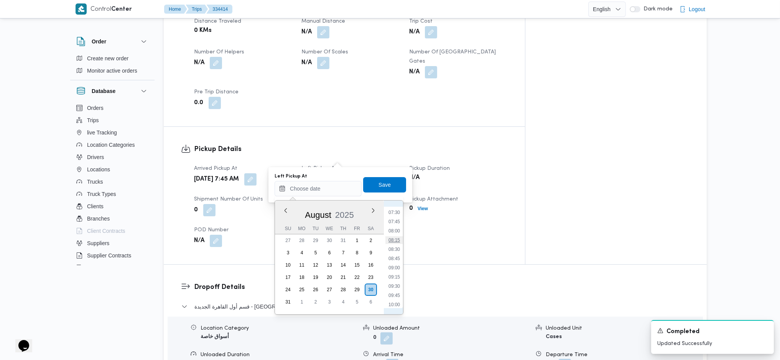
click at [395, 239] on li "08:15" at bounding box center [395, 240] width 18 height 8
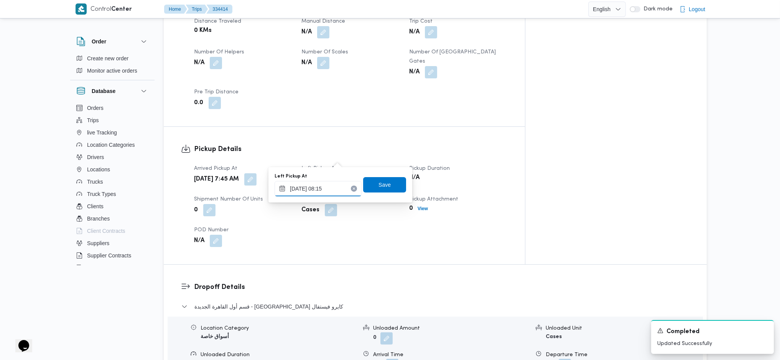
click at [337, 187] on input "30/08/2025 08:15" at bounding box center [318, 188] width 87 height 15
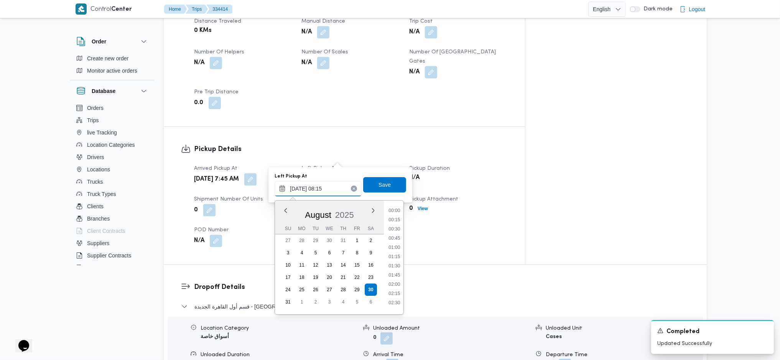
scroll to position [252, 0]
click at [395, 267] on li "08:30" at bounding box center [395, 271] width 18 height 8
type input "30/08/2025 08:30"
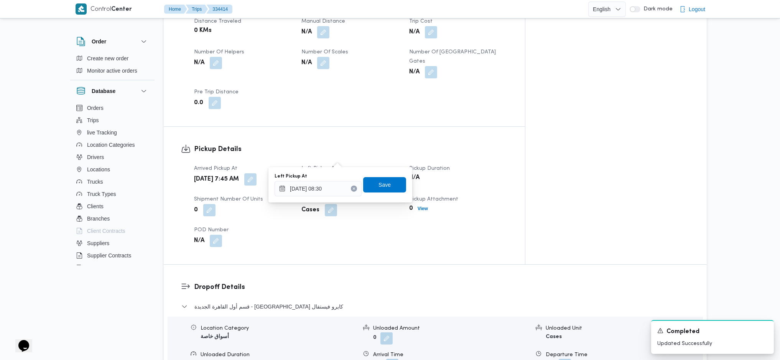
click at [384, 171] on div "You are in a dialog. To close this dialog, hit escape. Left Pickup At 30/08/202…" at bounding box center [341, 184] width 144 height 35
click at [386, 192] on div "Save" at bounding box center [384, 184] width 43 height 15
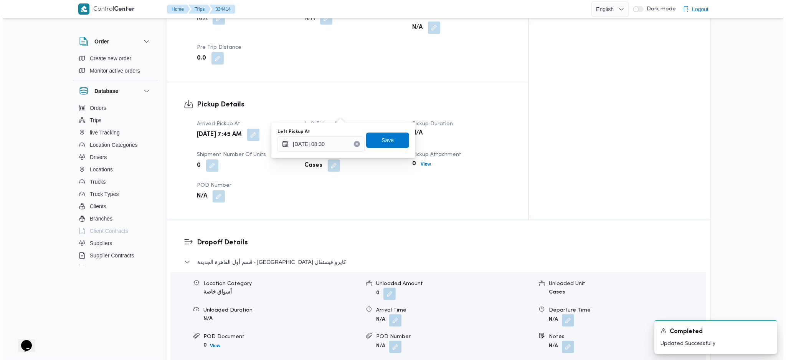
scroll to position [562, 0]
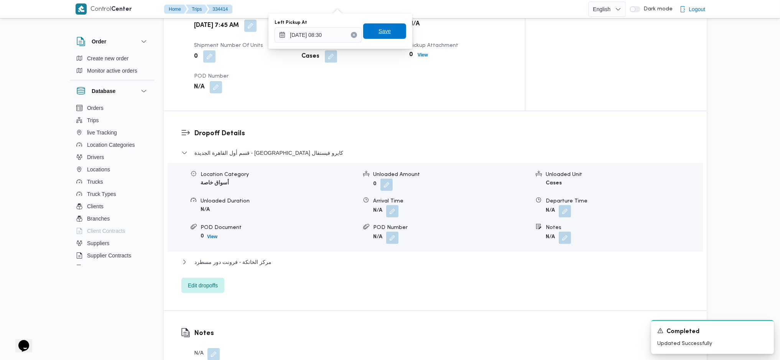
click at [379, 30] on span "Save" at bounding box center [385, 30] width 12 height 9
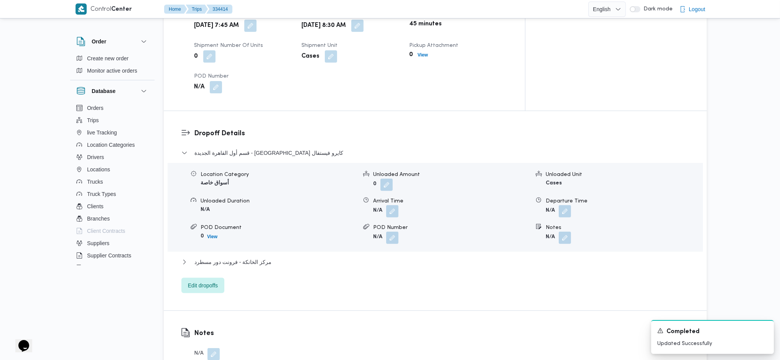
click at [210, 251] on div "قسم أول القاهرة الجديدة - كارفور كايرو فيستفال Location Category أسواق خاصة Unl…" at bounding box center [435, 220] width 508 height 145
click at [217, 280] on span "Edit dropoffs" at bounding box center [203, 284] width 30 height 9
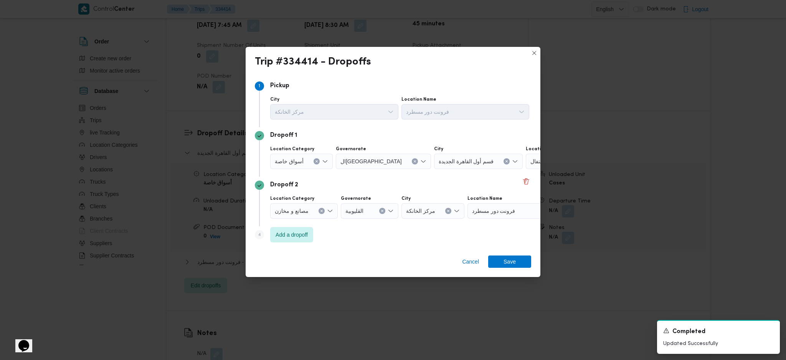
click at [526, 166] on div "كارفور كايرو فيستفال" at bounding box center [574, 160] width 96 height 15
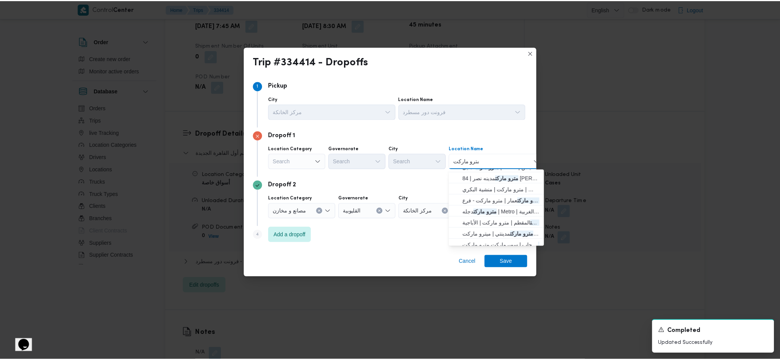
scroll to position [51, 0]
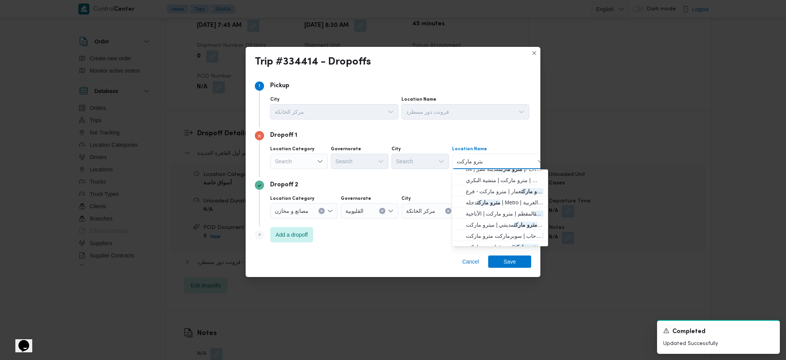
click at [315, 164] on div "Search" at bounding box center [299, 160] width 58 height 15
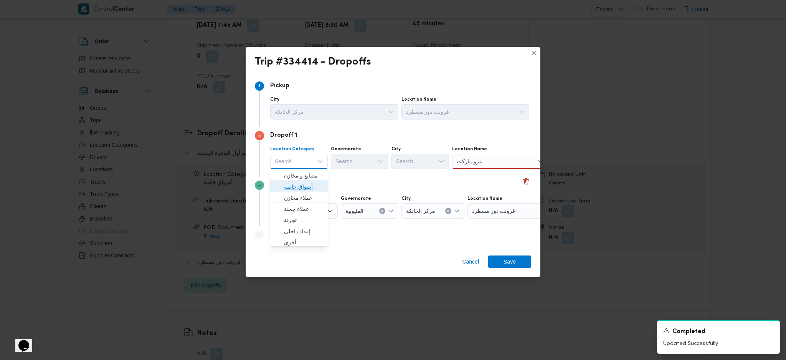
click at [290, 184] on span "أسواق خاصة" at bounding box center [303, 186] width 39 height 9
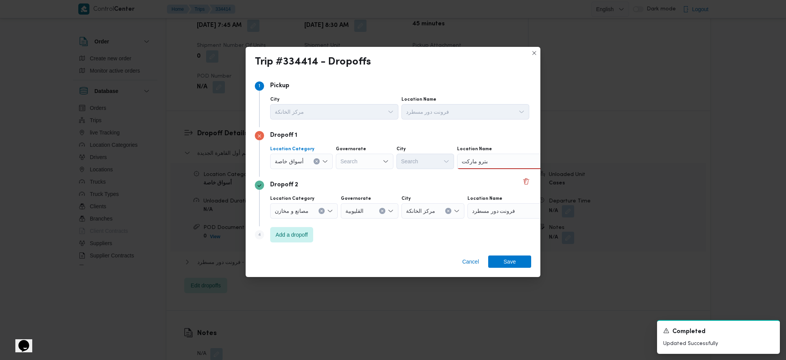
click at [358, 165] on div "Search" at bounding box center [365, 160] width 58 height 15
click at [364, 243] on span "الجيزة" at bounding box center [368, 241] width 39 height 9
click at [494, 156] on div "مترو ماركت مترو ماركت" at bounding box center [505, 160] width 96 height 15
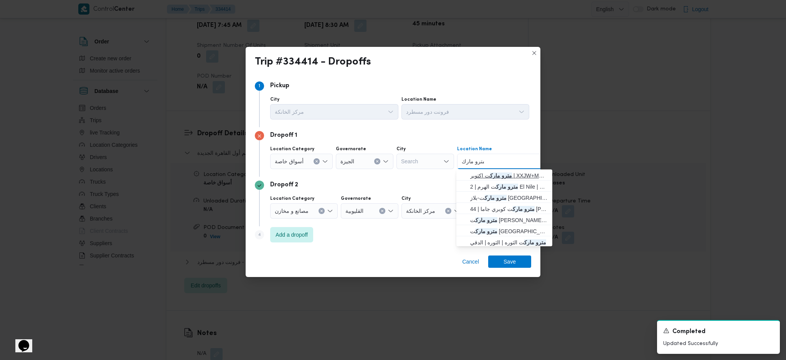
type input "مترو مارك"
click at [487, 178] on span "مترو مارك ت اكتوبر | XXJW+MMP | قسم أول 6 أكتوبر" at bounding box center [509, 175] width 78 height 9
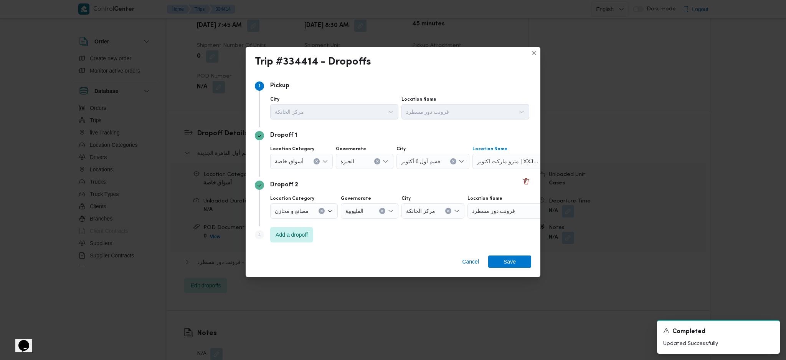
click at [523, 270] on div "Cancel Save" at bounding box center [393, 263] width 295 height 28
click at [515, 266] on span "Save" at bounding box center [509, 261] width 12 height 12
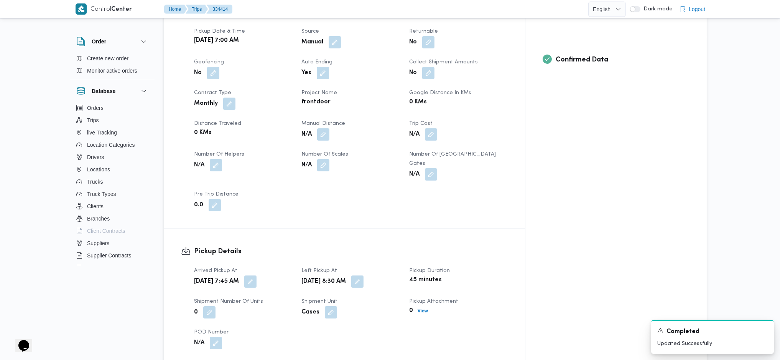
scroll to position [0, 0]
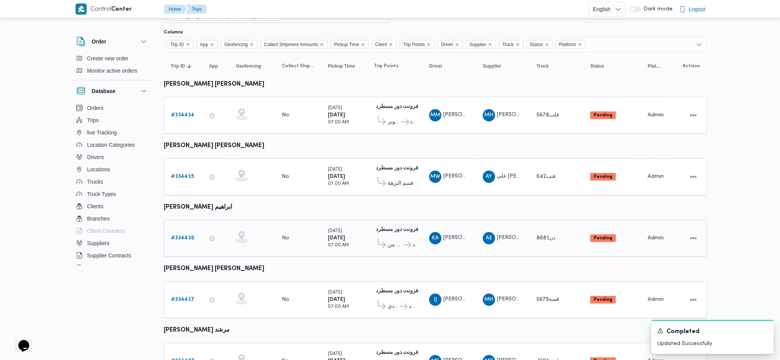
scroll to position [89, 0]
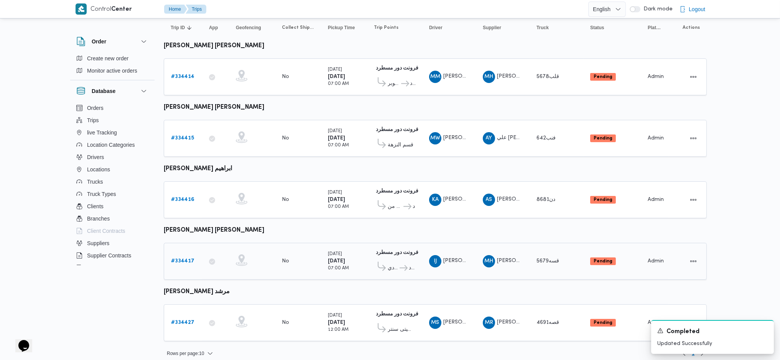
click at [180, 258] on b "# 334417" at bounding box center [182, 260] width 23 height 5
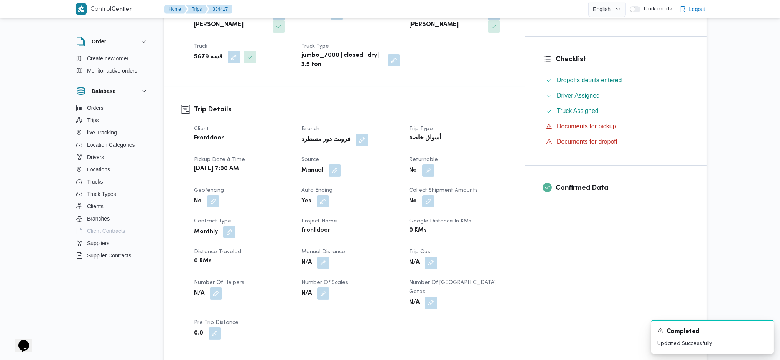
scroll to position [409, 0]
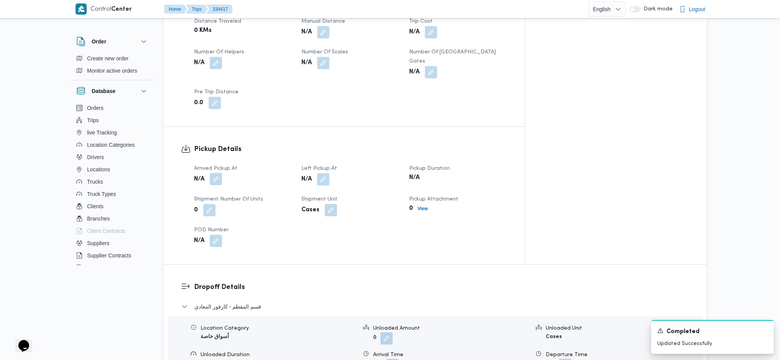
click at [212, 173] on button "button" at bounding box center [216, 179] width 12 height 12
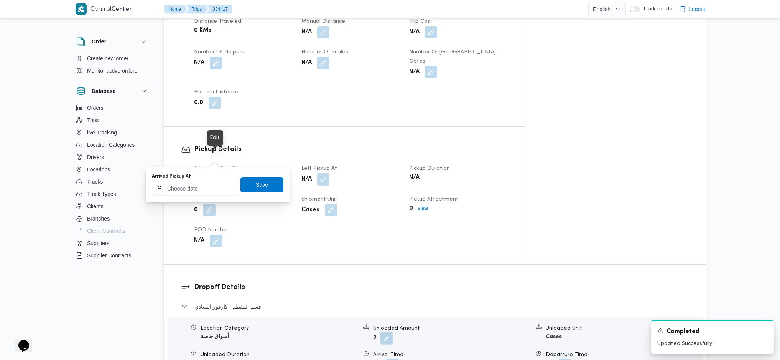
click at [213, 185] on input "Arrived Pickup At" at bounding box center [195, 188] width 87 height 15
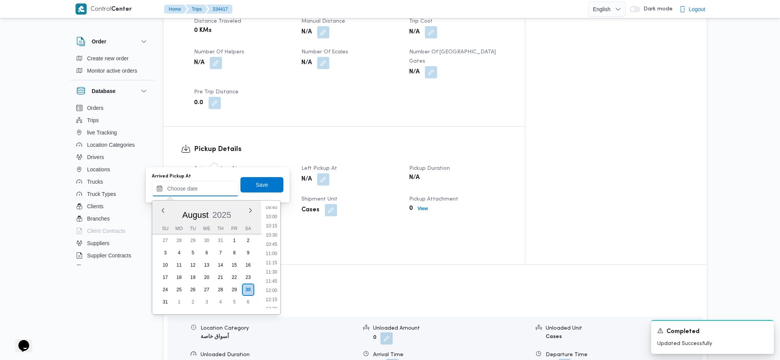
scroll to position [274, 0]
click at [274, 209] on li "07:30" at bounding box center [272, 212] width 18 height 8
type input "30/08/2025 07:30"
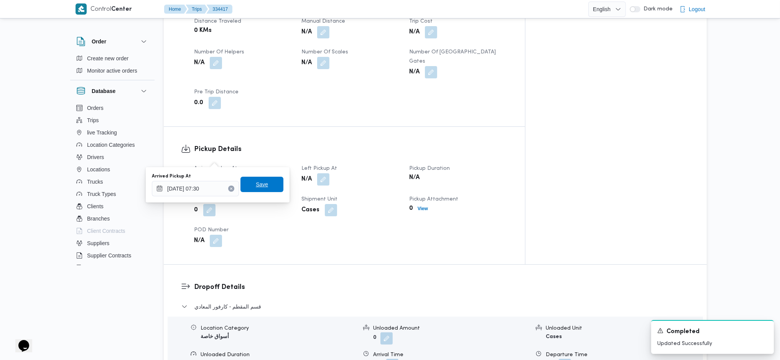
click at [256, 181] on span "Save" at bounding box center [262, 184] width 12 height 9
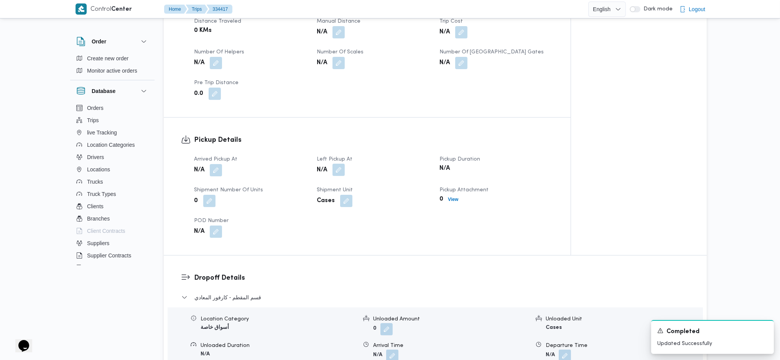
click at [333, 163] on button "button" at bounding box center [339, 169] width 12 height 12
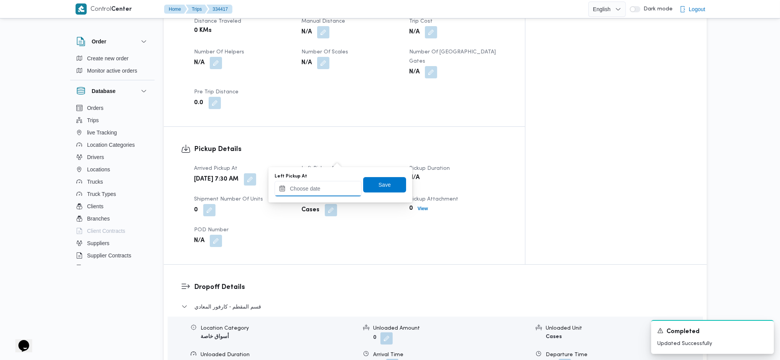
click at [322, 189] on input "Left Pickup At" at bounding box center [318, 188] width 87 height 15
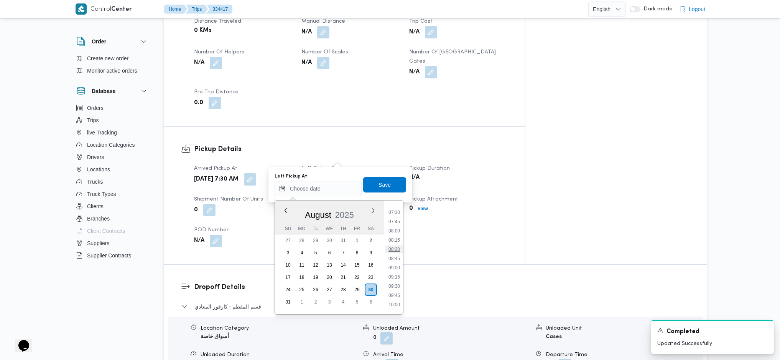
click at [393, 248] on li "08:30" at bounding box center [395, 249] width 18 height 8
type input "30/08/2025 08:30"
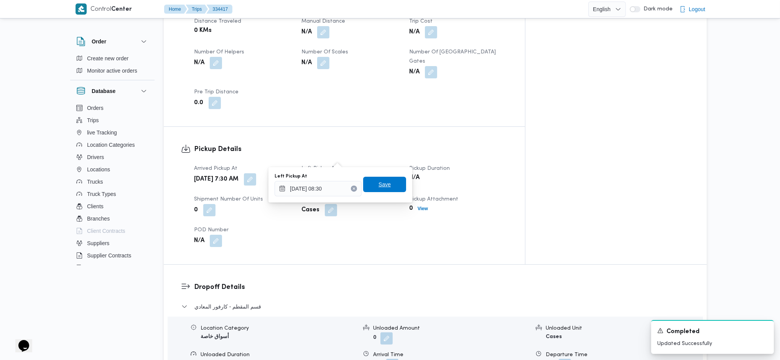
click at [381, 187] on span "Save" at bounding box center [385, 184] width 12 height 9
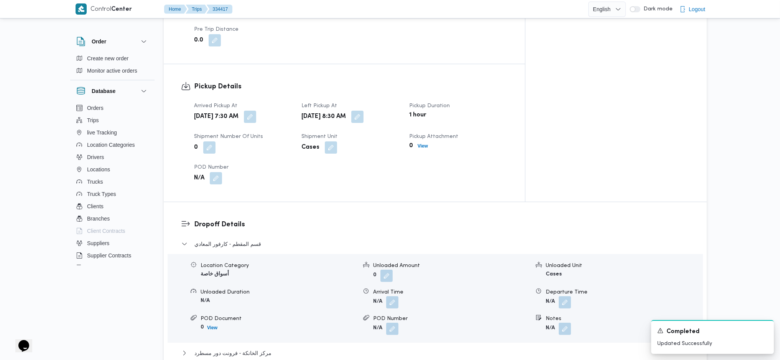
scroll to position [614, 0]
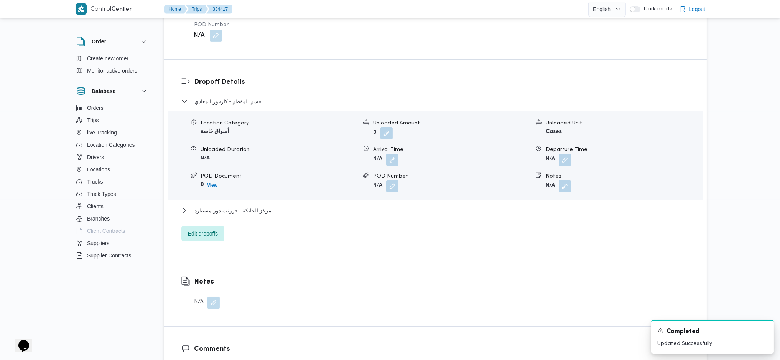
click at [206, 229] on span "Edit dropoffs" at bounding box center [203, 233] width 30 height 9
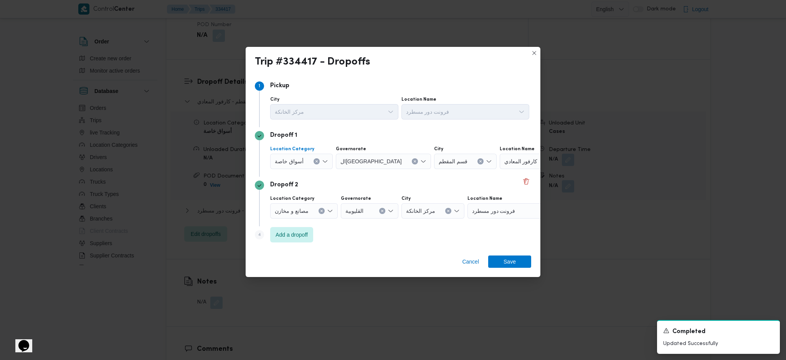
click at [315, 160] on icon "Clear input" at bounding box center [316, 161] width 3 height 3
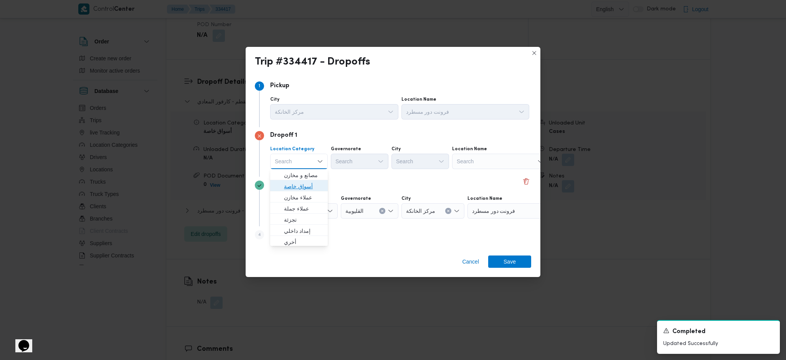
click at [305, 186] on span "أسواق خاصة" at bounding box center [303, 185] width 39 height 9
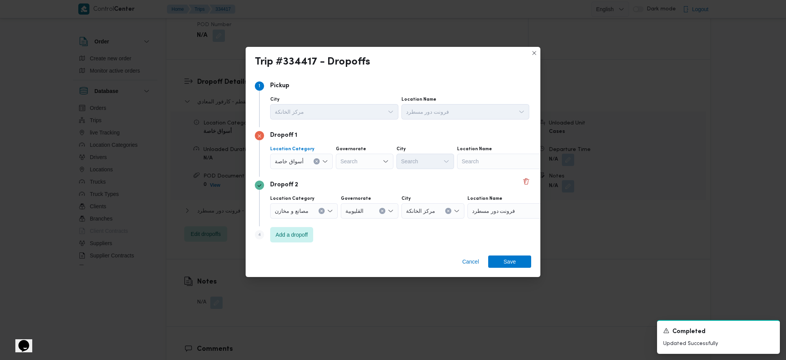
click at [367, 155] on div "Search" at bounding box center [365, 160] width 58 height 15
drag, startPoint x: 371, startPoint y: 242, endPoint x: 404, endPoint y: 229, distance: 36.0
click at [371, 242] on span "الجيزة" at bounding box center [368, 241] width 39 height 9
click at [511, 159] on div "Search" at bounding box center [505, 160] width 96 height 15
type input "اوسك"
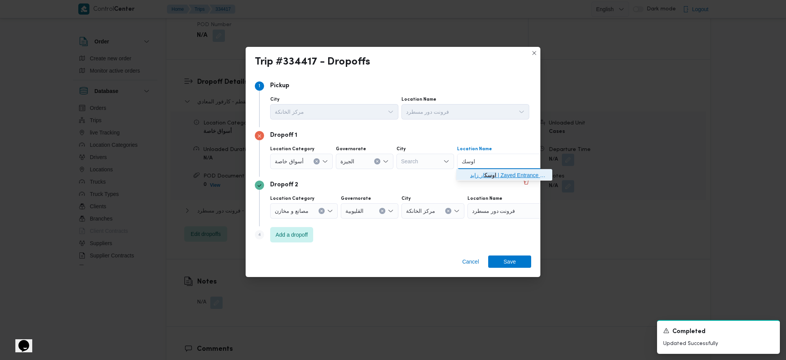
drag, startPoint x: 504, startPoint y: 172, endPoint x: 505, endPoint y: 188, distance: 16.1
click at [505, 170] on span "اوسك ار زايد | Zayed Entrance 2 | null" at bounding box center [509, 174] width 78 height 9
click at [515, 267] on span "Save" at bounding box center [509, 261] width 12 height 12
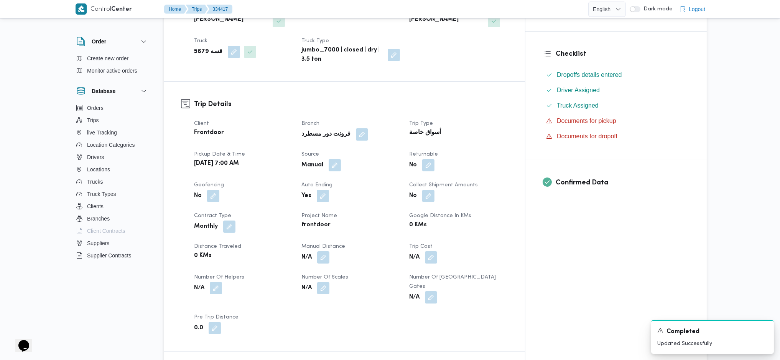
scroll to position [0, 0]
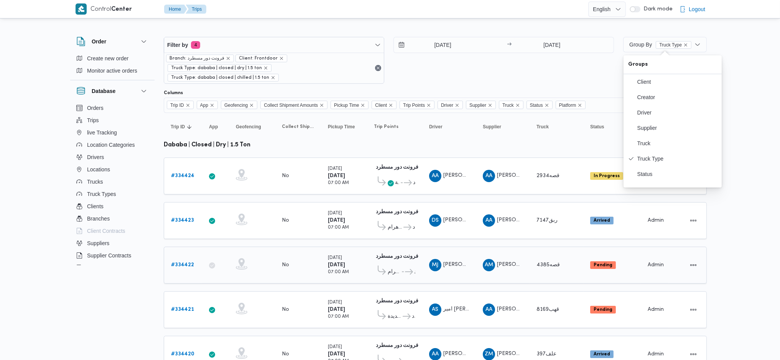
click at [397, 252] on div "فرونت دور مسطرد 01:09 AM" at bounding box center [394, 257] width 41 height 10
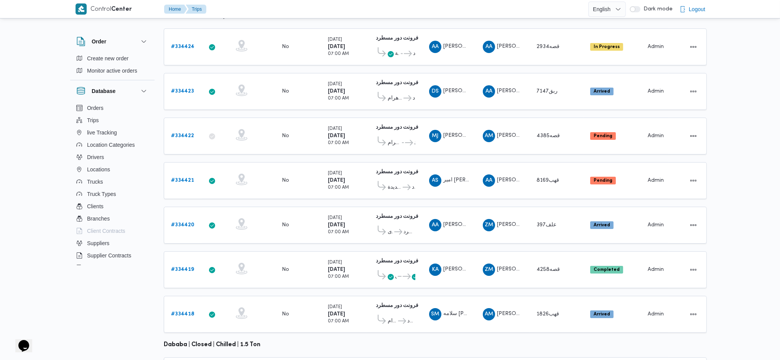
scroll to position [153, 0]
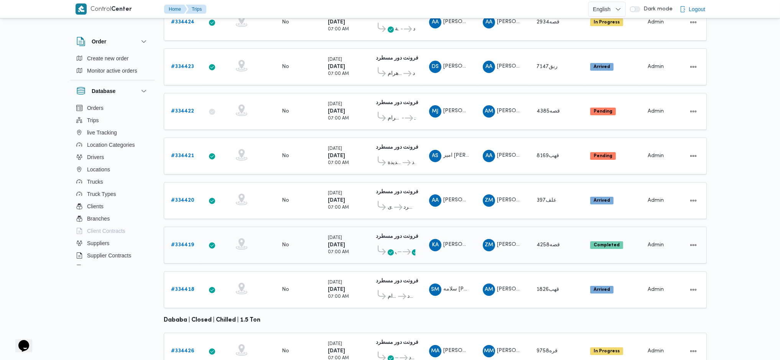
click at [183, 242] on b "# 334419" at bounding box center [182, 244] width 23 height 5
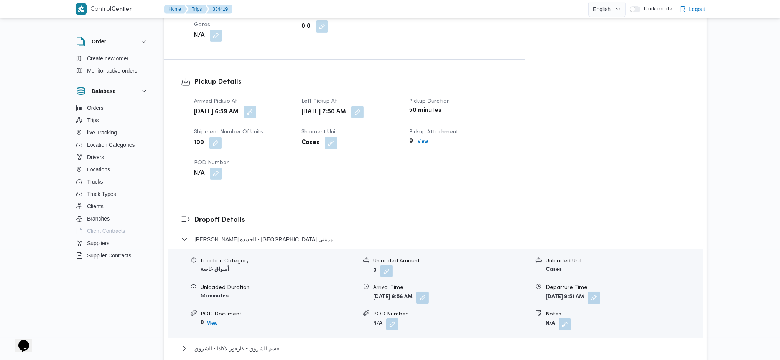
scroll to position [614, 0]
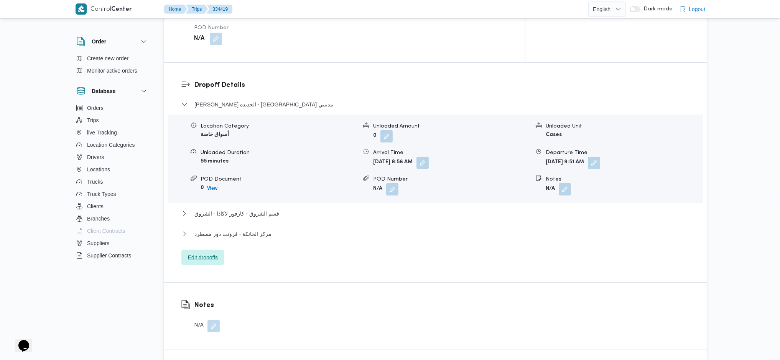
click at [198, 249] on span "Edit dropoffs" at bounding box center [202, 256] width 43 height 15
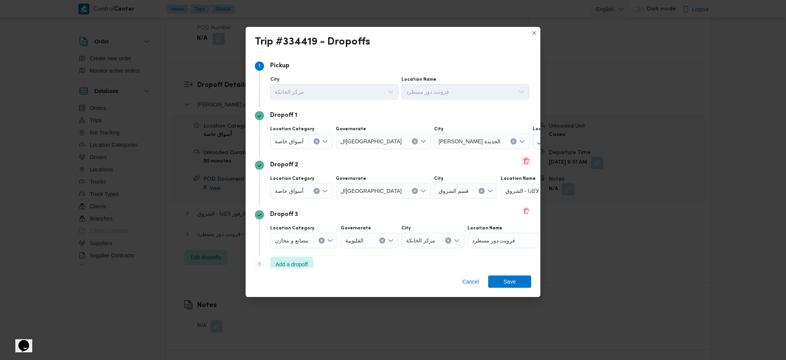
click at [521, 162] on button "Delete" at bounding box center [525, 160] width 9 height 9
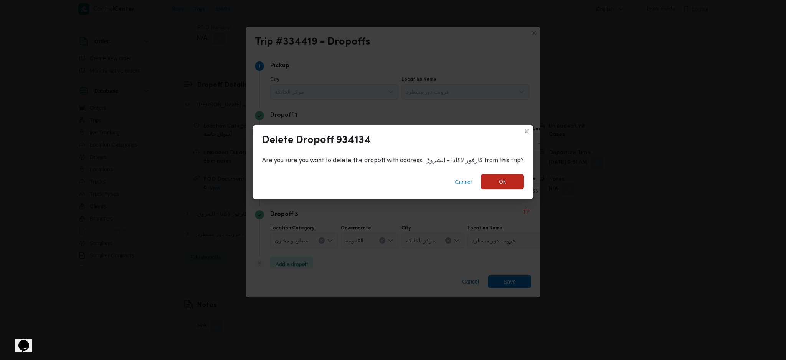
click at [492, 188] on div "Cancel Ok" at bounding box center [393, 183] width 280 height 31
click at [499, 183] on span "Ok" at bounding box center [502, 181] width 7 height 9
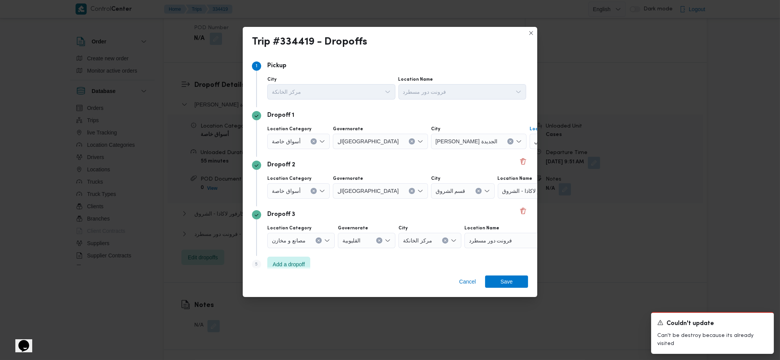
click at [534, 142] on span "كارفور مدينتي" at bounding box center [549, 141] width 31 height 8
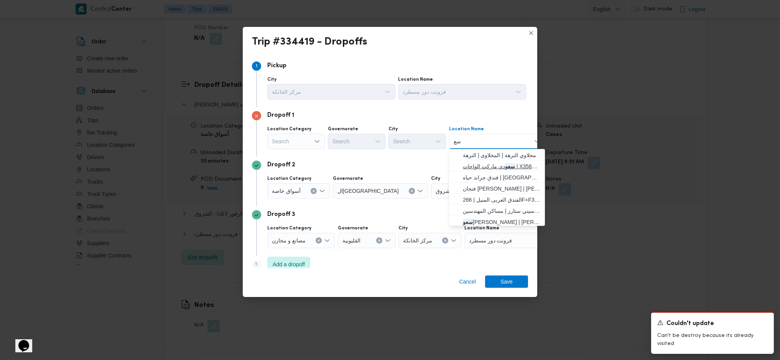
type input "س"
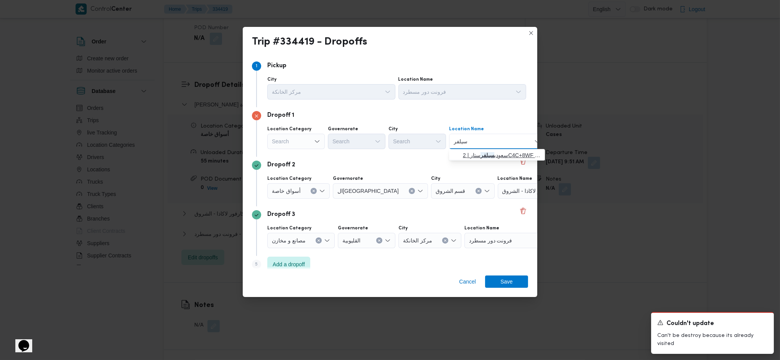
type input "سيلفر"
click at [485, 159] on span "سعودي سيلفر ستار | 2C4C+8WF | null" at bounding box center [502, 154] width 78 height 9
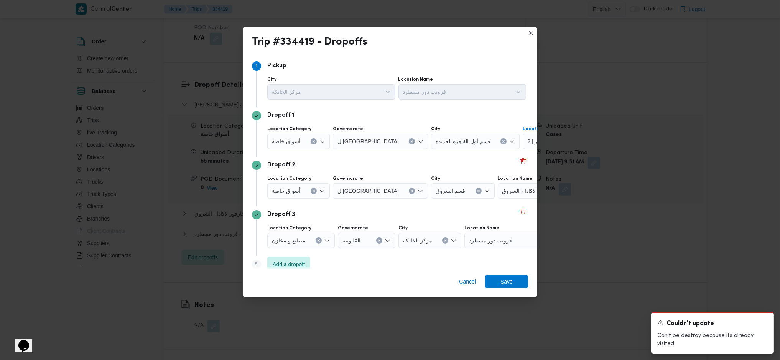
click at [315, 144] on button "Clear input" at bounding box center [314, 141] width 6 height 6
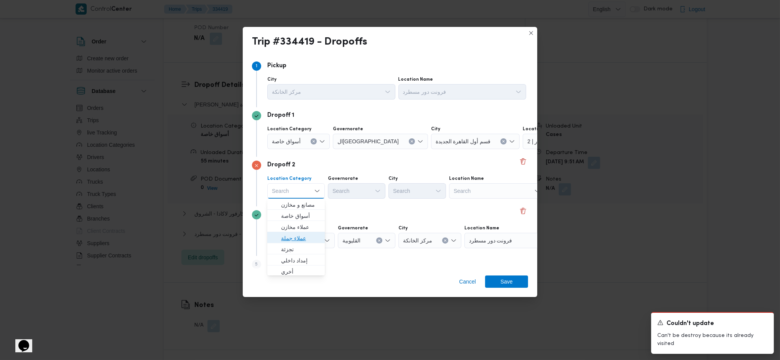
click at [312, 232] on span "عملاء جملة" at bounding box center [295, 238] width 51 height 12
click at [363, 149] on div "Search" at bounding box center [380, 141] width 95 height 15
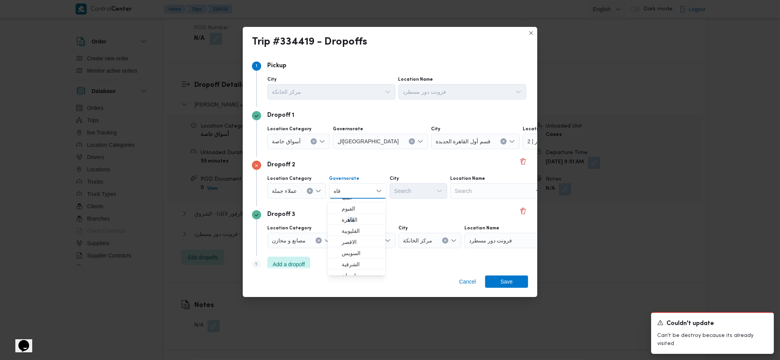
scroll to position [102, 0]
type input "قاه"
drag, startPoint x: 348, startPoint y: 215, endPoint x: 375, endPoint y: 207, distance: 27.6
click at [348, 215] on mark "قاه" at bounding box center [351, 214] width 7 height 6
click at [431, 149] on div "Search" at bounding box center [475, 141] width 89 height 15
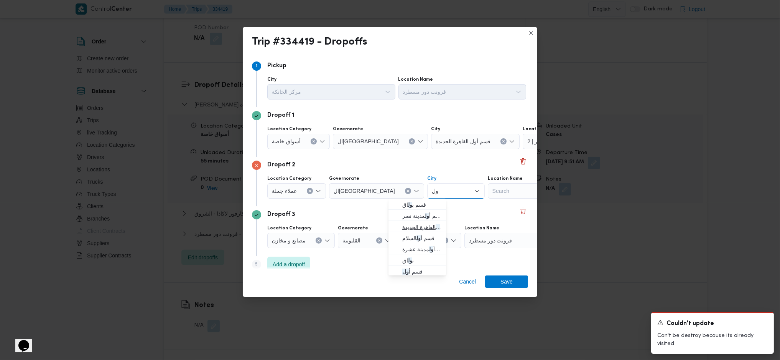
type input "ول"
click at [421, 228] on span "قسم أ ول القاهرة الجديدة" at bounding box center [421, 226] width 39 height 9
click at [496, 282] on span "Save" at bounding box center [506, 281] width 43 height 12
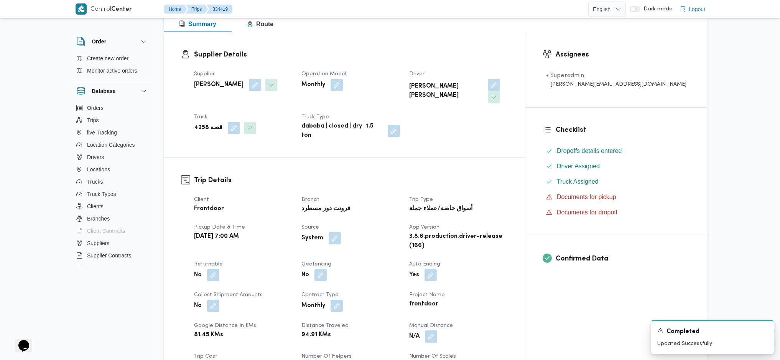
scroll to position [0, 0]
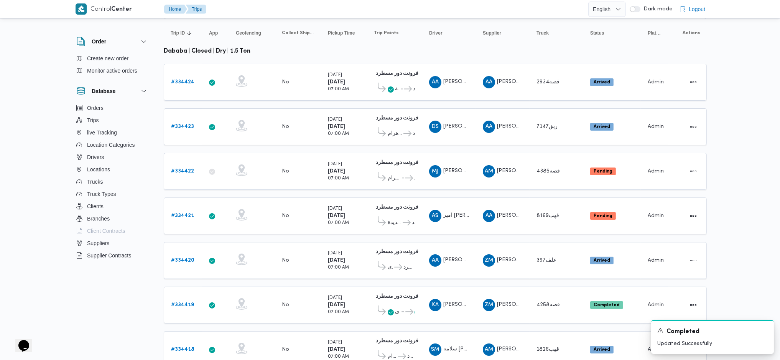
scroll to position [77, 0]
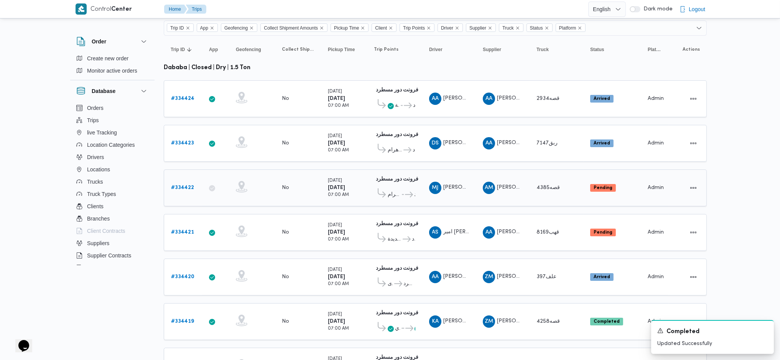
click at [185, 185] on b "# 334422" at bounding box center [182, 187] width 23 height 5
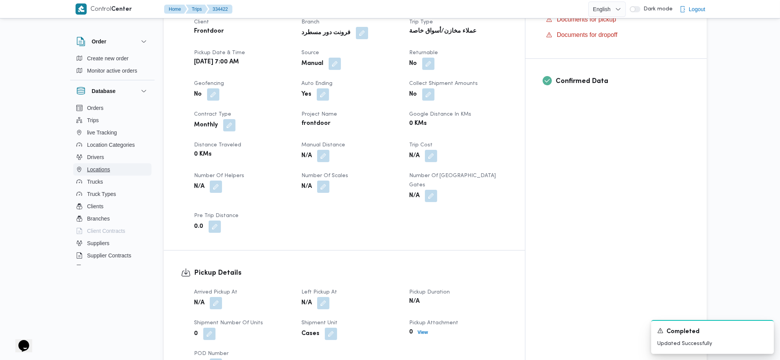
scroll to position [435, 0]
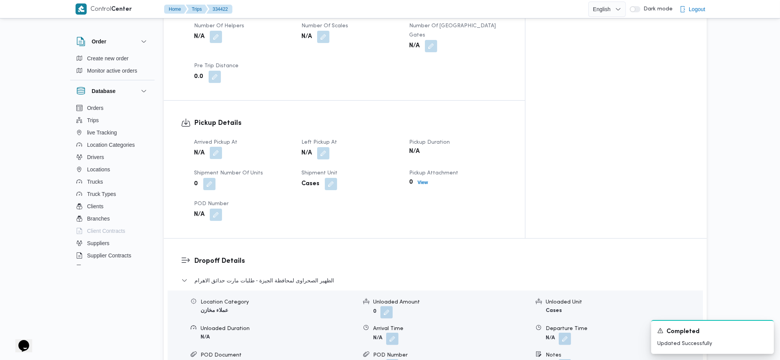
click at [221, 147] on button "button" at bounding box center [216, 153] width 12 height 12
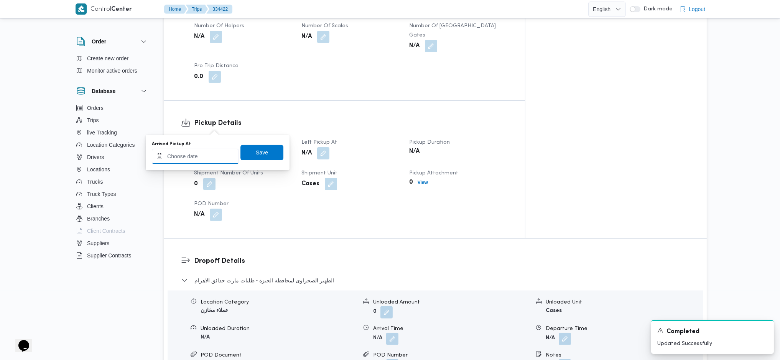
click at [216, 160] on input "Arrived Pickup At" at bounding box center [195, 155] width 87 height 15
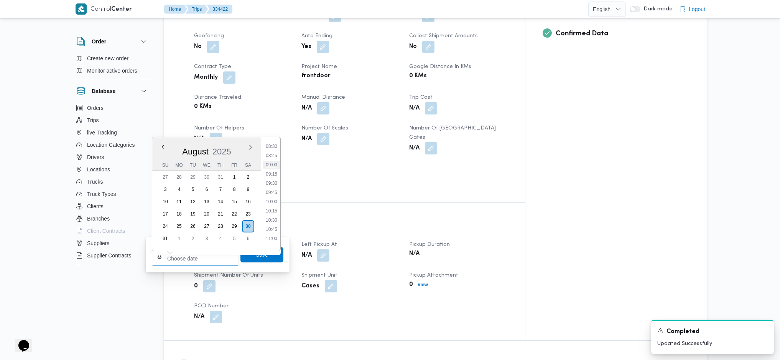
scroll to position [284, 0]
click at [270, 162] on ul "00:00 00:15 00:30 00:45 01:00 01:15 01:30 01:45 02:00 02:15 02:30 02:45 03:00 0…" at bounding box center [272, 193] width 18 height 101
click at [270, 170] on li "08:15" at bounding box center [272, 167] width 18 height 8
type input "30/08/2025 08:15"
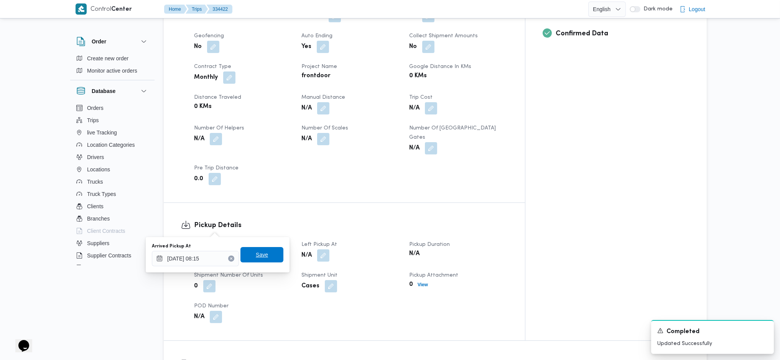
drag, startPoint x: 263, startPoint y: 257, endPoint x: 259, endPoint y: 250, distance: 8.9
click at [263, 257] on span "Save" at bounding box center [262, 254] width 43 height 15
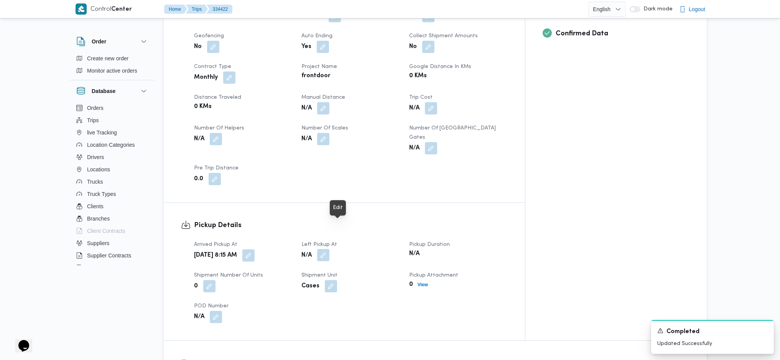
click at [330, 249] on button "button" at bounding box center [323, 255] width 12 height 12
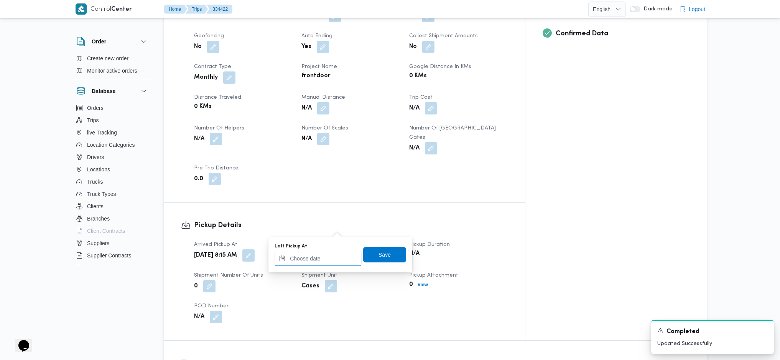
click at [327, 256] on input "Left Pickup At" at bounding box center [318, 258] width 87 height 15
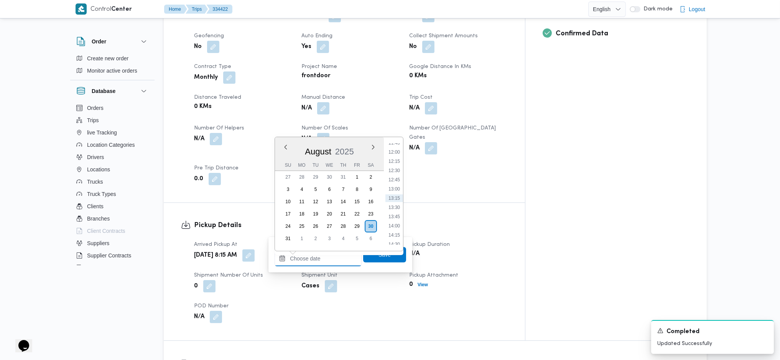
scroll to position [335, 0]
drag, startPoint x: 397, startPoint y: 145, endPoint x: 397, endPoint y: 150, distance: 5.4
click at [397, 144] on li "09:00" at bounding box center [395, 144] width 18 height 8
type input "30/08/2025 09:00"
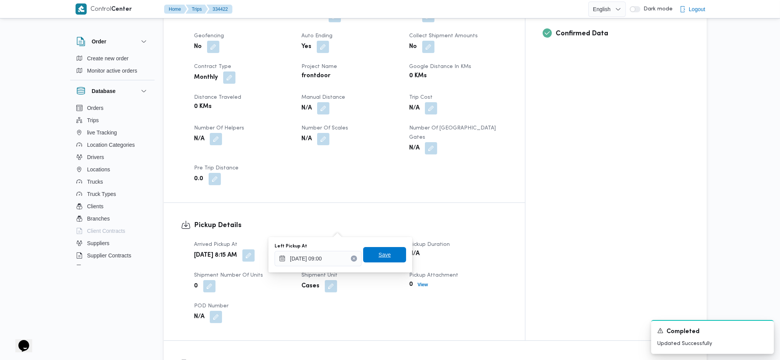
click at [381, 259] on span "Save" at bounding box center [384, 254] width 43 height 15
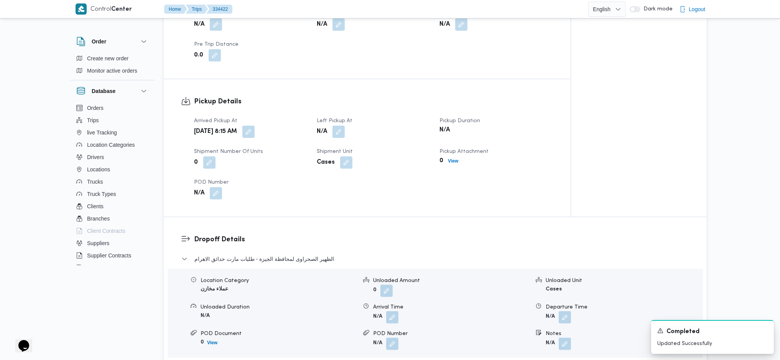
scroll to position [538, 0]
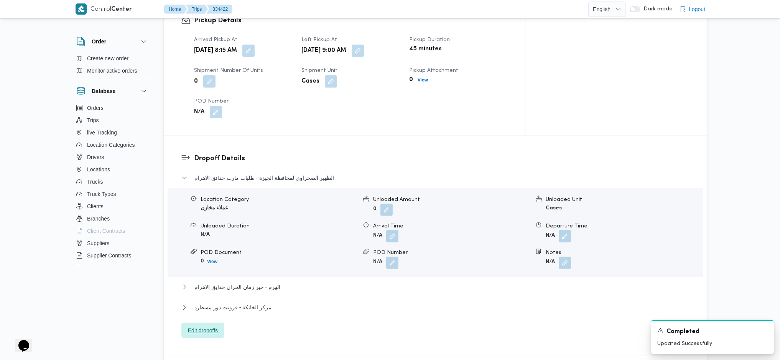
click at [217, 325] on span "Edit dropoffs" at bounding box center [203, 329] width 30 height 9
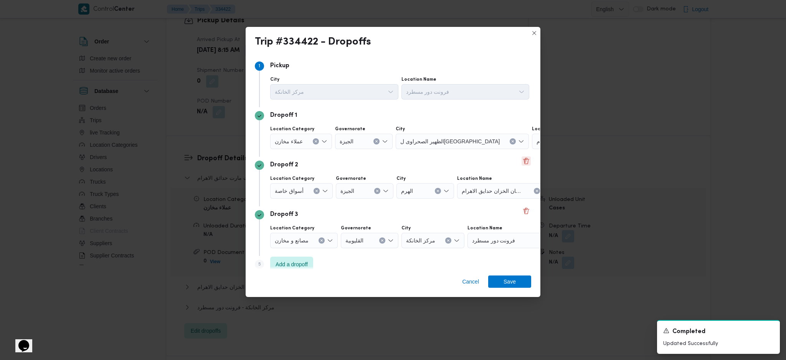
click at [523, 163] on button "Delete" at bounding box center [525, 160] width 9 height 9
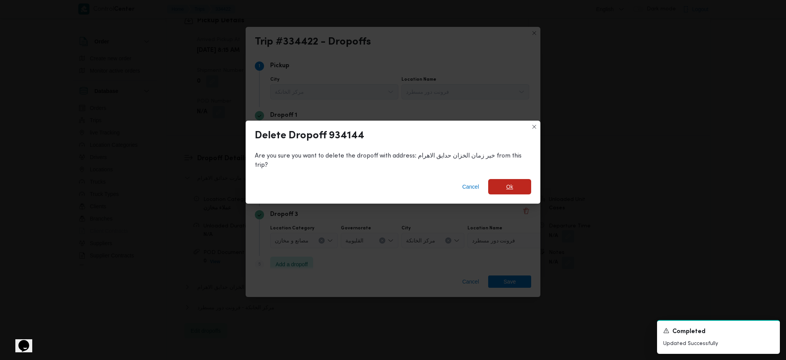
drag, startPoint x: 491, startPoint y: 180, endPoint x: 486, endPoint y: 180, distance: 5.8
click at [492, 179] on span "Ok" at bounding box center [509, 186] width 43 height 15
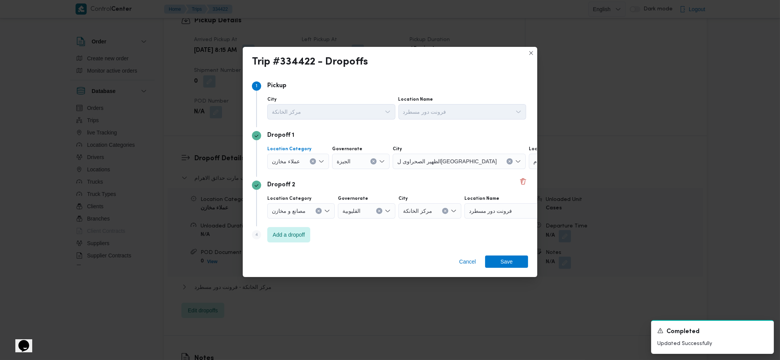
click at [312, 163] on icon "Clear input" at bounding box center [313, 161] width 3 height 3
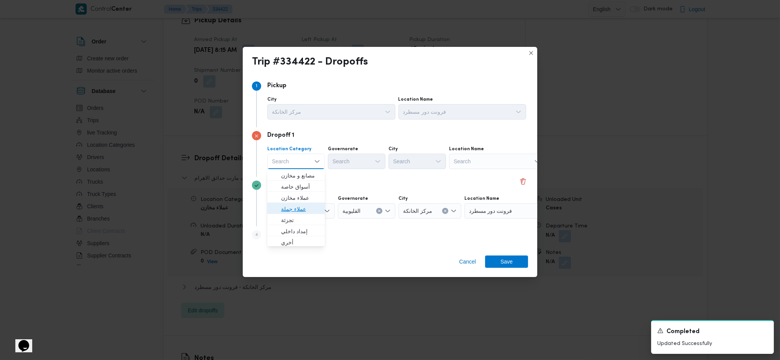
drag, startPoint x: 306, startPoint y: 206, endPoint x: 318, endPoint y: 200, distance: 13.6
click at [306, 206] on span "عملاء جملة" at bounding box center [300, 208] width 39 height 9
click at [354, 159] on div "Search" at bounding box center [358, 160] width 58 height 15
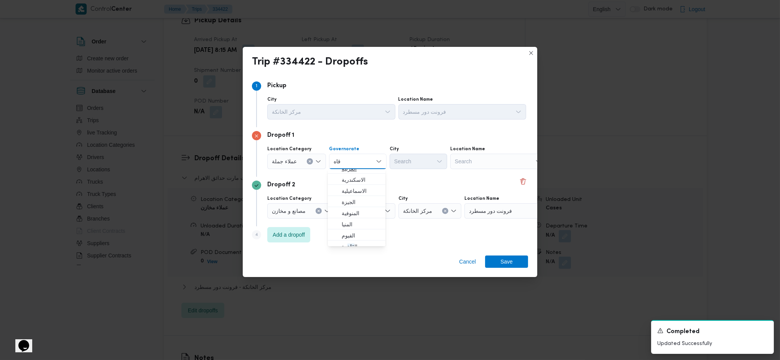
scroll to position [41, 0]
type input "قاه"
click at [360, 244] on span "ال قاه رة" at bounding box center [361, 245] width 39 height 9
click at [427, 164] on div "Search" at bounding box center [456, 160] width 58 height 15
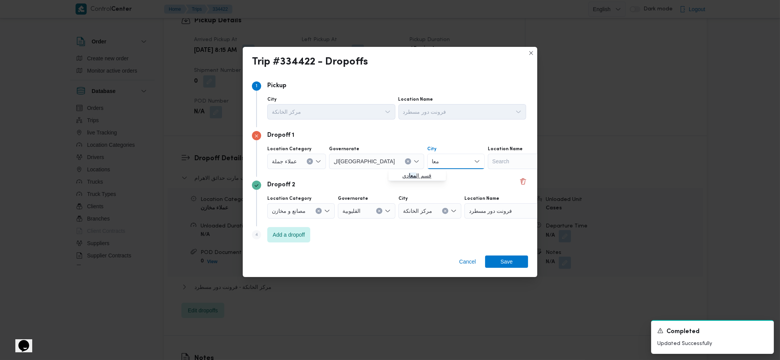
type input "معا"
click at [394, 174] on icon "button" at bounding box center [396, 175] width 6 height 6
click at [510, 261] on span "Save" at bounding box center [507, 261] width 12 height 12
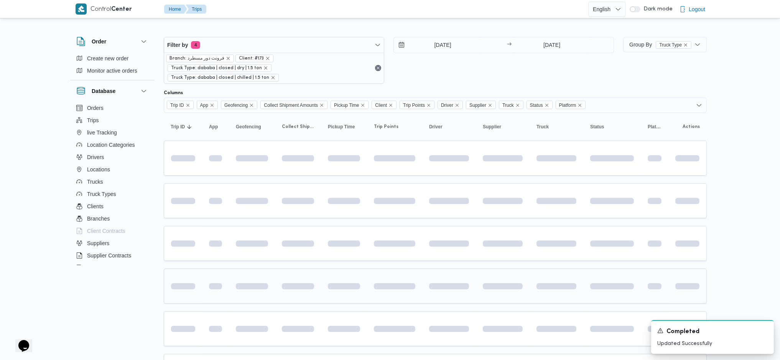
scroll to position [87, 0]
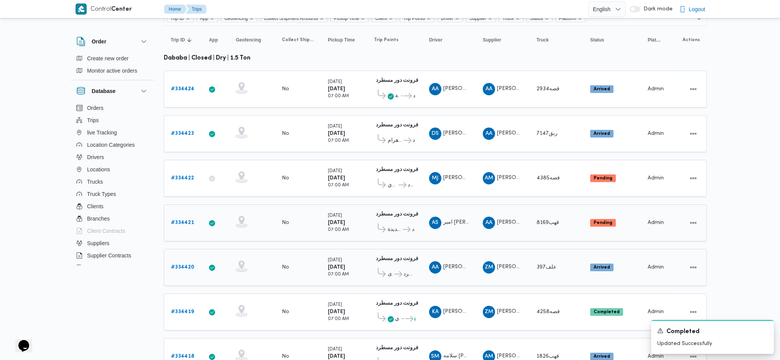
click at [185, 262] on link "# 334420" at bounding box center [182, 266] width 23 height 9
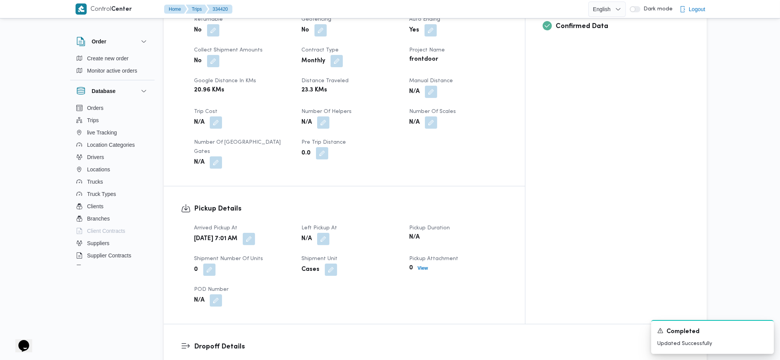
scroll to position [409, 0]
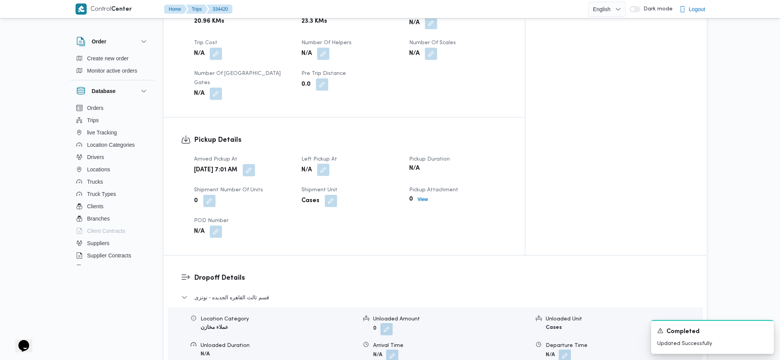
click at [330, 163] on button "button" at bounding box center [323, 169] width 12 height 12
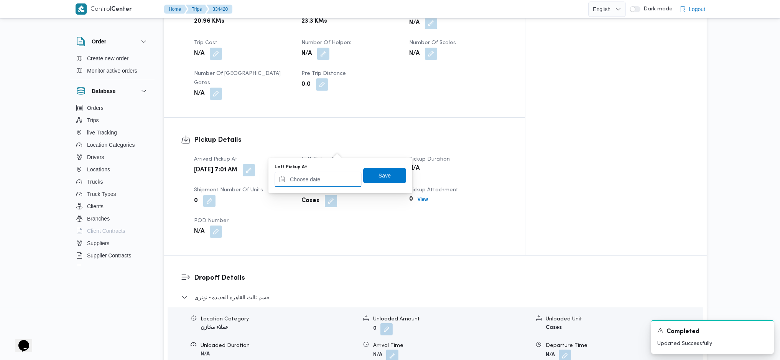
click at [333, 172] on input "Left Pickup At" at bounding box center [318, 179] width 87 height 15
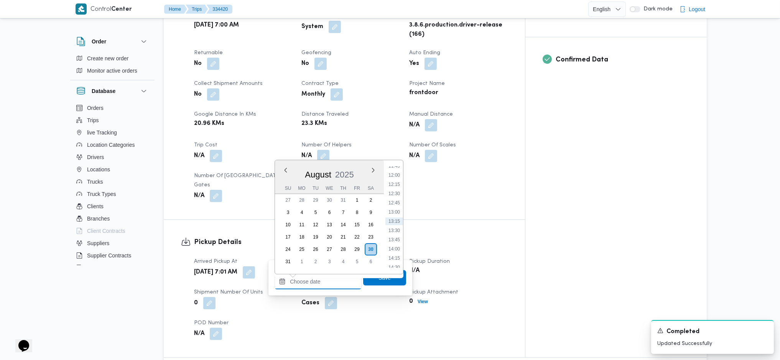
scroll to position [284, 0]
click at [401, 201] on li "08:30" at bounding box center [395, 200] width 18 height 8
type input "30/08/2025 08:30"
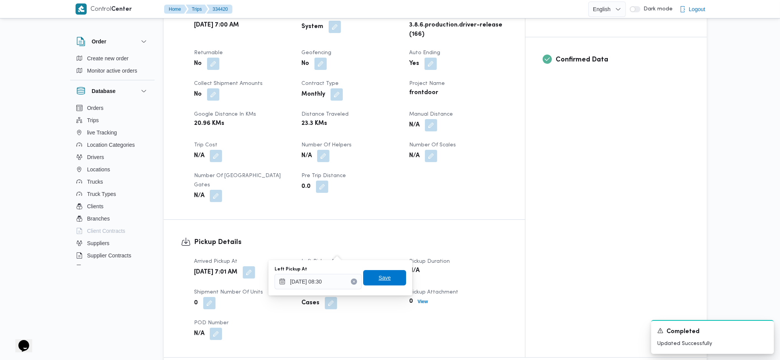
click at [387, 278] on span "Save" at bounding box center [384, 277] width 43 height 15
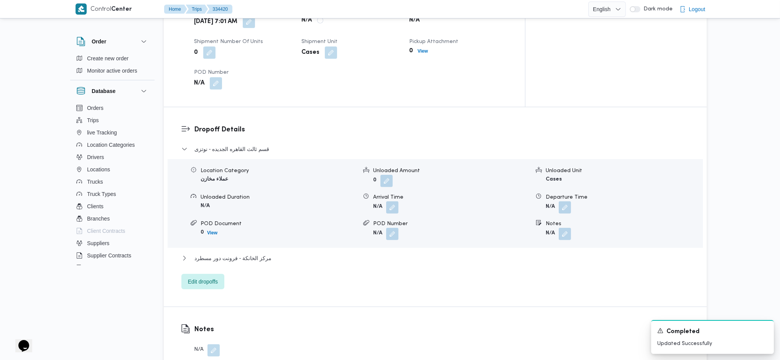
scroll to position [562, 0]
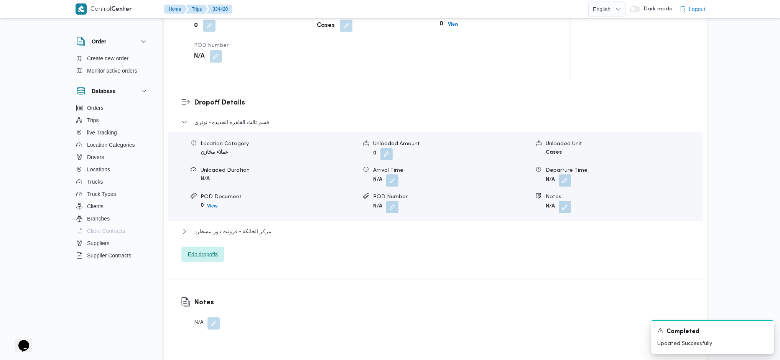
click at [211, 252] on span "Edit dropoffs" at bounding box center [203, 253] width 30 height 9
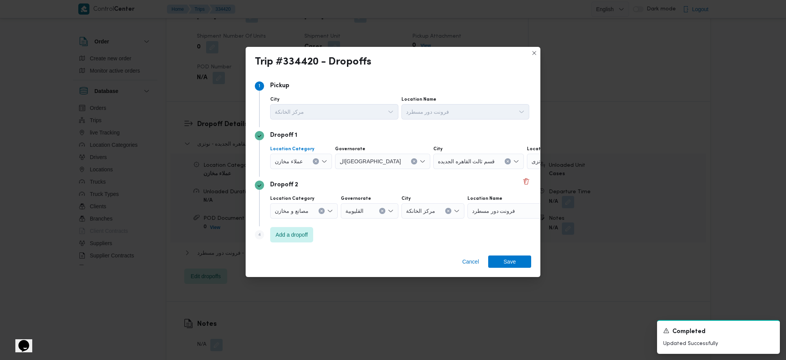
click at [310, 162] on div "عملاء مخازن" at bounding box center [301, 160] width 62 height 15
click at [313, 162] on button "Clear input" at bounding box center [316, 161] width 6 height 6
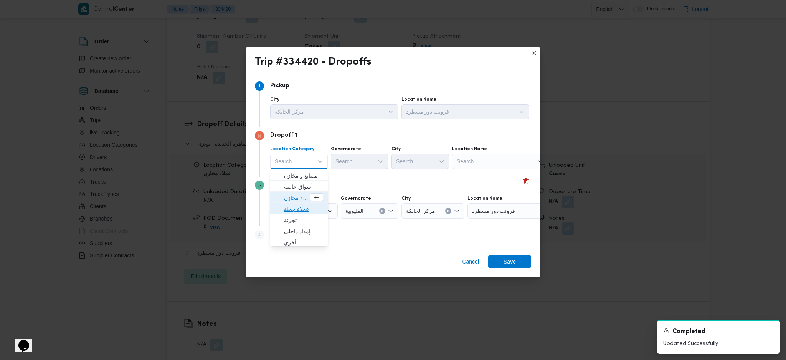
drag, startPoint x: 310, startPoint y: 203, endPoint x: 340, endPoint y: 195, distance: 30.5
click at [311, 203] on span "عملاء جملة" at bounding box center [298, 209] width 51 height 12
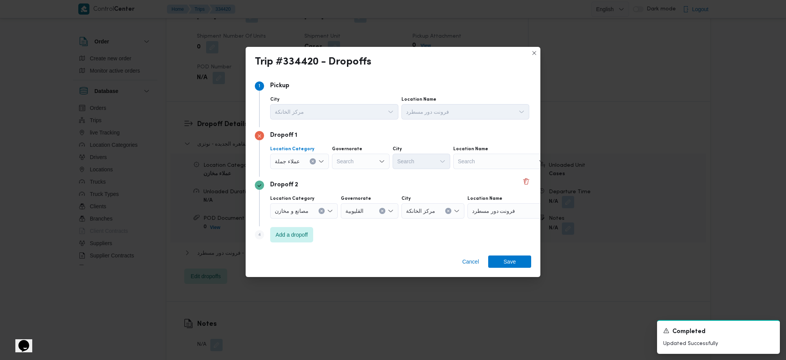
click at [358, 162] on div "Search" at bounding box center [361, 160] width 58 height 15
type input "قاه"
click at [348, 178] on span "ال قاه رة" at bounding box center [364, 175] width 39 height 9
click at [430, 164] on div "Search" at bounding box center [459, 160] width 58 height 15
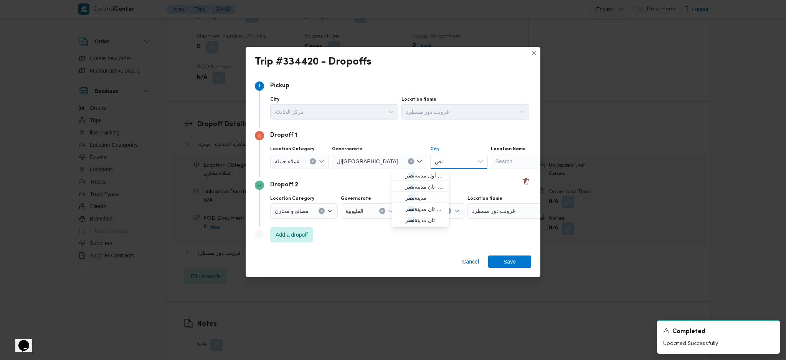
type input "نص"
click at [438, 176] on span "قسم أول مدينة نص ر" at bounding box center [424, 175] width 39 height 9
click at [313, 162] on icon "Clear input" at bounding box center [313, 161] width 2 height 2
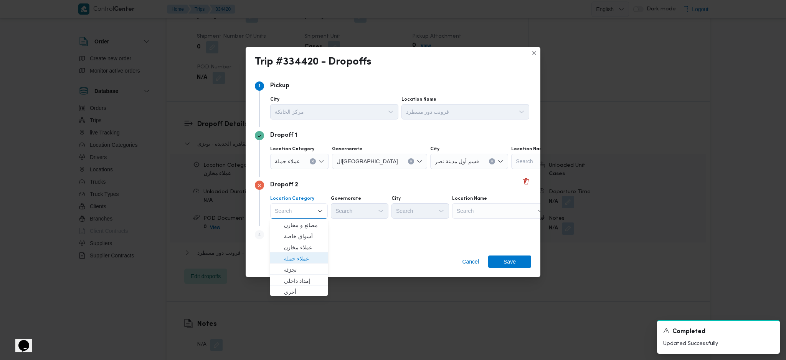
click at [299, 257] on span "عملاء جملة" at bounding box center [303, 258] width 39 height 9
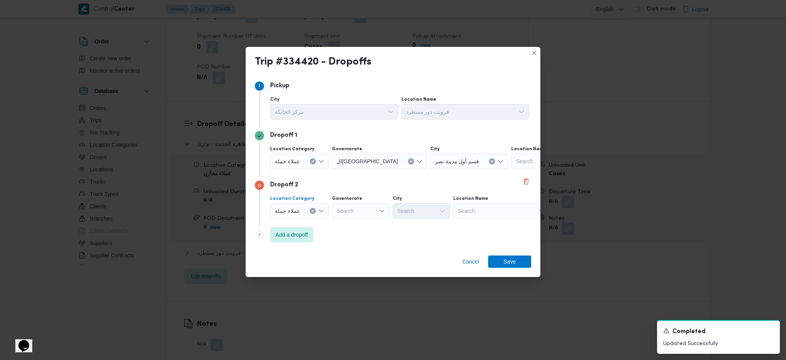
click at [360, 169] on div "Search" at bounding box center [379, 160] width 95 height 15
type input "قاه"
click at [362, 224] on span "ال قاه رة" at bounding box center [364, 224] width 39 height 9
click at [430, 169] on div "Search" at bounding box center [469, 160] width 78 height 15
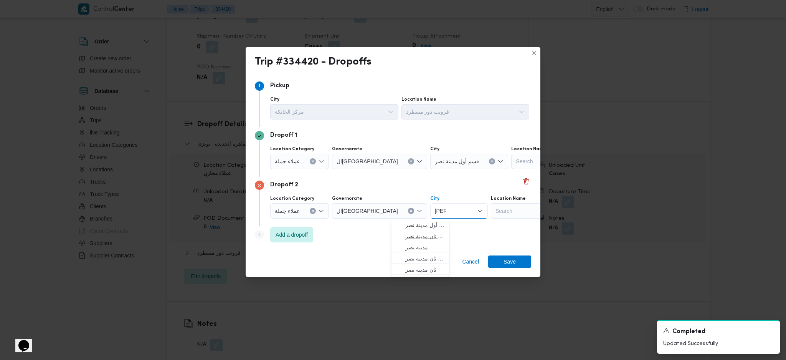
type input "نصر"
click at [425, 237] on span "قسم ثان مدينة نصر" at bounding box center [424, 235] width 39 height 9
click at [296, 232] on span "Add a dropoff" at bounding box center [291, 233] width 32 height 9
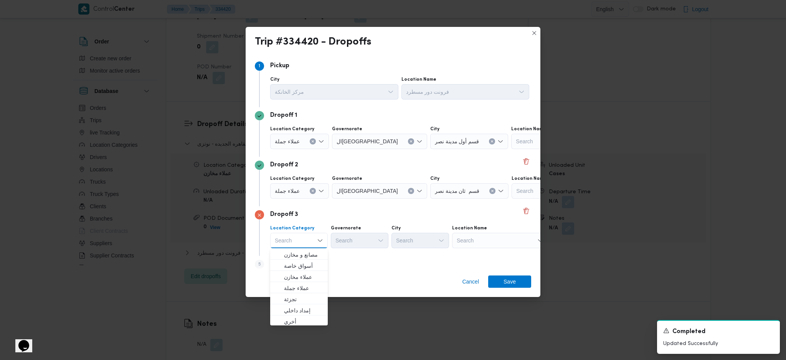
click at [511, 149] on div "Search" at bounding box center [559, 141] width 96 height 15
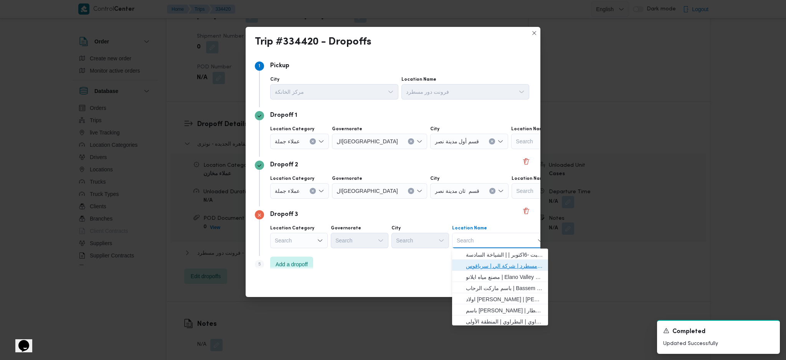
click at [495, 267] on span "فرونت دور مسطرد | شركة الي | سرياقوس" at bounding box center [505, 265] width 78 height 9
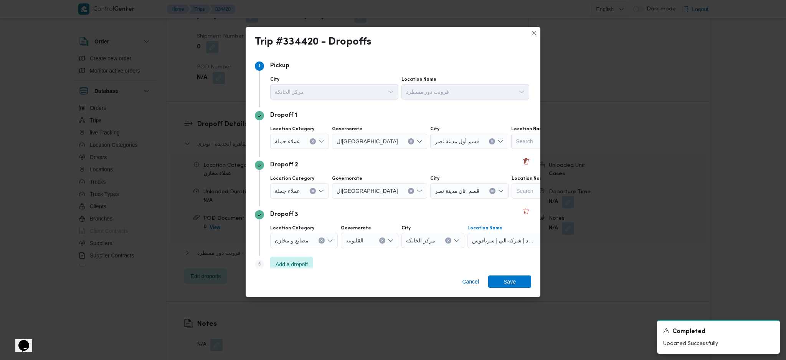
click at [499, 282] on span "Save" at bounding box center [509, 281] width 43 height 12
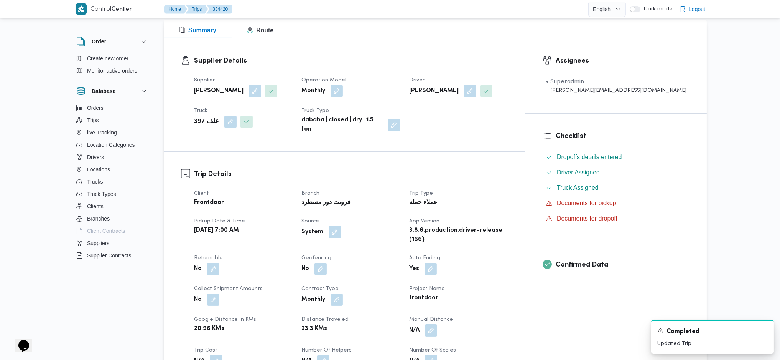
scroll to position [0, 0]
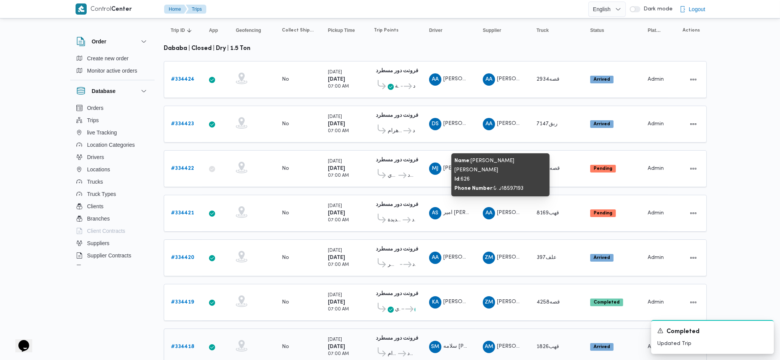
scroll to position [214, 0]
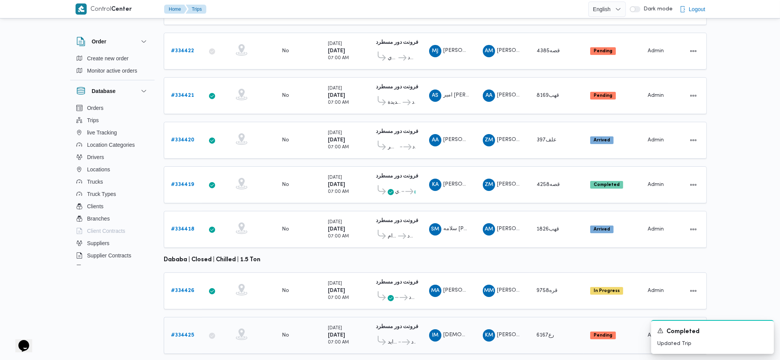
click at [185, 332] on b "# 334425" at bounding box center [182, 334] width 23 height 5
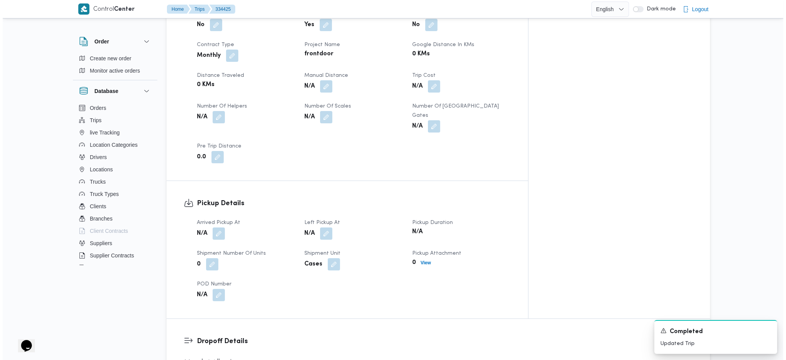
scroll to position [511, 0]
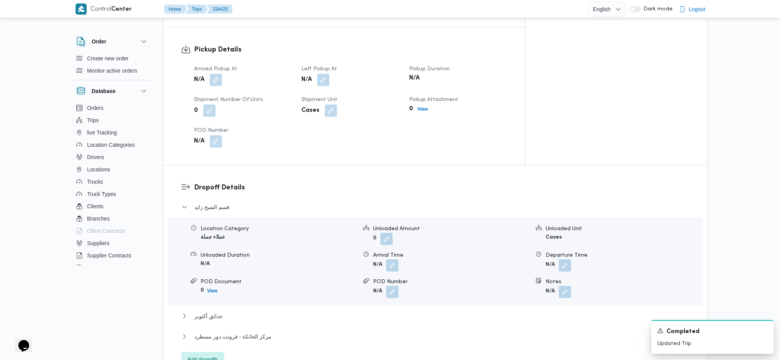
click at [210, 355] on span "Edit dropoffs" at bounding box center [203, 359] width 30 height 9
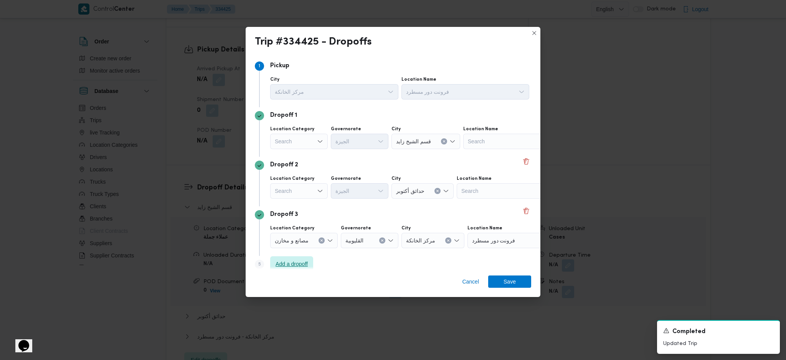
click at [293, 264] on span "Add a dropoff" at bounding box center [291, 263] width 32 height 9
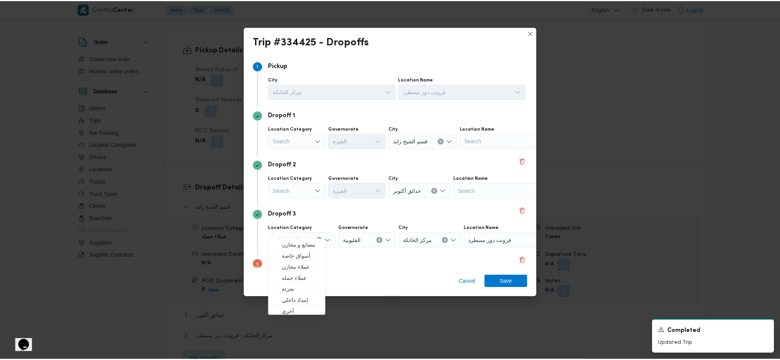
scroll to position [59, 0]
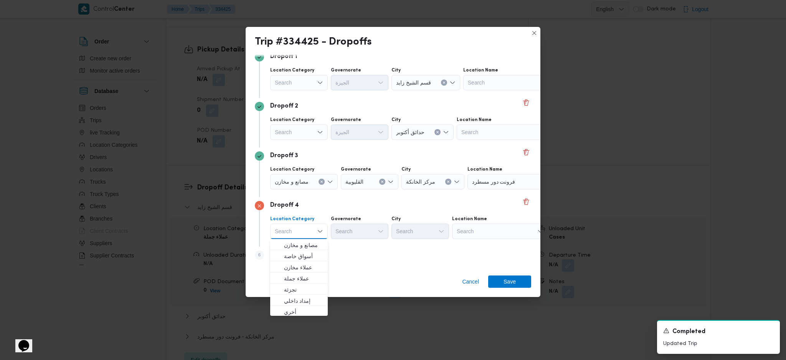
click at [322, 178] on button "Clear input" at bounding box center [321, 181] width 6 height 6
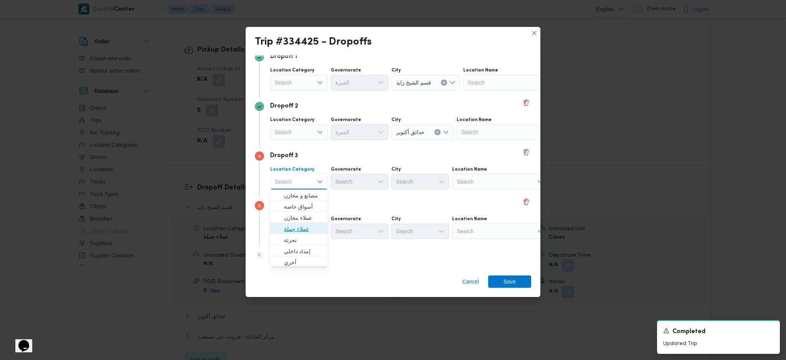
click at [317, 229] on span "عملاء جملة" at bounding box center [303, 228] width 39 height 9
click at [366, 181] on div "Search" at bounding box center [361, 181] width 58 height 15
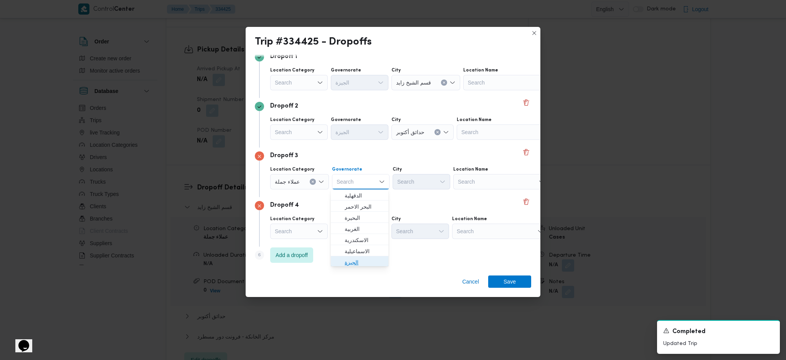
click at [359, 264] on span "الجيزة" at bounding box center [364, 261] width 39 height 9
click at [433, 90] on div "Search" at bounding box center [425, 82] width 69 height 15
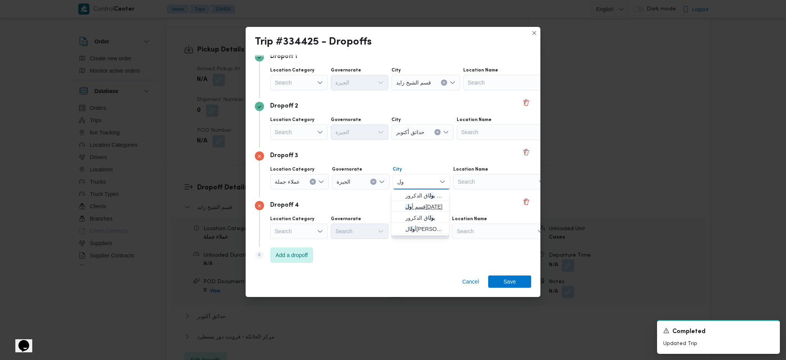
type input "ول"
click at [422, 207] on span "قسم أ ول 6 أكتوبر" at bounding box center [424, 206] width 39 height 9
drag, startPoint x: 503, startPoint y: 239, endPoint x: 499, endPoint y: 237, distance: 4.3
click at [501, 240] on div "Dropoff 4 Location Category Search Governorate Search City Search Location Name…" at bounding box center [393, 221] width 276 height 49
click at [496, 90] on div "Search" at bounding box center [511, 82] width 96 height 15
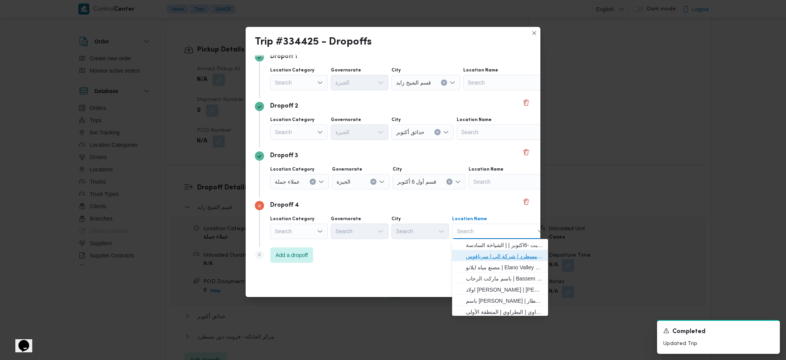
click at [493, 254] on span "فرونت دور مسطرد | شركة الي | سرياقوس" at bounding box center [505, 255] width 78 height 9
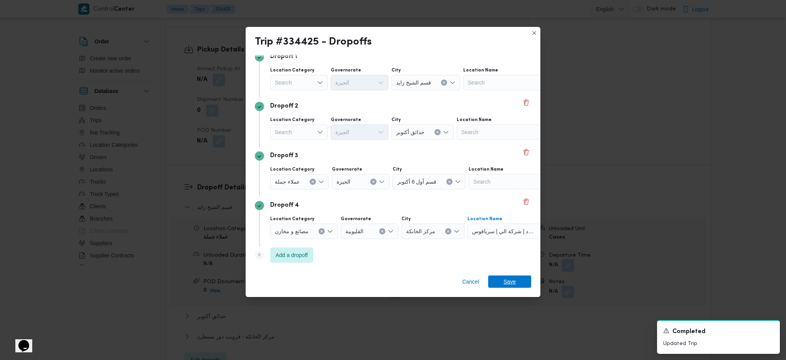
click at [505, 276] on span "Save" at bounding box center [509, 281] width 12 height 12
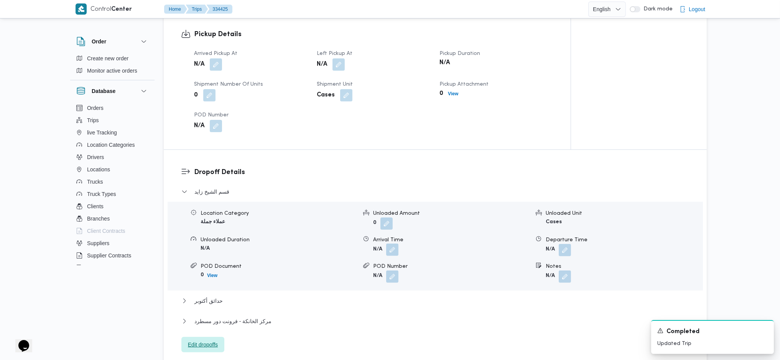
scroll to position [358, 0]
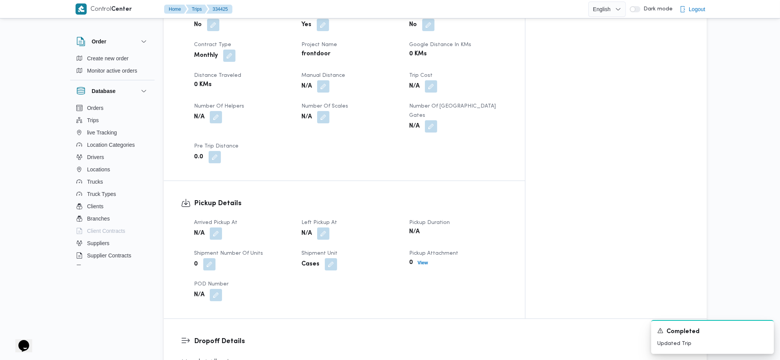
click at [254, 226] on div "N/A" at bounding box center [243, 233] width 100 height 14
click at [212, 227] on button "button" at bounding box center [216, 233] width 12 height 12
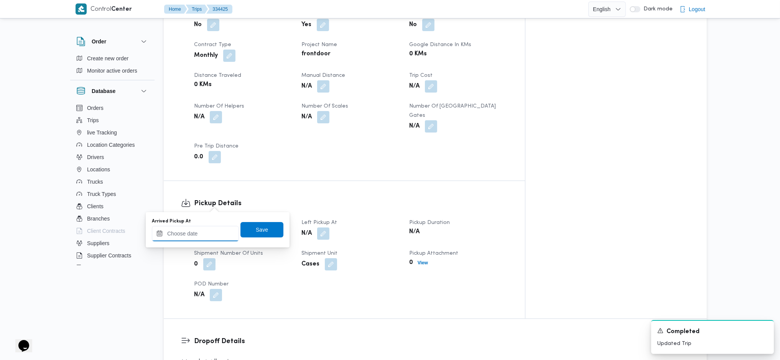
click at [193, 236] on input "Arrived Pickup At" at bounding box center [195, 233] width 87 height 15
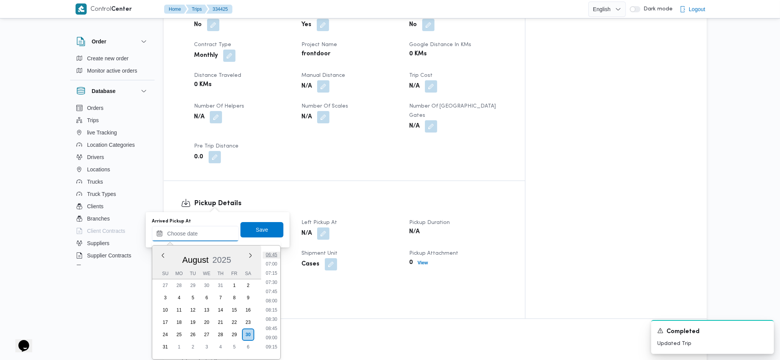
scroll to position [232, 0]
drag, startPoint x: 275, startPoint y: 298, endPoint x: 274, endPoint y: 289, distance: 9.0
click at [276, 298] on li "07:30" at bounding box center [272, 299] width 18 height 8
type input "30/08/2025 07:30"
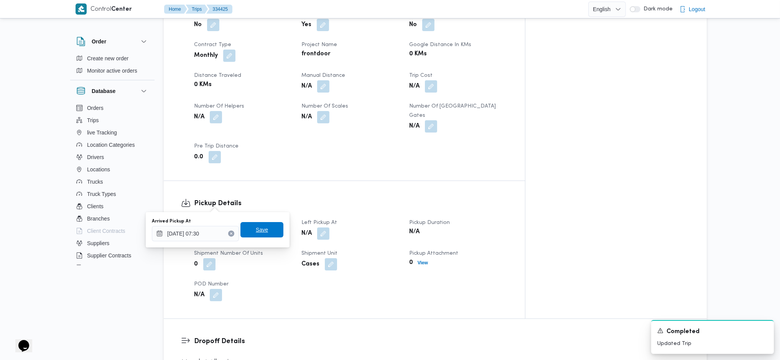
click at [261, 229] on span "Save" at bounding box center [262, 229] width 12 height 9
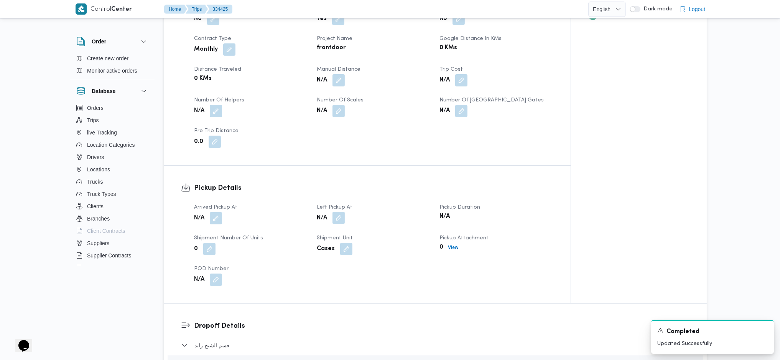
click at [333, 211] on button "button" at bounding box center [339, 217] width 12 height 12
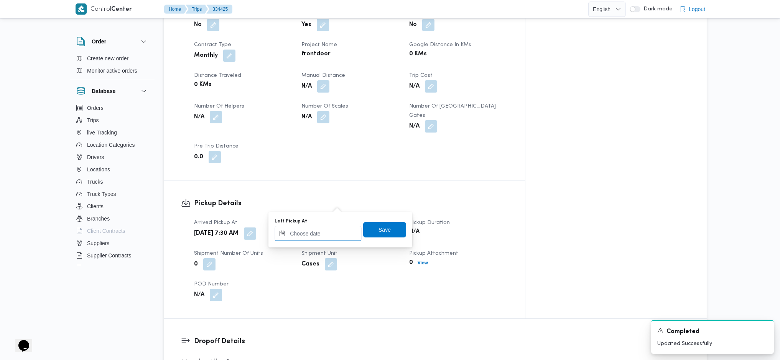
click at [322, 237] on input "Left Pickup At" at bounding box center [318, 233] width 87 height 15
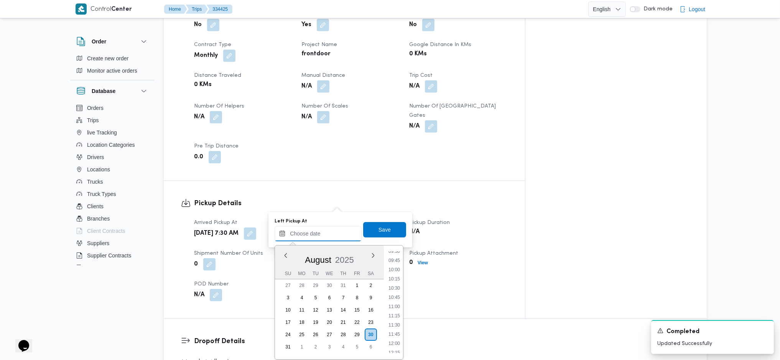
scroll to position [284, 0]
click at [396, 265] on li "08:00" at bounding box center [395, 266] width 18 height 8
type input "30/08/2025 08:00"
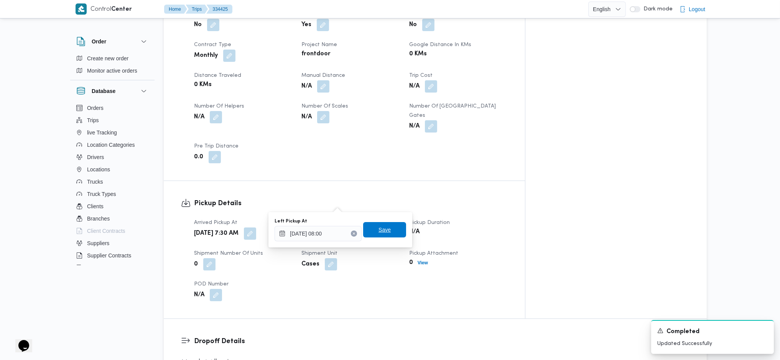
click at [382, 233] on span "Save" at bounding box center [385, 229] width 12 height 9
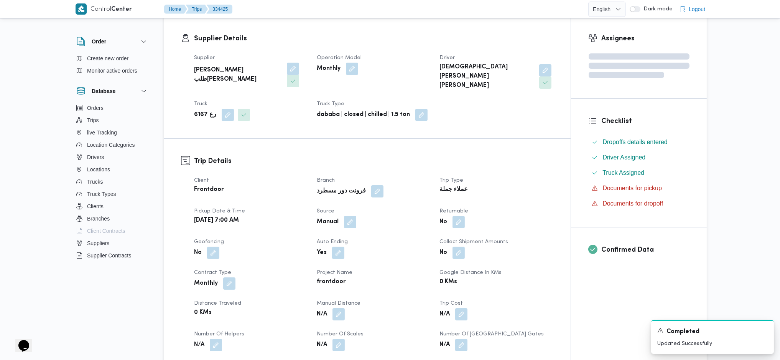
scroll to position [0, 0]
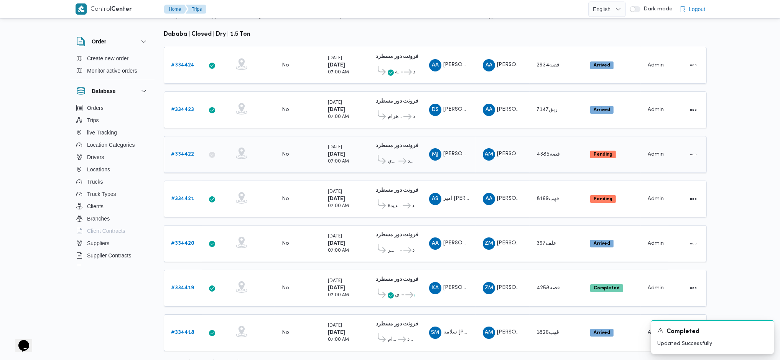
scroll to position [112, 0]
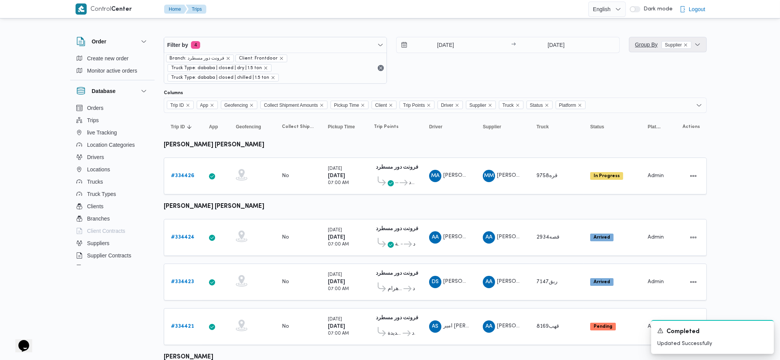
click at [645, 48] on span "Group By Supplier" at bounding box center [663, 44] width 56 height 9
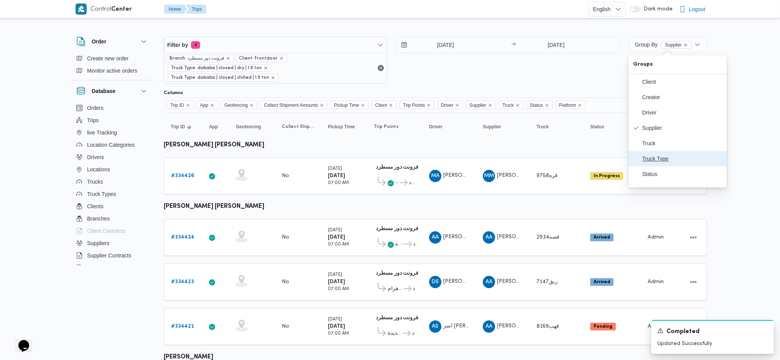
click at [662, 162] on span "Truck Type" at bounding box center [683, 158] width 80 height 6
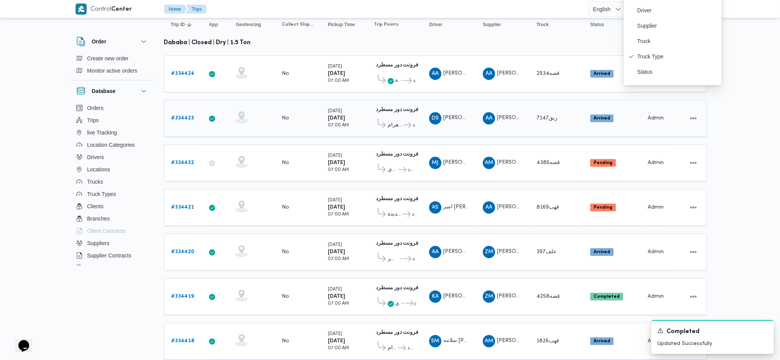
scroll to position [153, 0]
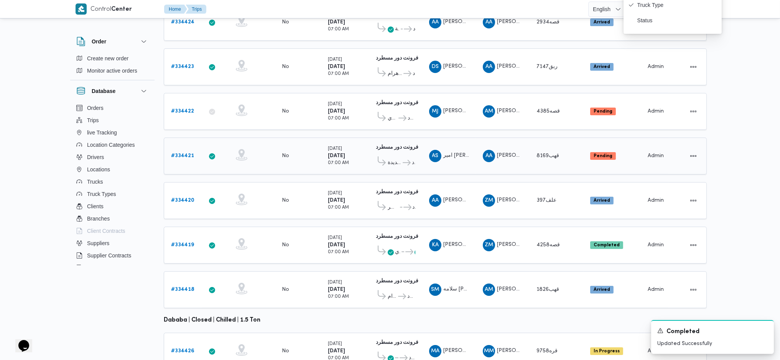
click at [186, 153] on b "# 334421" at bounding box center [182, 155] width 23 height 5
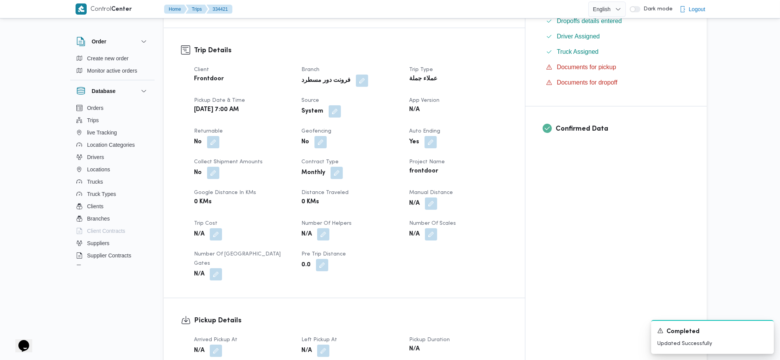
scroll to position [256, 0]
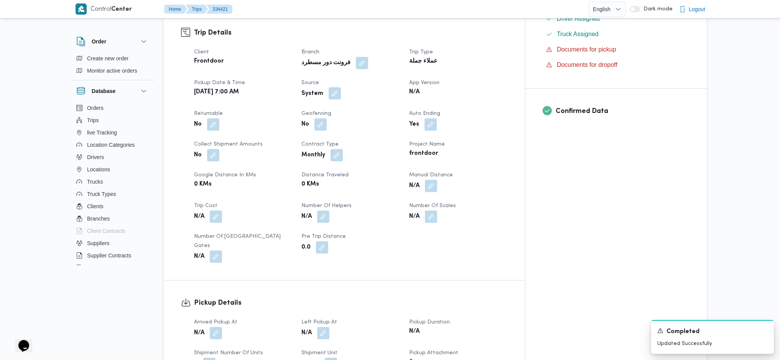
click at [341, 87] on button "button" at bounding box center [335, 93] width 12 height 12
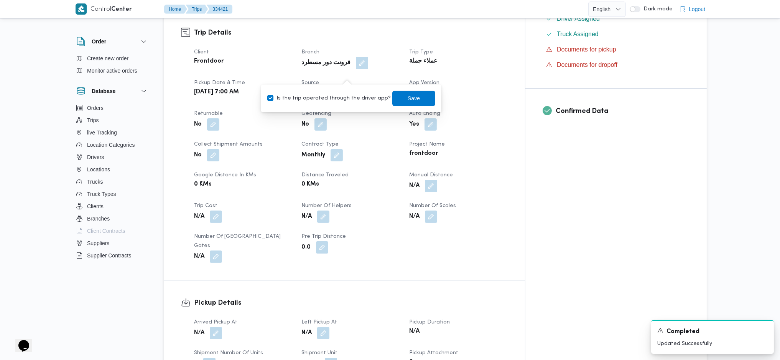
click at [339, 97] on label "Is the trip operated through the driver app?" at bounding box center [329, 98] width 124 height 9
checkbox input "false"
click at [383, 97] on div "Is the trip operated through the driver app? Save" at bounding box center [352, 98] width 170 height 17
click at [409, 102] on span "Save" at bounding box center [414, 98] width 12 height 9
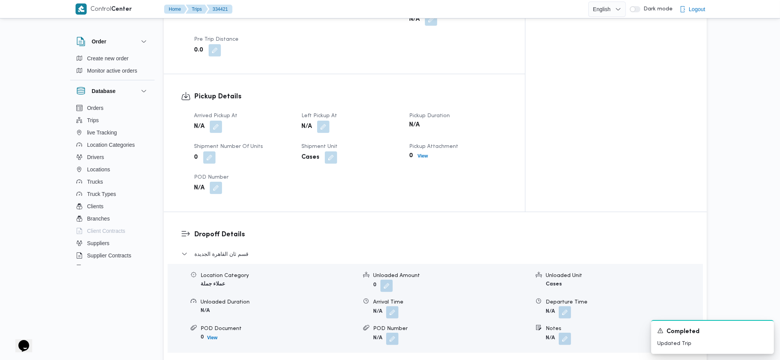
scroll to position [460, 0]
click at [221, 121] on button "button" at bounding box center [216, 127] width 12 height 12
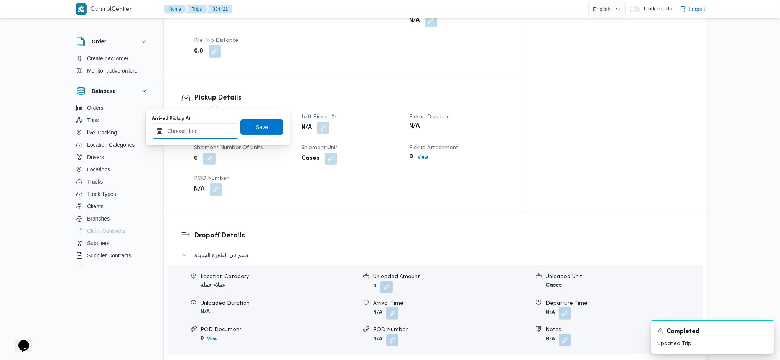
click at [215, 127] on input "Arrived Pickup At" at bounding box center [195, 130] width 87 height 15
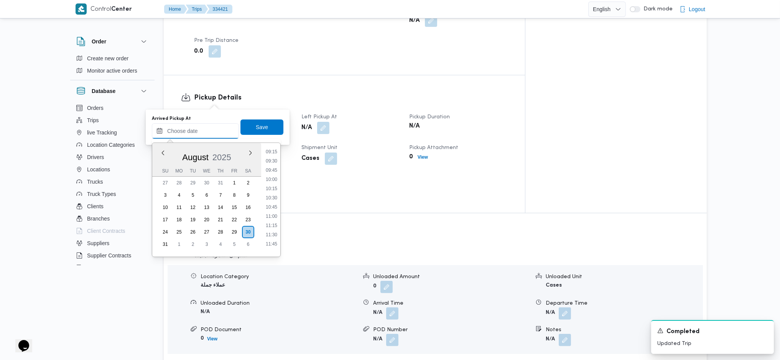
scroll to position [284, 0]
click at [272, 159] on ul "00:00 00:15 00:30 00:45 01:00 01:15 01:30 01:45 02:00 02:15 02:30 02:45 03:00 0…" at bounding box center [272, 199] width 18 height 101
click at [274, 164] on li "08:00" at bounding box center [272, 164] width 18 height 8
type input "30/08/2025 08:00"
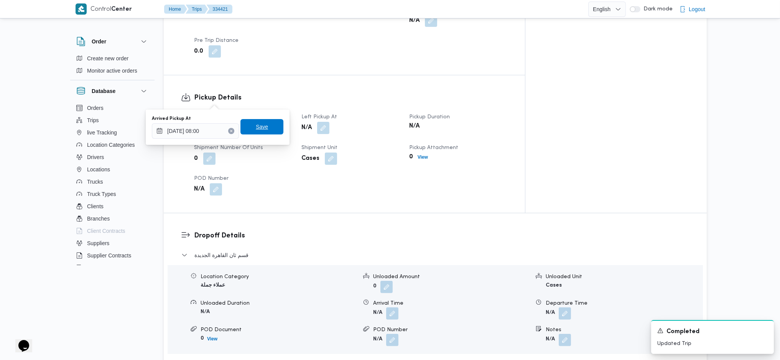
click at [261, 126] on span "Save" at bounding box center [262, 126] width 12 height 9
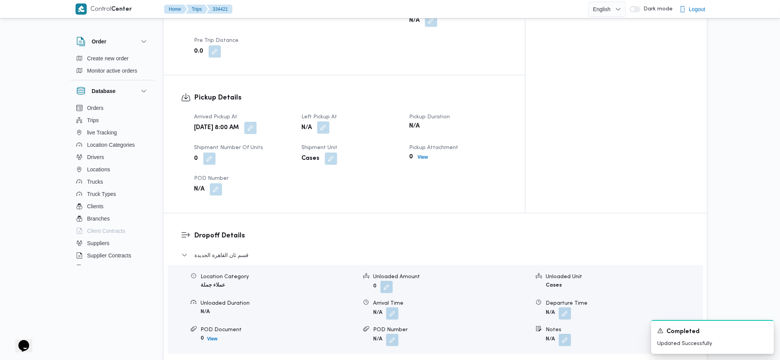
click at [330, 121] on button "button" at bounding box center [323, 127] width 12 height 12
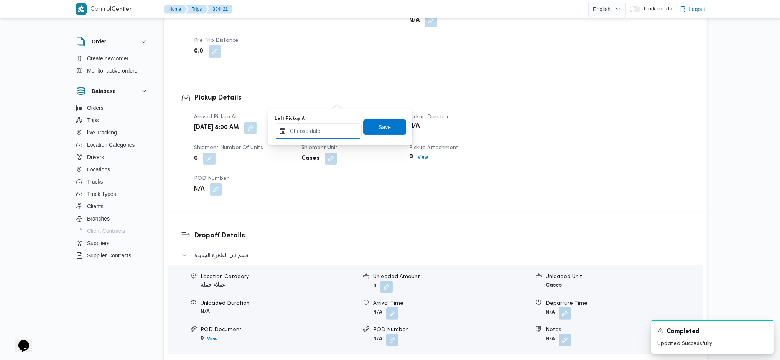
click at [326, 131] on input "Left Pickup At" at bounding box center [318, 130] width 87 height 15
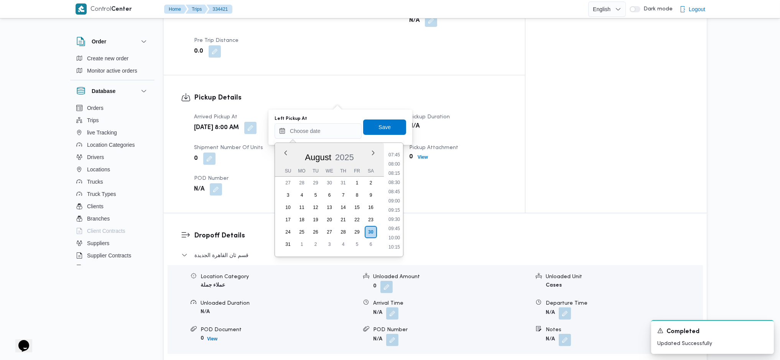
drag, startPoint x: 397, startPoint y: 198, endPoint x: 396, endPoint y: 189, distance: 9.6
click at [398, 200] on li "09:00" at bounding box center [395, 201] width 18 height 8
type input "30/08/2025 09:00"
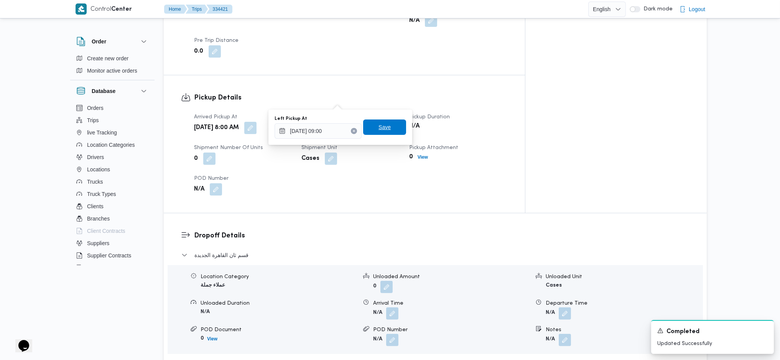
click at [386, 124] on span "Save" at bounding box center [384, 126] width 43 height 15
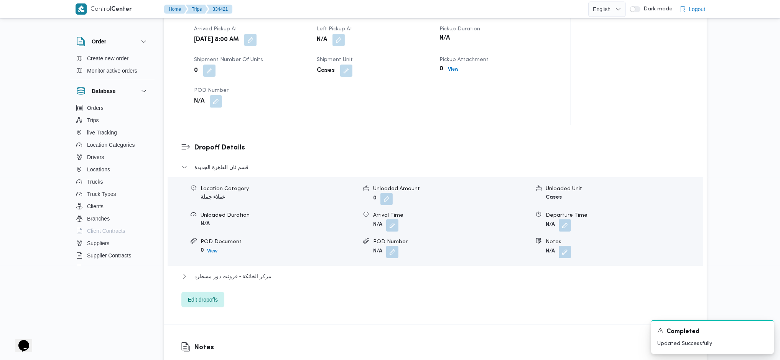
scroll to position [614, 0]
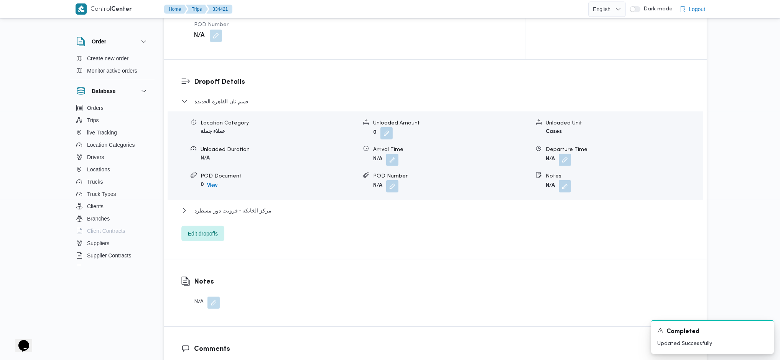
click at [211, 229] on span "Edit dropoffs" at bounding box center [203, 233] width 30 height 9
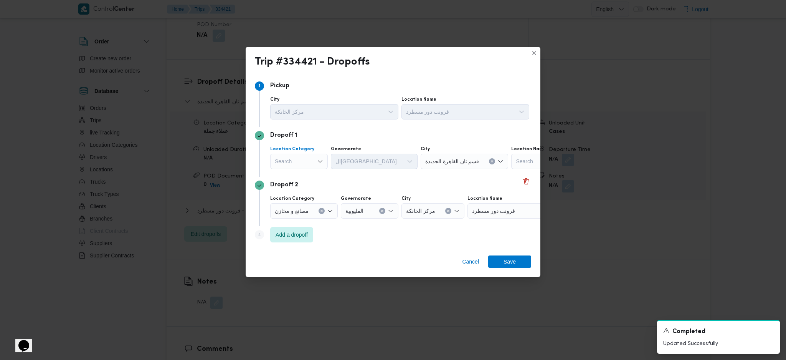
click at [301, 165] on div "Search" at bounding box center [299, 160] width 58 height 15
click at [296, 180] on span "أسواق خاصة" at bounding box center [298, 186] width 51 height 12
click at [316, 160] on icon "Clear input" at bounding box center [316, 161] width 3 height 3
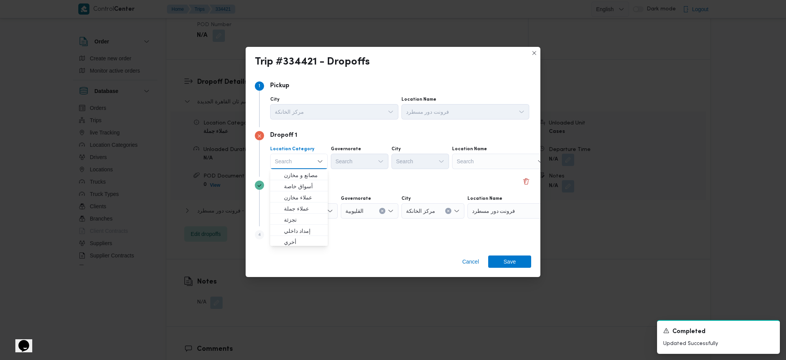
click at [514, 162] on div "Search" at bounding box center [500, 160] width 96 height 15
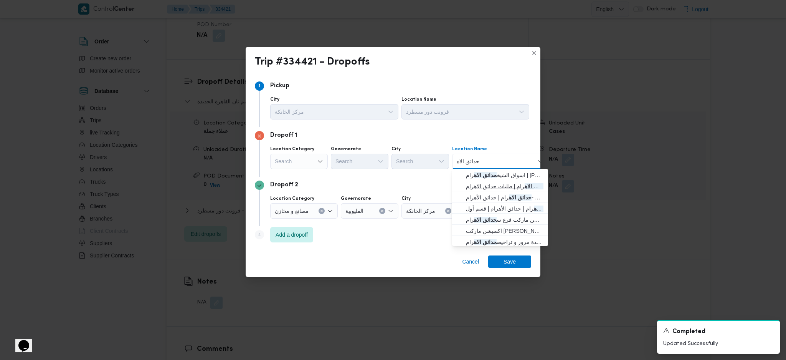
type input "حدائق الاه"
click at [506, 188] on span "طلبات مارت حدائق الاه رام | طلبات حدائق الاهرام | null" at bounding box center [505, 185] width 78 height 9
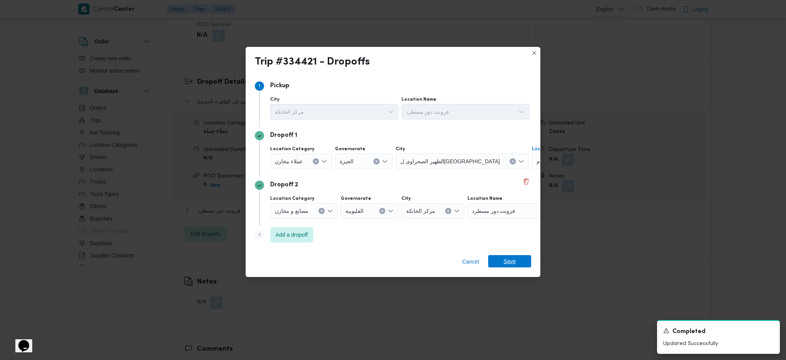
click at [508, 260] on span "Save" at bounding box center [509, 261] width 12 height 12
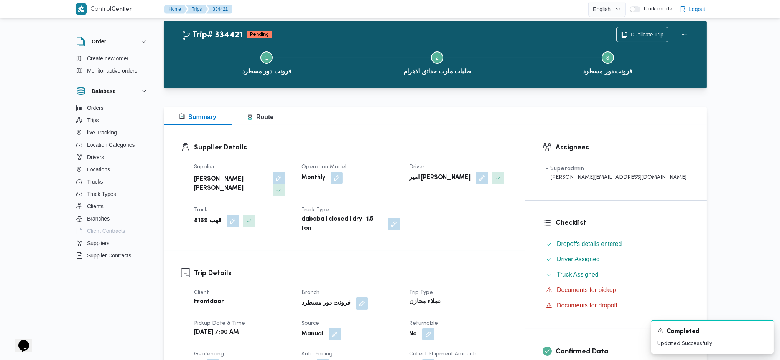
scroll to position [0, 0]
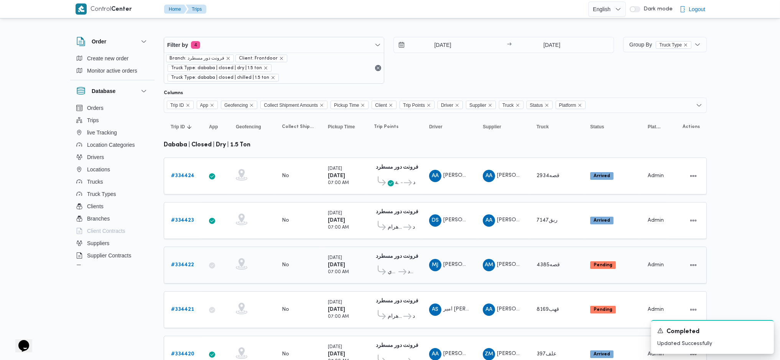
click at [567, 262] on td "Truck قصه4385" at bounding box center [557, 264] width 54 height 37
click at [552, 175] on td "Truck قصه2934" at bounding box center [557, 175] width 54 height 37
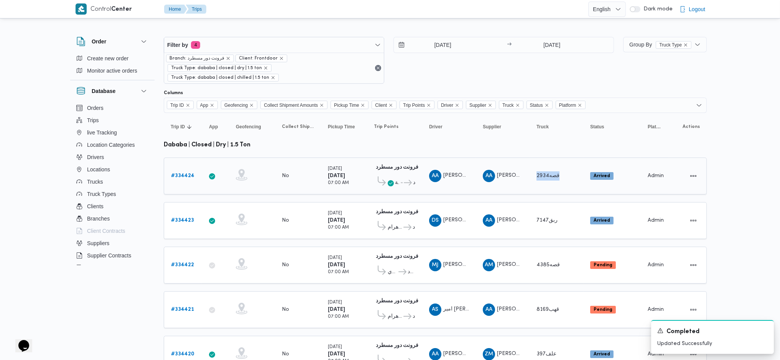
click at [552, 175] on td "Truck قصه2934" at bounding box center [557, 175] width 54 height 37
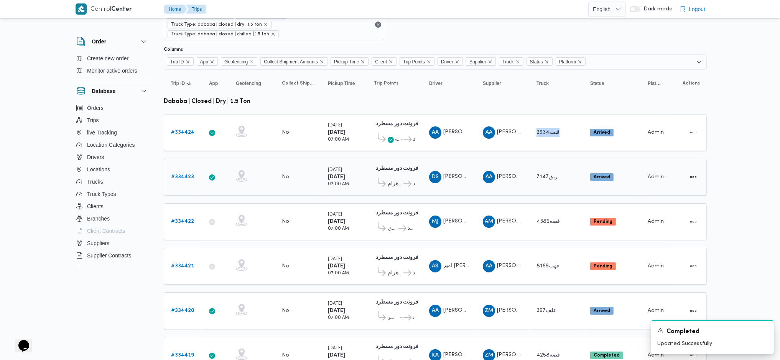
scroll to position [60, 0]
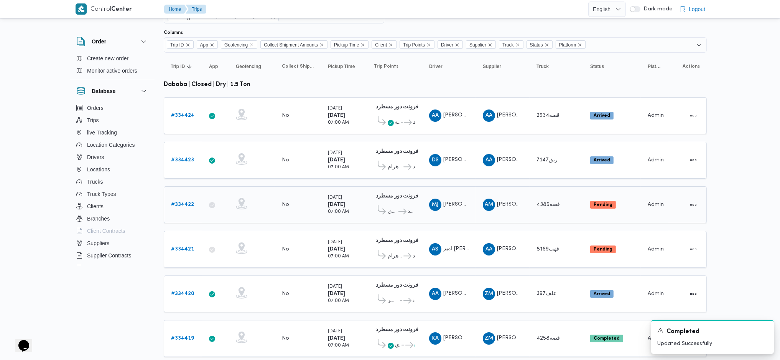
click at [563, 199] on div "قصه4385" at bounding box center [557, 204] width 46 height 15
click at [400, 205] on span "قسم المعادي فرونت دور مسطرد" at bounding box center [394, 211] width 41 height 13
click at [400, 207] on span "فرونت دور مسطرد" at bounding box center [406, 211] width 18 height 9
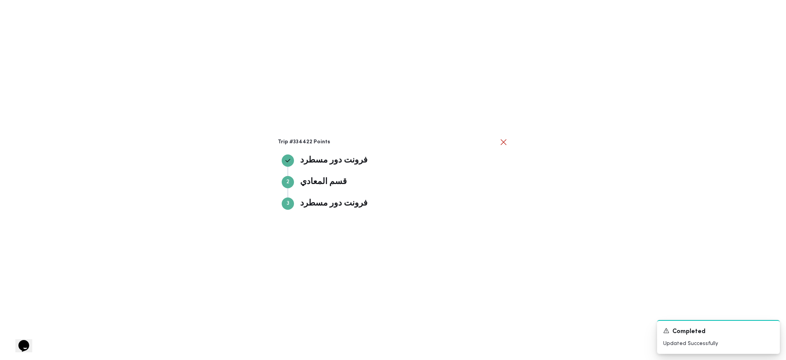
click at [591, 202] on div "Trip #334422 Points فرونت دور مسطرد فرونت دور مسطرد Step 2 2 قسم المعادي قسم ال…" at bounding box center [393, 180] width 786 height 360
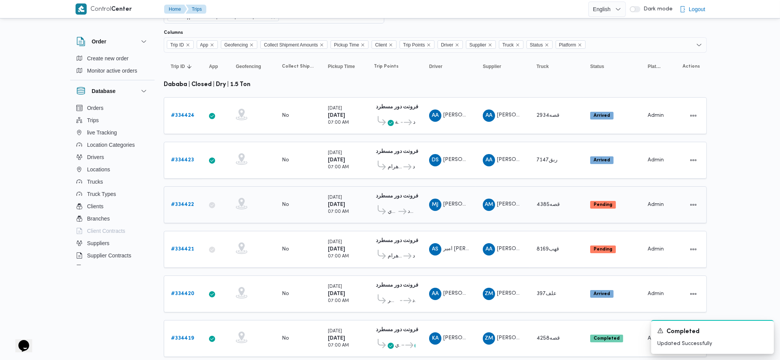
click at [552, 200] on td "Truck قصه4385" at bounding box center [557, 204] width 54 height 37
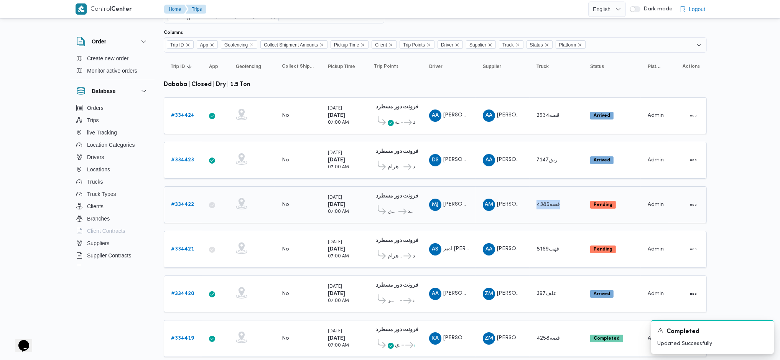
click at [552, 200] on td "Truck قصه4385" at bounding box center [557, 204] width 54 height 37
click at [393, 251] on span "طلبات مارت حدائق الاهرام" at bounding box center [395, 255] width 15 height 9
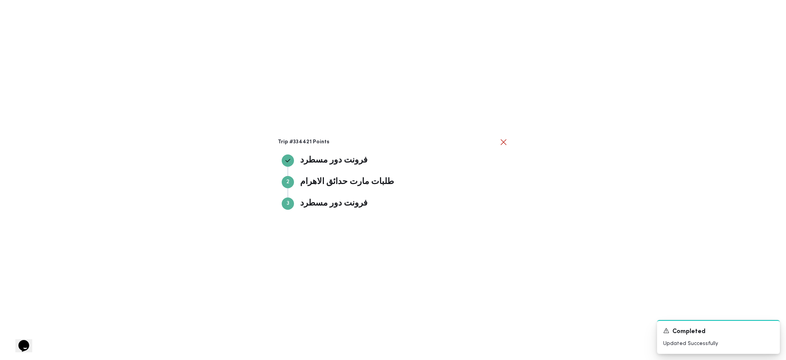
click at [592, 246] on div "Trip #334421 Points فرونت دور مسطرد فرونت دور مسطرد Step 2 2 طلبات مارت حدائق ا…" at bounding box center [393, 180] width 786 height 360
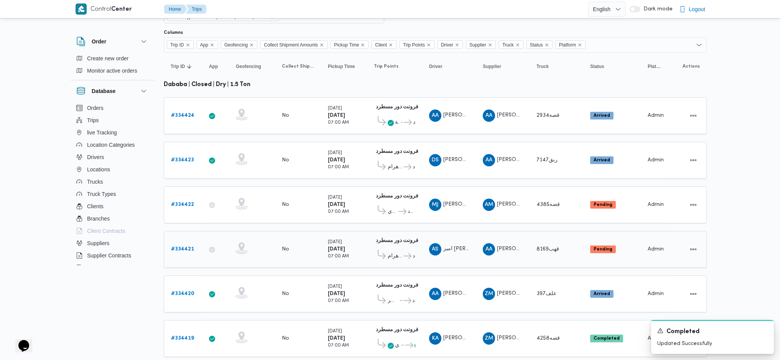
click at [548, 243] on td "Truck قهب8169" at bounding box center [557, 249] width 54 height 37
click at [535, 297] on table "Trip ID Click to sort in ascending order App Click to sort in ascending order G…" at bounding box center [435, 284] width 543 height 462
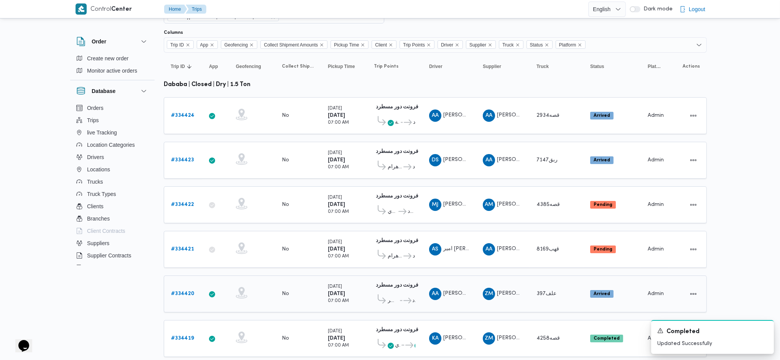
click at [537, 288] on td "Truck علف397" at bounding box center [557, 293] width 54 height 37
drag, startPoint x: 537, startPoint y: 288, endPoint x: 534, endPoint y: 315, distance: 26.7
click at [537, 288] on td "Truck علف397" at bounding box center [557, 293] width 54 height 37
click at [533, 323] on td "Truck قصه4258" at bounding box center [557, 338] width 54 height 37
click at [532, 324] on td "Truck قصه4258" at bounding box center [557, 338] width 54 height 37
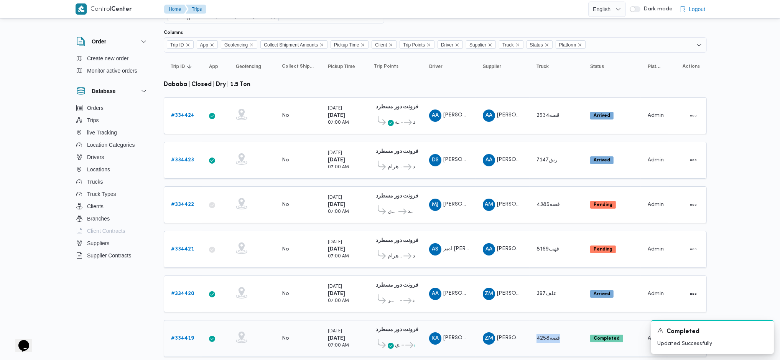
click at [533, 324] on td "Truck قصه4258" at bounding box center [557, 338] width 54 height 37
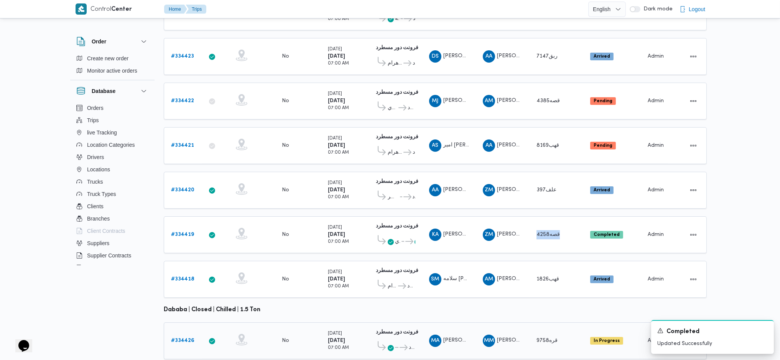
scroll to position [214, 0]
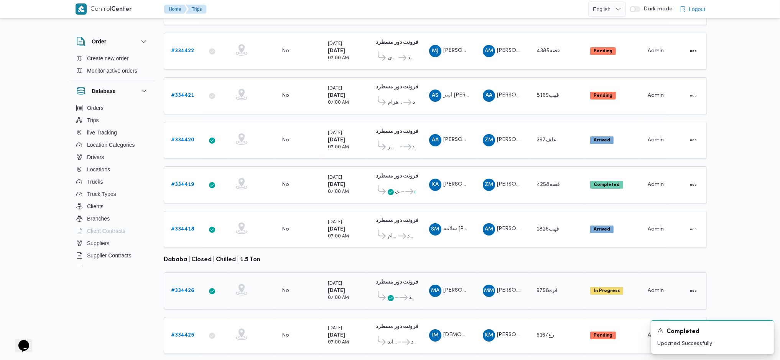
click at [526, 272] on td "Supplier MM محمد محمود احمد مسعود" at bounding box center [503, 290] width 54 height 37
click at [494, 333] on td "Supplier KM خضر محمد طلبه حامد" at bounding box center [503, 335] width 54 height 37
click at [494, 334] on table "Trip ID Click to sort in ascending order App Click to sort in ascending order G…" at bounding box center [435, 130] width 543 height 462
drag, startPoint x: 529, startPoint y: 285, endPoint x: 529, endPoint y: 274, distance: 11.1
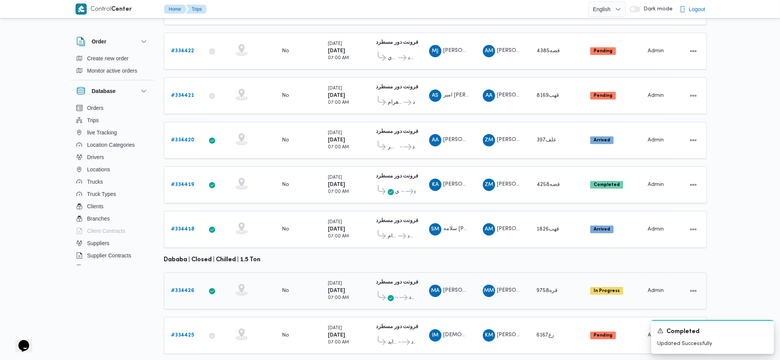
click at [530, 284] on td "Truck قره9758" at bounding box center [557, 290] width 54 height 37
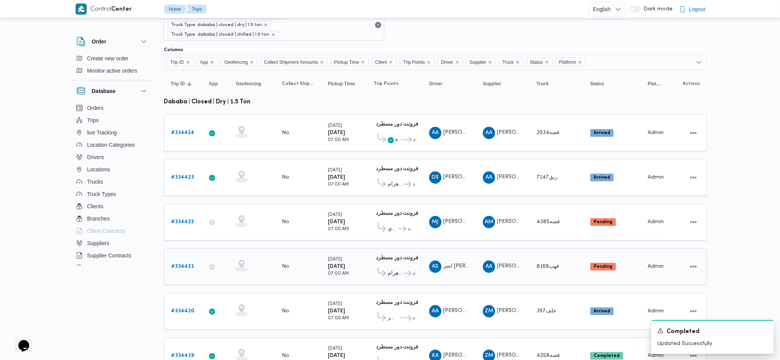
scroll to position [0, 0]
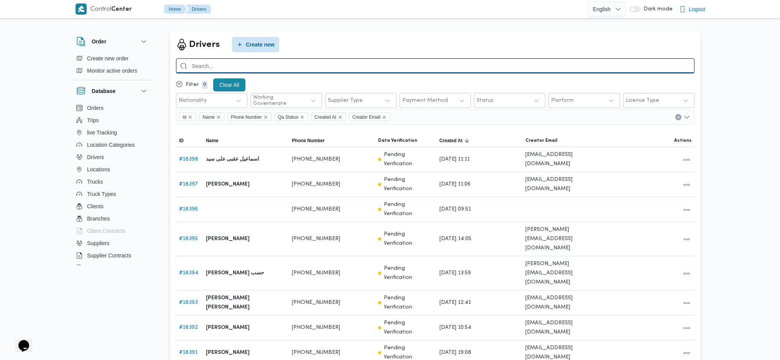
click at [517, 68] on input "search" at bounding box center [435, 65] width 519 height 15
type input "[PERSON_NAME]"
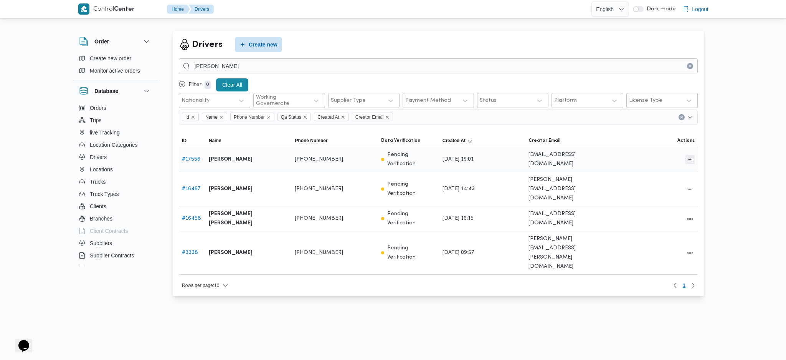
click at [687, 159] on button "All actions" at bounding box center [689, 159] width 9 height 9
click at [652, 149] on button "Edit" at bounding box center [660, 155] width 43 height 15
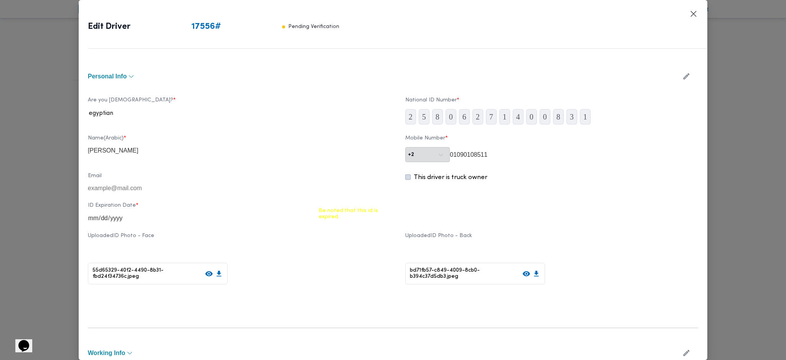
type input "[PERSON_NAME]"
type input "01090108511"
type input "[DATE]"
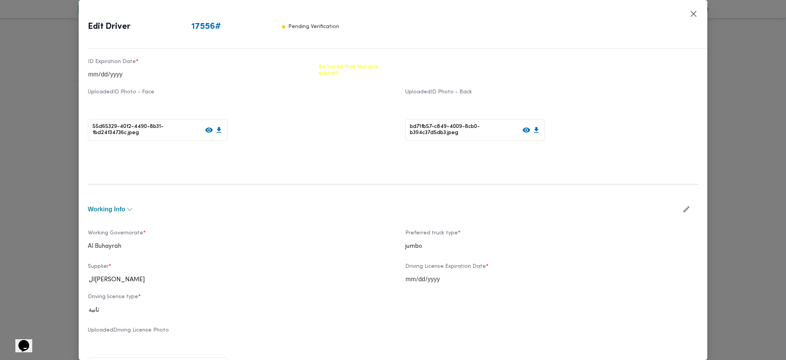
scroll to position [153, 0]
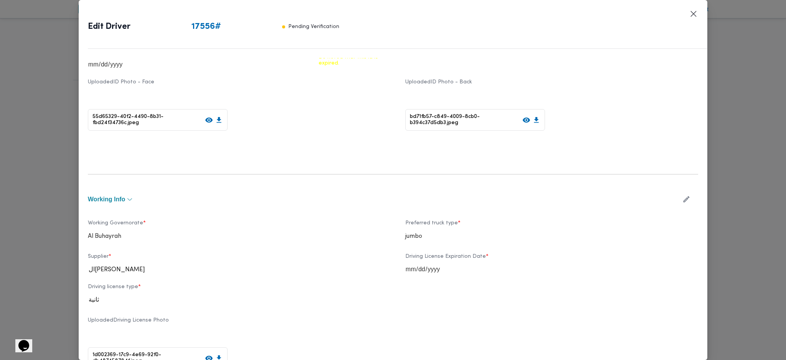
drag, startPoint x: 678, startPoint y: 201, endPoint x: 660, endPoint y: 203, distance: 18.1
click at [682, 201] on icon "button" at bounding box center [686, 199] width 8 height 8
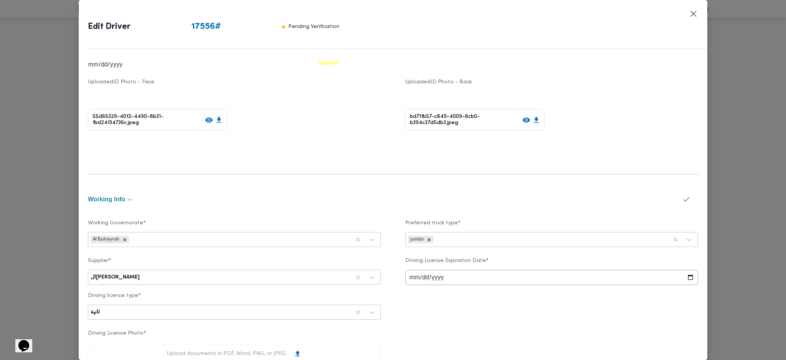
click at [175, 275] on div at bounding box center [245, 277] width 209 height 8
type input "[PERSON_NAME]"
click at [145, 308] on div "[PERSON_NAME][DATE] [PERSON_NAME]" at bounding box center [234, 310] width 292 height 13
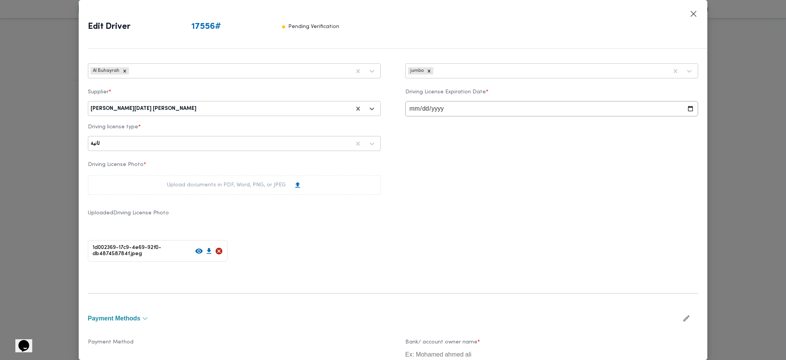
scroll to position [204, 0]
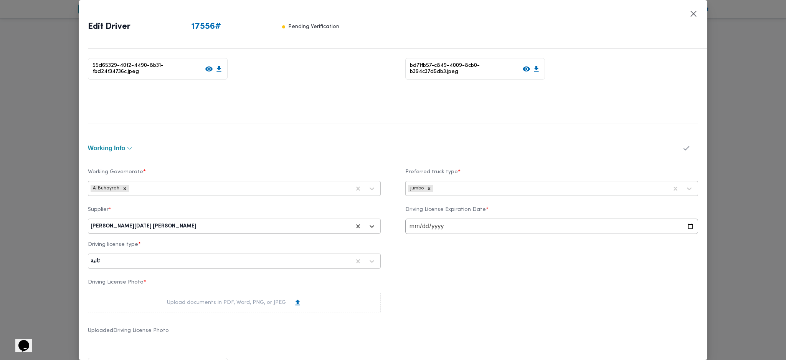
click at [682, 152] on icon "button" at bounding box center [686, 148] width 8 height 8
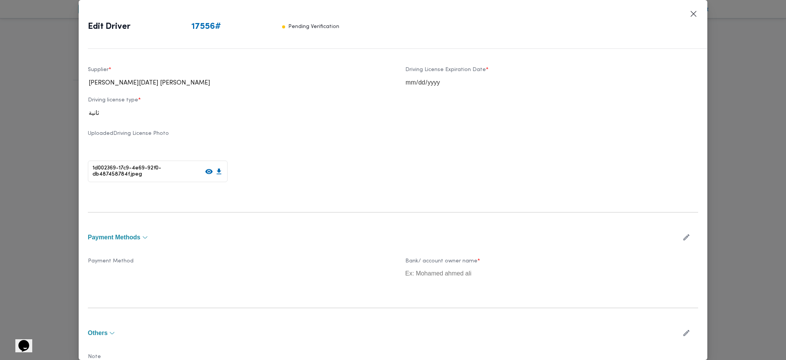
scroll to position [384, 0]
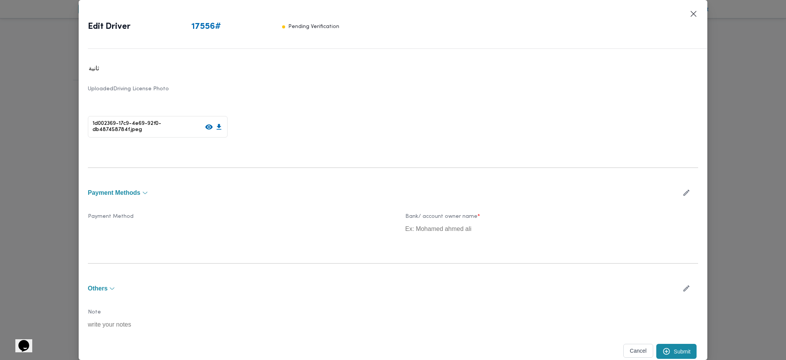
click at [674, 343] on div "Submit" at bounding box center [677, 351] width 44 height 18
click at [674, 348] on button "Submit" at bounding box center [676, 350] width 41 height 15
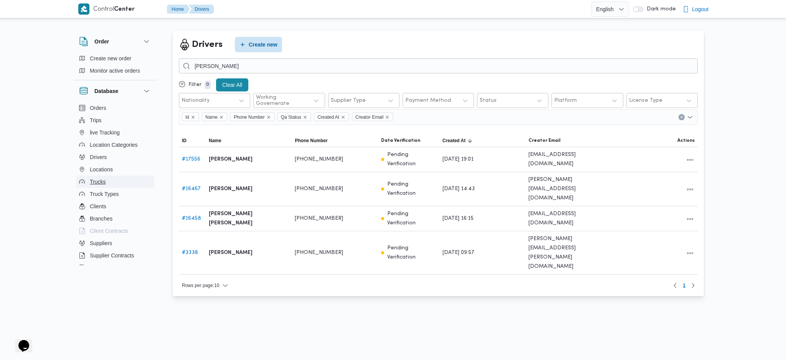
click at [107, 180] on button "Trucks" at bounding box center [115, 181] width 78 height 12
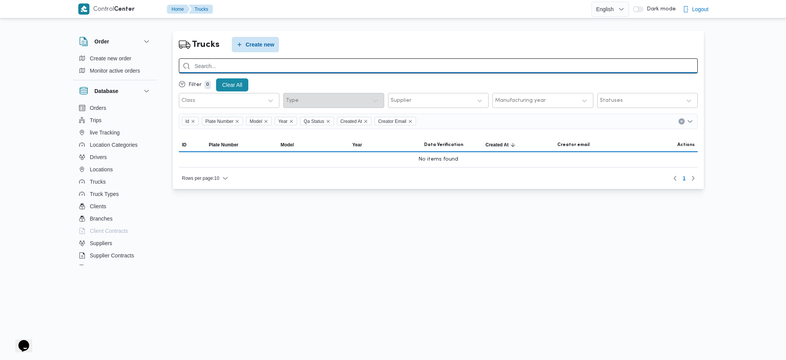
click at [274, 68] on input "search" at bounding box center [438, 65] width 519 height 15
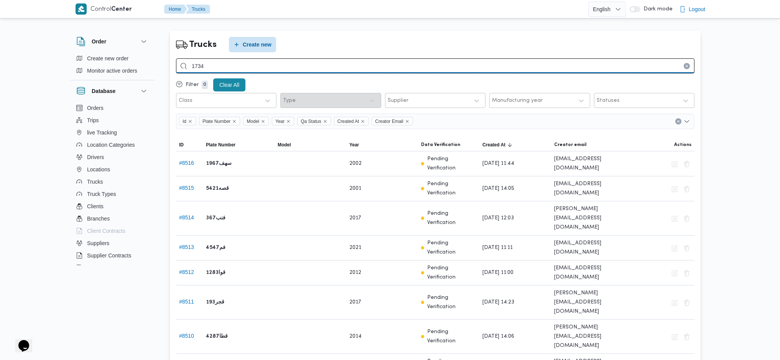
type input "1734"
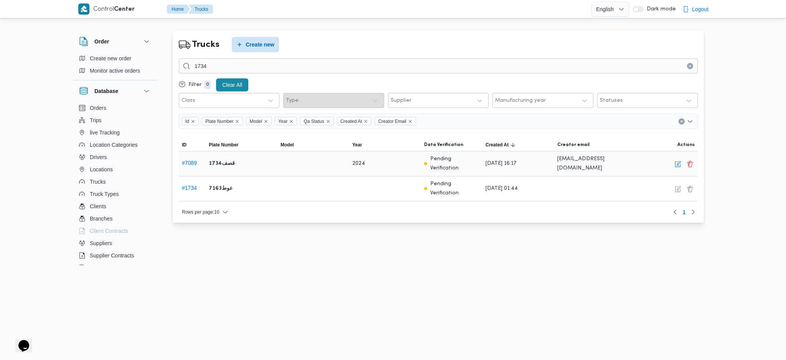
click at [675, 167] on div "Edit Delete" at bounding box center [662, 163] width 72 height 16
click at [678, 164] on button "button" at bounding box center [677, 163] width 9 height 9
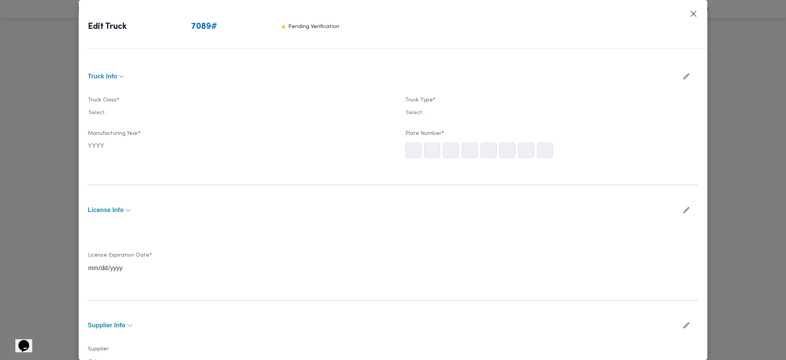
type input "2024"
type input "[DATE]"
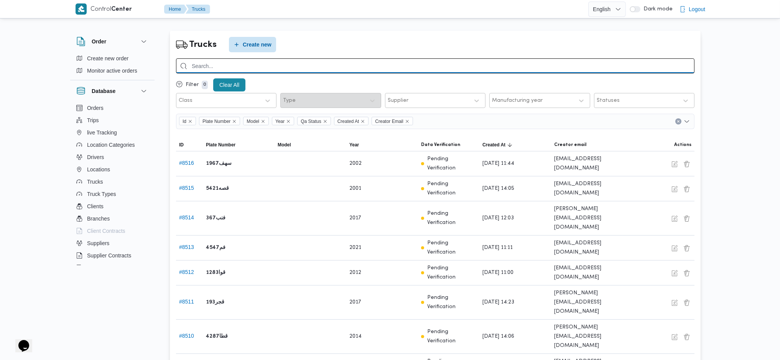
click at [263, 65] on input "search" at bounding box center [435, 65] width 519 height 15
type input "1"
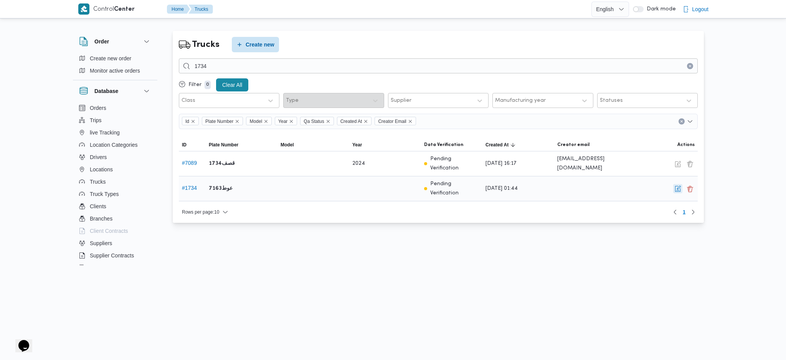
click at [678, 184] on button "button" at bounding box center [677, 188] width 9 height 9
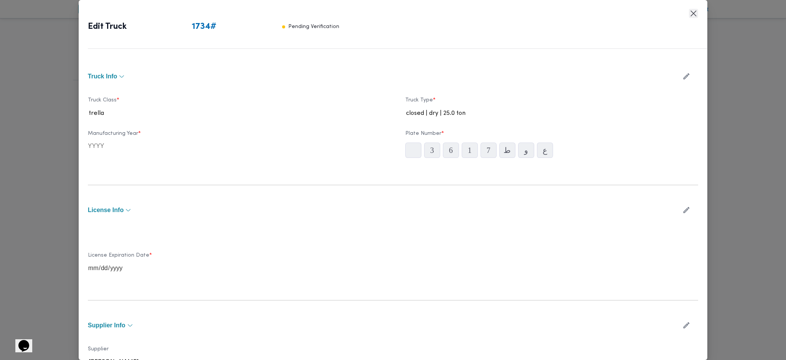
click at [693, 10] on button "Closes this modal window" at bounding box center [693, 13] width 9 height 9
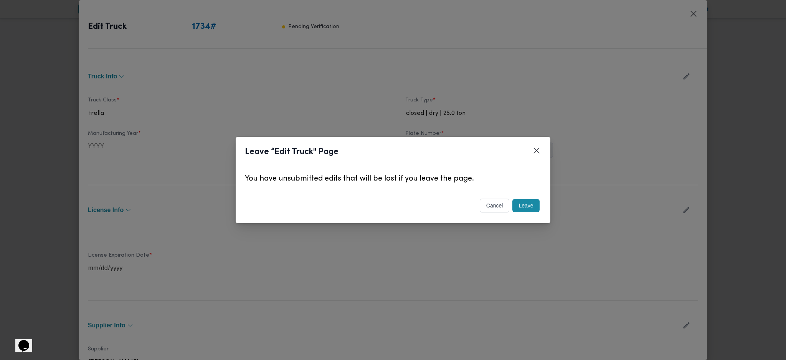
click at [532, 208] on button "Leave" at bounding box center [525, 205] width 27 height 13
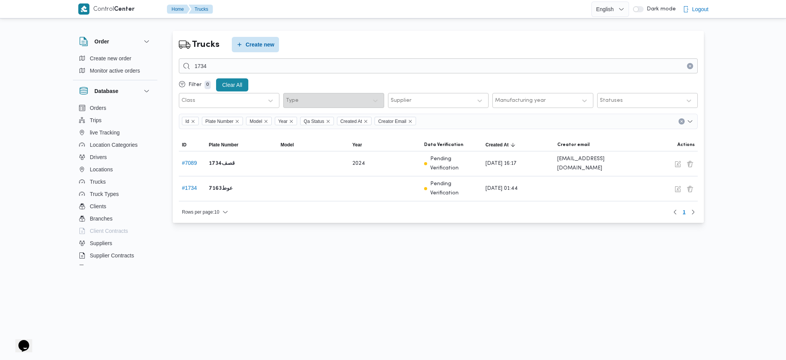
click at [348, 55] on div "Trucks Create new 1734 Filter 0 Clear All Class Type Supplier Manufacturing yea…" at bounding box center [438, 127] width 531 height 192
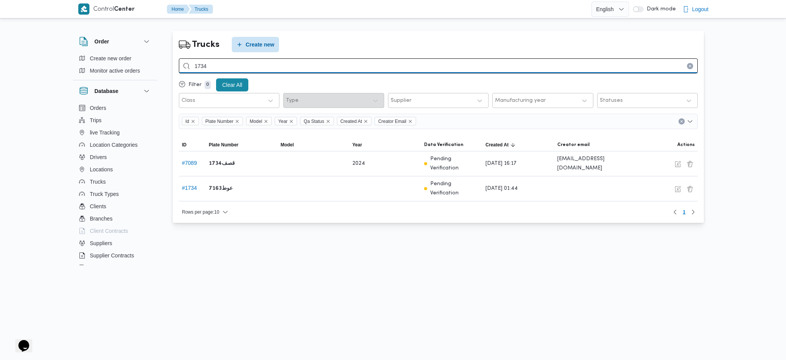
click at [346, 64] on input "1734" at bounding box center [438, 65] width 519 height 15
type input "402551"
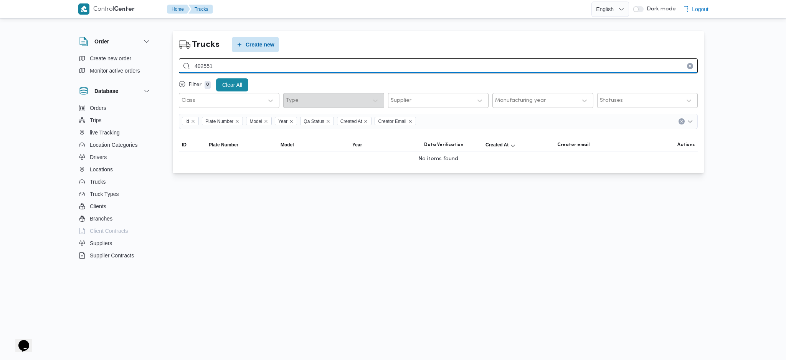
drag, startPoint x: 203, startPoint y: 65, endPoint x: 373, endPoint y: 66, distance: 169.6
click at [373, 65] on input "402551" at bounding box center [438, 65] width 519 height 15
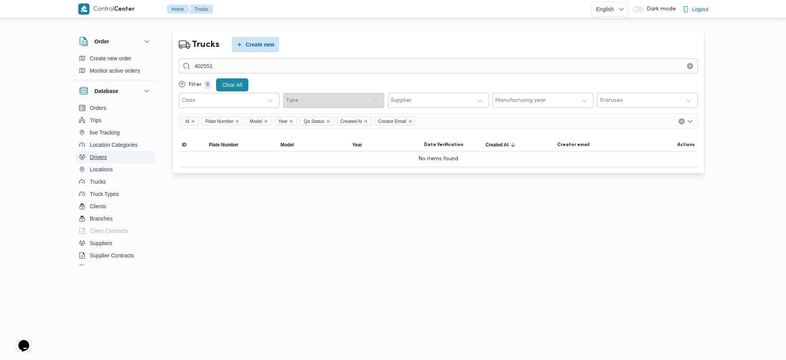
click at [101, 157] on span "Drivers" at bounding box center [98, 156] width 17 height 9
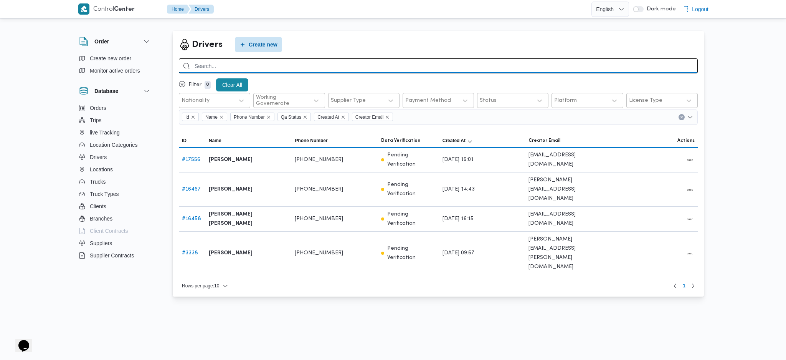
click at [241, 72] on input "search" at bounding box center [438, 65] width 519 height 15
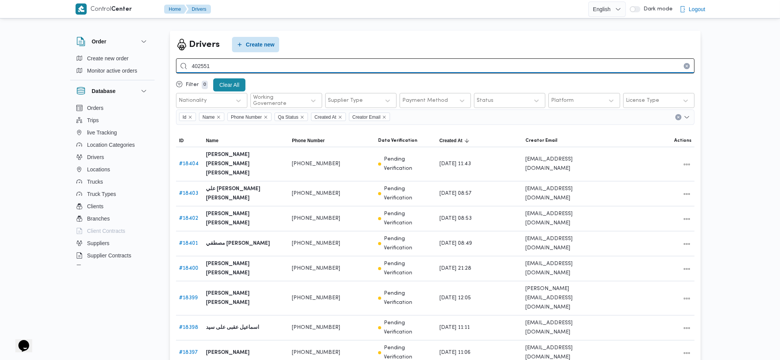
type input "402551"
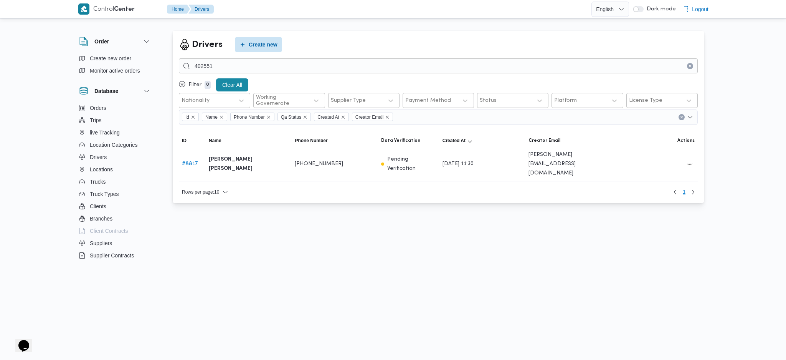
drag, startPoint x: 270, startPoint y: 39, endPoint x: 270, endPoint y: 35, distance: 4.2
click at [270, 38] on span "Create new" at bounding box center [258, 44] width 47 height 15
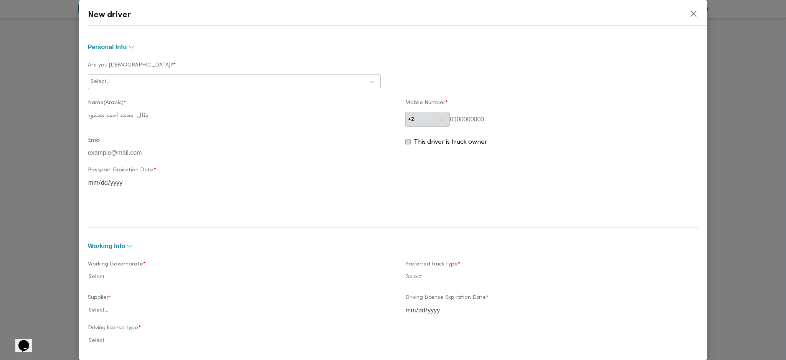
click at [238, 83] on div at bounding box center [238, 82] width 252 height 8
click at [138, 102] on div "Egyptian" at bounding box center [234, 101] width 292 height 13
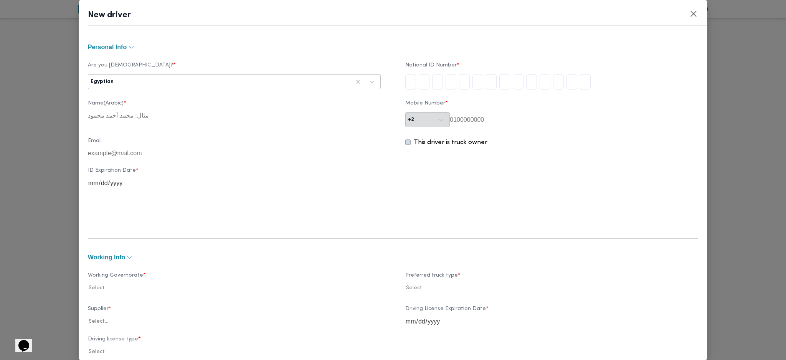
type input "2"
type input "9"
type input "1"
type input "0"
type input "5"
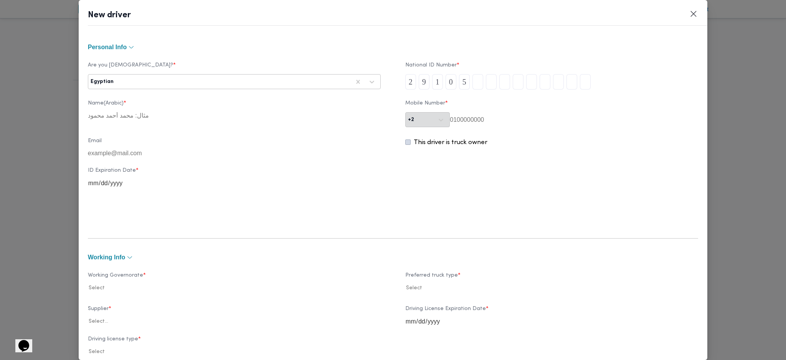
type input "0"
type input "4"
type input "1"
type input "4"
type input "0"
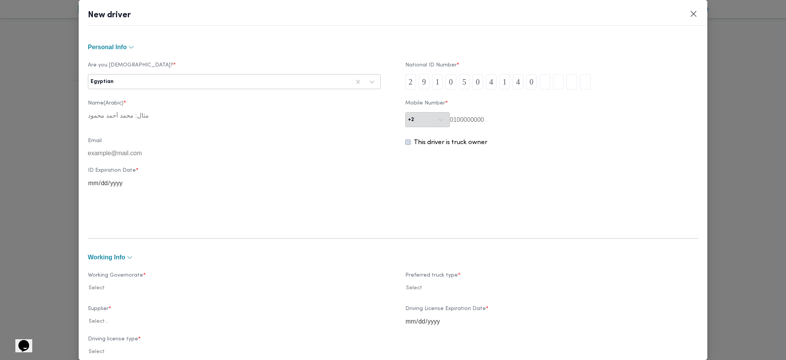
type input "2"
type input "5"
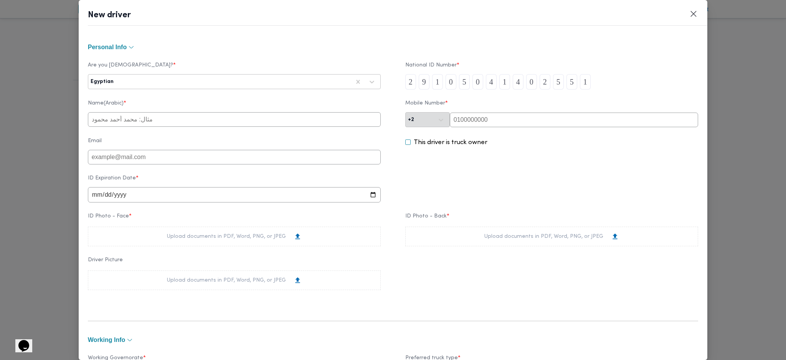
type input "1"
paste input "01095141967"
type input "01095141967"
click at [212, 117] on input "text" at bounding box center [234, 119] width 293 height 15
type input "محمود محمد عبدالفتاح عمارة"
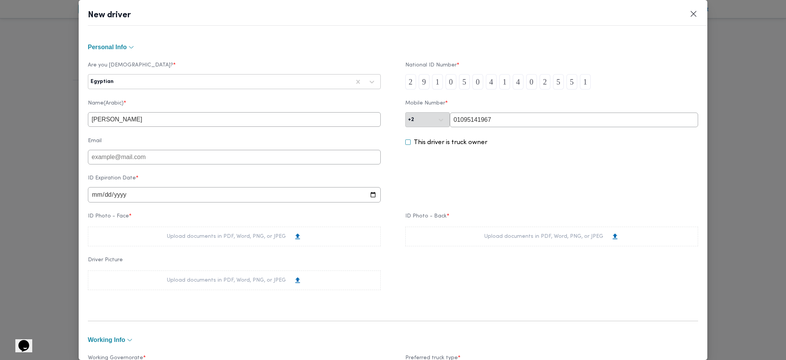
click at [95, 195] on input "date" at bounding box center [234, 194] width 293 height 15
type input "0003-07-08"
type input "0208-07-08"
click at [116, 198] on input "0208-07-08" at bounding box center [199, 194] width 223 height 15
type input "2028-07-08"
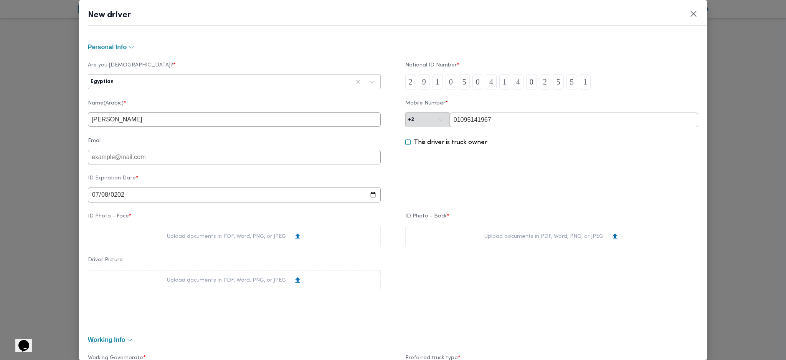
click at [167, 240] on div "Upload documents in PDF, Word, PNG, or JPEG" at bounding box center [234, 236] width 293 height 20
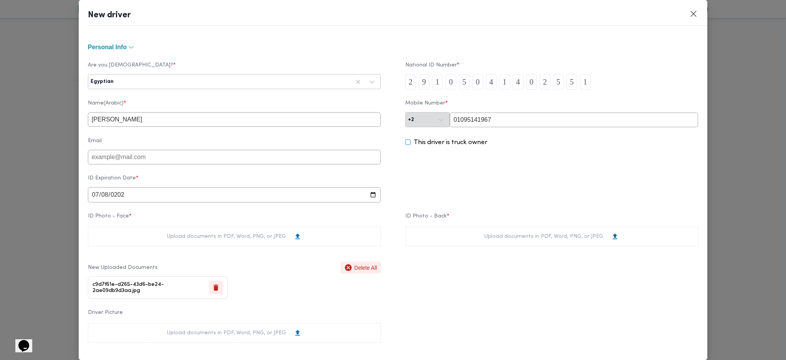
click at [560, 238] on div "Upload documents in PDF, Word, PNG, or JPEG" at bounding box center [551, 236] width 135 height 8
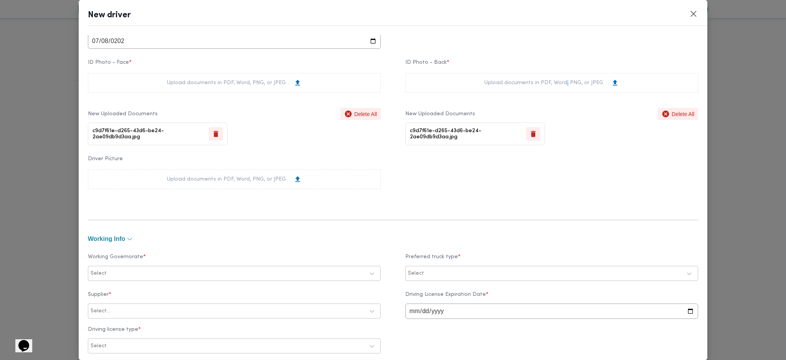
scroll to position [256, 0]
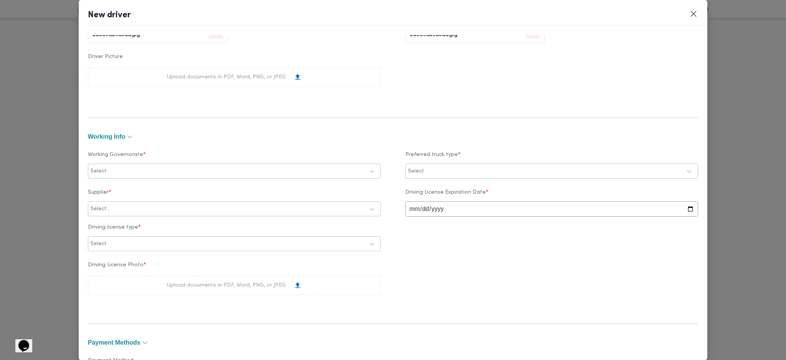
click at [178, 174] on div at bounding box center [236, 171] width 256 height 8
click at [106, 221] on label "الجيزة" at bounding box center [107, 219] width 23 height 9
click at [113, 223] on label "القاهرة" at bounding box center [131, 222] width 71 height 9
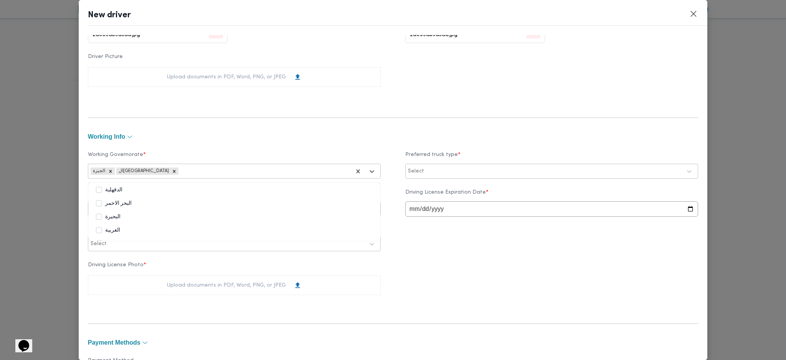
click at [432, 175] on div "Select" at bounding box center [551, 171] width 289 height 14
click at [427, 203] on label "Dababa" at bounding box center [428, 203] width 30 height 9
click at [416, 217] on label "Jumbo" at bounding box center [425, 216] width 25 height 9
click at [216, 200] on label "Supplier *" at bounding box center [234, 195] width 293 height 12
click at [214, 206] on div at bounding box center [238, 209] width 252 height 8
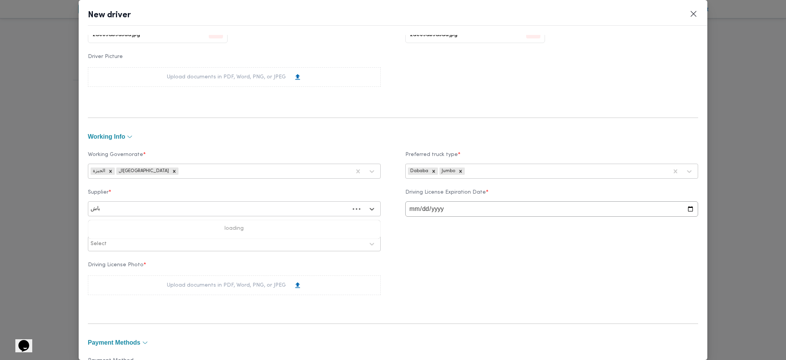
type input "باش"
click at [503, 285] on div "Driving License Photo * Upload documents in PDF, Word, PNG, or JPEG" at bounding box center [393, 278] width 610 height 41
click at [291, 208] on div at bounding box center [238, 209] width 252 height 8
click at [398, 304] on div "Working Governorate * الجيزة القاهرة Preferred truck type * Dababa Jumbo Suppli…" at bounding box center [393, 225] width 610 height 166
click at [180, 209] on div at bounding box center [238, 209] width 252 height 8
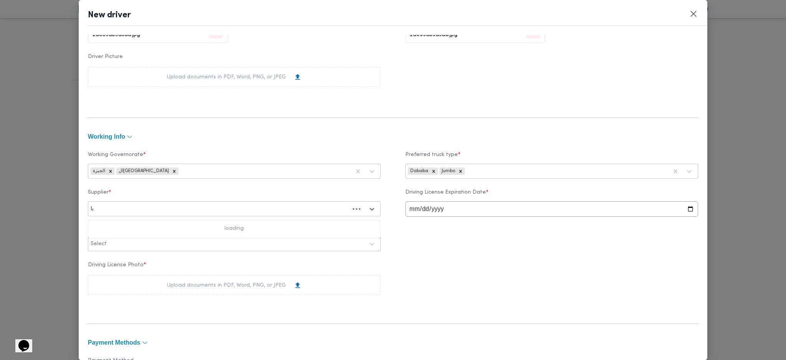
type input "باش"
drag, startPoint x: 172, startPoint y: 252, endPoint x: 186, endPoint y: 255, distance: 14.1
click at [171, 252] on div "[PERSON_NAME][DATE] [PERSON_NAME]" at bounding box center [234, 255] width 292 height 13
click at [407, 213] on input "date" at bounding box center [551, 208] width 293 height 15
type input "2029-07-08"
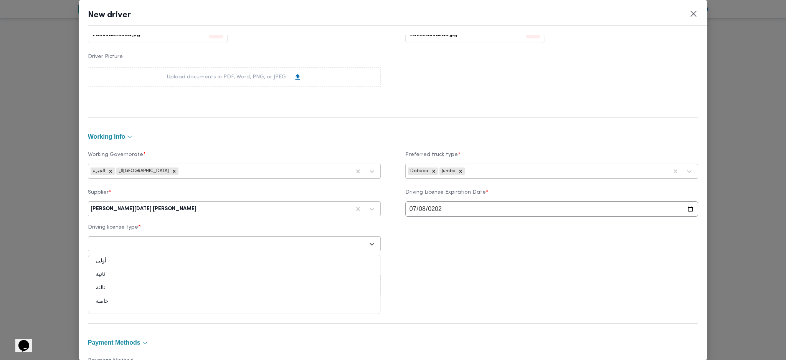
click at [246, 243] on div at bounding box center [228, 244] width 274 height 8
click at [121, 262] on div "أولى" at bounding box center [234, 263] width 292 height 13
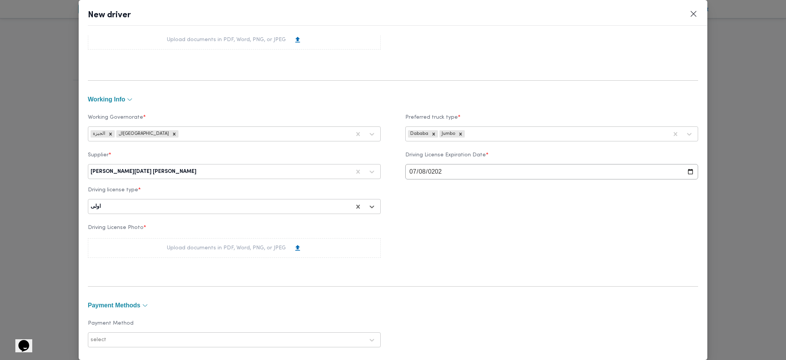
scroll to position [358, 0]
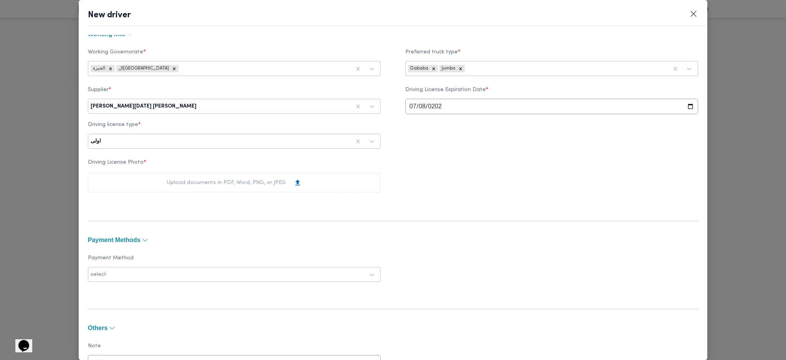
click at [240, 190] on div "Upload documents in PDF, Word, PNG, or JPEG" at bounding box center [234, 183] width 293 height 20
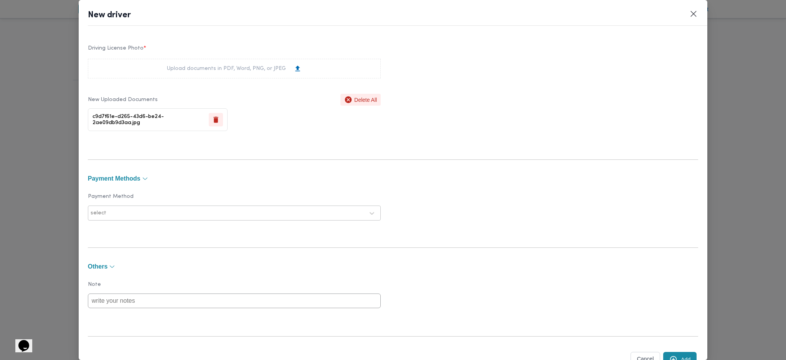
scroll to position [501, 0]
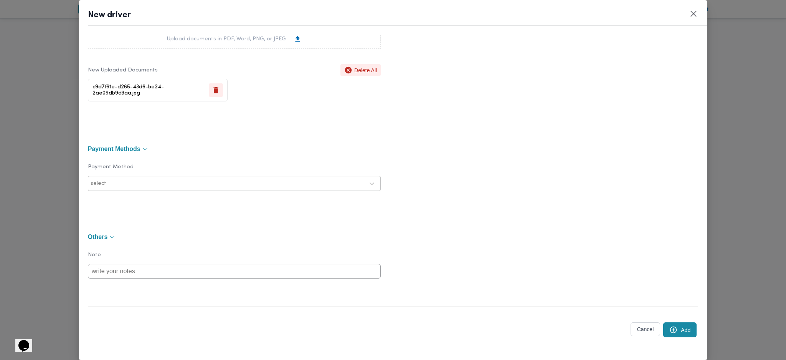
click at [668, 335] on button "Add" at bounding box center [679, 329] width 33 height 15
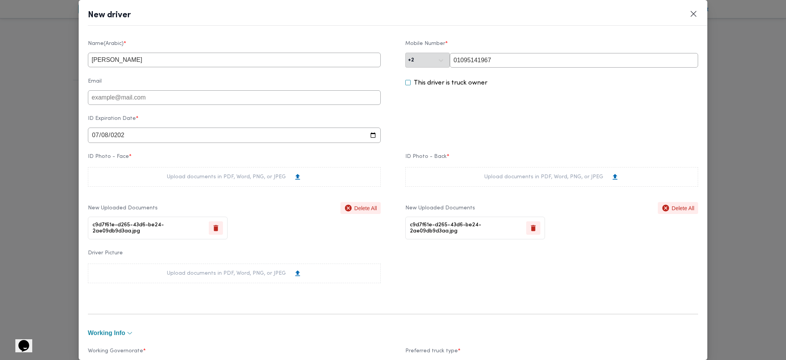
scroll to position [0, 0]
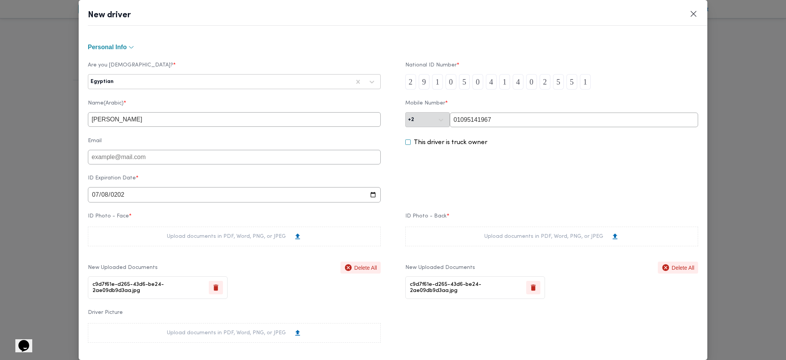
click at [506, 125] on input "01095141967" at bounding box center [574, 119] width 248 height 15
click at [694, 13] on button "Closes this modal window" at bounding box center [693, 13] width 9 height 9
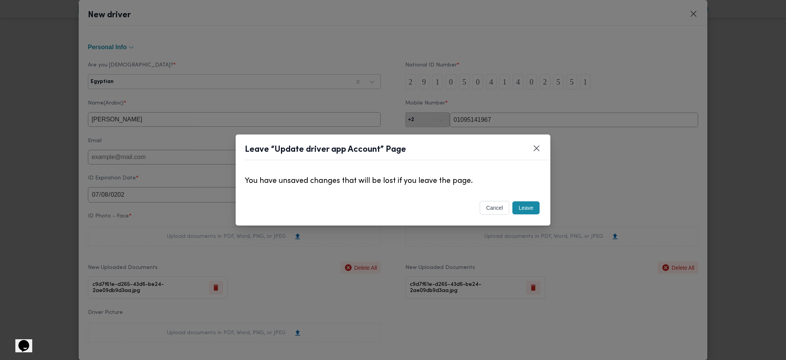
click at [533, 211] on button "Leave" at bounding box center [525, 207] width 27 height 13
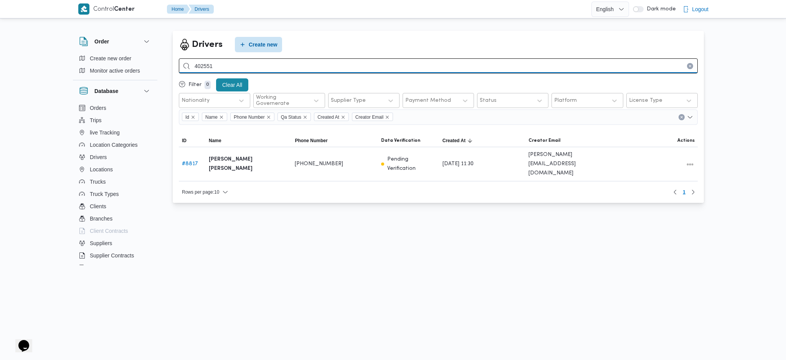
click at [277, 70] on input "402551" at bounding box center [438, 65] width 519 height 15
click at [277, 69] on input "402551" at bounding box center [438, 65] width 519 height 15
click at [249, 69] on input "402551" at bounding box center [438, 65] width 519 height 15
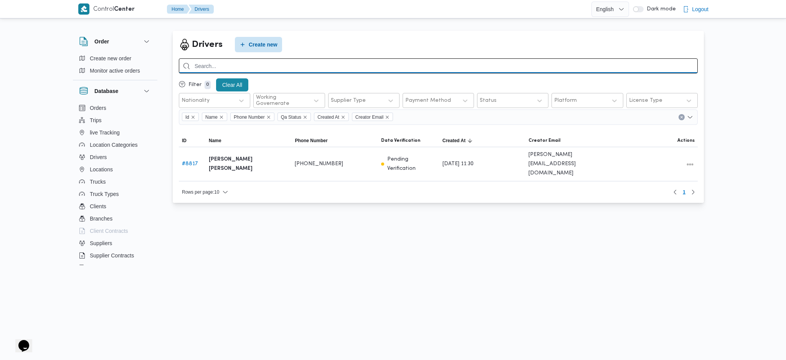
paste input "01025342287"
type input "01025342287"
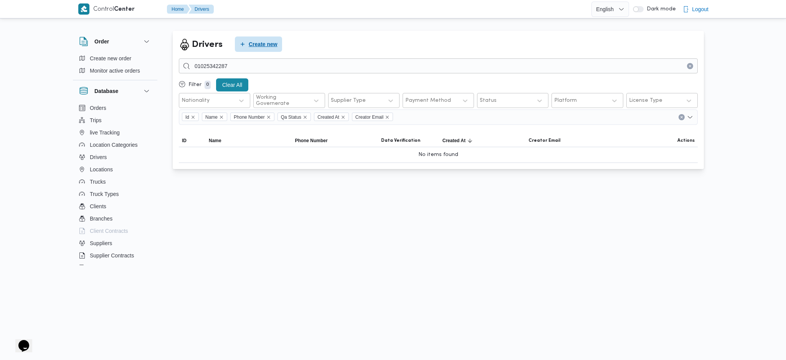
click at [252, 51] on span "Create new" at bounding box center [258, 43] width 47 height 15
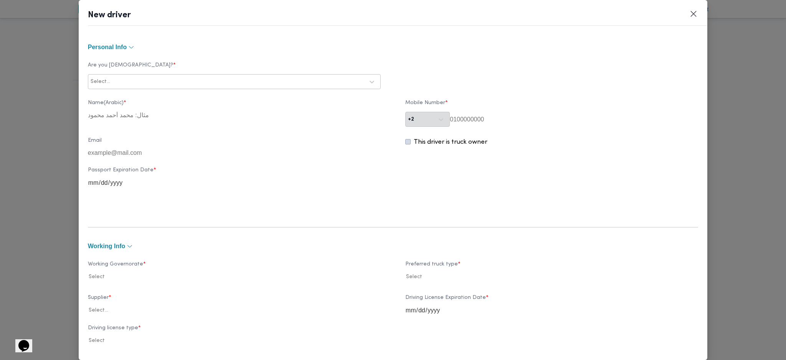
click at [247, 82] on div at bounding box center [238, 82] width 252 height 8
drag, startPoint x: 118, startPoint y: 101, endPoint x: 192, endPoint y: 100, distance: 74.1
click at [118, 101] on div "Egyptian" at bounding box center [234, 101] width 292 height 13
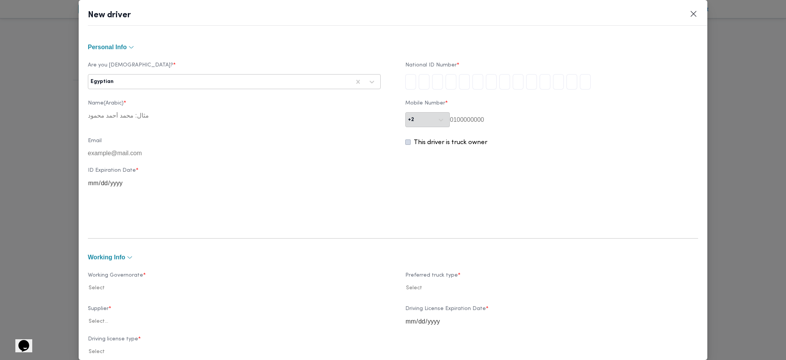
type input "2"
type input "9"
type input "8"
type input "0"
type input "1"
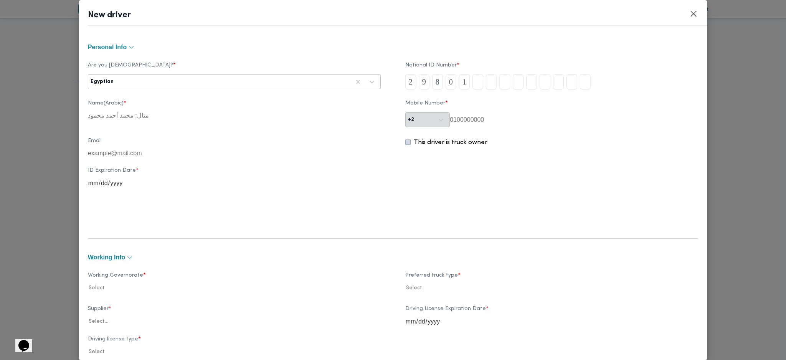
type input "0"
type input "1"
type input "7"
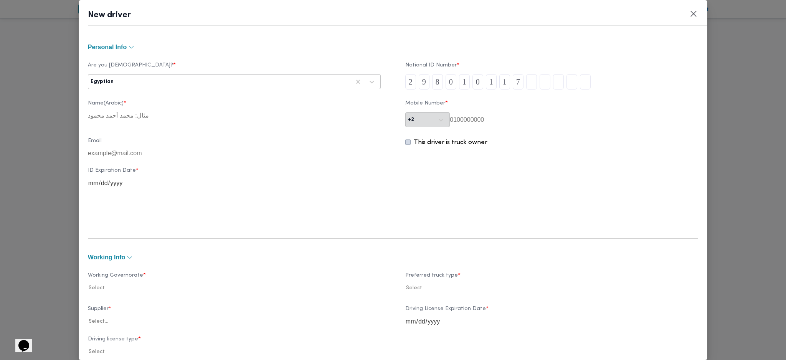
type input "0"
type input "8"
type input "9"
type input "5"
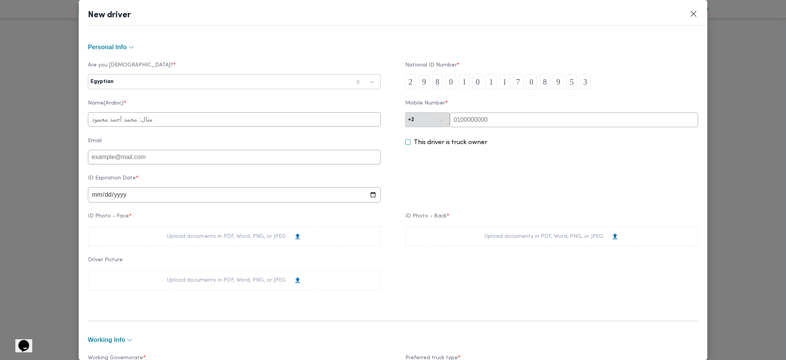
type input "3"
click at [475, 123] on input "text" at bounding box center [574, 119] width 248 height 15
paste input "01025342287"
type input "01025342287"
click at [237, 128] on div "Name(Arabic) * Mobile Number * +2 01025342287" at bounding box center [393, 113] width 610 height 35
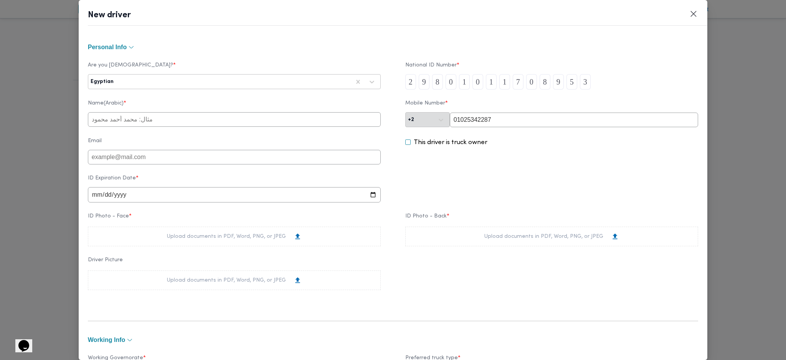
click at [240, 120] on input "text" at bounding box center [234, 119] width 293 height 15
type input "هشام وليد عبدالفضيل عمران"
click at [92, 201] on input "date" at bounding box center [234, 194] width 293 height 15
type input "2029-07-09"
click at [176, 246] on div "Upload documents in PDF, Word, PNG, or JPEG" at bounding box center [234, 236] width 293 height 20
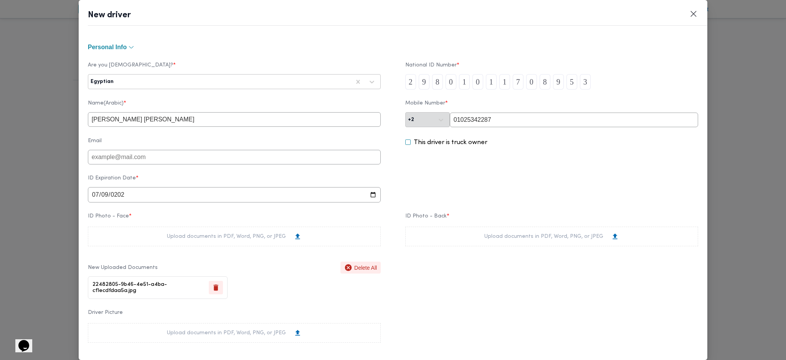
click at [471, 238] on div "Upload documents in PDF, Word, PNG, or JPEG" at bounding box center [551, 236] width 293 height 20
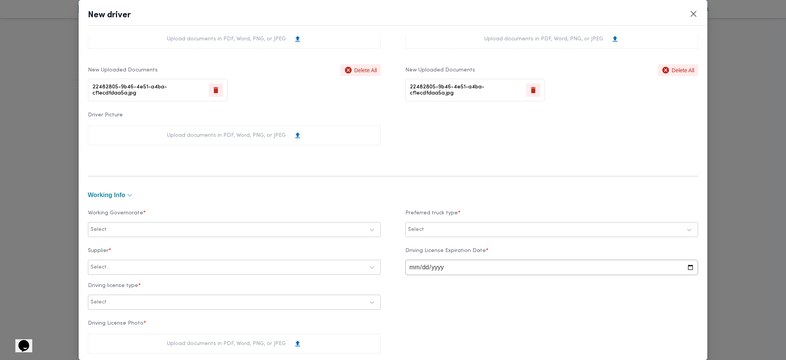
scroll to position [307, 0]
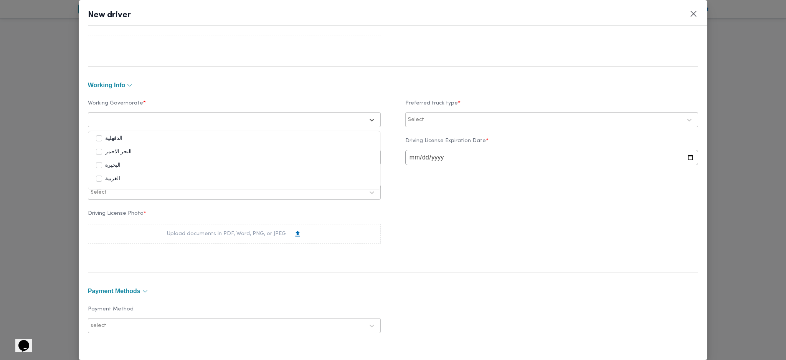
click at [162, 119] on div at bounding box center [228, 120] width 274 height 8
click at [114, 167] on label "الجيزة" at bounding box center [107, 167] width 23 height 9
click at [115, 170] on label "[GEOGRAPHIC_DATA]" at bounding box center [131, 170] width 71 height 9
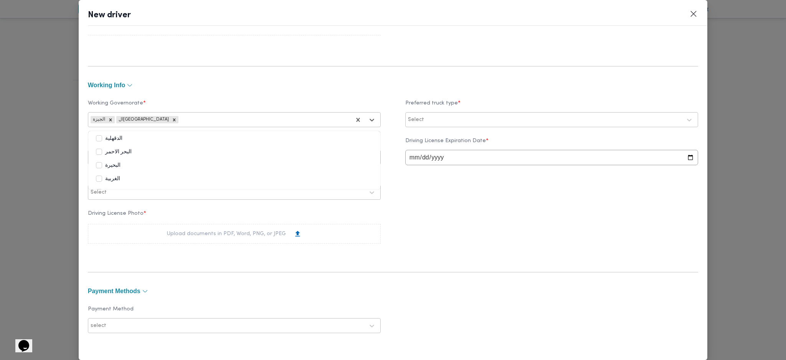
click at [427, 129] on div "Working Governorate * option القاهرة, selected. 25 results available. Use Up an…" at bounding box center [393, 113] width 610 height 35
click at [432, 124] on div "Select" at bounding box center [544, 119] width 275 height 11
click at [438, 150] on label "Dababa" at bounding box center [428, 151] width 30 height 9
click at [428, 166] on label "Jumbo" at bounding box center [425, 165] width 25 height 9
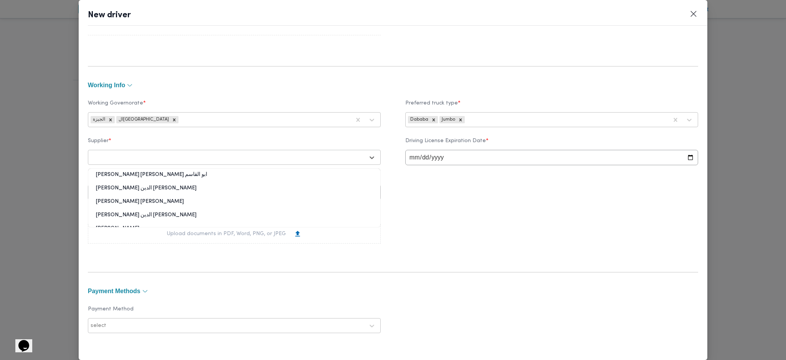
click at [176, 164] on div "Select..." at bounding box center [234, 157] width 289 height 14
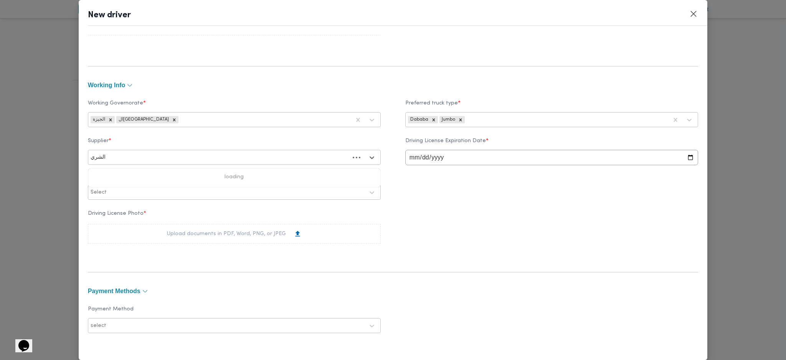
type input "الشريف"
click at [143, 178] on div "محمد صلاح عبداللطيف الشريف" at bounding box center [234, 177] width 292 height 13
click at [409, 165] on input "date" at bounding box center [551, 157] width 293 height 15
type input "2028-09-07"
click at [315, 195] on div at bounding box center [236, 192] width 256 height 8
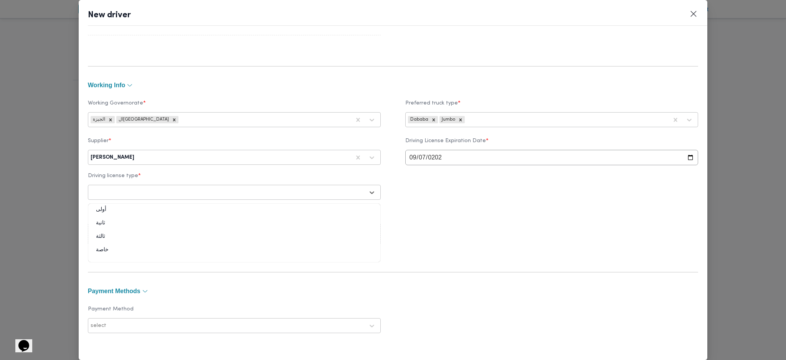
click at [107, 229] on div "ثانية" at bounding box center [234, 225] width 292 height 13
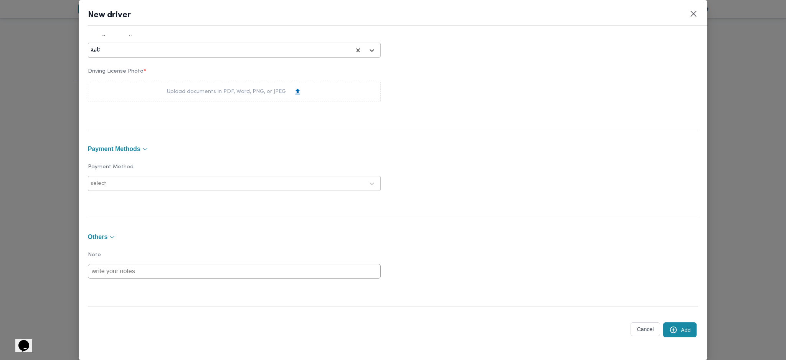
click at [671, 330] on button "Add" at bounding box center [679, 329] width 33 height 15
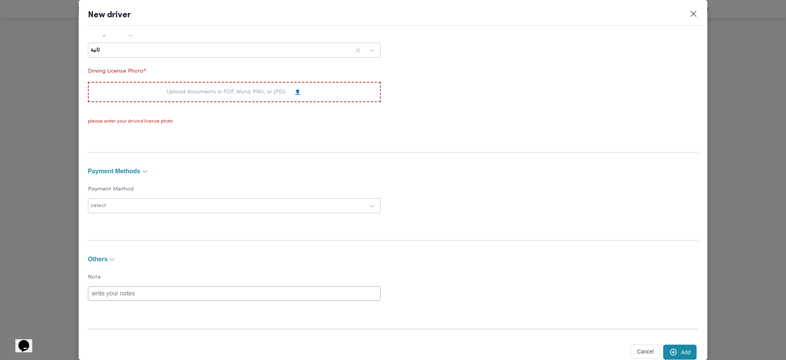
click at [257, 96] on div "Upload documents in PDF, Word, PNG, or JPEG" at bounding box center [234, 92] width 135 height 8
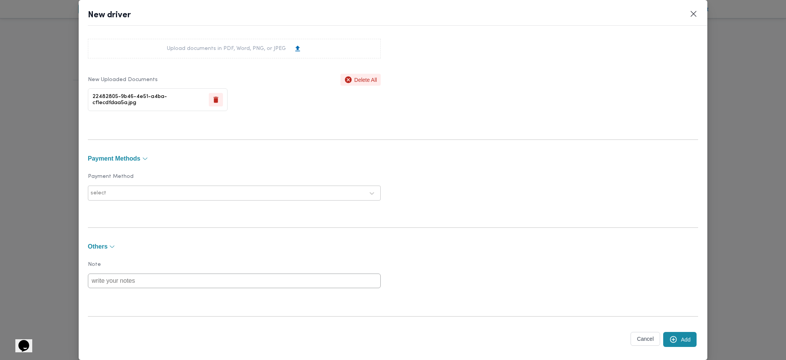
scroll to position [501, 0]
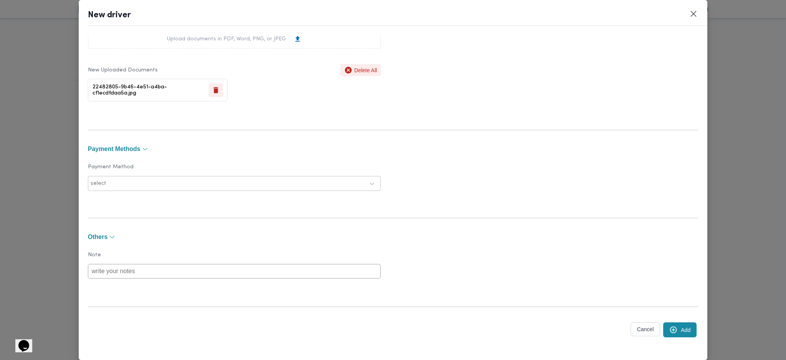
click at [669, 332] on icon "submit" at bounding box center [673, 329] width 8 height 8
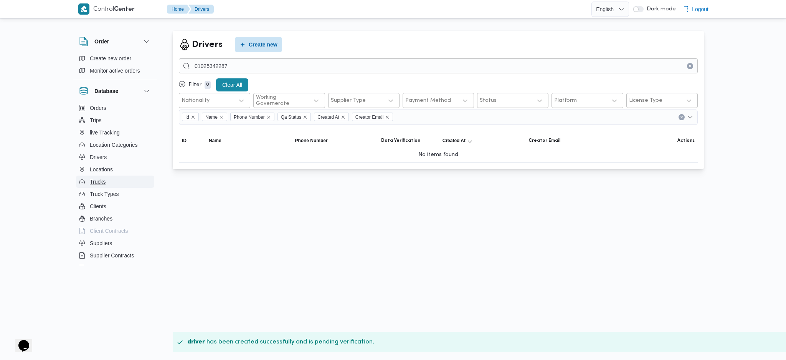
click at [99, 184] on span "Trucks" at bounding box center [98, 181] width 16 height 9
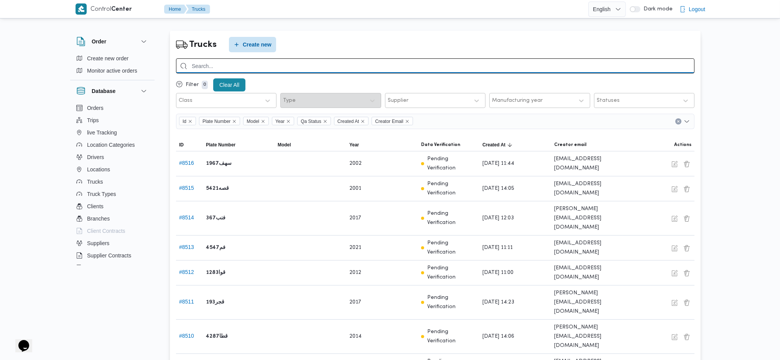
click at [240, 59] on input "search" at bounding box center [435, 65] width 519 height 15
type input "2367"
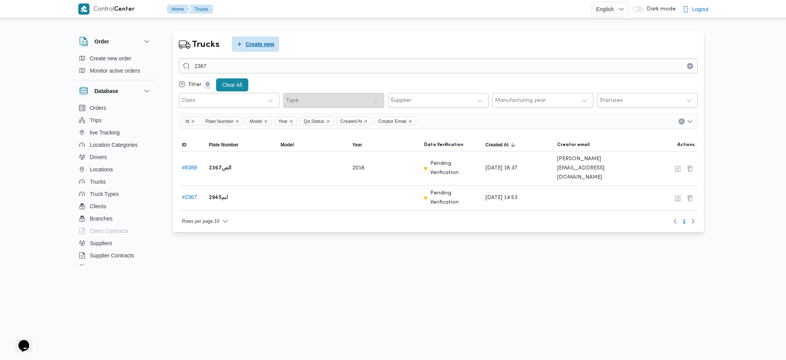
click at [267, 43] on span "Create new" at bounding box center [260, 44] width 29 height 9
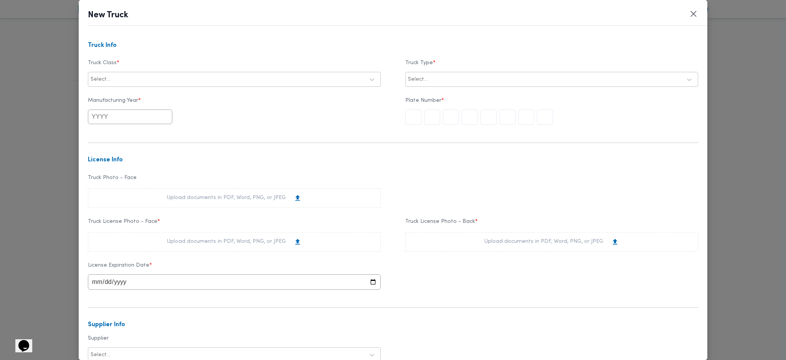
click at [215, 78] on div at bounding box center [238, 80] width 252 height 8
click at [120, 139] on div "jumbo_7000" at bounding box center [234, 139] width 292 height 13
click at [473, 80] on div at bounding box center [555, 80] width 252 height 8
click at [433, 98] on div "opened | dry | 3.5 ton" at bounding box center [552, 99] width 292 height 13
click at [546, 119] on input "text" at bounding box center [545, 116] width 16 height 15
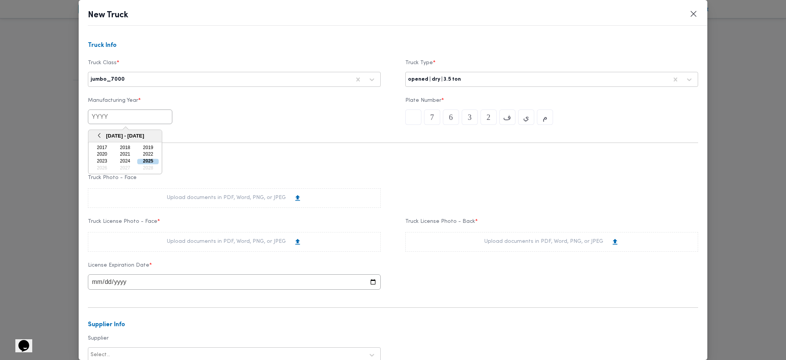
click at [106, 114] on input "text" at bounding box center [130, 116] width 84 height 15
click at [99, 137] on button "Previous Year" at bounding box center [99, 135] width 7 height 7
click at [97, 161] on div "2011" at bounding box center [101, 161] width 21 height 5
type input "2011"
click at [236, 174] on div "Truck Photo - Face Upload documents in PDF, Word, PNG, or JPEG" at bounding box center [393, 191] width 610 height 41
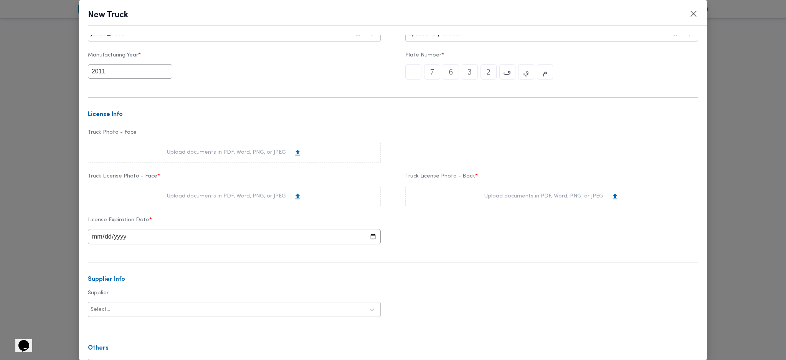
scroll to position [51, 0]
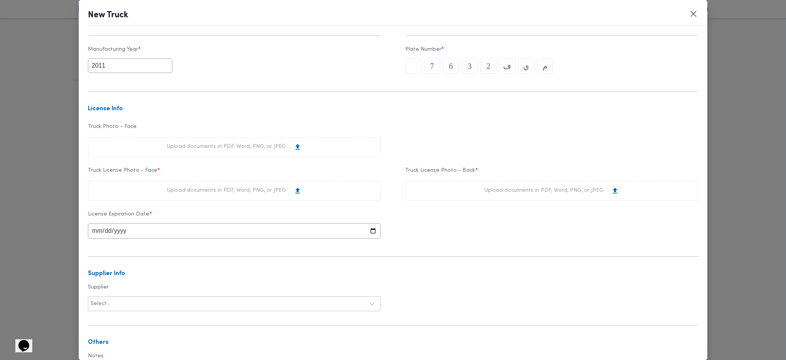
click at [507, 192] on div "Upload documents in PDF, Word, PNG, or JPEG" at bounding box center [551, 190] width 135 height 8
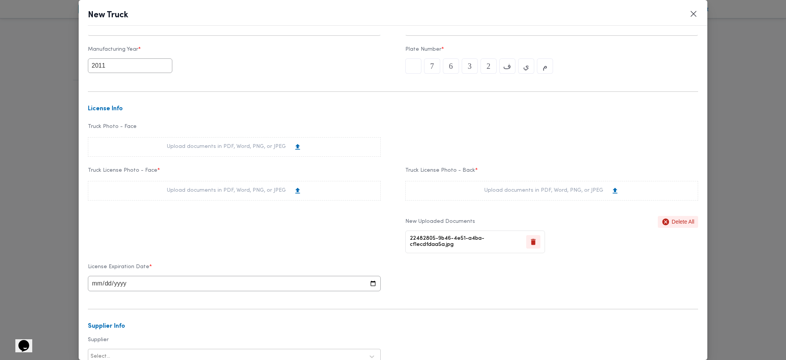
click at [264, 190] on div "Upload documents in PDF, Word, PNG, or JPEG" at bounding box center [234, 190] width 135 height 8
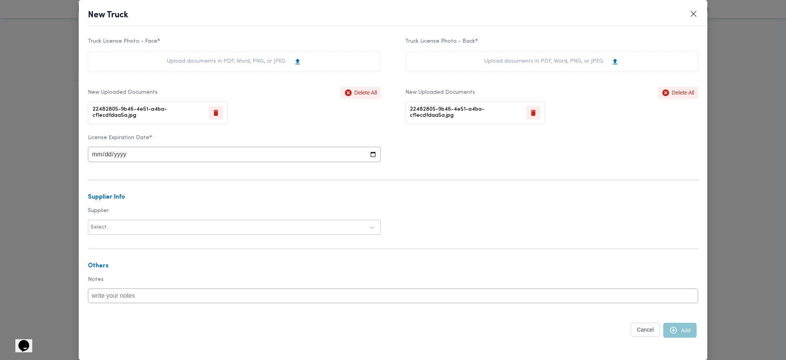
scroll to position [184, 0]
click at [97, 153] on input "date" at bounding box center [234, 153] width 293 height 15
type input "2029-08-09"
click at [668, 324] on button "Add" at bounding box center [679, 329] width 33 height 15
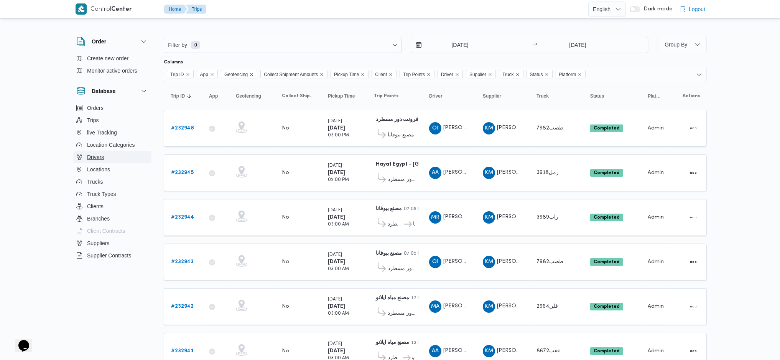
click at [99, 156] on span "Drivers" at bounding box center [95, 156] width 17 height 9
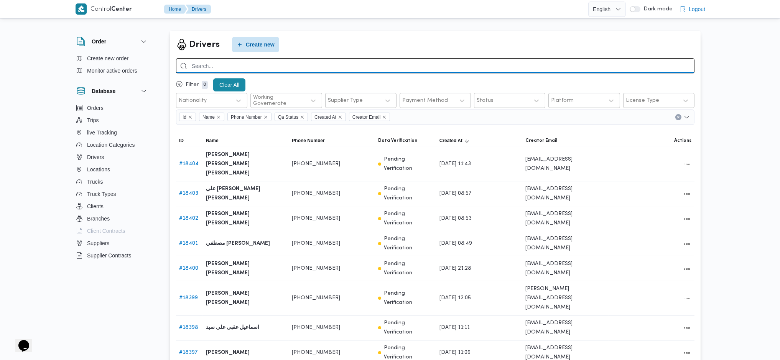
click at [413, 69] on input "search" at bounding box center [435, 65] width 519 height 15
paste input "01095141967"
type input "01095141967"
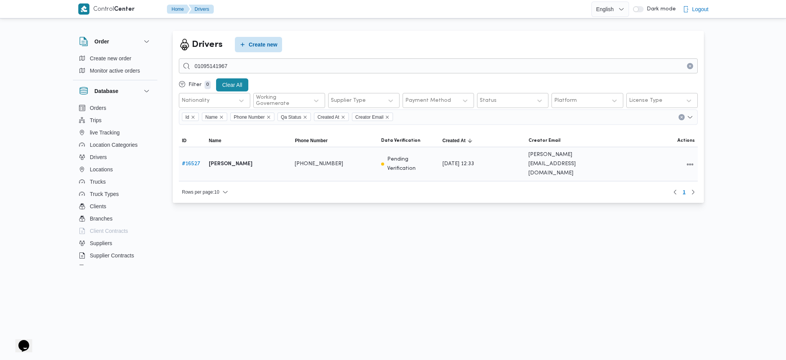
click at [693, 159] on span at bounding box center [689, 164] width 9 height 10
click at [689, 159] on button "All actions" at bounding box center [689, 163] width 9 height 9
click at [645, 145] on button "Preview" at bounding box center [660, 140] width 43 height 15
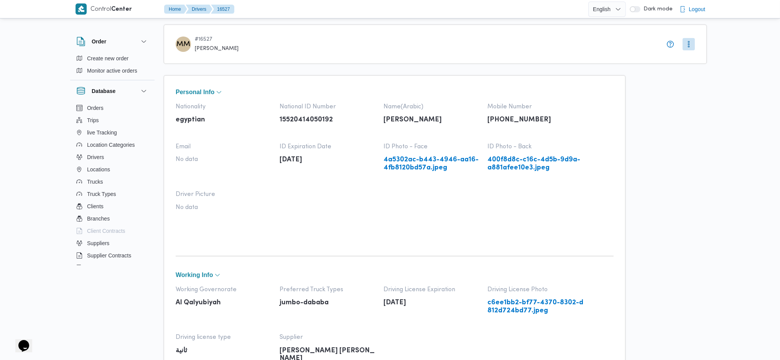
click at [511, 163] on link "400f8d8c-c16c-4d5b-9d9a-a881afee10e3.jpeg" at bounding box center [536, 164] width 96 height 16
click at [689, 40] on button "More" at bounding box center [689, 44] width 12 height 12
click at [696, 62] on span "Edit" at bounding box center [707, 60] width 28 height 9
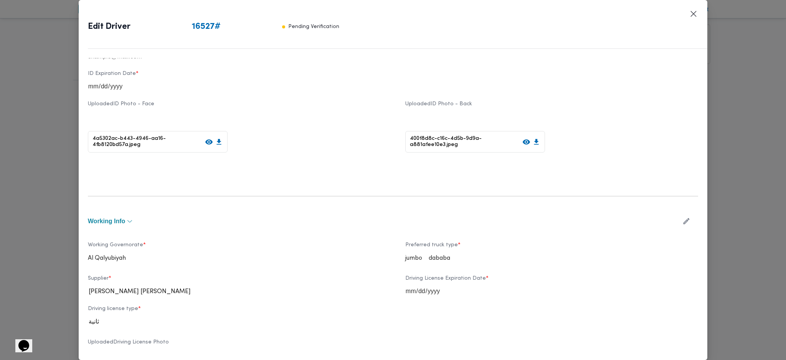
scroll to position [180, 0]
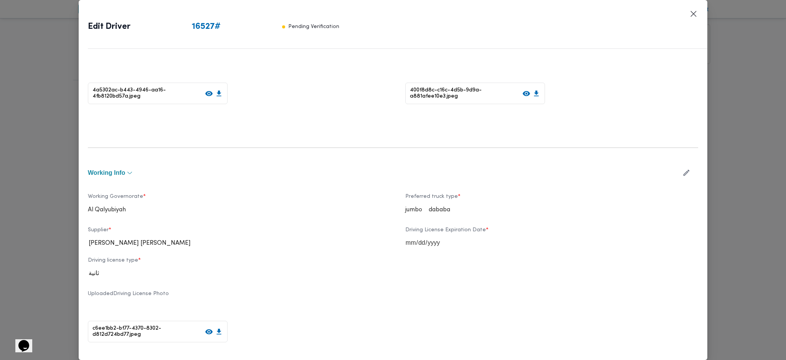
click at [686, 171] on button "button" at bounding box center [686, 172] width 20 height 15
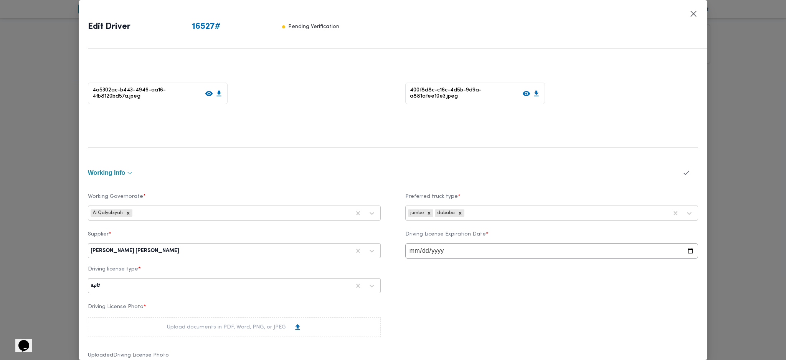
click at [196, 252] on div at bounding box center [266, 251] width 170 height 8
type input "[PERSON_NAME]"
click at [134, 283] on div "[PERSON_NAME][DATE] [PERSON_NAME]" at bounding box center [234, 283] width 292 height 13
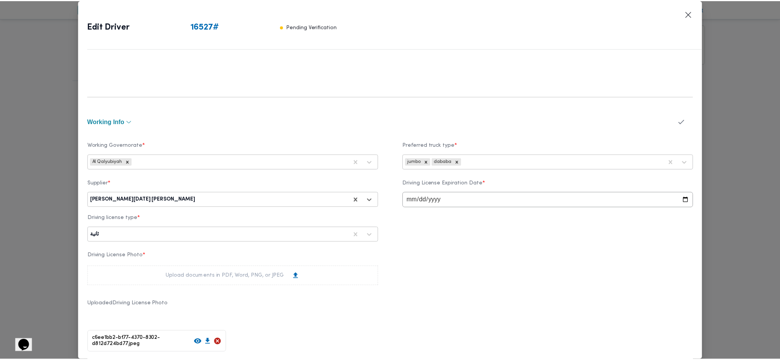
scroll to position [447, 0]
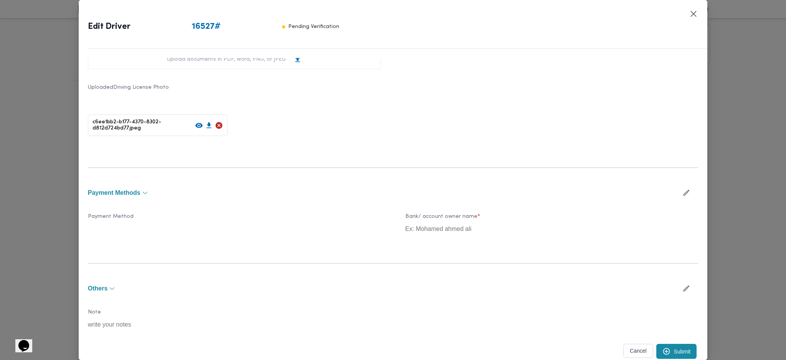
click at [662, 351] on button "Submit" at bounding box center [676, 350] width 41 height 15
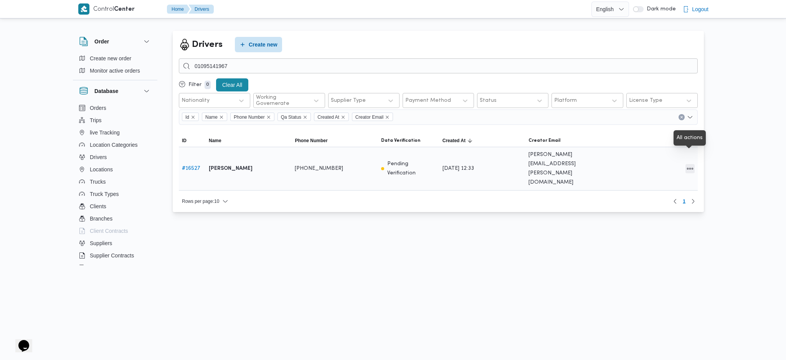
click at [688, 164] on button "All actions" at bounding box center [689, 168] width 9 height 9
click at [663, 156] on span "Edit" at bounding box center [665, 156] width 25 height 6
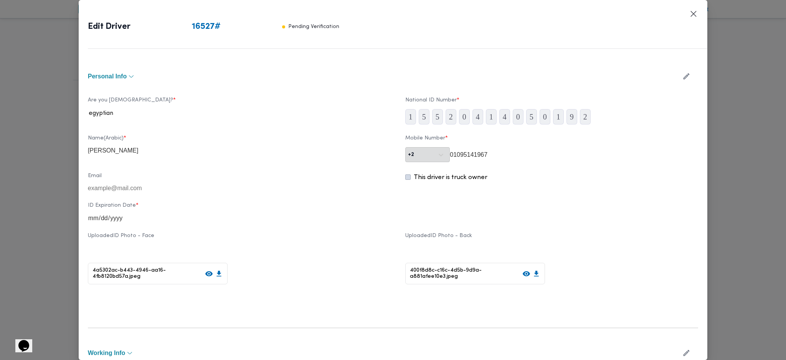
type input "[PERSON_NAME]"
type input "01095141967"
type input "[DATE]"
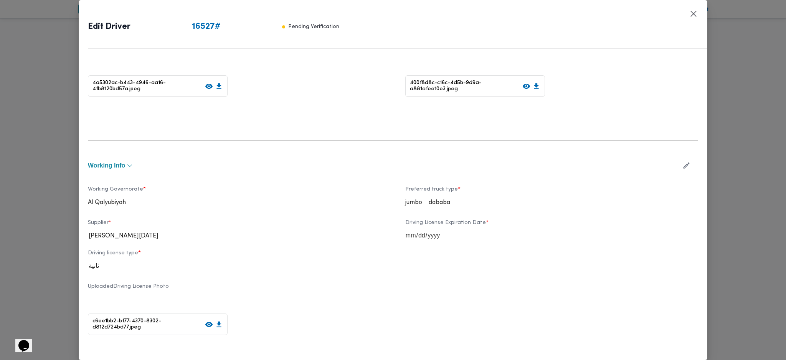
scroll to position [204, 0]
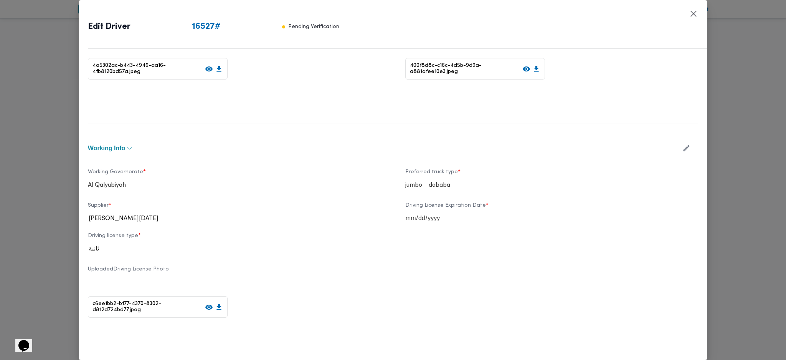
click at [523, 71] on icon at bounding box center [526, 68] width 7 height 5
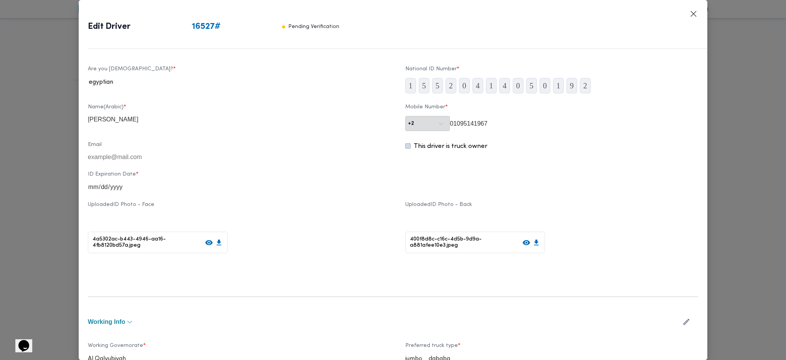
scroll to position [0, 0]
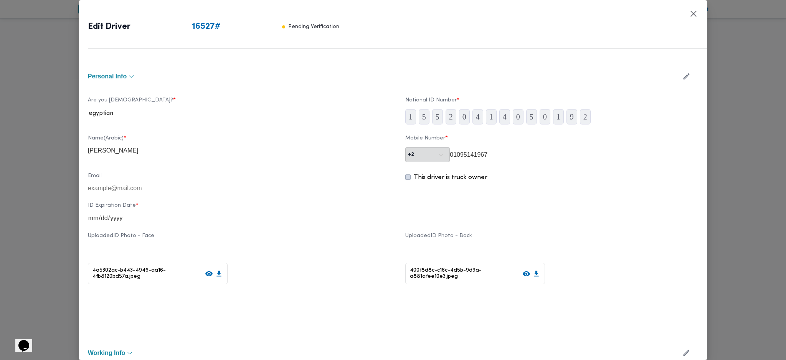
click at [676, 78] on button "button" at bounding box center [686, 76] width 20 height 15
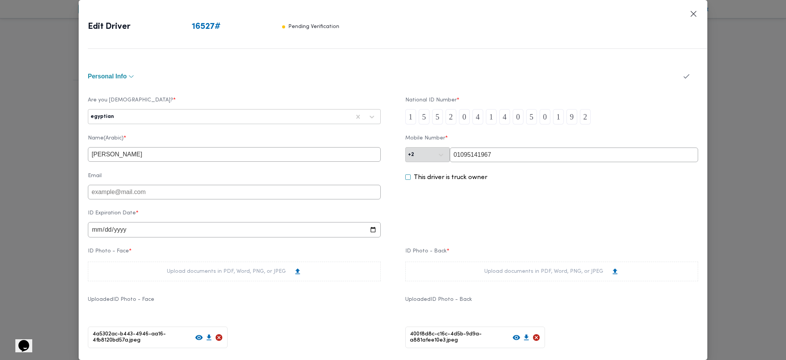
scroll to position [102, 0]
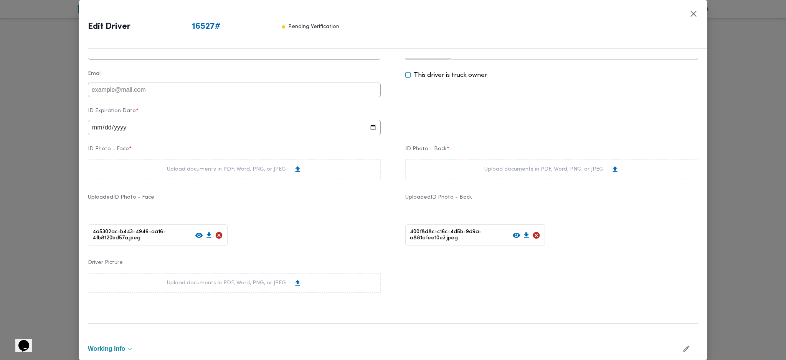
click at [219, 238] on icon at bounding box center [219, 234] width 7 height 7
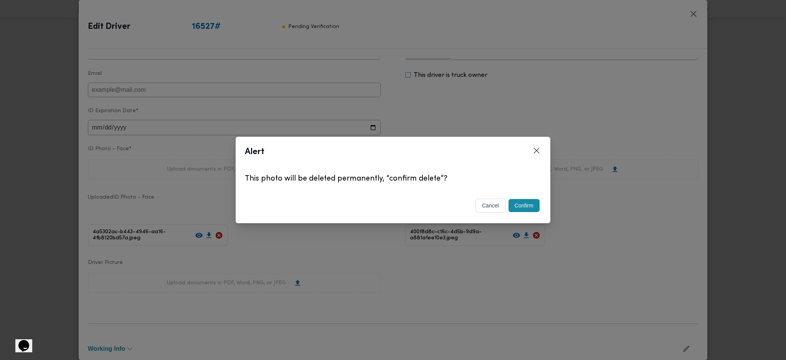
click at [533, 208] on button "Confirm" at bounding box center [523, 205] width 31 height 13
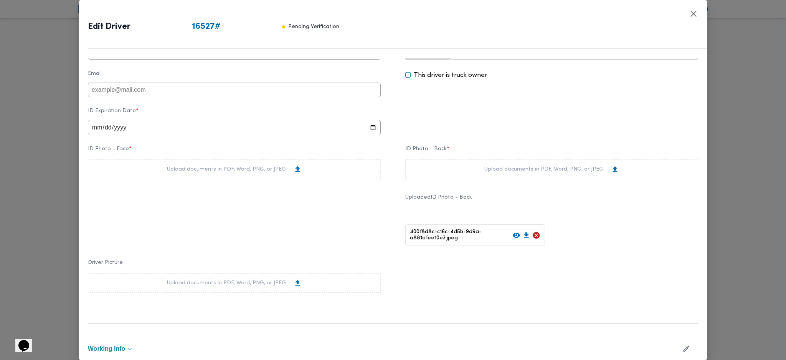
scroll to position [0, 0]
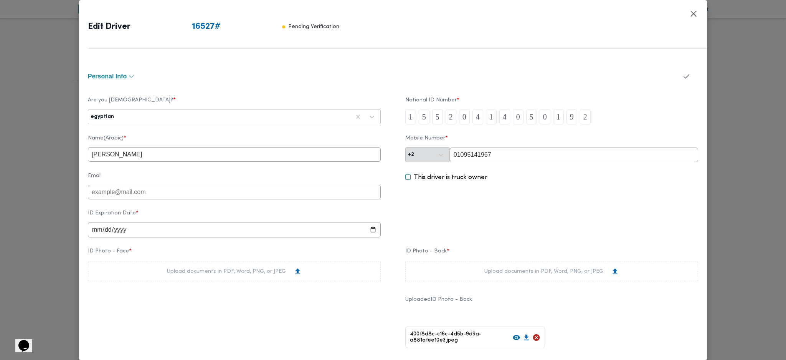
click at [262, 272] on div "Upload documents in PDF, Word, PNG, or JPEG" at bounding box center [234, 271] width 135 height 8
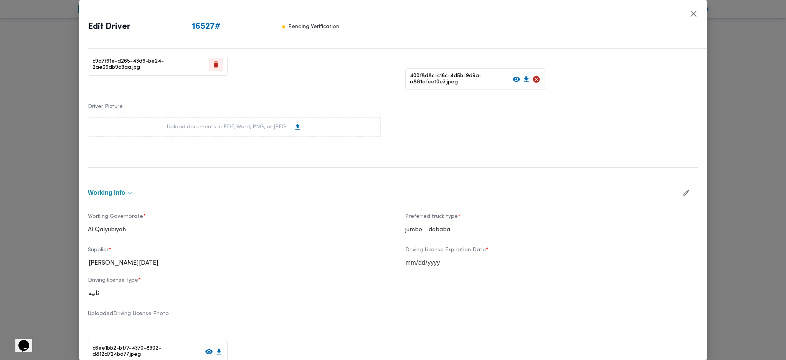
scroll to position [256, 0]
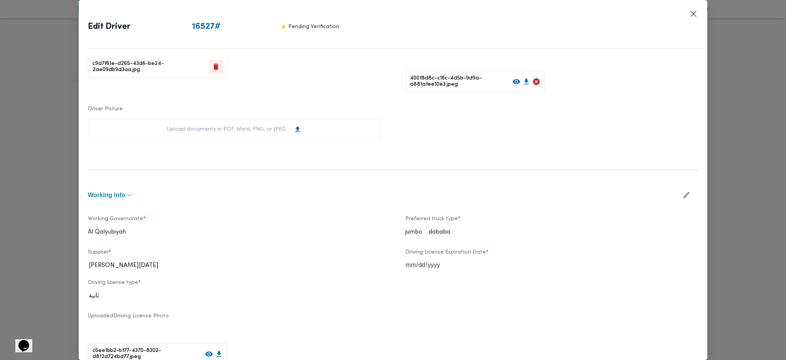
drag, startPoint x: 683, startPoint y: 195, endPoint x: 571, endPoint y: 213, distance: 113.2
click at [682, 195] on button "button" at bounding box center [686, 194] width 20 height 15
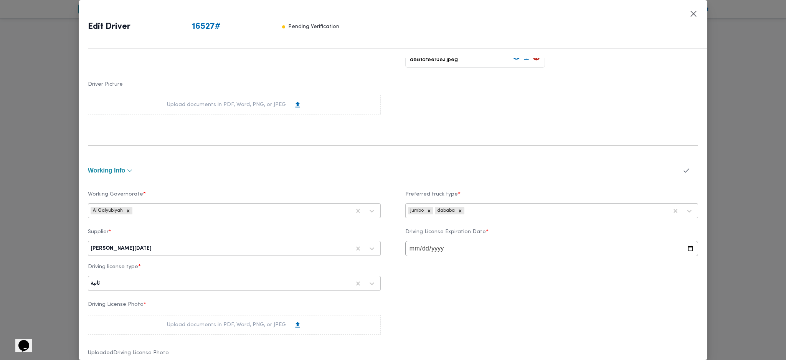
scroll to position [409, 0]
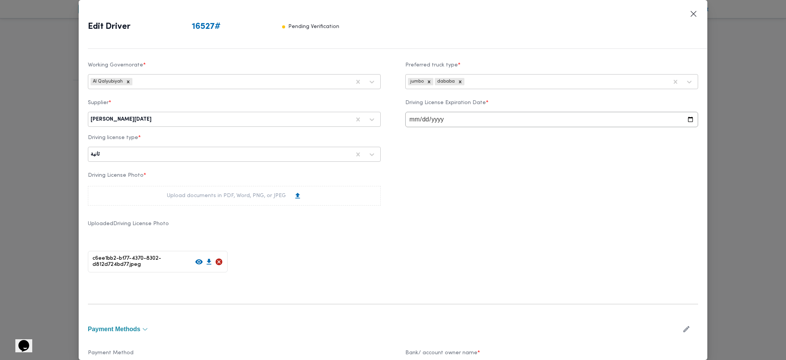
click at [216, 262] on icon at bounding box center [219, 261] width 7 height 7
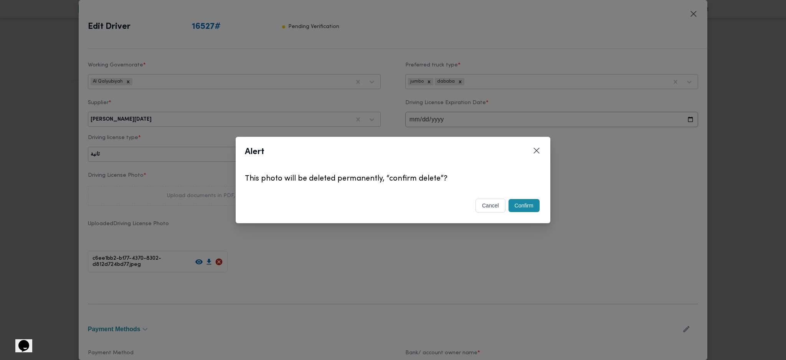
click at [526, 208] on button "Confirm" at bounding box center [523, 205] width 31 height 13
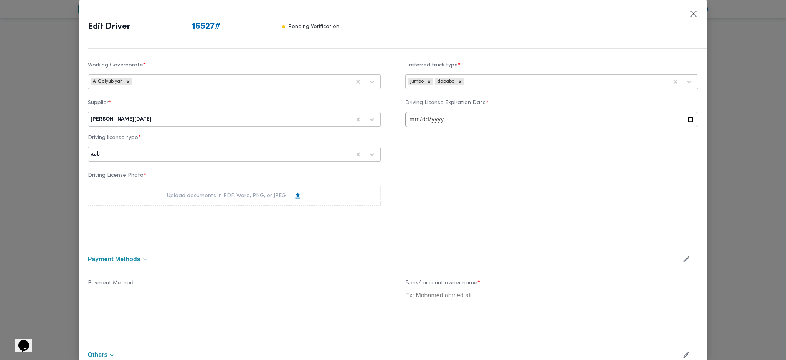
click at [279, 201] on div "Upload documents in PDF, Word, PNG, or JPEG" at bounding box center [234, 196] width 293 height 20
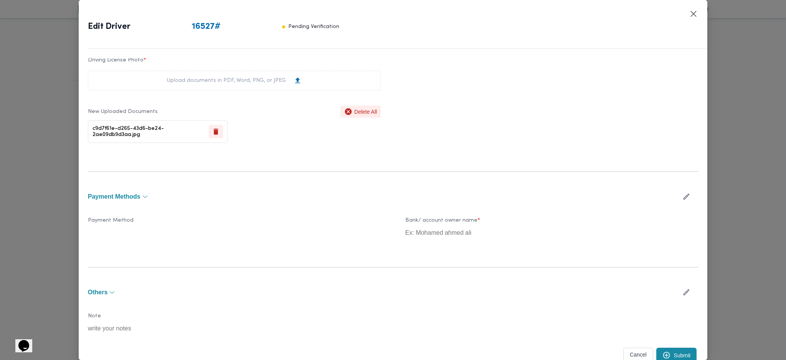
scroll to position [528, 0]
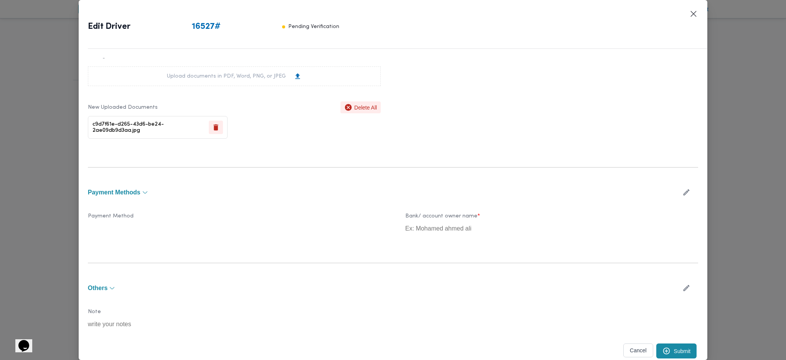
click at [672, 349] on button "Submit" at bounding box center [676, 350] width 41 height 15
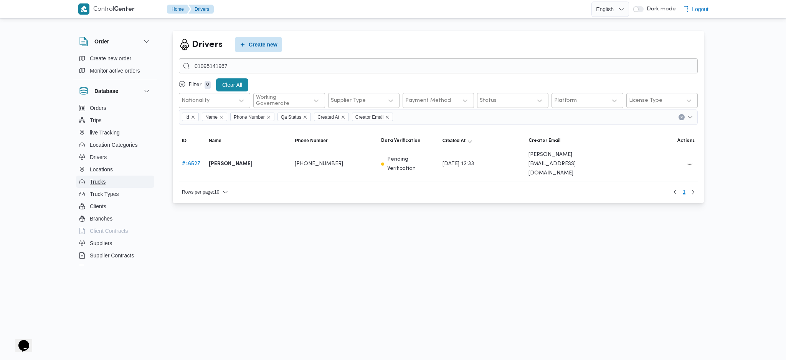
click at [96, 179] on span "Trucks" at bounding box center [98, 181] width 16 height 9
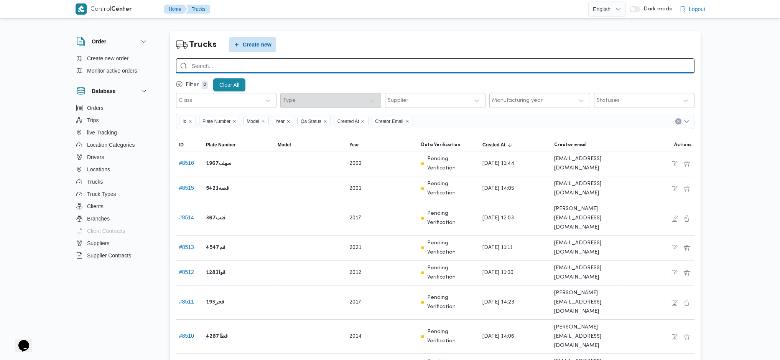
click at [262, 72] on input "search" at bounding box center [435, 65] width 519 height 15
type input "6471"
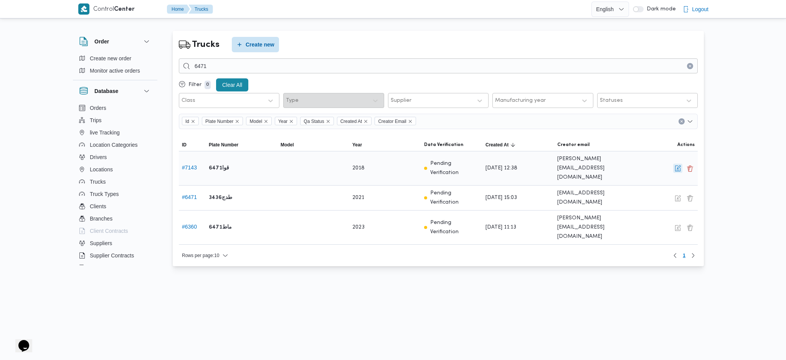
click at [677, 165] on button "button" at bounding box center [677, 167] width 9 height 9
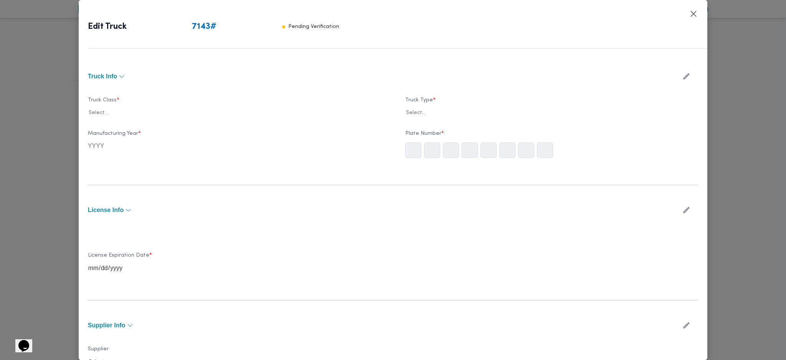
type input "2018"
type input "[DATE]"
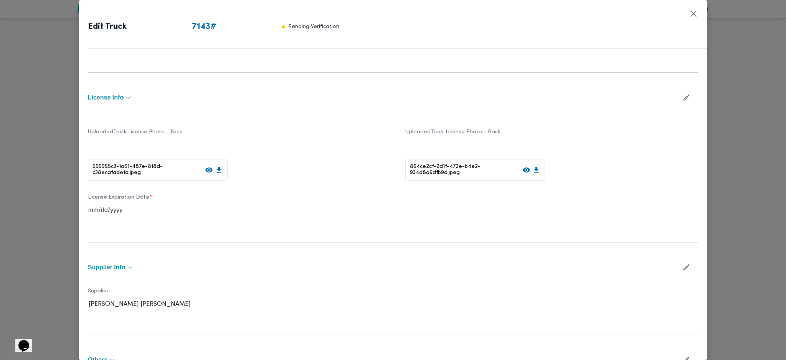
scroll to position [183, 0]
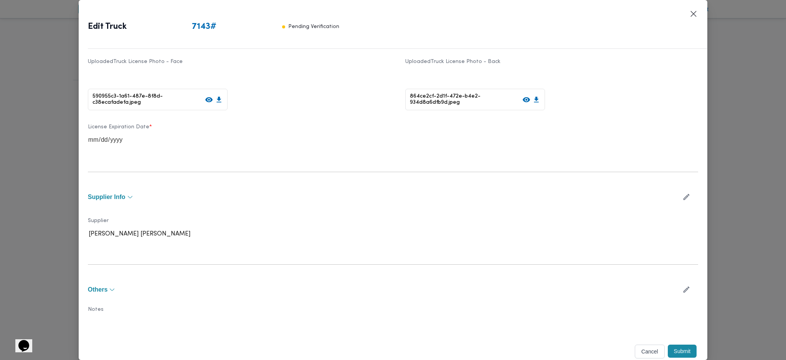
click at [683, 195] on icon "button" at bounding box center [686, 197] width 6 height 6
click at [181, 234] on div at bounding box center [266, 237] width 170 height 8
type input "[PERSON_NAME]"
click at [153, 271] on div "[PERSON_NAME][DATE] [PERSON_NAME]" at bounding box center [234, 270] width 292 height 13
click at [668, 353] on button "Submit" at bounding box center [682, 354] width 29 height 13
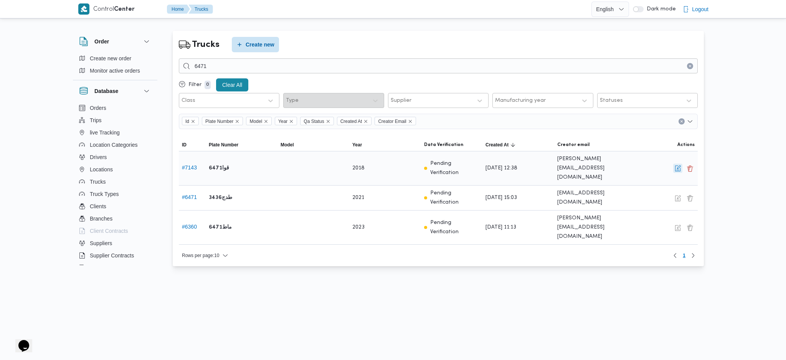
click at [676, 163] on button "button" at bounding box center [677, 167] width 9 height 9
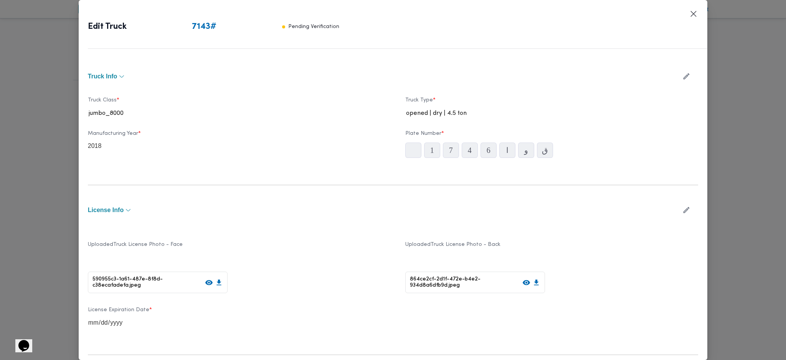
type input "2018"
type input "[DATE]"
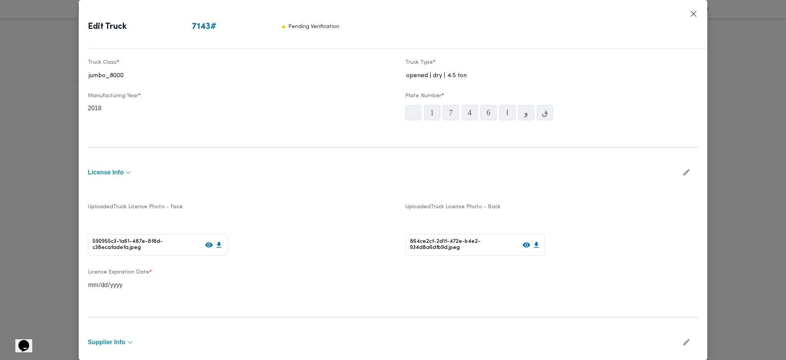
scroll to position [0, 0]
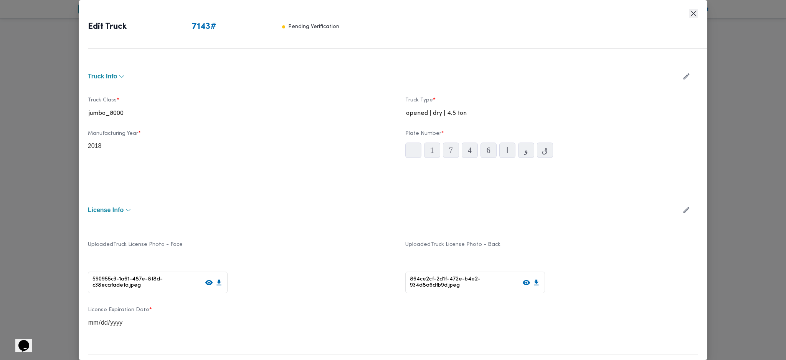
click at [694, 12] on button "Closes this modal window" at bounding box center [693, 13] width 9 height 9
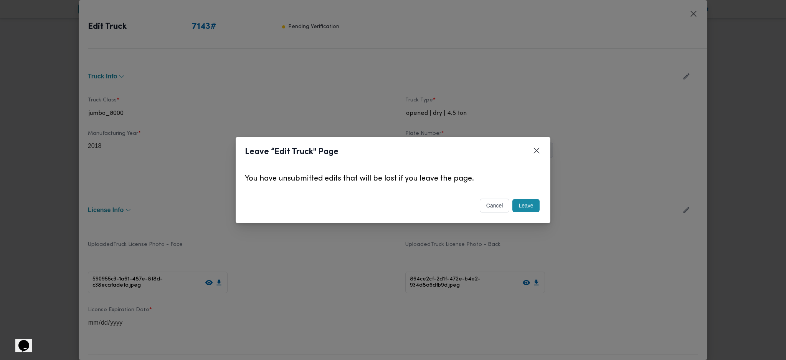
click at [494, 204] on button "cancel" at bounding box center [495, 205] width 30 height 14
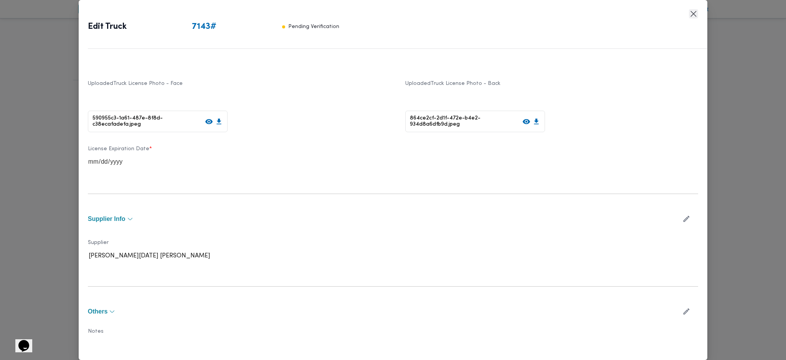
scroll to position [183, 0]
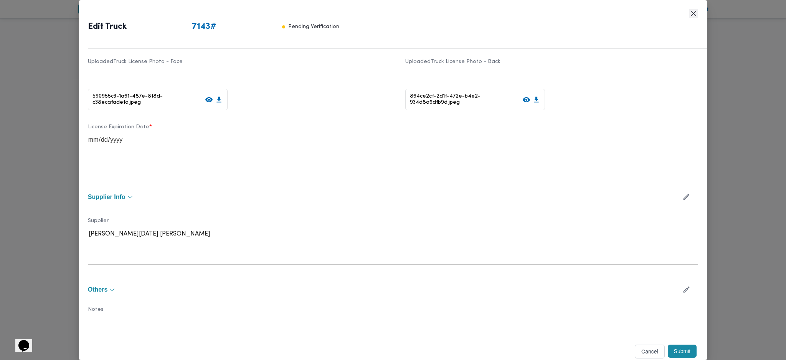
click at [692, 15] on button "Closes this modal window" at bounding box center [693, 13] width 9 height 9
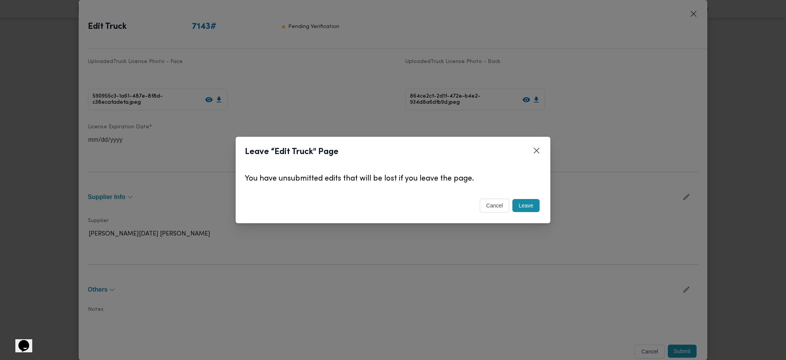
click at [532, 208] on button "Leave" at bounding box center [525, 205] width 27 height 13
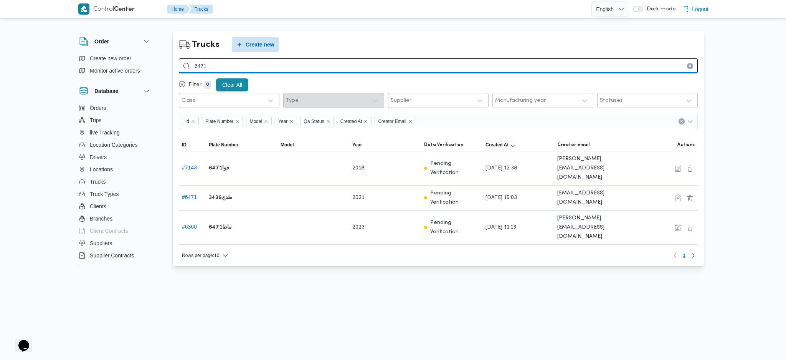
click at [267, 70] on input "6471" at bounding box center [438, 65] width 519 height 15
type input "6"
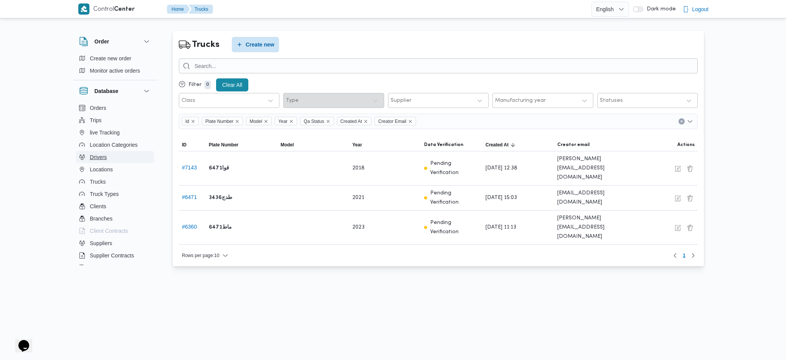
click at [107, 162] on button "Drivers" at bounding box center [115, 157] width 78 height 12
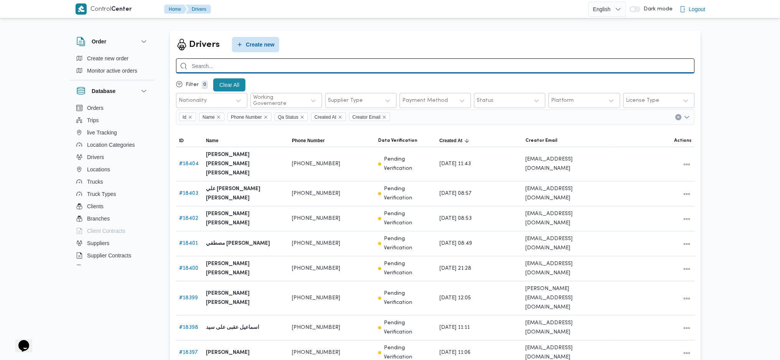
click at [259, 65] on input "search" at bounding box center [435, 65] width 519 height 15
paste input "01061059541"
type input "01061059541"
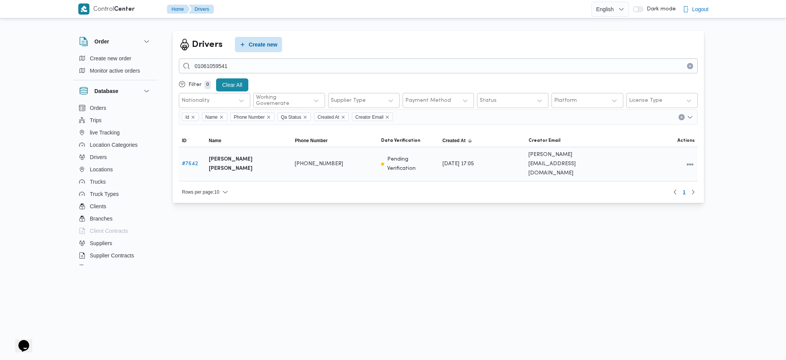
click at [684, 160] on div at bounding box center [655, 164] width 86 height 16
click at [692, 159] on button "All actions" at bounding box center [689, 163] width 9 height 9
click at [666, 158] on span "Edit" at bounding box center [665, 156] width 25 height 6
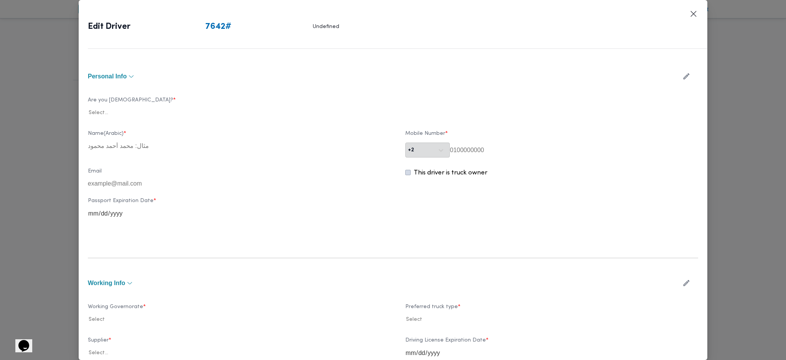
type input "[PERSON_NAME] [PERSON_NAME]"
type input "01061059541"
type input "[DATE]"
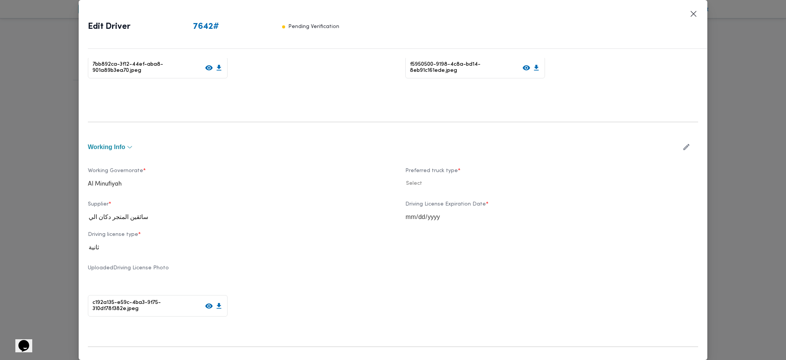
scroll to position [256, 0]
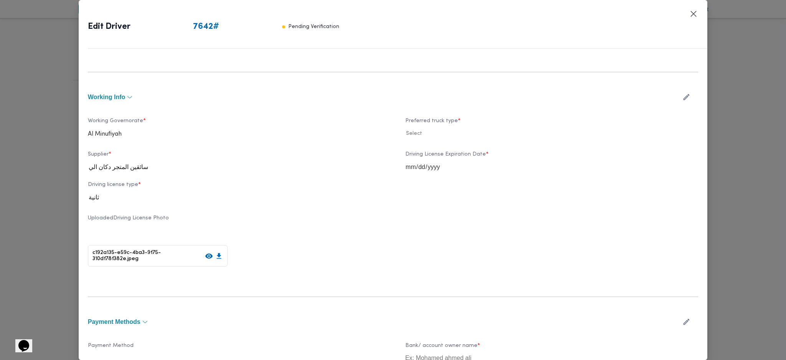
click at [677, 103] on button "button" at bounding box center [686, 96] width 20 height 15
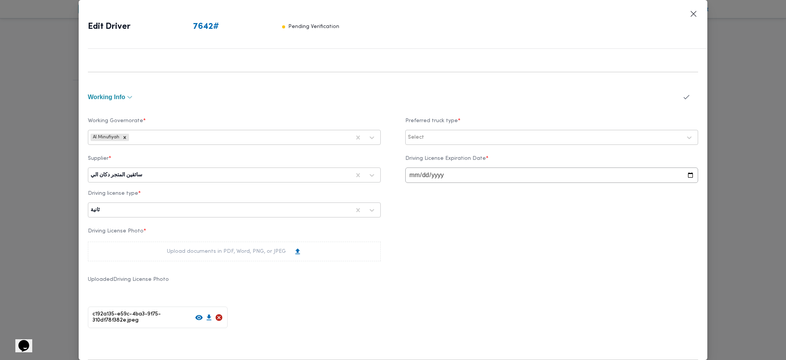
click at [181, 171] on div "سائقين المتجر دكان الي" at bounding box center [220, 175] width 261 height 11
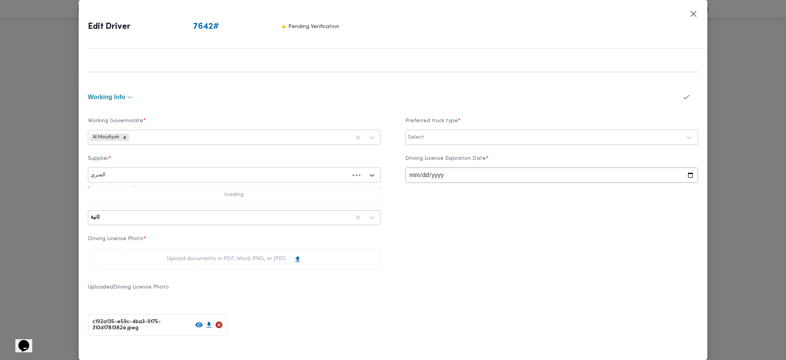
type input "الشريف"
click at [123, 193] on div "[PERSON_NAME]" at bounding box center [234, 194] width 292 height 13
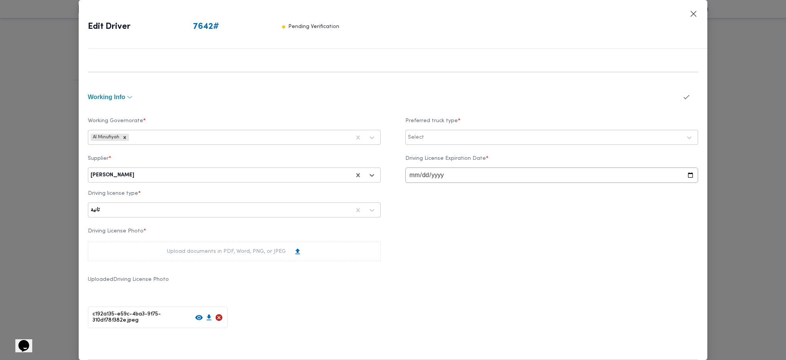
scroll to position [447, 0]
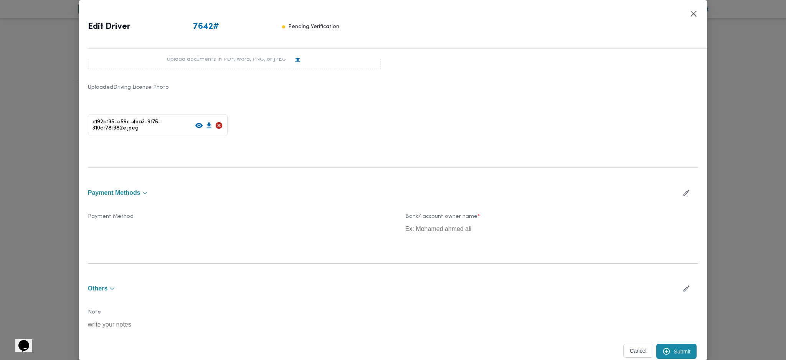
click at [666, 346] on button "Submit" at bounding box center [676, 350] width 41 height 15
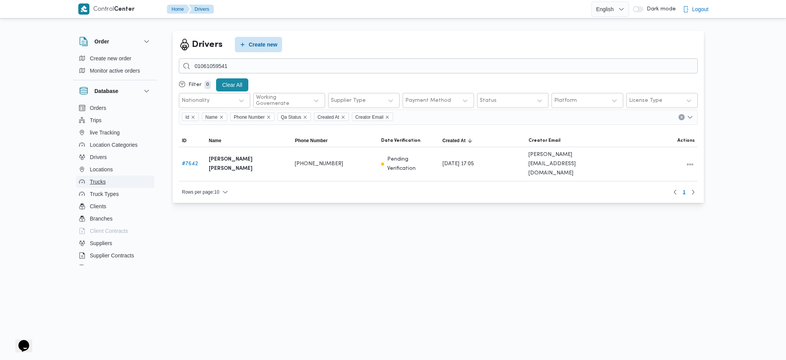
click at [103, 175] on button "Trucks" at bounding box center [115, 181] width 78 height 12
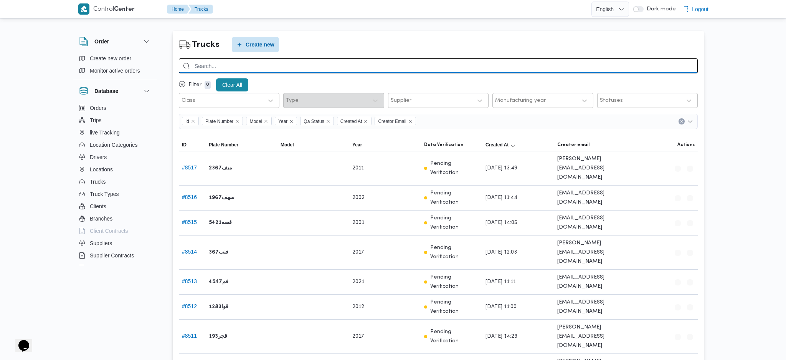
click at [252, 67] on input "search" at bounding box center [438, 65] width 519 height 15
click at [252, 67] on input "search" at bounding box center [435, 65] width 519 height 15
type input "2163"
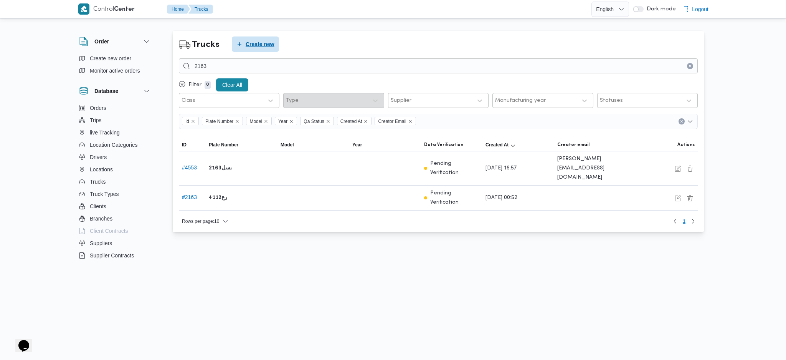
click at [249, 46] on span "Create new" at bounding box center [260, 44] width 29 height 9
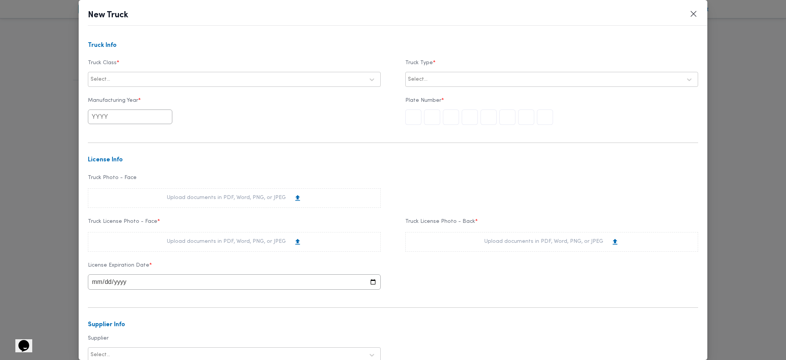
click at [203, 78] on div at bounding box center [238, 80] width 252 height 8
click at [111, 137] on div "jumbo_7000" at bounding box center [234, 139] width 292 height 13
click at [117, 119] on input "text" at bounding box center [130, 116] width 84 height 15
drag, startPoint x: 96, startPoint y: 135, endPoint x: 102, endPoint y: 135, distance: 6.2
click at [96, 135] on button "Previous Year" at bounding box center [99, 135] width 7 height 7
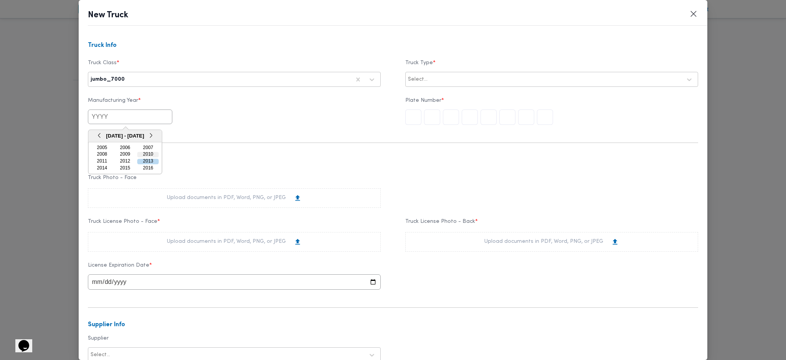
click at [145, 155] on div "2010" at bounding box center [147, 154] width 21 height 5
type input "2010"
click at [434, 70] on label "Truck Type *" at bounding box center [551, 66] width 293 height 12
click at [430, 78] on div at bounding box center [555, 80] width 252 height 8
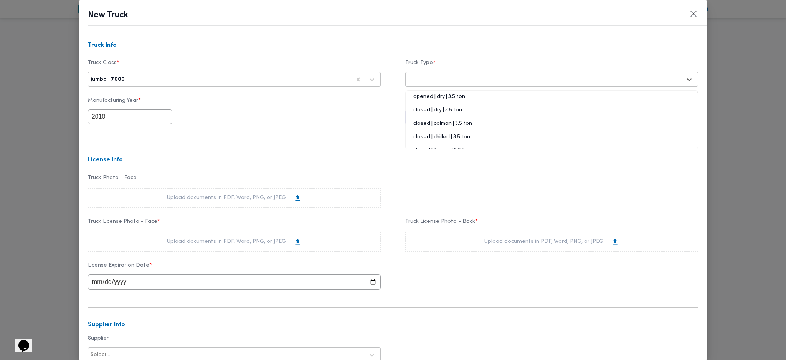
click at [421, 100] on div "opened | dry | 3.5 ton" at bounding box center [552, 99] width 292 height 13
click at [540, 118] on input "text" at bounding box center [545, 116] width 16 height 15
click at [254, 236] on div "Upload documents in PDF, Word, PNG, or JPEG" at bounding box center [234, 242] width 293 height 20
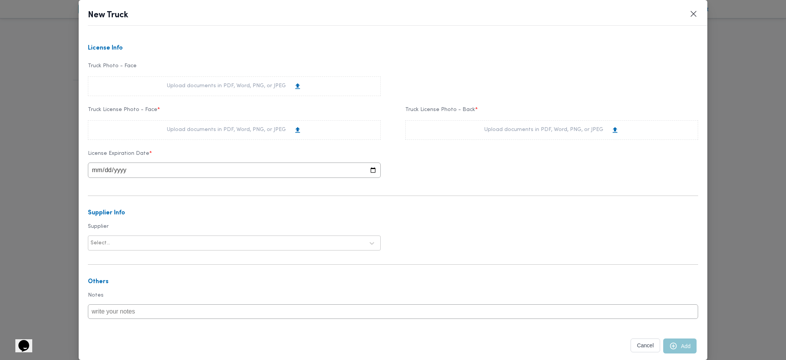
scroll to position [131, 0]
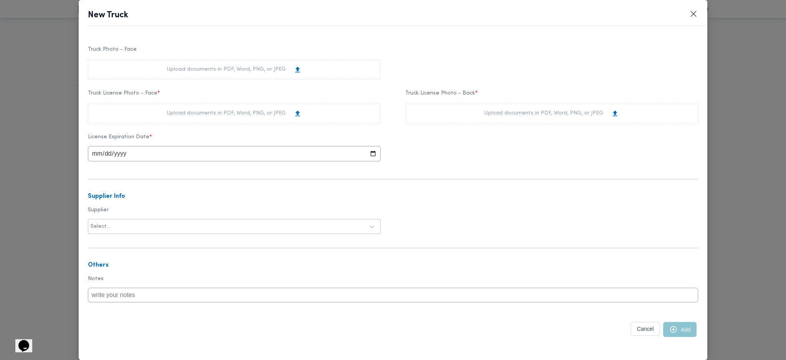
click at [234, 111] on div "Upload documents in PDF, Word, PNG, or JPEG" at bounding box center [234, 113] width 135 height 8
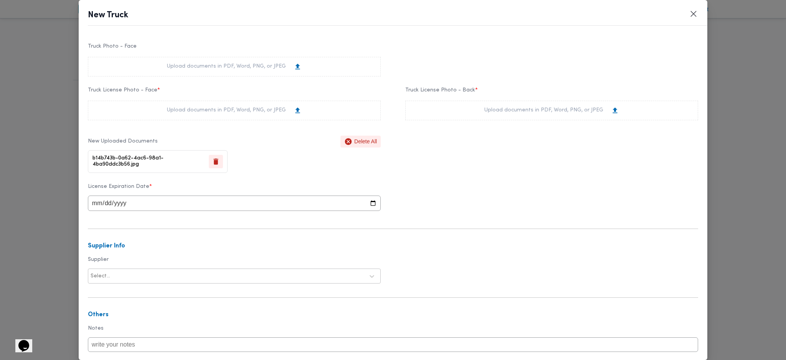
click at [475, 111] on div "Upload documents in PDF, Word, PNG, or JPEG" at bounding box center [551, 111] width 293 height 20
click at [100, 205] on input "date" at bounding box center [234, 202] width 293 height 15
type input "[DATE]"
click at [143, 275] on div at bounding box center [238, 276] width 252 height 8
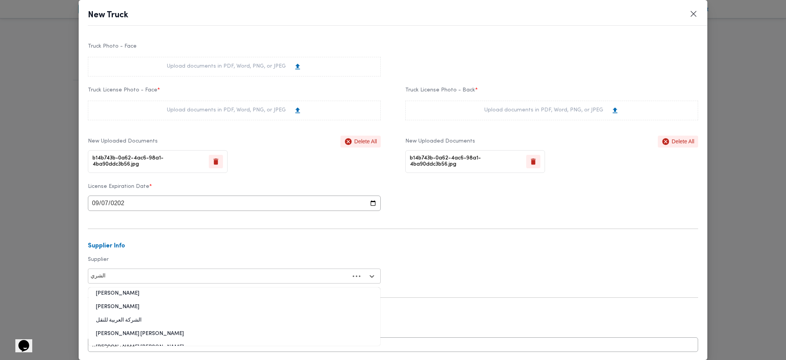
type input "الشريف"
click at [127, 298] on div "[PERSON_NAME]" at bounding box center [234, 295] width 292 height 13
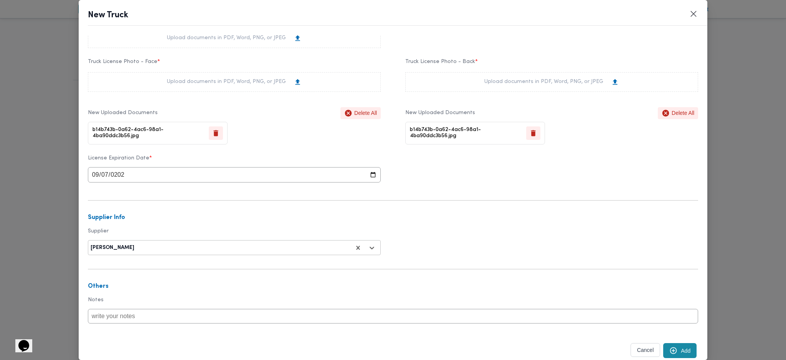
scroll to position [184, 0]
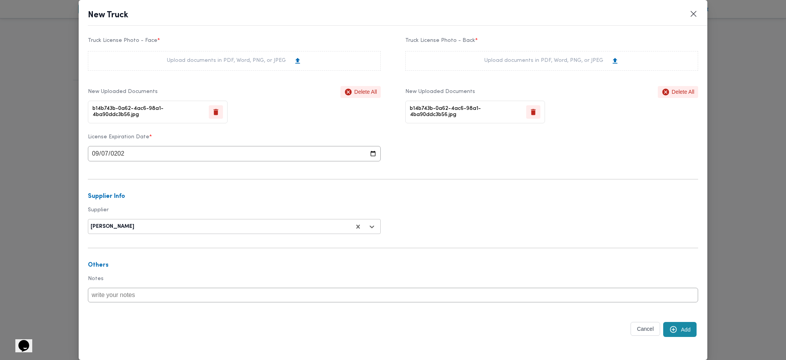
click at [684, 332] on button "Add" at bounding box center [679, 329] width 33 height 15
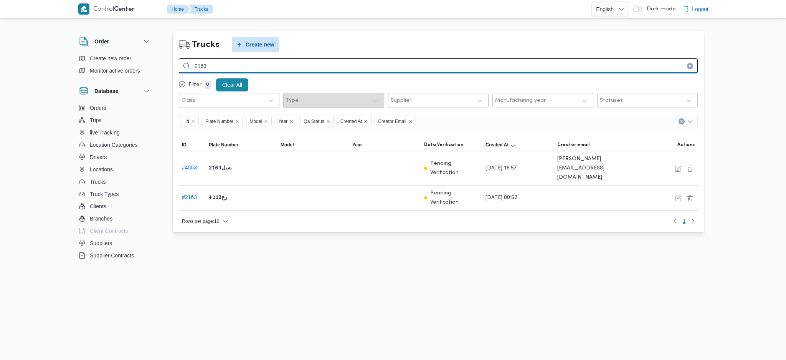
click at [232, 71] on input "2163" at bounding box center [438, 65] width 519 height 15
click at [232, 70] on input "2163" at bounding box center [438, 65] width 519 height 15
type input "1734"
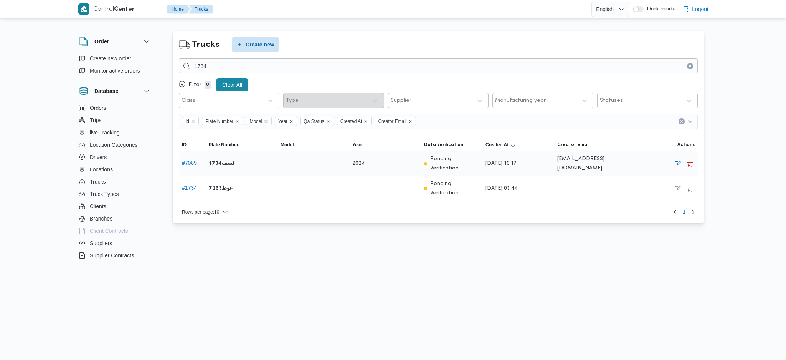
click at [674, 168] on div "Edit Delete" at bounding box center [662, 163] width 72 height 16
click at [676, 160] on button "button" at bounding box center [677, 163] width 9 height 9
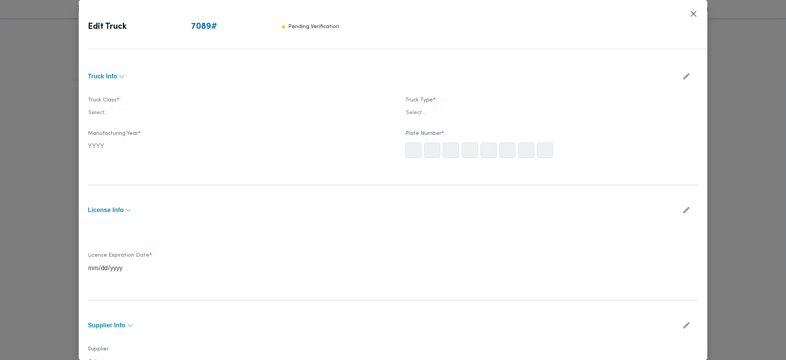
type input "2024"
type input "[DATE]"
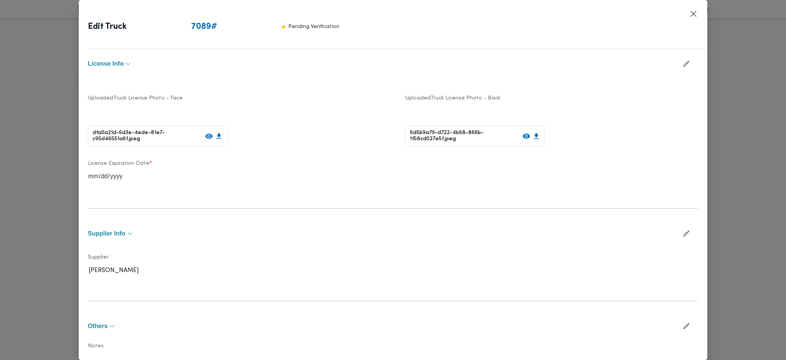
scroll to position [183, 0]
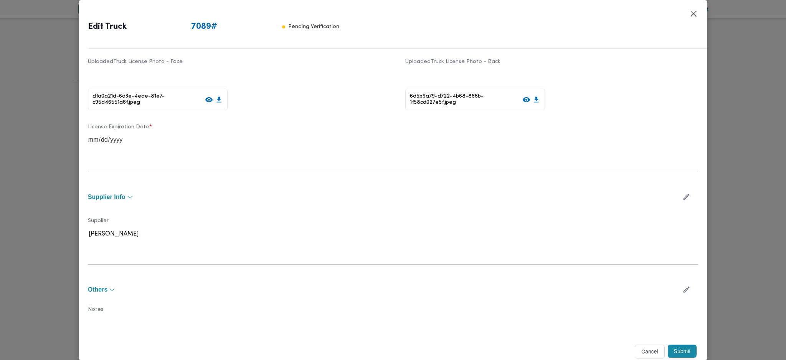
click at [682, 194] on icon "button" at bounding box center [686, 197] width 8 height 8
click at [306, 234] on div at bounding box center [243, 237] width 214 height 8
type input "[PERSON_NAME]"
click at [135, 266] on div "[PERSON_NAME][DATE] [PERSON_NAME]" at bounding box center [234, 270] width 292 height 13
click at [672, 348] on button "Submit" at bounding box center [682, 354] width 29 height 13
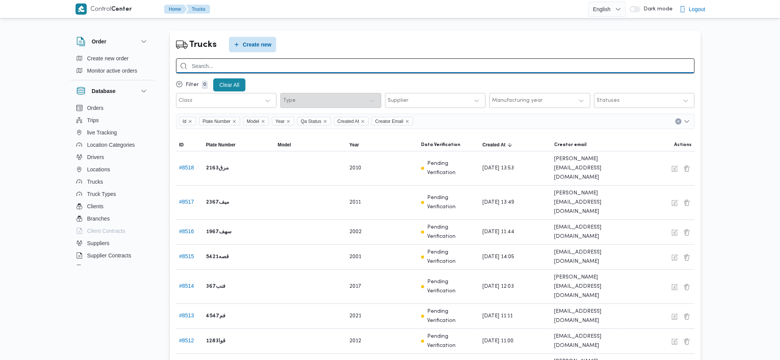
click at [252, 63] on input "search" at bounding box center [435, 65] width 519 height 15
type input "2367"
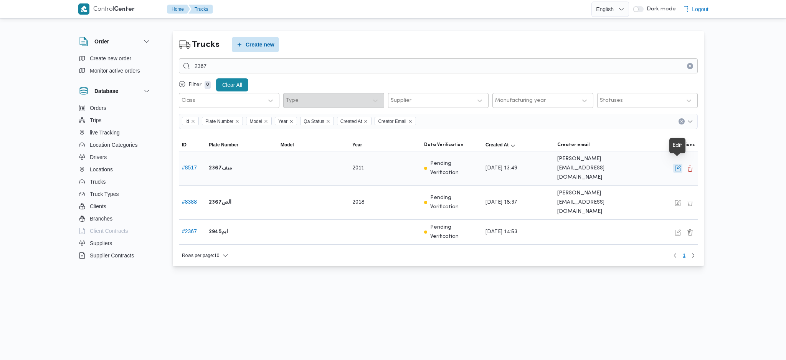
click at [678, 163] on button "button" at bounding box center [677, 167] width 9 height 9
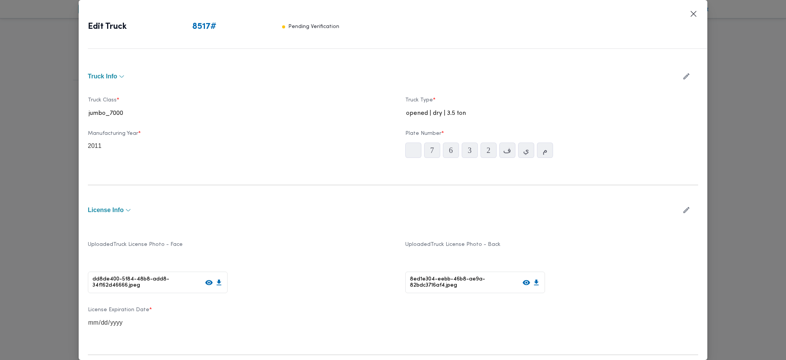
type input "2011"
type input "2029-08-09"
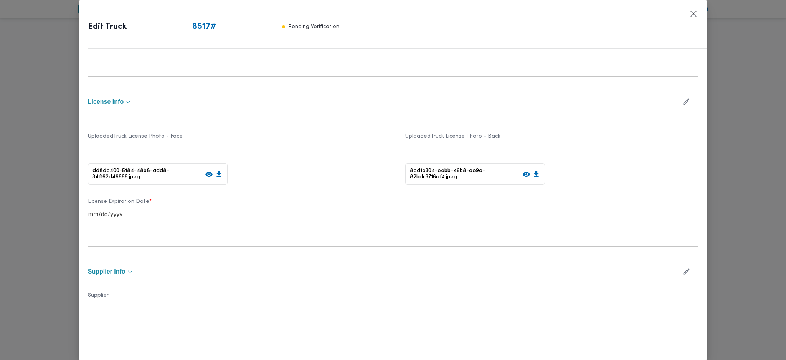
scroll to position [183, 0]
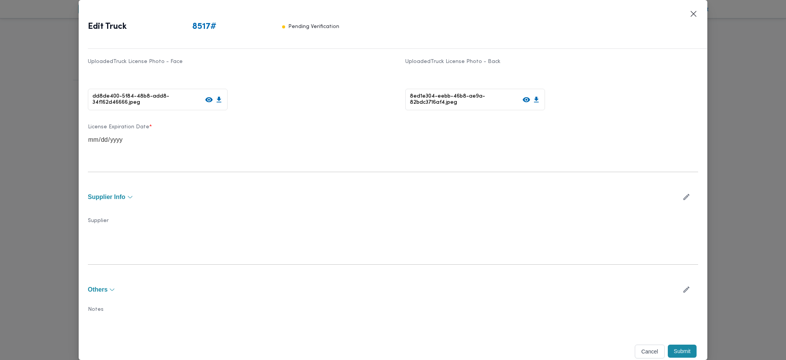
click at [682, 195] on icon "button" at bounding box center [686, 197] width 8 height 8
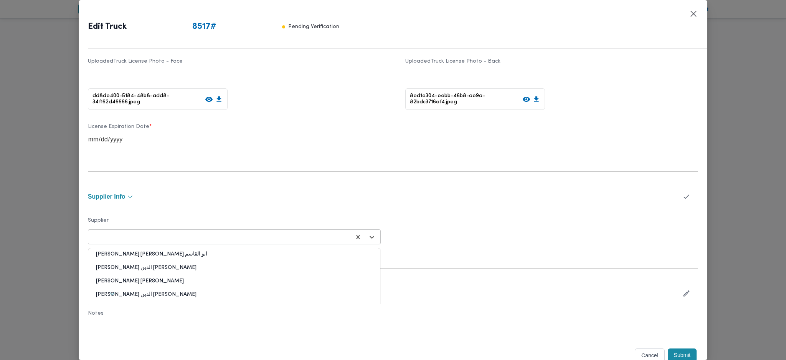
click at [256, 243] on div at bounding box center [234, 237] width 289 height 14
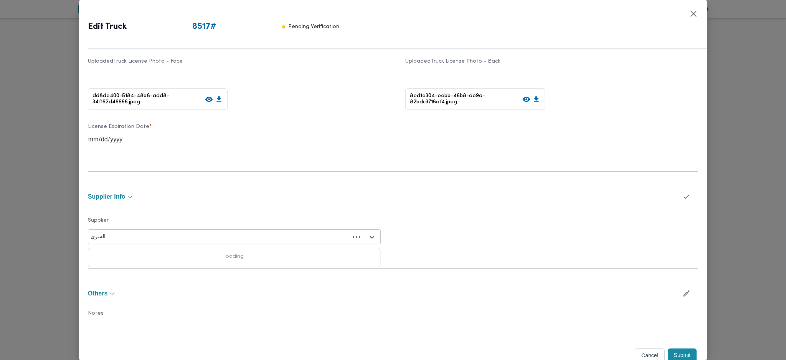
type input "الشريف"
click at [148, 257] on div "محمد صلاح عبداللطيف الشريف" at bounding box center [234, 256] width 292 height 13
click at [668, 351] on button "Submit" at bounding box center [682, 354] width 29 height 13
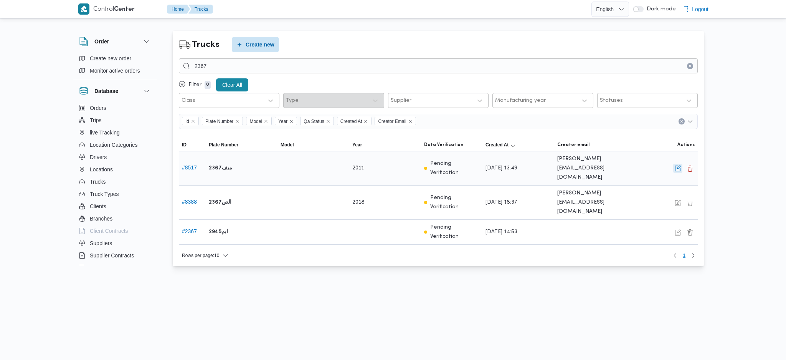
click at [682, 164] on button "button" at bounding box center [677, 167] width 9 height 9
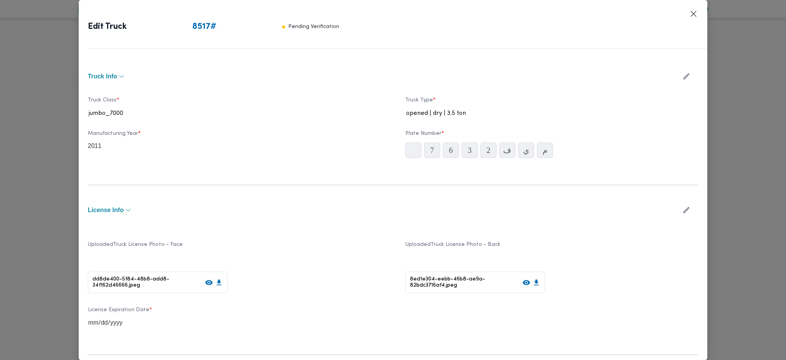
type input "2011"
type input "2029-08-09"
click at [689, 15] on button "Closes this modal window" at bounding box center [693, 13] width 9 height 9
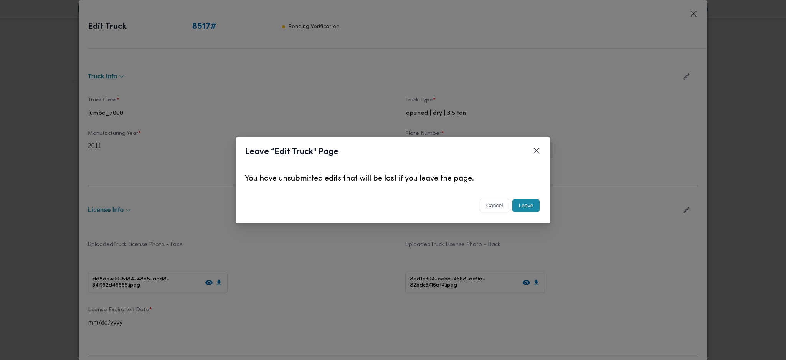
click at [520, 209] on button "Leave" at bounding box center [525, 205] width 27 height 13
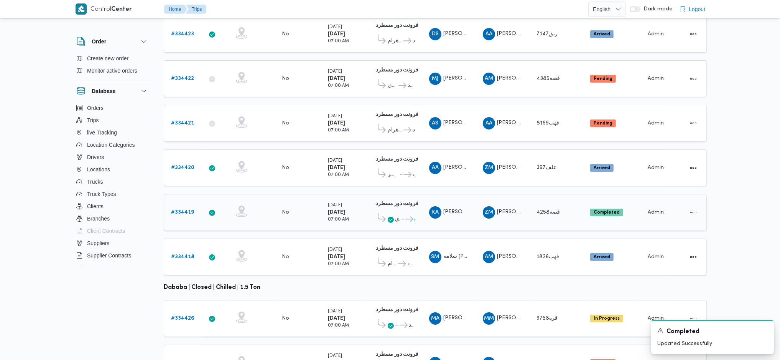
scroll to position [214, 0]
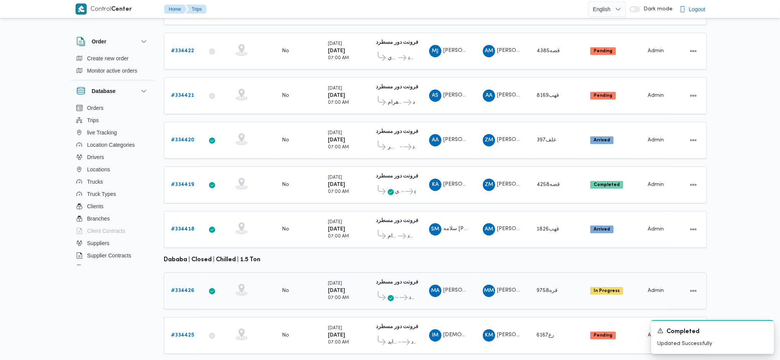
click at [186, 288] on b "# 334426" at bounding box center [182, 290] width 23 height 5
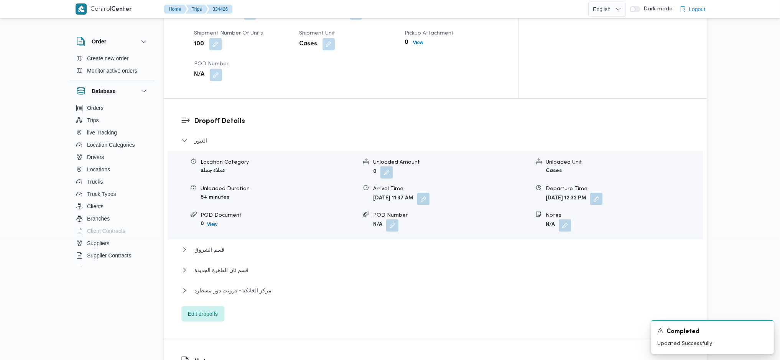
scroll to position [665, 0]
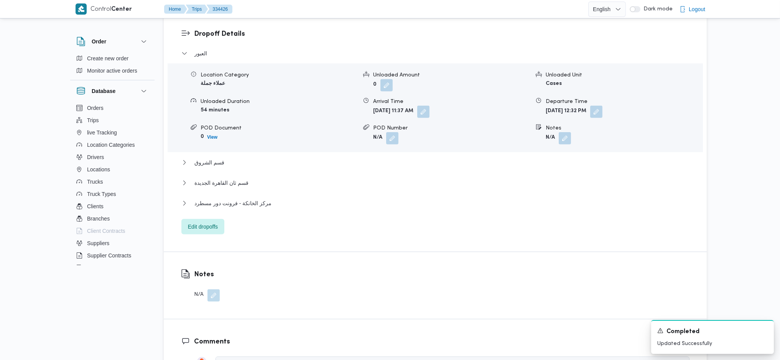
click at [200, 183] on div "العبور Location Category عملاء جملة Unloaded Amount 0 Unloaded Unit Cases Unloa…" at bounding box center [435, 141] width 508 height 185
click at [206, 218] on span "Edit dropoffs" at bounding box center [202, 225] width 43 height 15
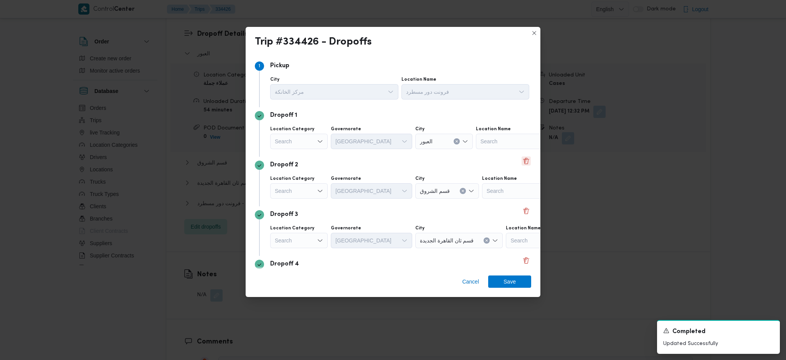
click at [521, 159] on button "Delete" at bounding box center [525, 160] width 9 height 9
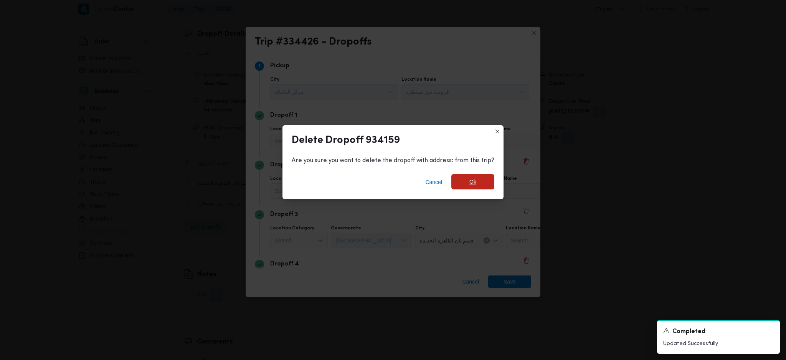
click at [467, 187] on span "Ok" at bounding box center [472, 181] width 43 height 15
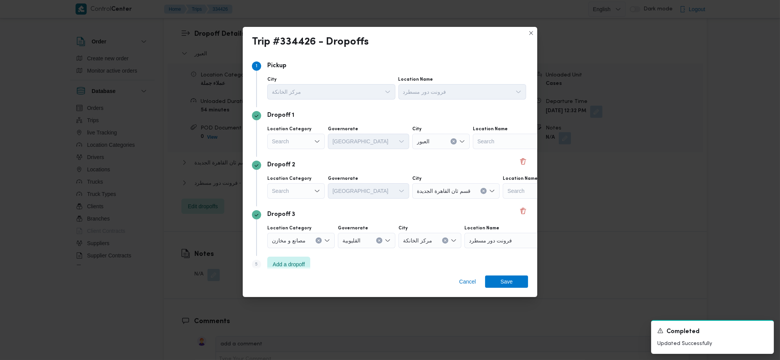
click at [308, 145] on div "Search" at bounding box center [296, 141] width 58 height 15
click at [302, 187] on span "عملاء جملة" at bounding box center [300, 188] width 39 height 9
click at [369, 139] on div "Search" at bounding box center [358, 141] width 58 height 15
type input "r"
type input "قاه"
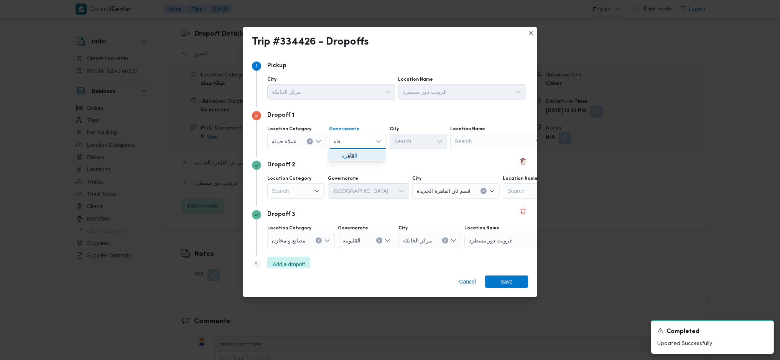
click at [348, 158] on mark "قاه" at bounding box center [351, 155] width 7 height 6
click at [391, 95] on icon "Open list of options" at bounding box center [388, 92] width 6 height 6
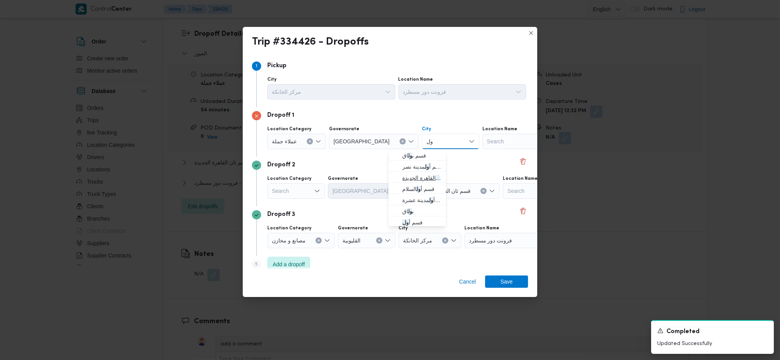
type input "ول"
click at [418, 176] on span "قسم أ ول القاهرة الجديدة" at bounding box center [421, 177] width 39 height 9
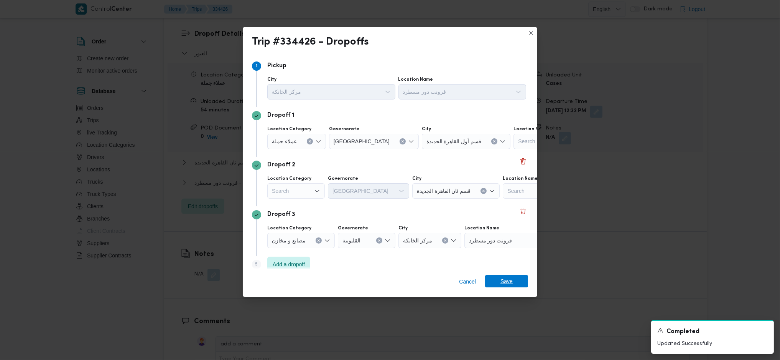
click at [510, 275] on div "Cancel Save" at bounding box center [390, 283] width 295 height 28
click at [507, 284] on span "Save" at bounding box center [507, 281] width 12 height 12
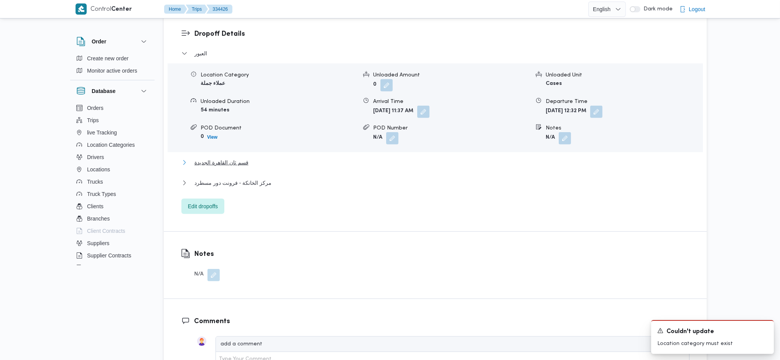
drag, startPoint x: 246, startPoint y: 129, endPoint x: 261, endPoint y: 130, distance: 14.2
click at [247, 158] on span "قسم ثان القاهرة الجديدة" at bounding box center [222, 162] width 54 height 9
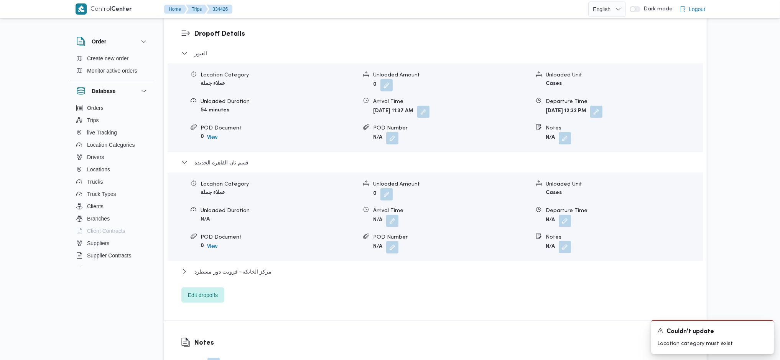
click at [567, 241] on button "button" at bounding box center [565, 247] width 12 height 12
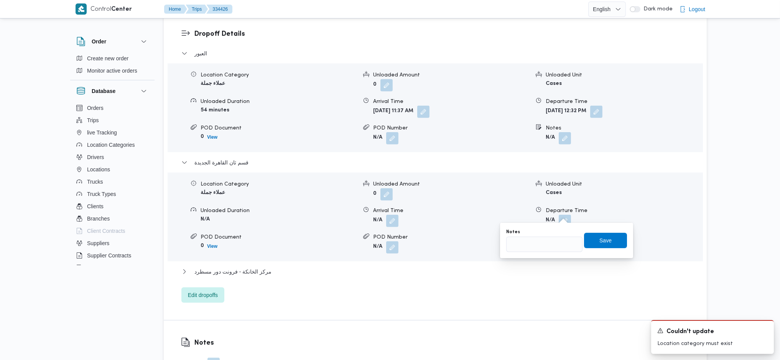
drag, startPoint x: 544, startPoint y: 255, endPoint x: 546, endPoint y: 249, distance: 6.6
click at [544, 254] on div "You are in a dialog. To close this dialog, hit escape. Notes Save" at bounding box center [566, 240] width 133 height 35
click at [548, 243] on input "Notes" at bounding box center [544, 243] width 76 height 15
type input "مدينتى"
click button "Save" at bounding box center [605, 240] width 43 height 15
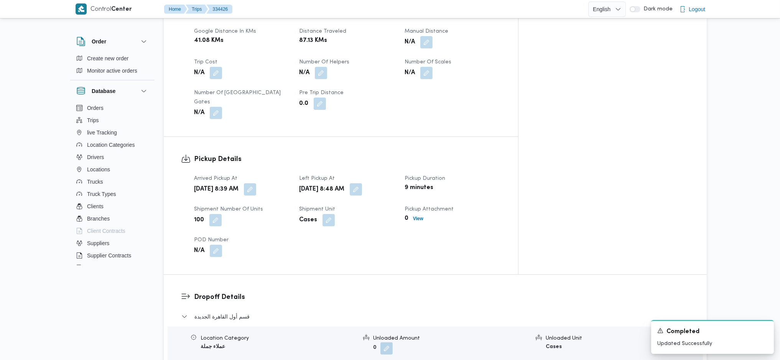
scroll to position [460, 0]
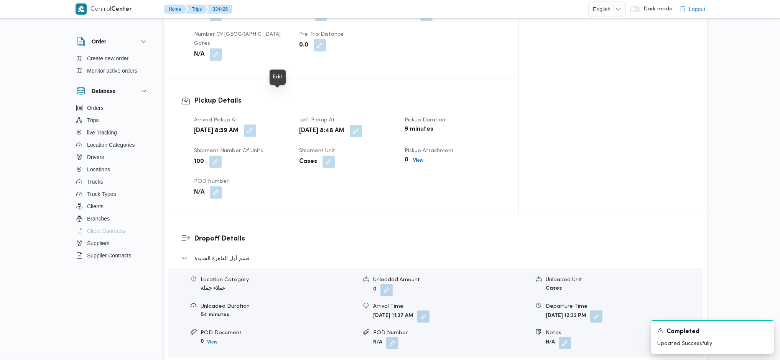
click at [256, 124] on button "button" at bounding box center [250, 130] width 12 height 12
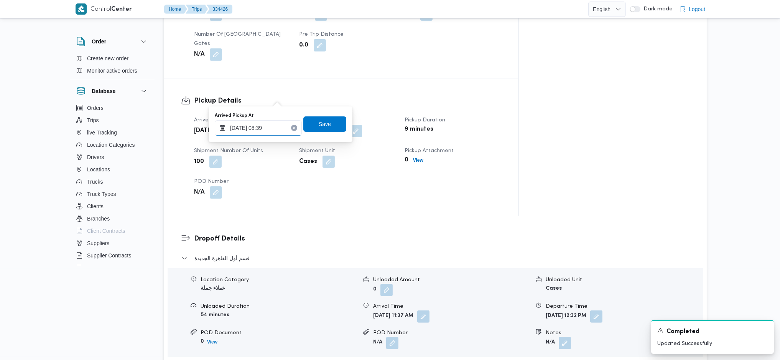
click at [266, 123] on input "[DATE] 08:39" at bounding box center [258, 127] width 87 height 15
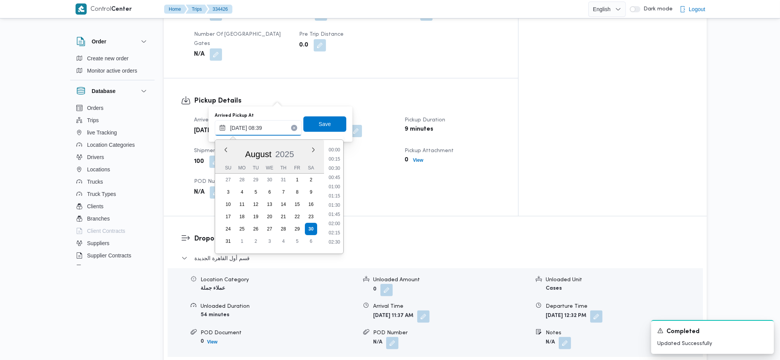
scroll to position [262, 0]
click at [335, 155] on li "07:15" at bounding box center [335, 155] width 18 height 8
type input "[DATE] 07:15"
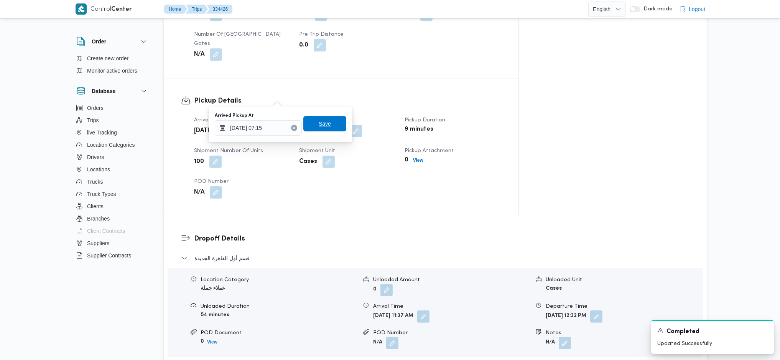
click at [321, 127] on span "Save" at bounding box center [325, 123] width 12 height 9
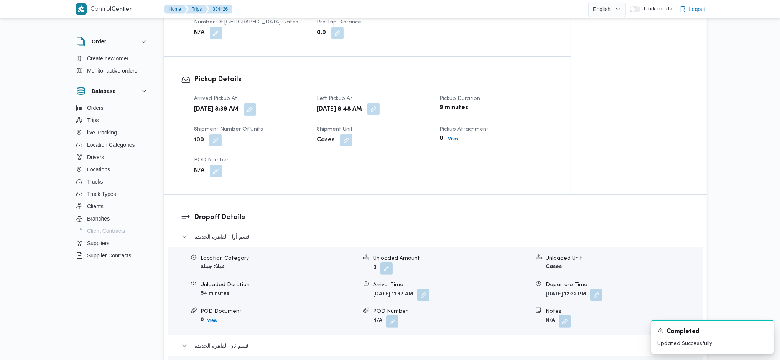
click at [380, 103] on button "button" at bounding box center [374, 109] width 12 height 12
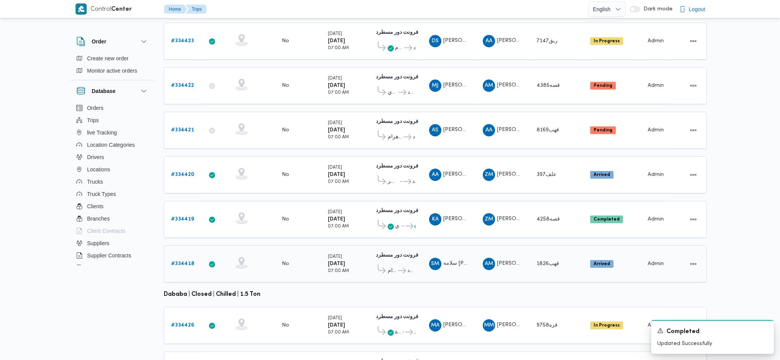
scroll to position [163, 0]
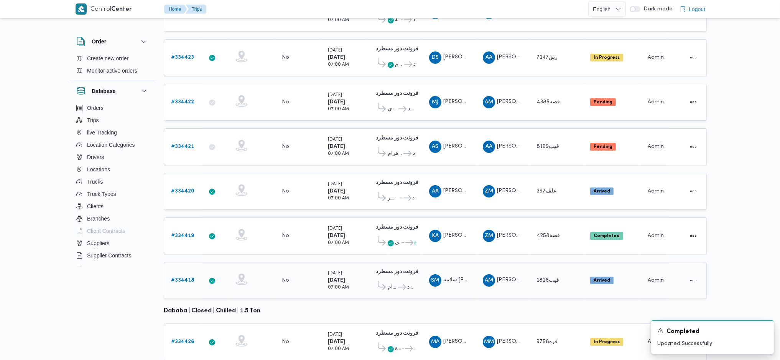
click at [526, 262] on td "Supplier AM [PERSON_NAME]" at bounding box center [503, 280] width 54 height 37
click at [195, 272] on div "# 334418" at bounding box center [183, 279] width 30 height 15
click at [180, 277] on b "# 334418" at bounding box center [182, 279] width 23 height 5
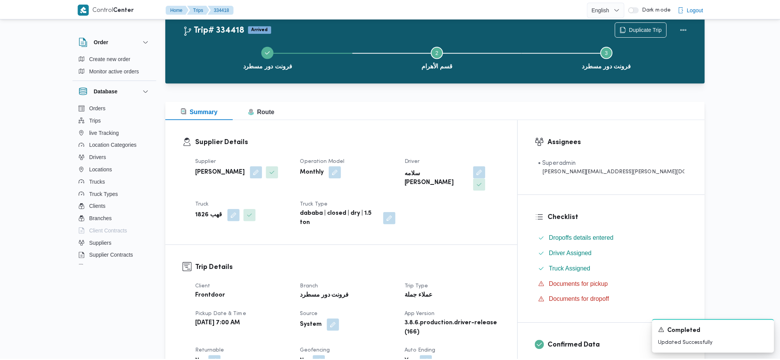
scroll to position [163, 0]
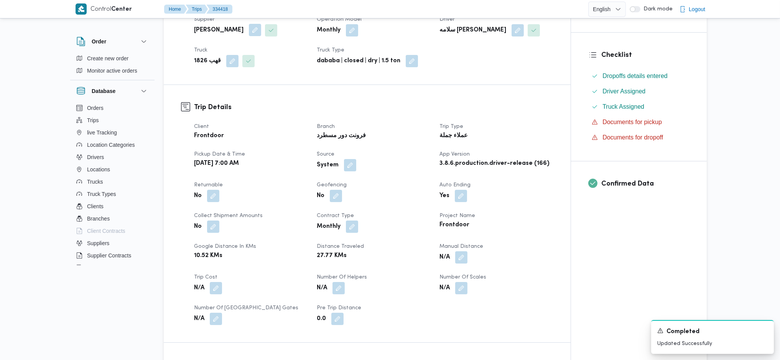
click at [261, 30] on button "button" at bounding box center [255, 30] width 12 height 12
click at [247, 73] on div "You are in a dialog. To close this dialog, hit escape. Supplier Name [PERSON_NA…" at bounding box center [257, 57] width 135 height 35
click at [245, 62] on span "[PERSON_NAME]" at bounding box center [223, 60] width 44 height 8
type input "وائل رف"
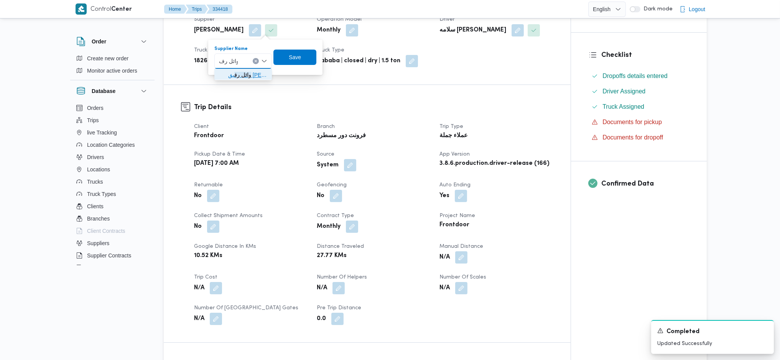
click at [249, 73] on span "وائل رف يق [PERSON_NAME]" at bounding box center [247, 74] width 39 height 9
drag, startPoint x: 312, startPoint y: 61, endPoint x: 370, endPoint y: 57, distance: 58.4
click at [312, 61] on span "Save" at bounding box center [306, 57] width 12 height 9
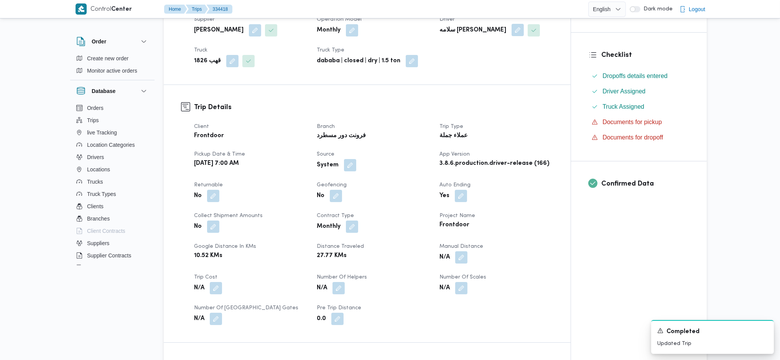
click at [502, 30] on div "سلامه [PERSON_NAME]" at bounding box center [496, 30] width 115 height 14
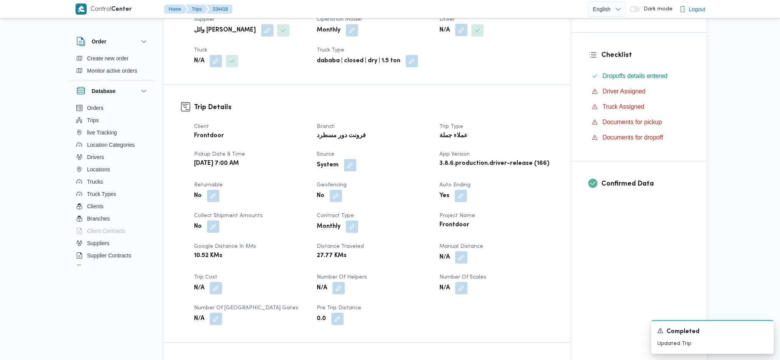
click at [456, 30] on span at bounding box center [460, 30] width 16 height 12
click at [462, 29] on button "button" at bounding box center [461, 30] width 12 height 12
click at [447, 61] on div "Search" at bounding box center [446, 60] width 58 height 15
type input "6879"
click at [221, 61] on button "button" at bounding box center [216, 61] width 12 height 12
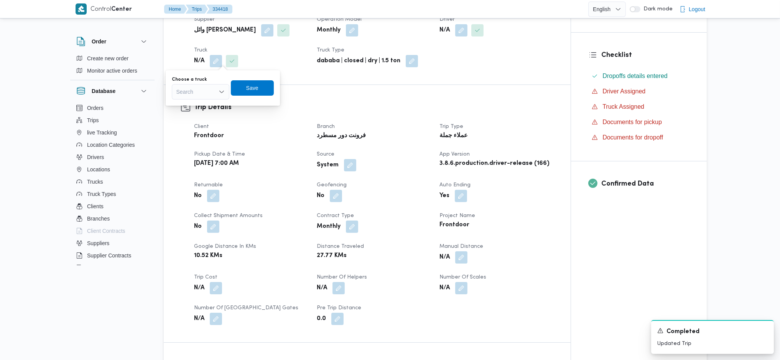
click at [206, 95] on div "Search" at bounding box center [201, 91] width 58 height 15
type input "687"
click at [205, 108] on span "قسه 687 9 | null" at bounding box center [205, 105] width 39 height 9
click at [267, 84] on span "Save" at bounding box center [258, 87] width 43 height 15
click at [463, 34] on button "button" at bounding box center [461, 30] width 12 height 12
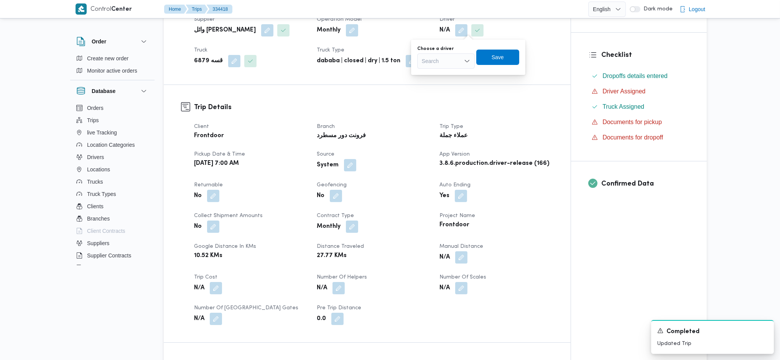
click at [432, 64] on div "Search" at bounding box center [446, 60] width 58 height 15
type input "ح"
type input "[PERSON_NAME]"
click at [351, 34] on button "button" at bounding box center [352, 30] width 12 height 12
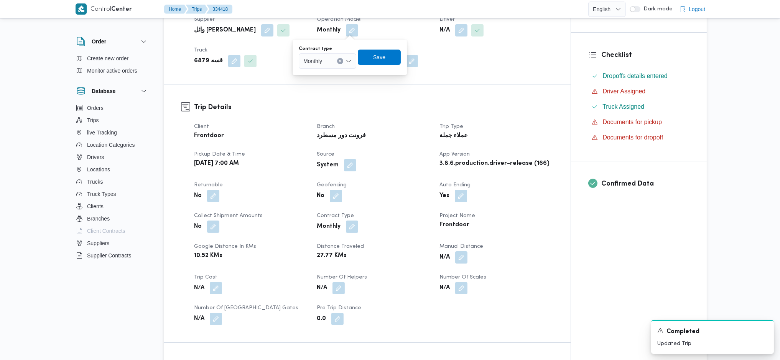
click at [333, 60] on div "Monthly" at bounding box center [328, 60] width 58 height 15
click at [331, 86] on span "On Demand" at bounding box center [332, 85] width 39 height 9
click at [385, 58] on span "Save" at bounding box center [382, 56] width 12 height 9
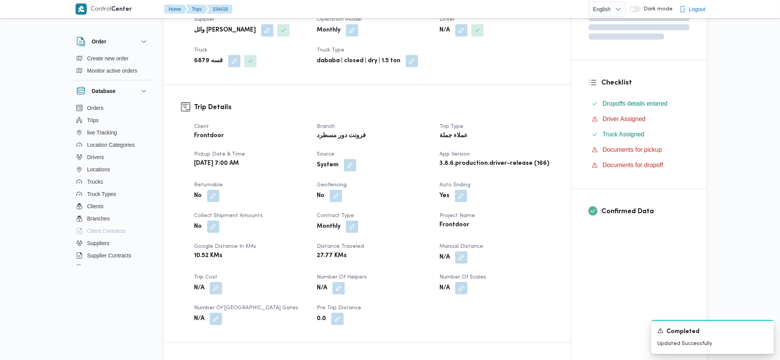
click at [465, 31] on button "button" at bounding box center [461, 30] width 12 height 12
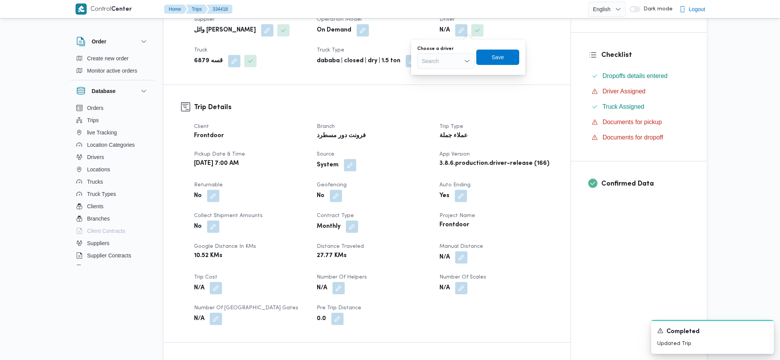
click at [458, 64] on div "Search" at bounding box center [446, 60] width 58 height 15
type input "[PERSON_NAME]"
drag, startPoint x: 429, startPoint y: 94, endPoint x: 434, endPoint y: 101, distance: 8.8
click at [429, 94] on span "[PERSON_NAME]" at bounding box center [446, 97] width 51 height 12
click at [497, 55] on span "Save" at bounding box center [491, 56] width 12 height 9
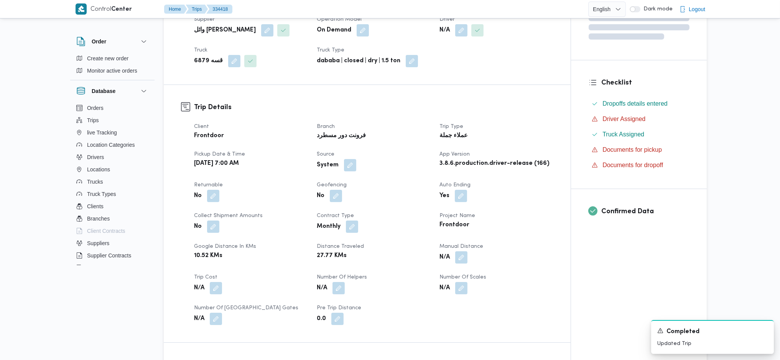
click at [314, 141] on div "Client Frontdoor Branch فرونت دور مسطرد Trip Type عملاء جملة Pickup date & time…" at bounding box center [374, 223] width 369 height 212
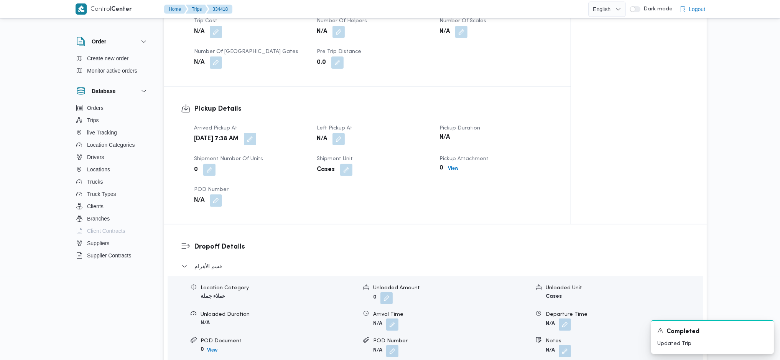
scroll to position [674, 0]
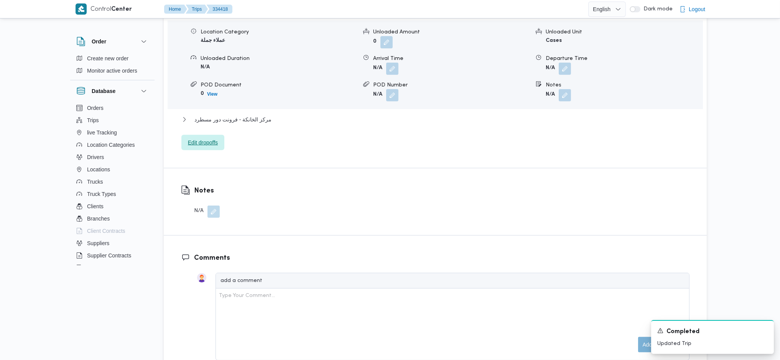
click at [205, 143] on span "Edit dropoffs" at bounding box center [203, 142] width 30 height 9
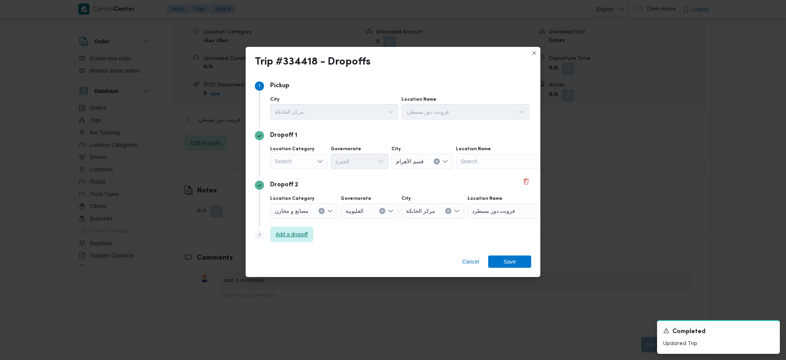
click at [299, 231] on span "Add a dropoff" at bounding box center [291, 233] width 32 height 9
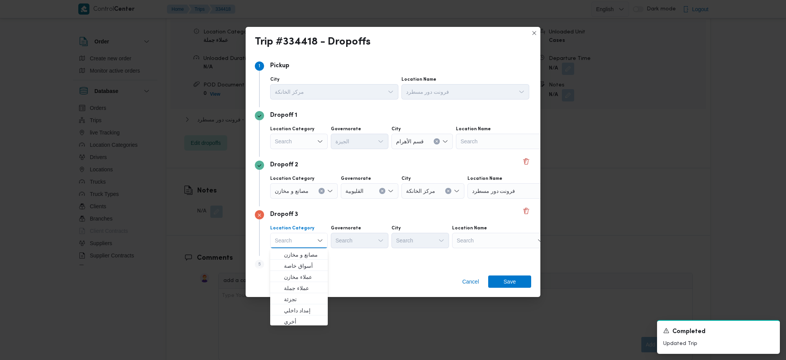
click at [521, 149] on div "Search" at bounding box center [504, 141] width 96 height 15
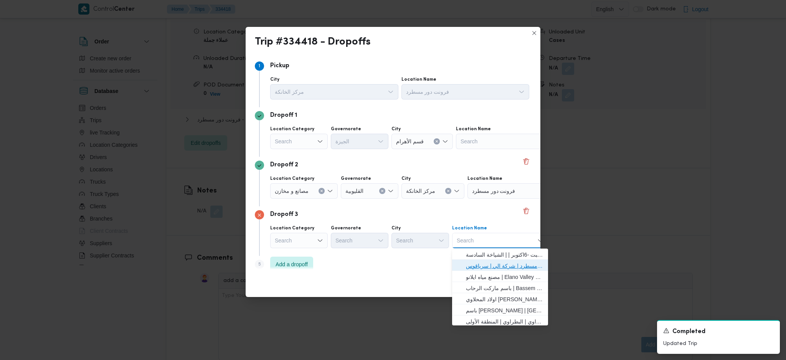
drag, startPoint x: 505, startPoint y: 266, endPoint x: 351, endPoint y: 171, distance: 180.9
click at [504, 264] on span "فرونت دور مسطرد | شركة الي | سرياقوس" at bounding box center [505, 265] width 78 height 9
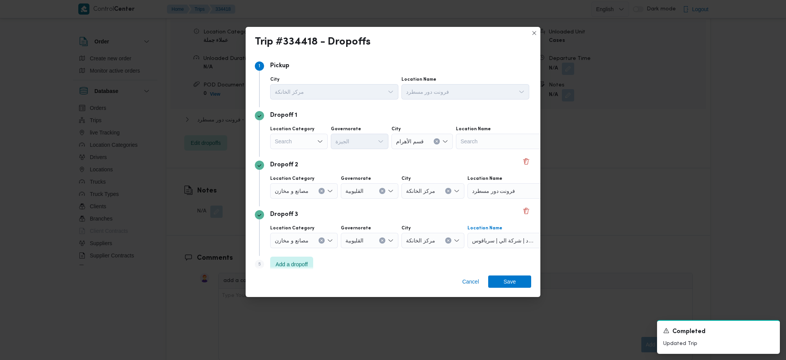
click at [315, 143] on div "Search" at bounding box center [299, 141] width 58 height 15
click at [305, 189] on span "عملاء جملة" at bounding box center [303, 188] width 39 height 9
click at [355, 137] on div "Search" at bounding box center [361, 141] width 58 height 15
type input "جيز"
click at [360, 156] on span "ال جيز ة" at bounding box center [364, 155] width 39 height 9
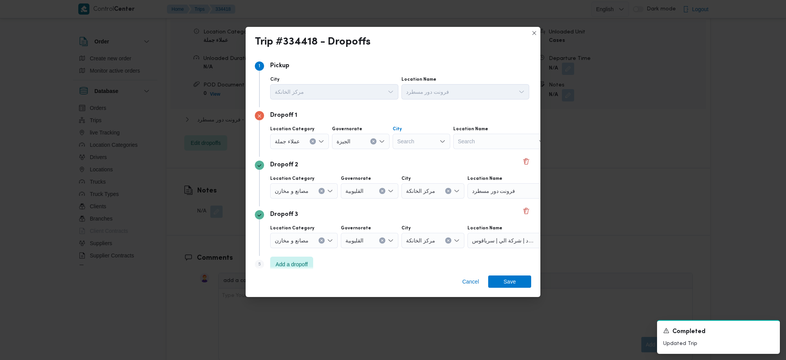
click at [414, 143] on div "Search" at bounding box center [422, 141] width 58 height 15
type input "ول"
click at [419, 160] on span "قسم أ ول 6 أكتوبر" at bounding box center [419, 166] width 51 height 12
click at [316, 144] on button "Clear input" at bounding box center [313, 141] width 6 height 6
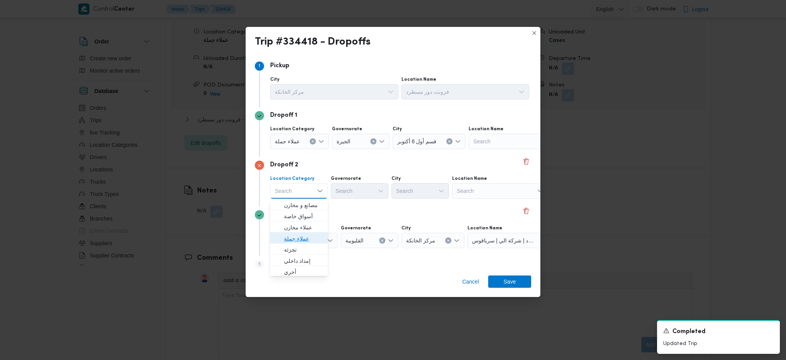
drag, startPoint x: 299, startPoint y: 237, endPoint x: 338, endPoint y: 229, distance: 39.8
click at [299, 236] on span "عملاء جملة" at bounding box center [303, 238] width 39 height 9
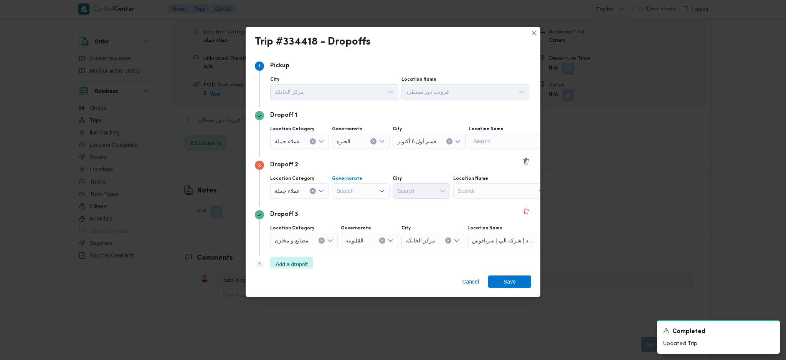
click at [365, 149] on div "Search" at bounding box center [361, 141] width 58 height 15
click at [341, 268] on span "الجيزة" at bounding box center [359, 272] width 51 height 12
click at [426, 149] on div "Search" at bounding box center [429, 141] width 73 height 15
type input "ثان"
click at [426, 204] on mark "ثان" at bounding box center [426, 205] width 7 height 6
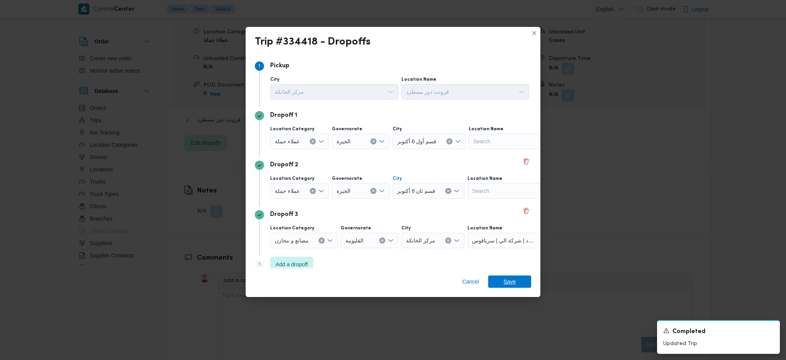
click at [510, 281] on span "Save" at bounding box center [509, 281] width 12 height 12
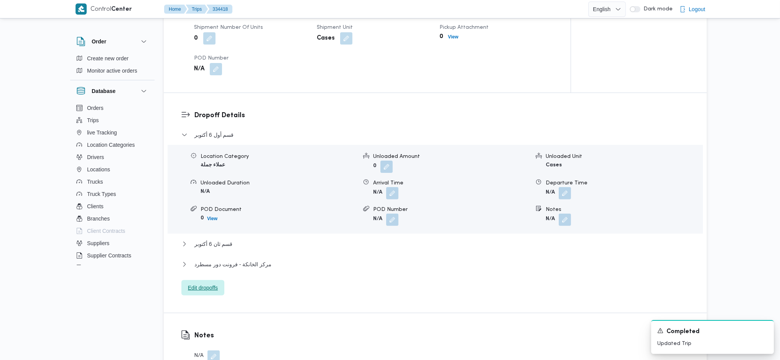
scroll to position [419, 0]
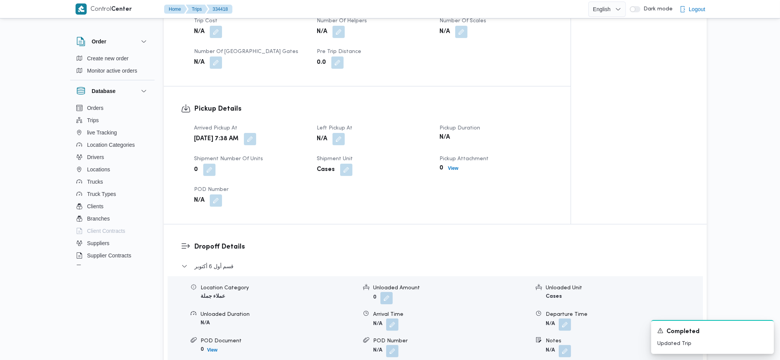
click at [346, 139] on div "N/A" at bounding box center [373, 139] width 115 height 14
click at [336, 141] on button "button" at bounding box center [339, 138] width 12 height 12
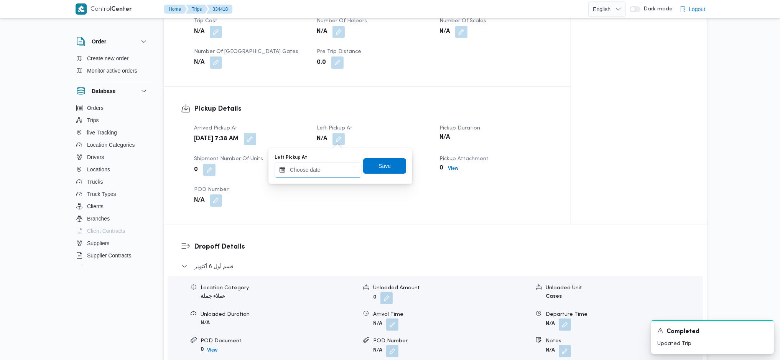
click at [325, 165] on input "Left Pickup At" at bounding box center [318, 169] width 87 height 15
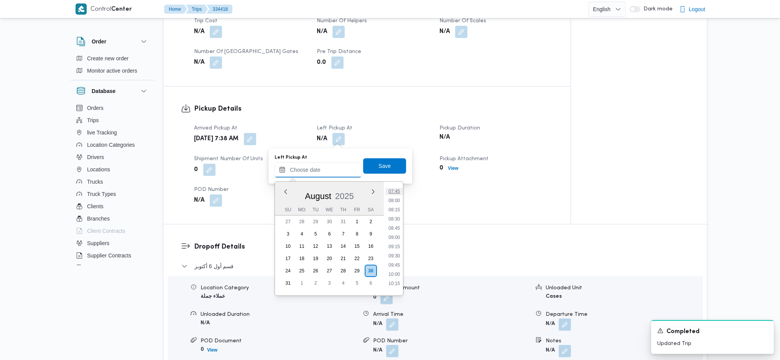
scroll to position [269, 0]
click at [398, 239] on ul "00:00 00:15 00:30 00:45 01:00 01:15 01:30 01:45 02:00 02:15 02:30 02:45 03:00 0…" at bounding box center [395, 238] width 18 height 101
click at [396, 233] on li "08:30" at bounding box center [395, 236] width 18 height 8
type input "[DATE] 08:30"
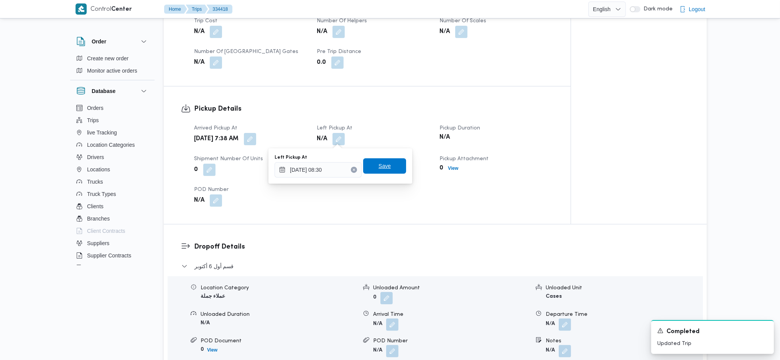
click at [382, 166] on span "Save" at bounding box center [384, 165] width 43 height 15
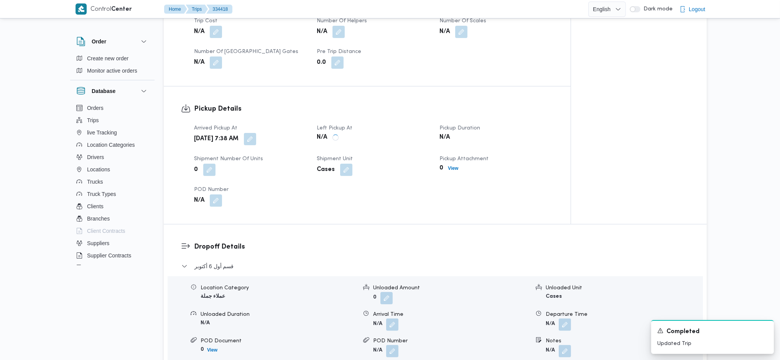
click at [403, 88] on div "Pickup Details Arrived Pickup At [DATE] 7:38 AM Left Pickup At N/A Pickup Durat…" at bounding box center [367, 154] width 407 height 137
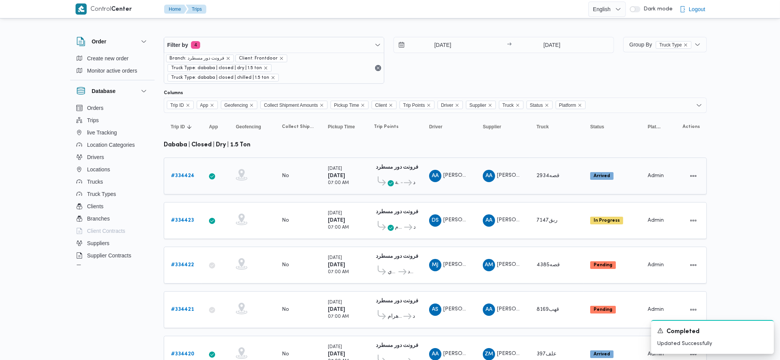
click at [186, 171] on link "# 334424" at bounding box center [182, 175] width 23 height 9
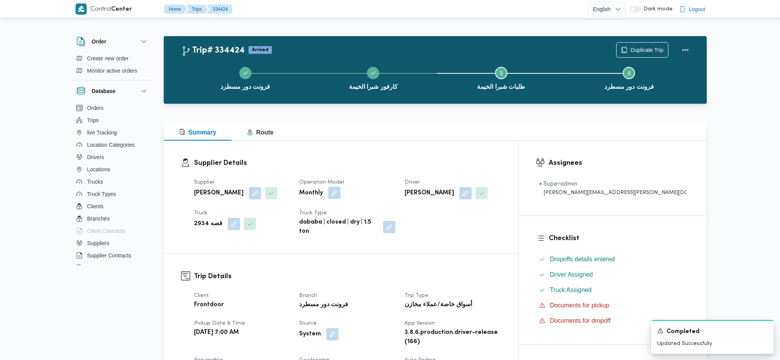
click at [341, 189] on button "button" at bounding box center [334, 192] width 12 height 12
click at [335, 228] on div "Monthly" at bounding box center [328, 223] width 58 height 15
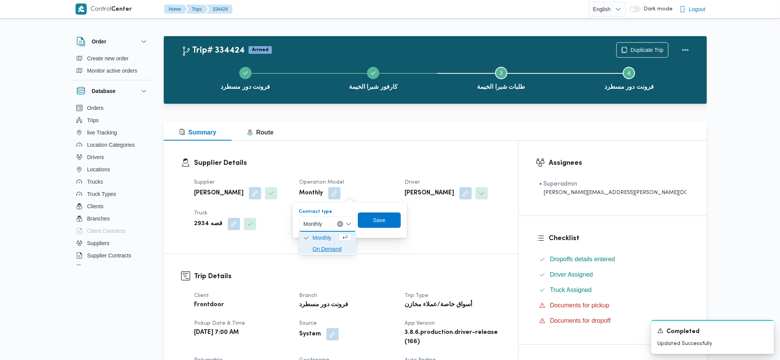
click at [333, 245] on span "On Demand" at bounding box center [332, 248] width 39 height 9
click at [387, 224] on span "Save" at bounding box center [382, 219] width 12 height 9
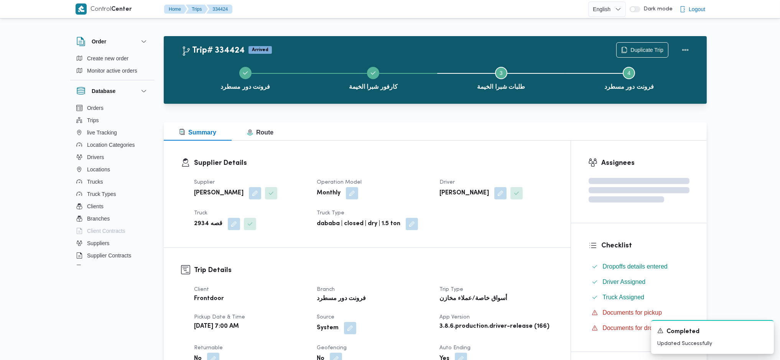
click at [386, 157] on div "Supplier Details Supplier [PERSON_NAME] Operation Model Monthly Driver [PERSON_…" at bounding box center [367, 193] width 407 height 107
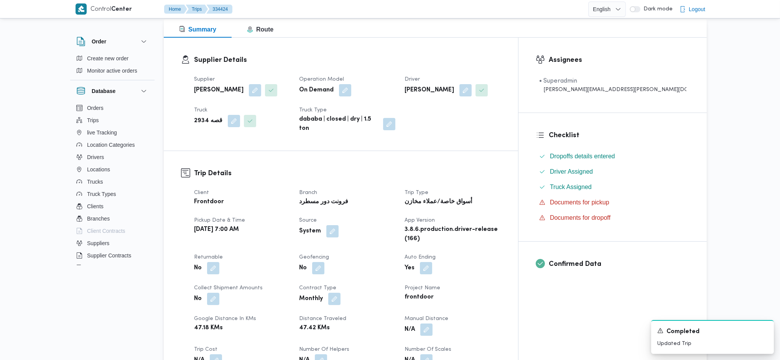
scroll to position [102, 0]
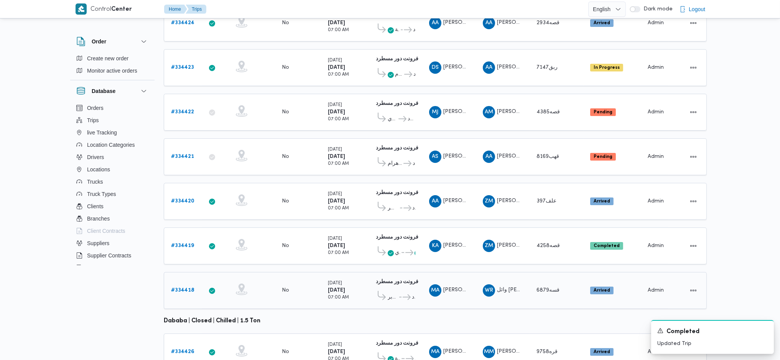
scroll to position [153, 0]
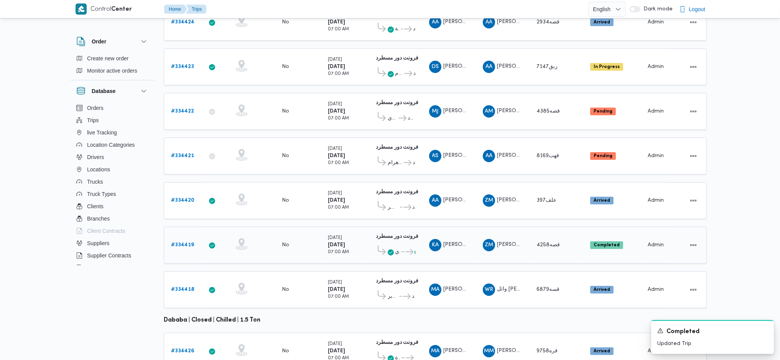
drag, startPoint x: 166, startPoint y: 224, endPoint x: 175, endPoint y: 225, distance: 8.5
click at [167, 226] on td "Trip ID # 334419" at bounding box center [183, 244] width 38 height 37
click at [176, 242] on b "# 334419" at bounding box center [182, 244] width 23 height 5
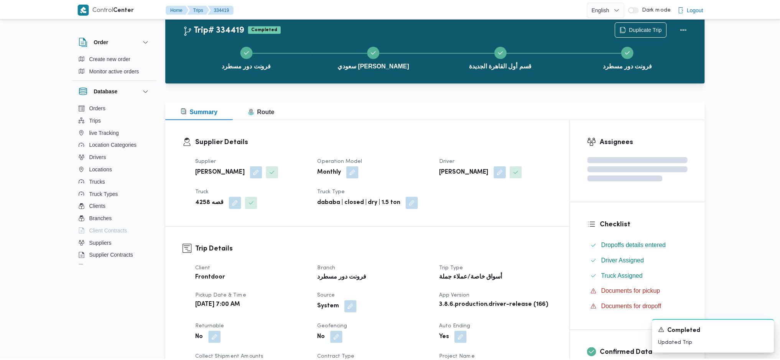
scroll to position [153, 0]
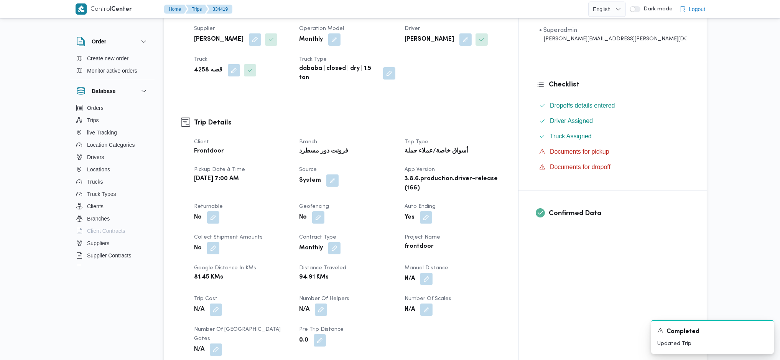
click at [215, 39] on b "[PERSON_NAME]" at bounding box center [218, 39] width 49 height 9
copy div "[PERSON_NAME]"
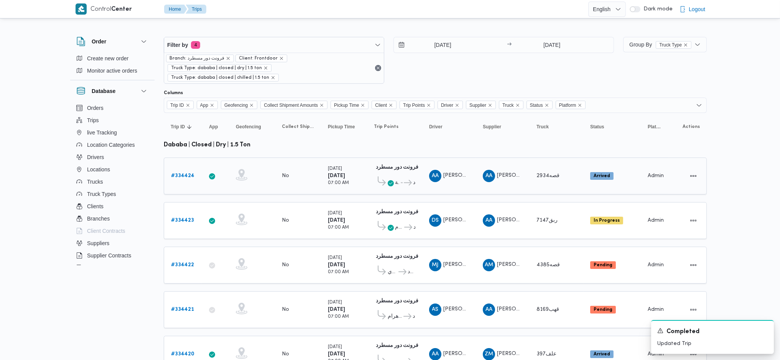
click at [177, 173] on b "# 334424" at bounding box center [182, 175] width 23 height 5
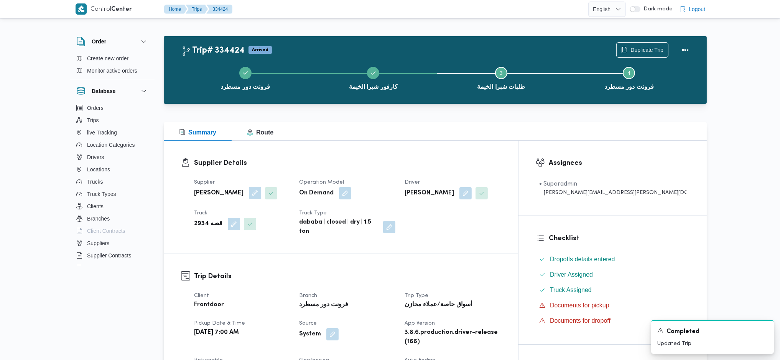
click at [261, 193] on button "button" at bounding box center [255, 192] width 12 height 12
click at [256, 228] on div "[PERSON_NAME]" at bounding box center [239, 223] width 78 height 15
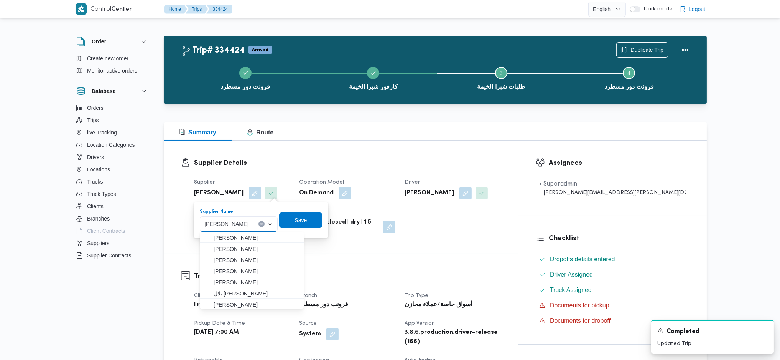
click at [249, 224] on span "[PERSON_NAME]" at bounding box center [226, 223] width 44 height 8
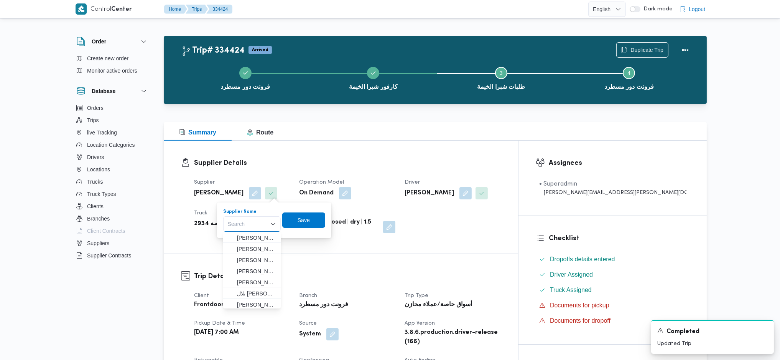
type input "ر"
paste input "[PERSON_NAME]"
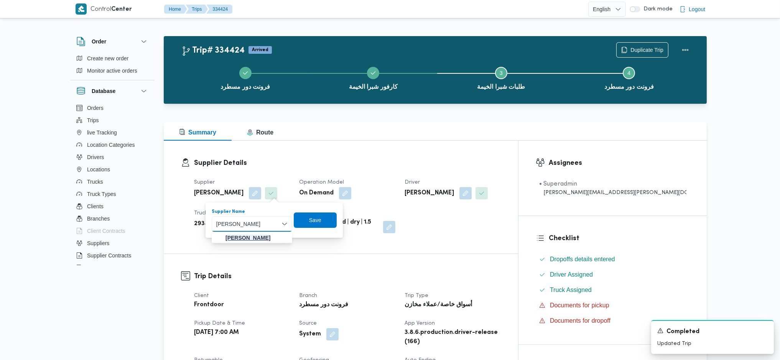
type input "[PERSON_NAME]"
click at [269, 236] on mark "[PERSON_NAME]" at bounding box center [248, 237] width 45 height 6
click at [310, 224] on span "Save" at bounding box center [311, 219] width 43 height 15
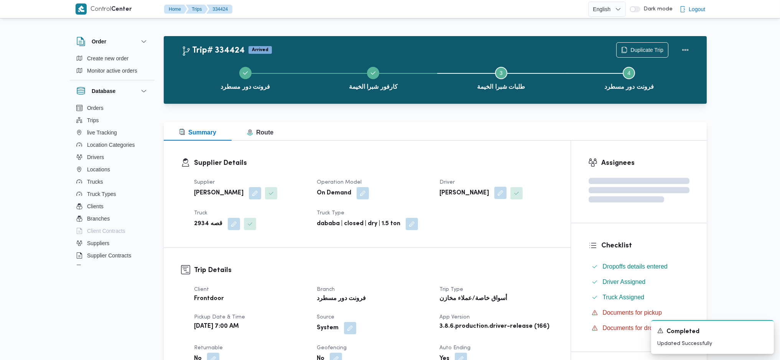
click at [507, 192] on button "button" at bounding box center [501, 192] width 12 height 12
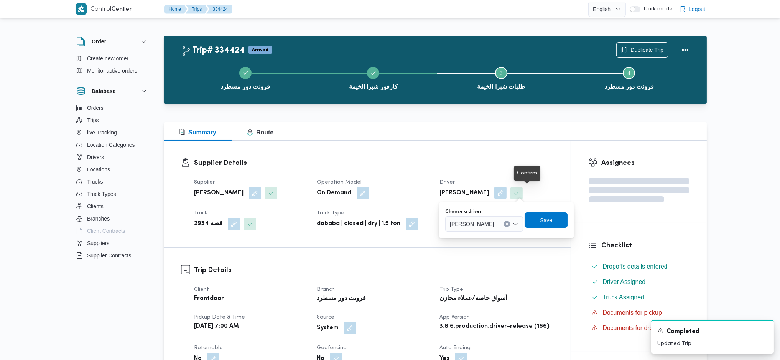
click at [507, 197] on button "button" at bounding box center [501, 192] width 12 height 12
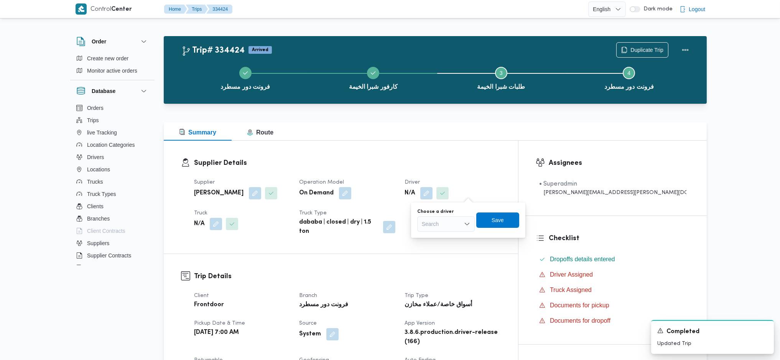
click at [437, 226] on div "Search" at bounding box center [446, 223] width 58 height 15
type input "[PERSON_NAME]"
click at [429, 238] on span "[PERSON_NAME]" at bounding box center [446, 237] width 51 height 12
click at [511, 220] on span "Save" at bounding box center [508, 219] width 12 height 9
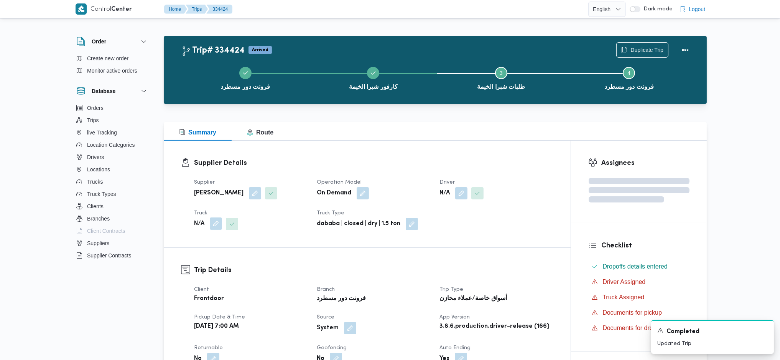
drag, startPoint x: 214, startPoint y: 226, endPoint x: 219, endPoint y: 228, distance: 5.0
click at [216, 228] on button "button" at bounding box center [216, 223] width 12 height 12
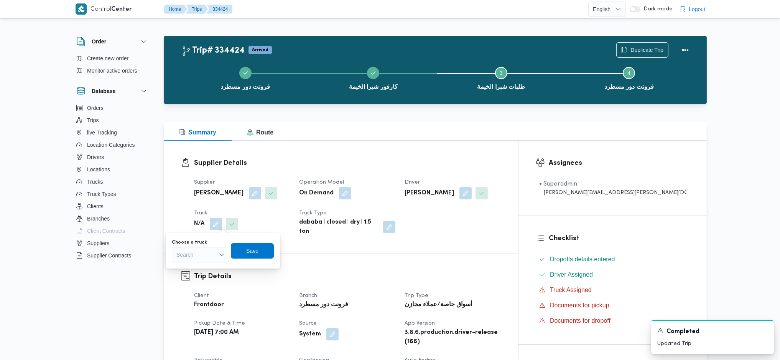
click at [203, 262] on div "You are in a dialog. To close this dialog, hit escape. Choose a truck Search Sa…" at bounding box center [223, 250] width 114 height 35
click at [212, 256] on div "Search" at bounding box center [201, 254] width 58 height 15
type input "5"
type input "425"
click at [197, 270] on span "قصه 425 8 | null" at bounding box center [205, 268] width 39 height 9
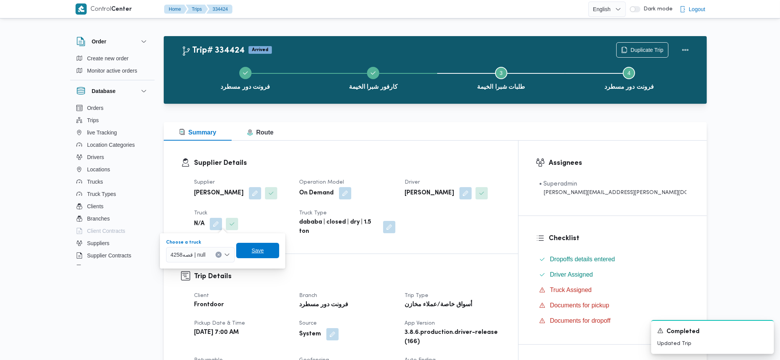
click at [260, 251] on span "Save" at bounding box center [258, 250] width 12 height 9
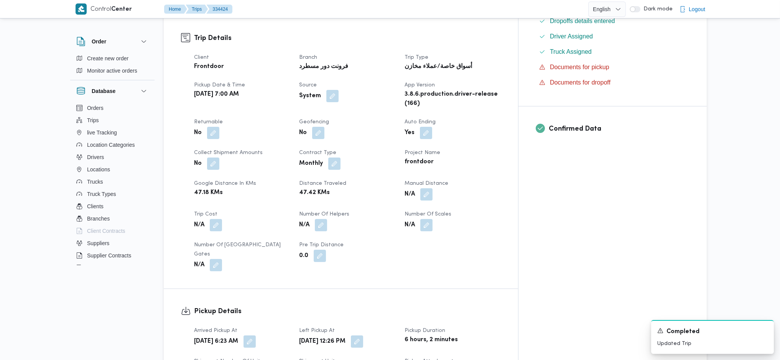
scroll to position [256, 0]
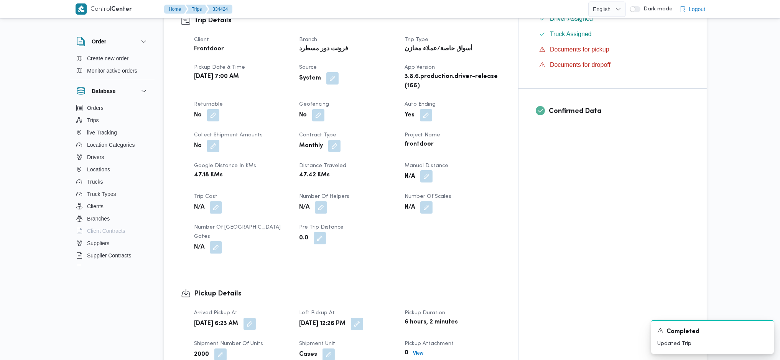
click at [433, 170] on button "button" at bounding box center [427, 176] width 12 height 12
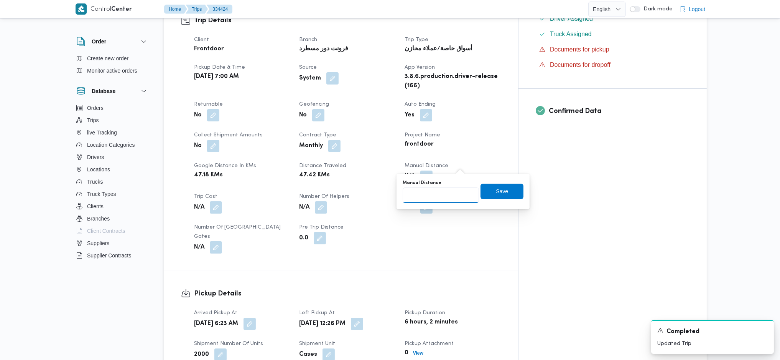
click at [444, 196] on input "Manual Distance" at bounding box center [441, 194] width 76 height 15
click at [320, 271] on div "Pickup Details Arrived Pickup At [DATE] 6:23 AM Left Pickup At [DATE] 12:26 PM …" at bounding box center [341, 339] width 355 height 137
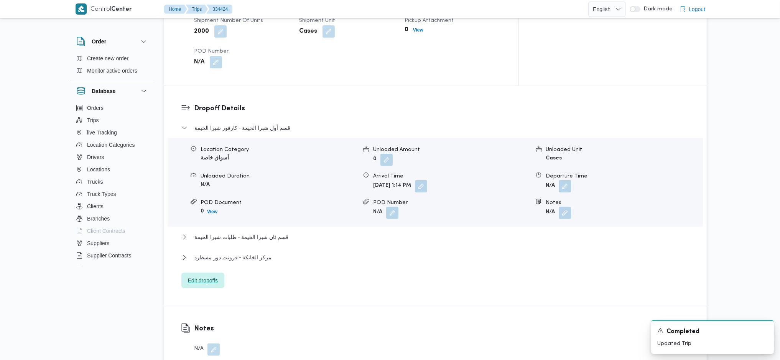
scroll to position [614, 0]
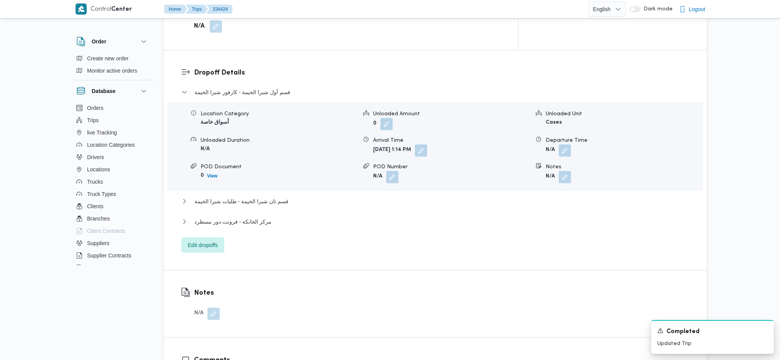
click at [199, 217] on div "مركز الخانكة - فرونت دور مسطرد" at bounding box center [435, 224] width 508 height 15
click at [207, 240] on span "Edit dropoffs" at bounding box center [203, 244] width 30 height 9
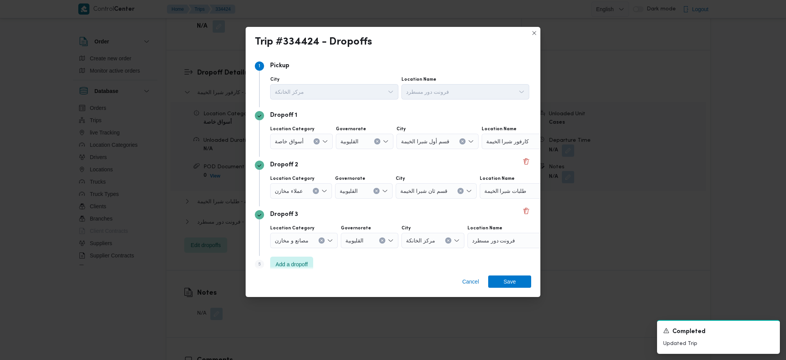
click at [513, 149] on div "Location Category أسواق خاصة Governorate القليوبية City قسم أول شبرا الخيمة Loc…" at bounding box center [400, 137] width 262 height 26
click at [521, 163] on button "Delete" at bounding box center [525, 160] width 9 height 9
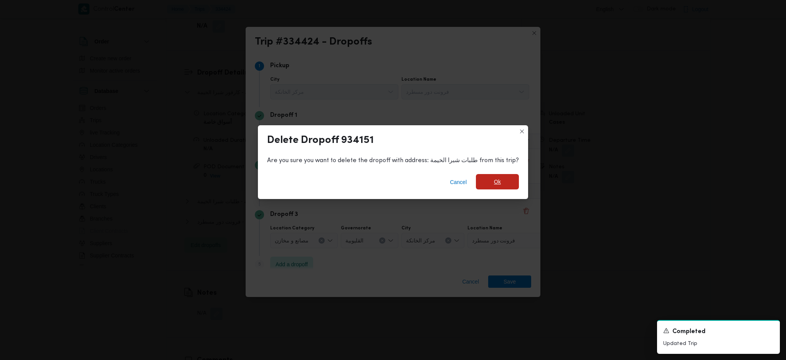
click at [498, 188] on span "Ok" at bounding box center [497, 181] width 43 height 15
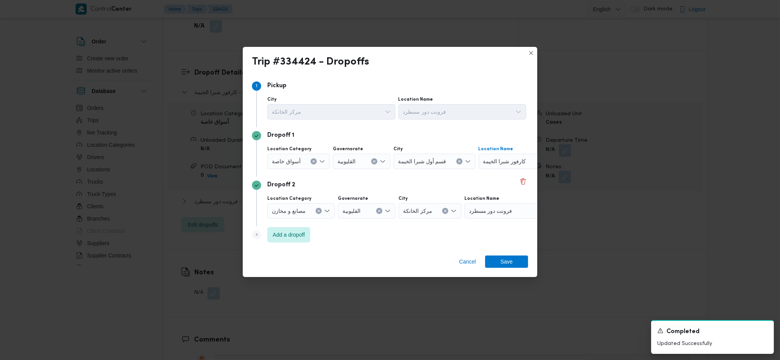
click at [517, 160] on span "كارفور شبرا الخيمة" at bounding box center [504, 161] width 43 height 8
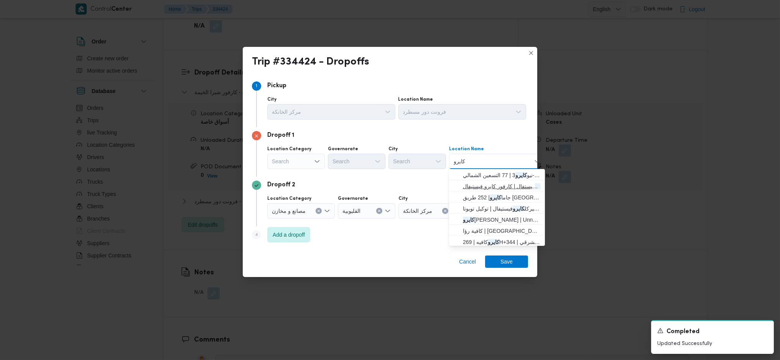
type input "كايرو"
drag, startPoint x: 516, startPoint y: 189, endPoint x: 521, endPoint y: 200, distance: 11.8
click at [516, 189] on span "كارفور كايرو فيستفال | كارفور كايرو فيستيفال | null" at bounding box center [502, 185] width 78 height 9
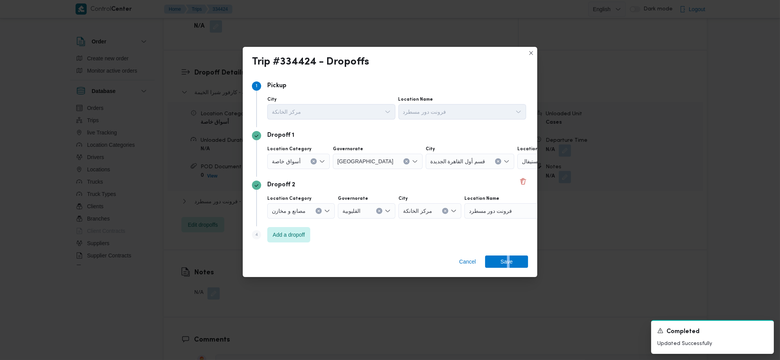
click at [508, 269] on div "Cancel Save" at bounding box center [390, 263] width 295 height 28
click at [504, 261] on span "Save" at bounding box center [507, 261] width 12 height 12
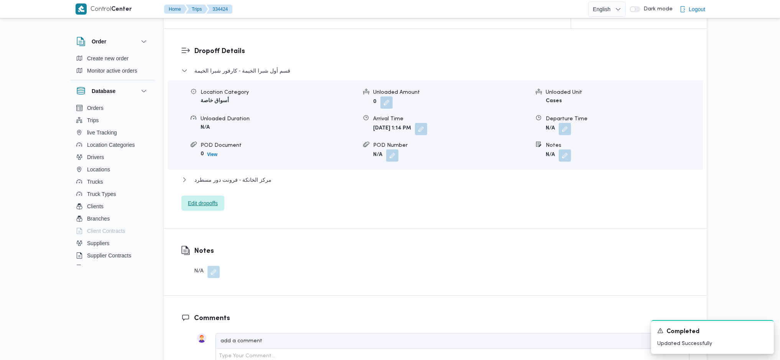
scroll to position [460, 0]
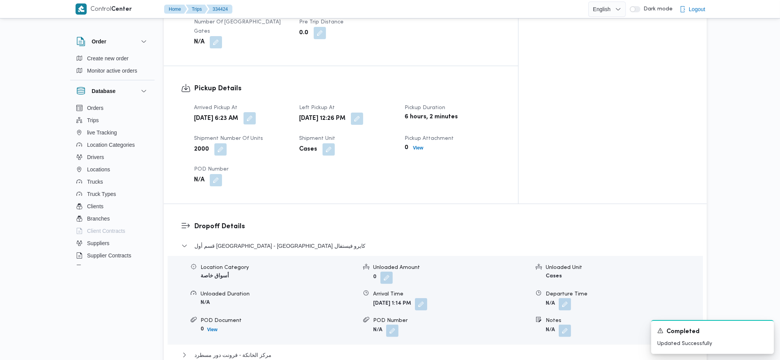
click at [256, 112] on button "button" at bounding box center [250, 118] width 12 height 12
click at [264, 132] on input "[DATE] 06:23" at bounding box center [257, 127] width 87 height 15
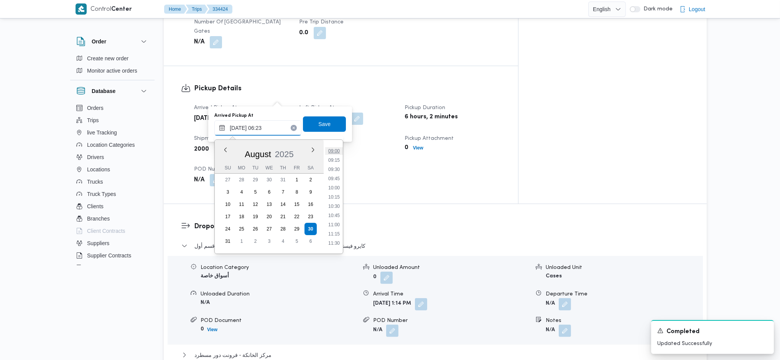
scroll to position [383, 0]
click at [363, 112] on button "button" at bounding box center [357, 118] width 12 height 12
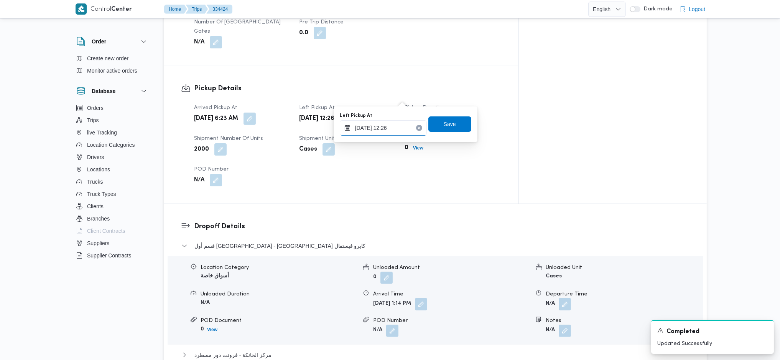
click at [377, 130] on input "[DATE] 12:26" at bounding box center [383, 127] width 87 height 15
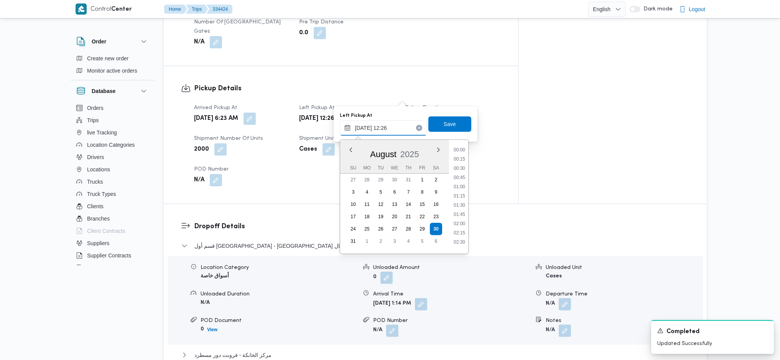
scroll to position [400, 0]
click at [256, 112] on button "button" at bounding box center [250, 118] width 12 height 12
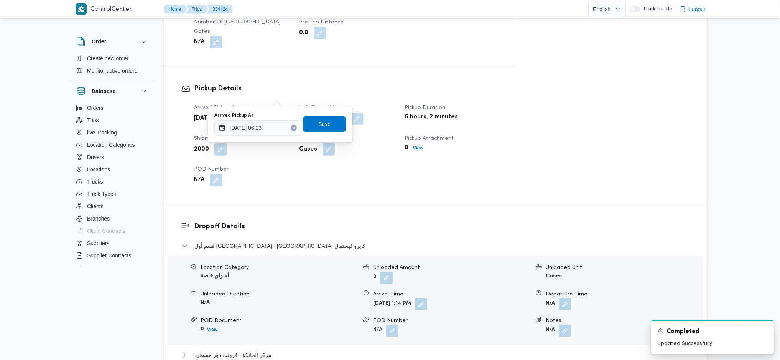
click at [259, 140] on div "You are in a dialog. To close this dialog, hit escape. Arrived Pickup At [DATE]…" at bounding box center [280, 123] width 144 height 35
click at [261, 125] on input "[DATE] 06:23" at bounding box center [257, 127] width 87 height 15
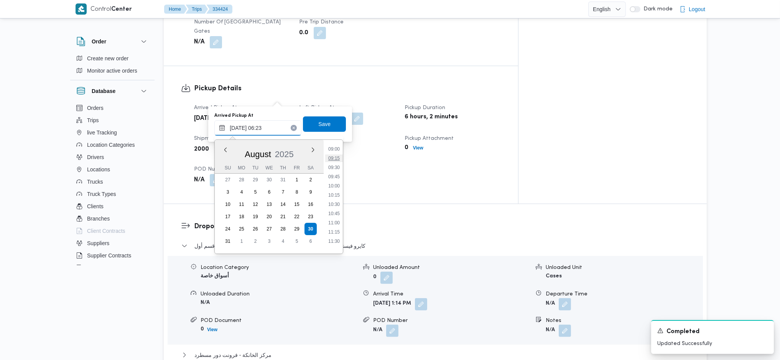
scroll to position [383, 0]
click at [335, 203] on ul "00:00 00:15 00:30 00:45 01:00 01:15 01:30 01:45 02:00 02:15 02:30 02:45 03:00 0…" at bounding box center [334, 196] width 18 height 101
click at [330, 197] on li "11:45" at bounding box center [334, 199] width 18 height 8
type input "[DATE] 11:45"
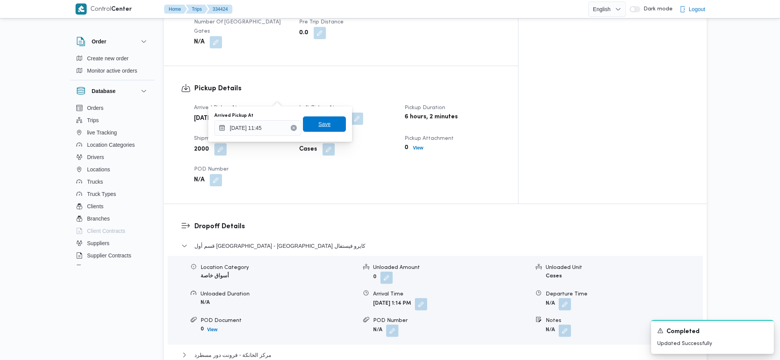
drag, startPoint x: 314, startPoint y: 130, endPoint x: 335, endPoint y: 120, distance: 23.7
click at [313, 130] on span "Save" at bounding box center [324, 123] width 43 height 15
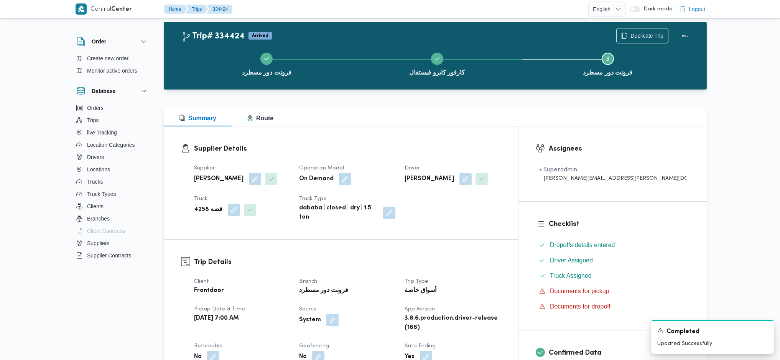
scroll to position [0, 0]
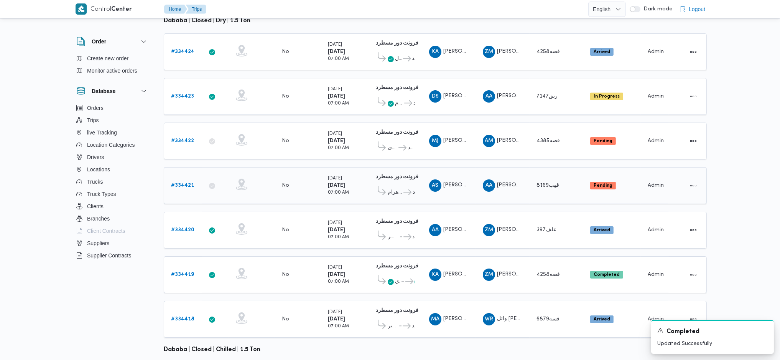
scroll to position [153, 0]
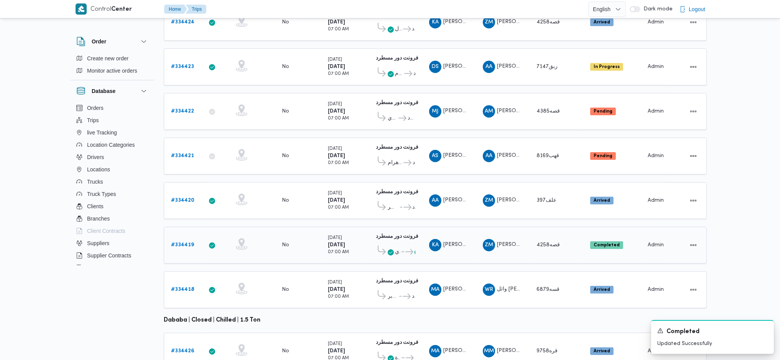
click at [185, 242] on b "# 334419" at bounding box center [182, 244] width 23 height 5
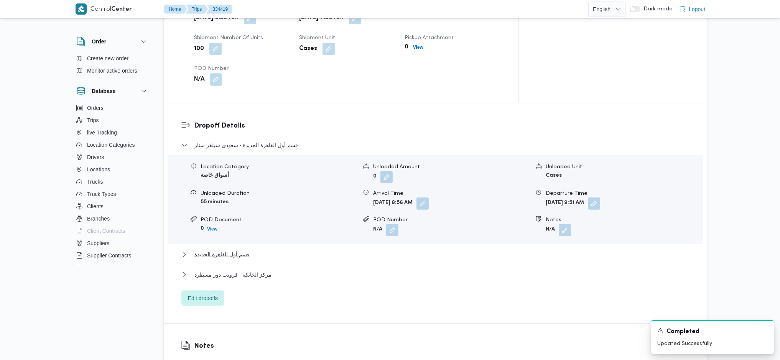
scroll to position [614, 0]
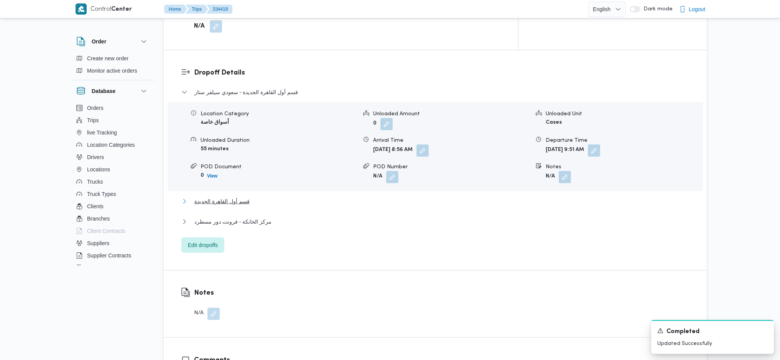
drag, startPoint x: 230, startPoint y: 175, endPoint x: 237, endPoint y: 175, distance: 7.7
click at [228, 196] on span "قسم أول القاهرة الجديدة" at bounding box center [222, 200] width 55 height 9
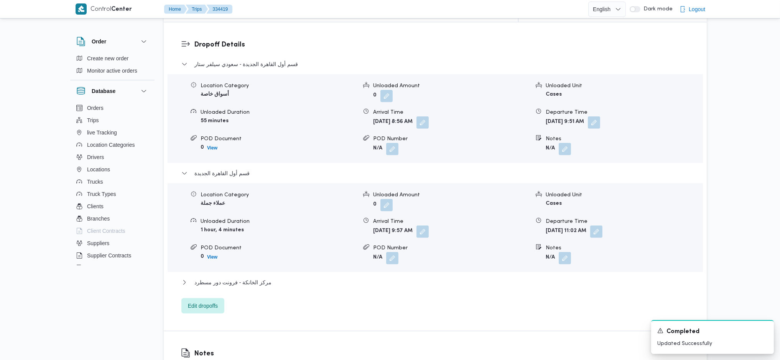
scroll to position [665, 0]
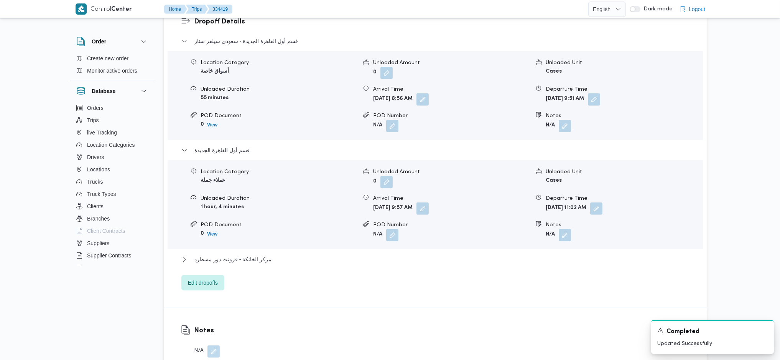
click at [252, 254] on div "مركز الخانكة - فرونت دور مسطرد" at bounding box center [435, 261] width 508 height 15
click at [261, 254] on span "مركز الخانكة - فرونت دور مسطرد" at bounding box center [233, 258] width 77 height 9
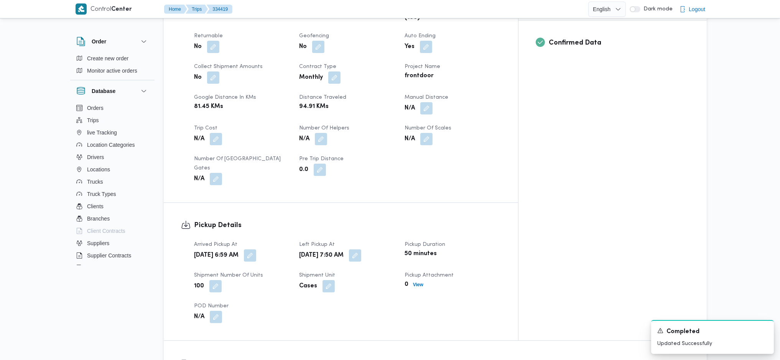
scroll to position [307, 0]
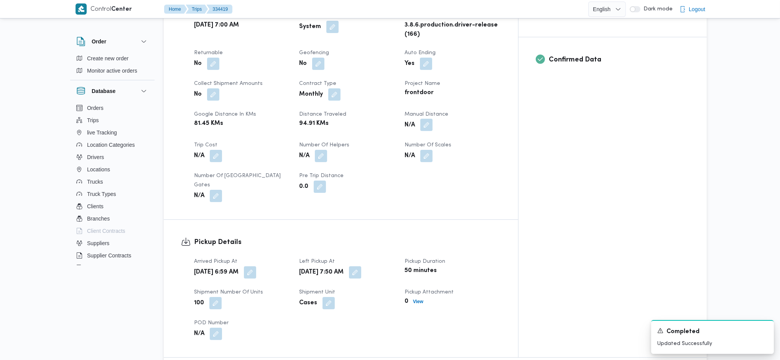
click at [433, 119] on button "button" at bounding box center [427, 125] width 12 height 12
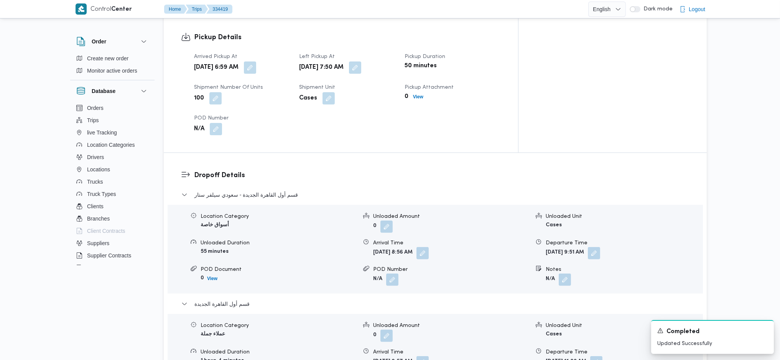
scroll to position [358, 0]
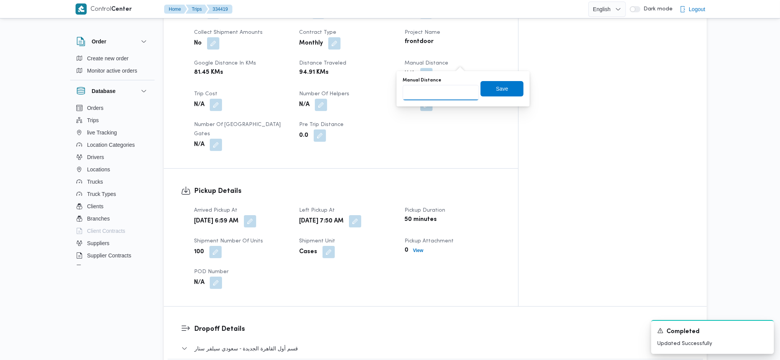
click at [447, 97] on input "Manual Distance" at bounding box center [441, 92] width 76 height 15
type input "90"
click button "Save" at bounding box center [502, 88] width 43 height 15
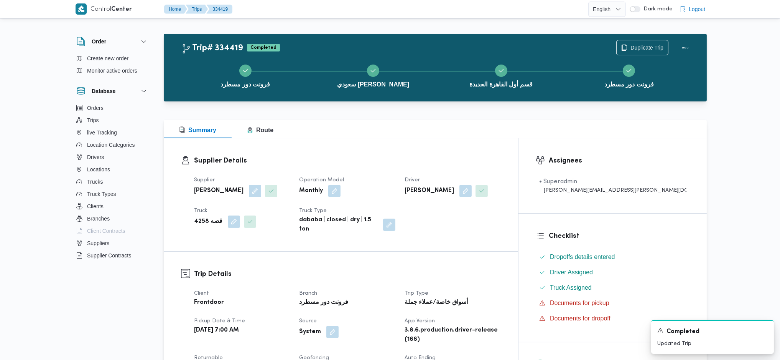
scroll to position [0, 0]
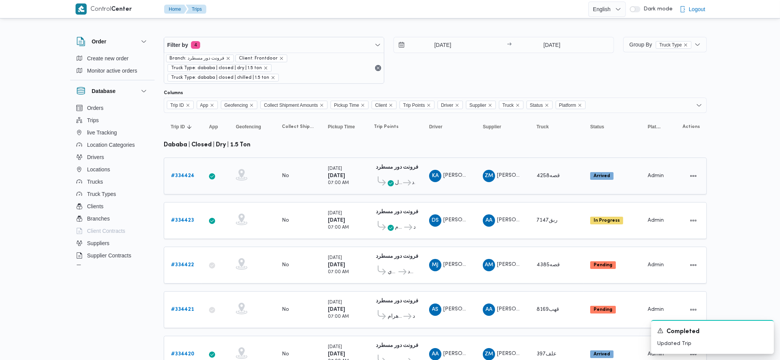
click at [180, 173] on b "# 334424" at bounding box center [182, 175] width 23 height 5
